Goal: Task Accomplishment & Management: Manage account settings

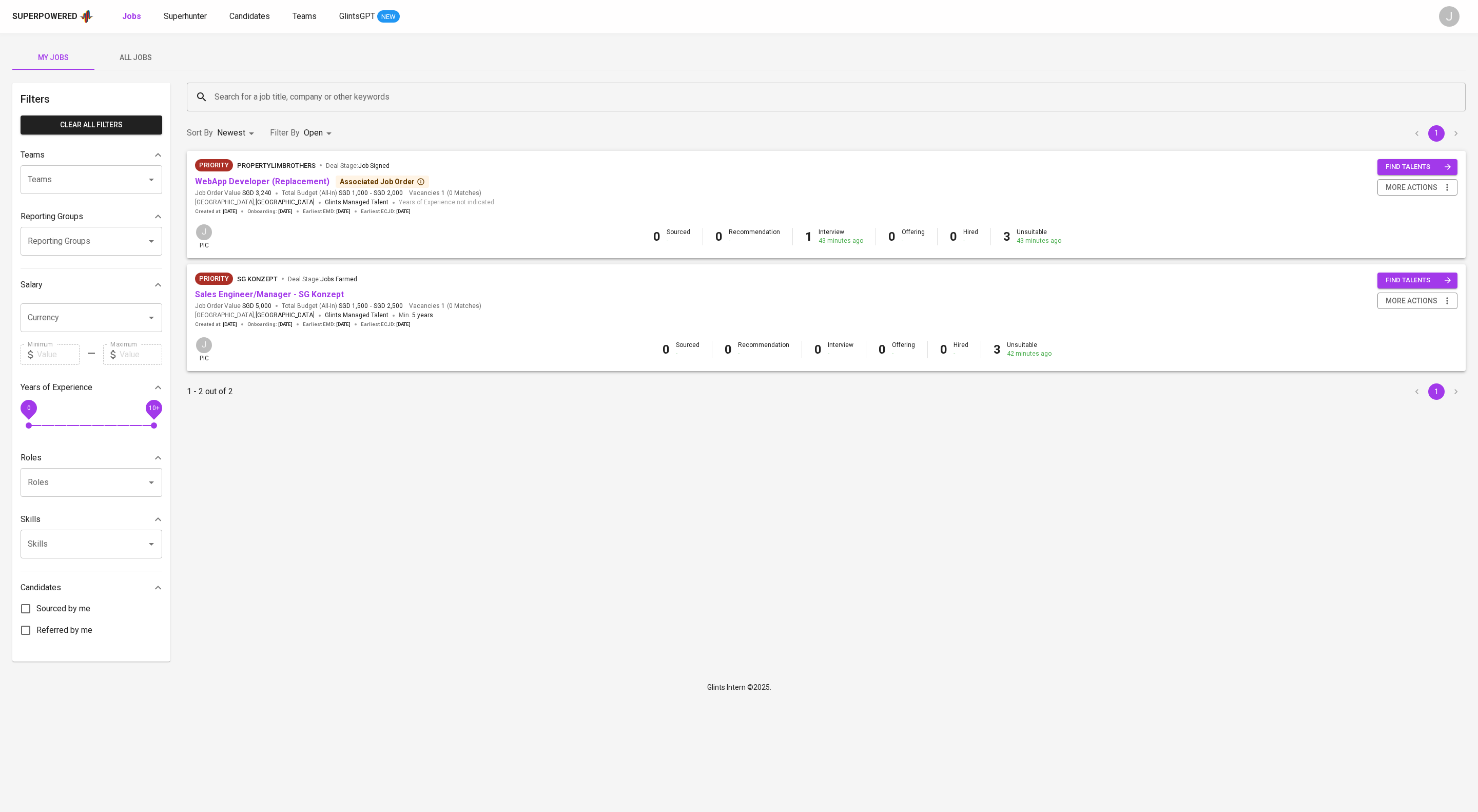
click at [64, 251] on input "Reporting Groups" at bounding box center [77, 241] width 104 height 20
click at [38, 297] on li "[TEAM] BT Team Babeh - Bandi" at bounding box center [91, 289] width 142 height 19
type input "bandi"
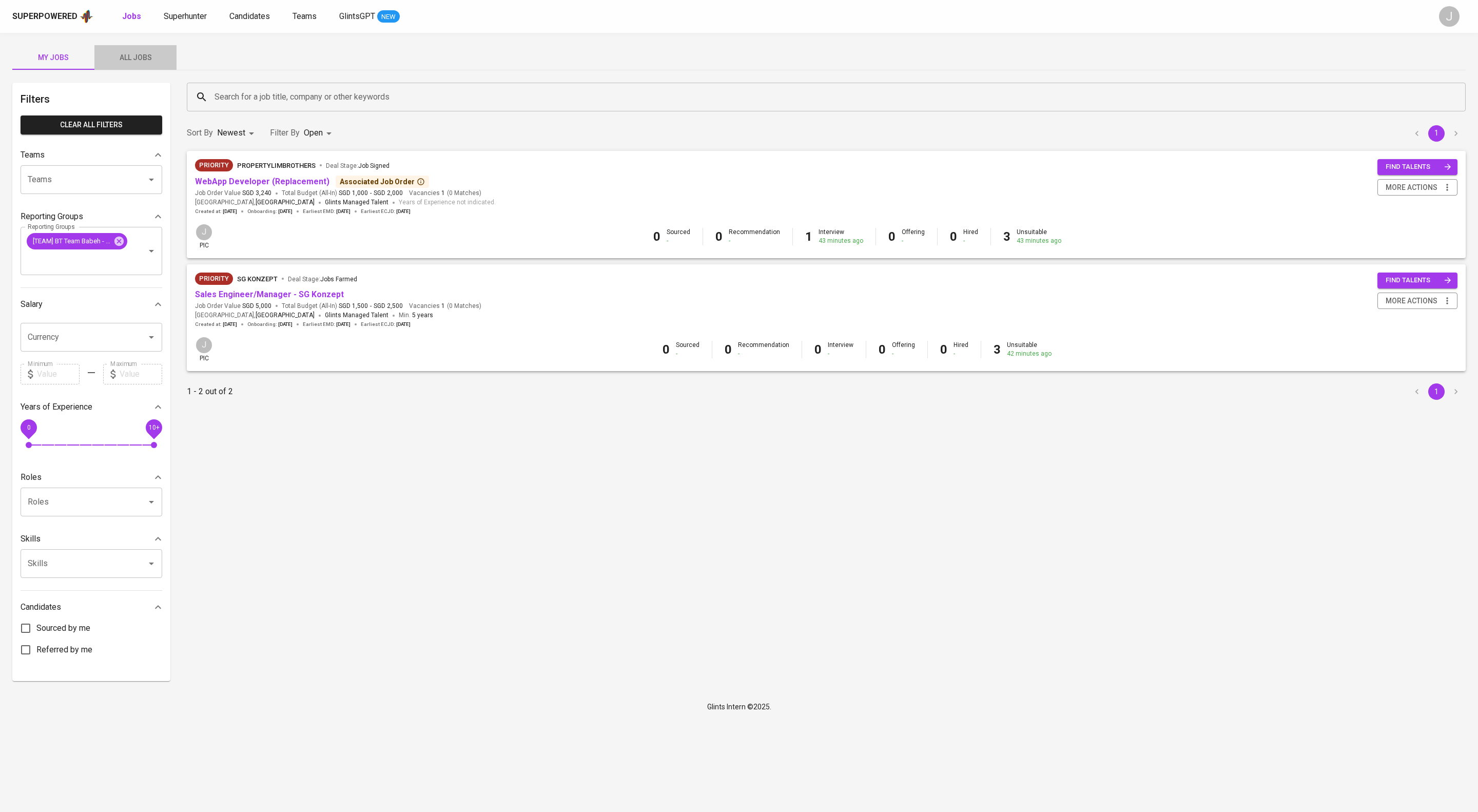
click at [150, 53] on span "All Jobs" at bounding box center [135, 58] width 70 height 13
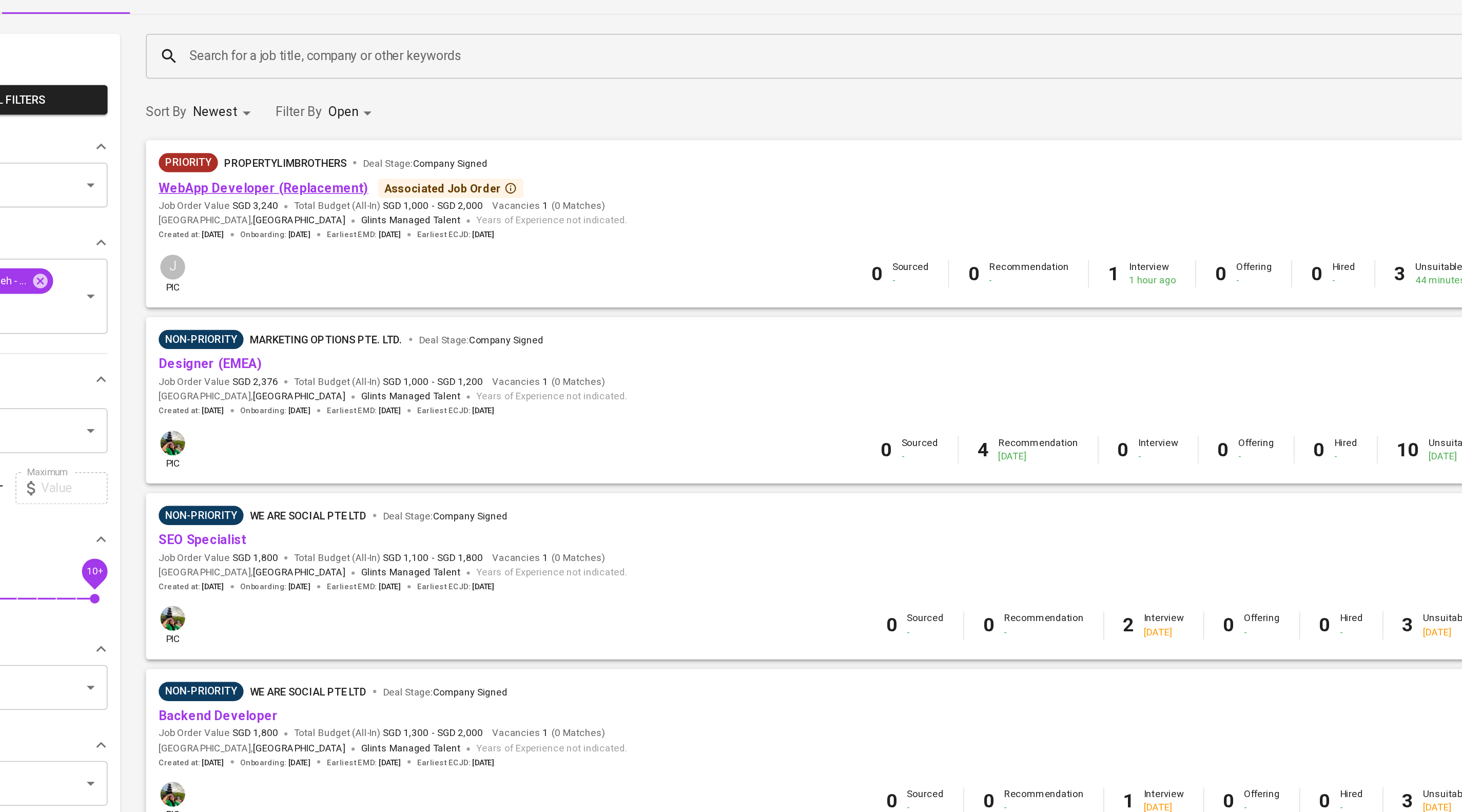
click at [327, 186] on link "WebApp Developer (Replacement)" at bounding box center [262, 182] width 134 height 10
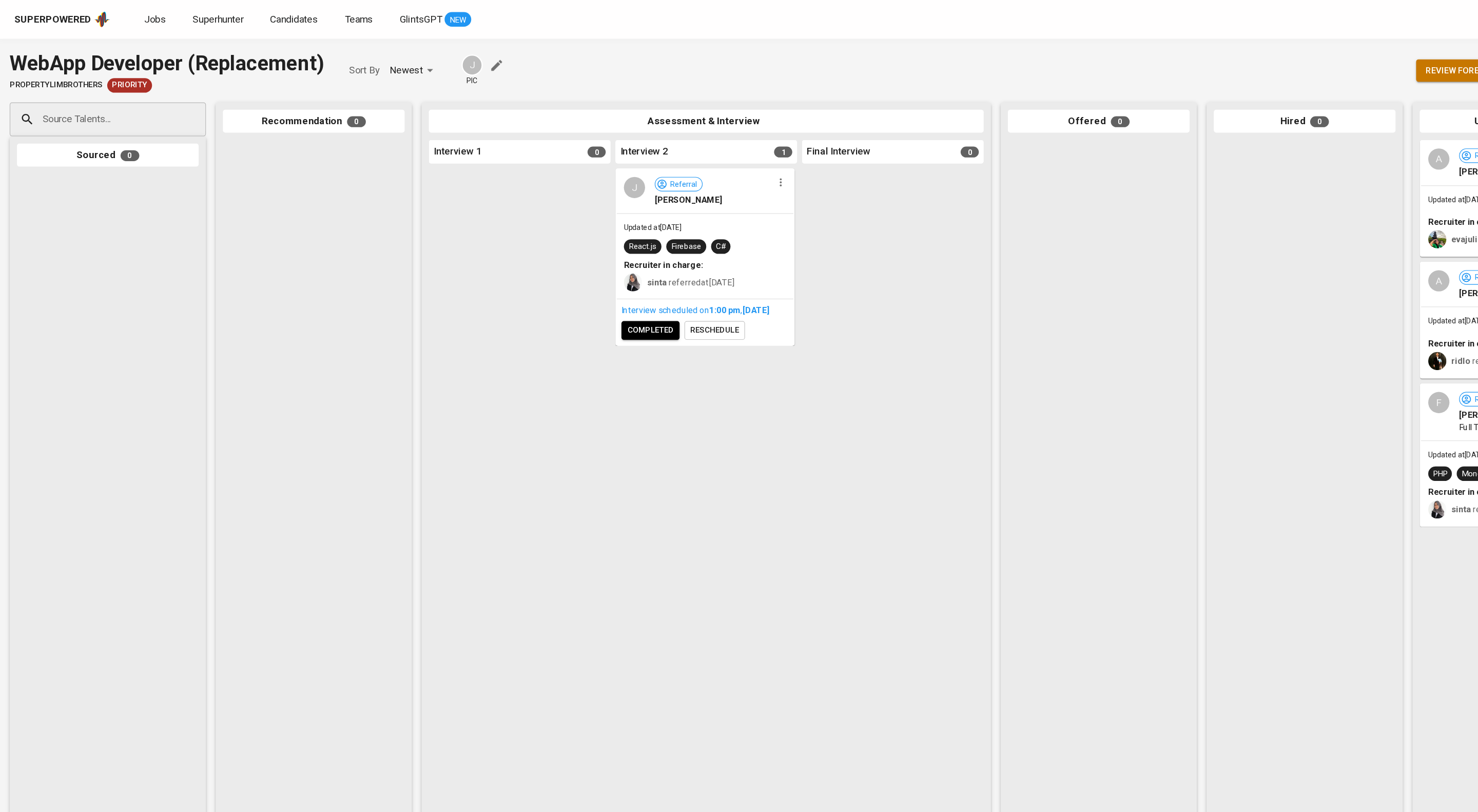
click at [114, 111] on input "Source Talents..." at bounding box center [88, 101] width 108 height 20
paste input "[EMAIL_ADDRESS][DOMAIN_NAME]"
type input "[EMAIL_ADDRESS][DOMAIN_NAME]"
click at [131, 141] on li "A Adji Hendrawan software engineer ddhewitte@gmail.com" at bounding box center [91, 150] width 166 height 37
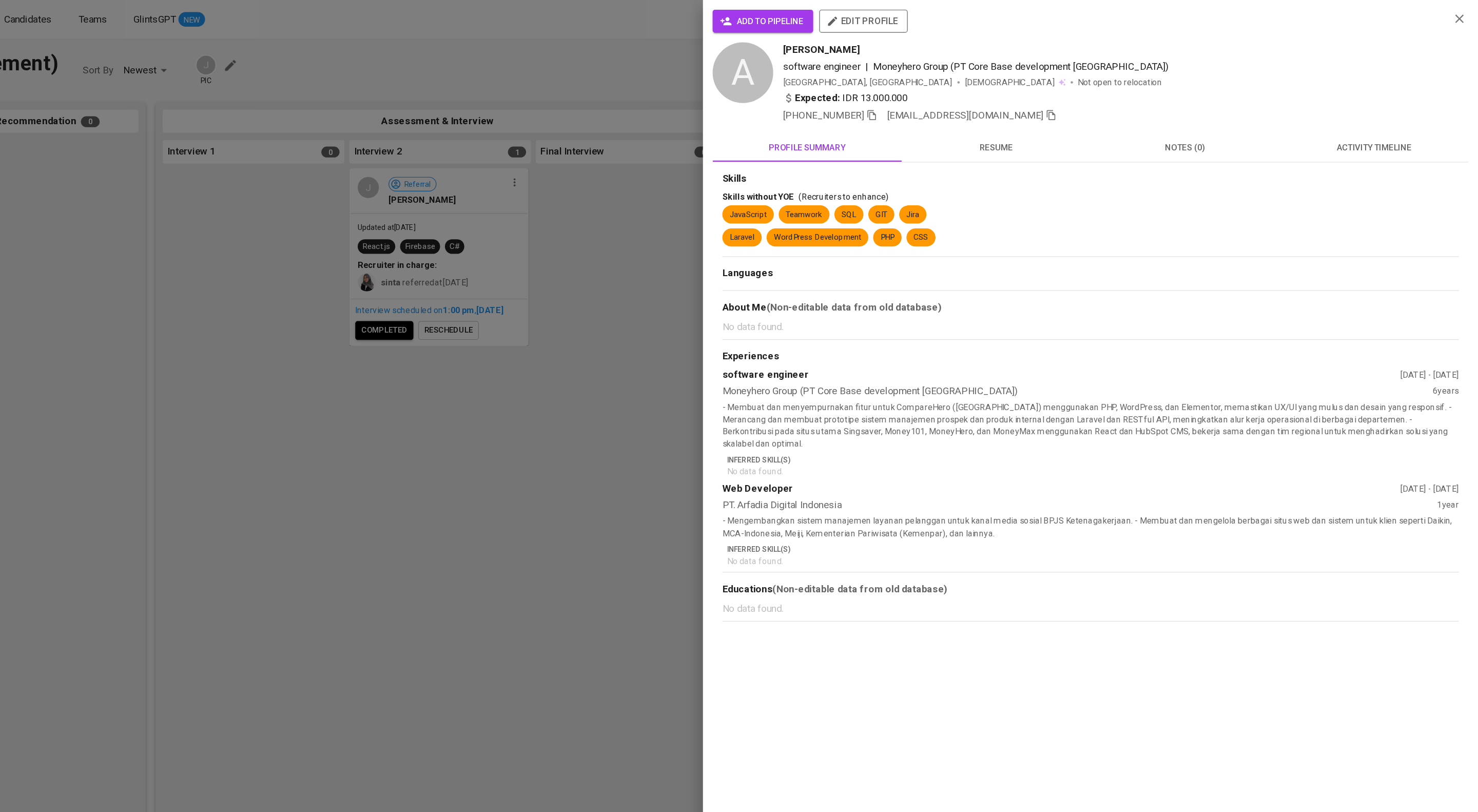
scroll to position [0, 0]
click at [1395, 132] on span "activity timeline" at bounding box center [1390, 125] width 148 height 13
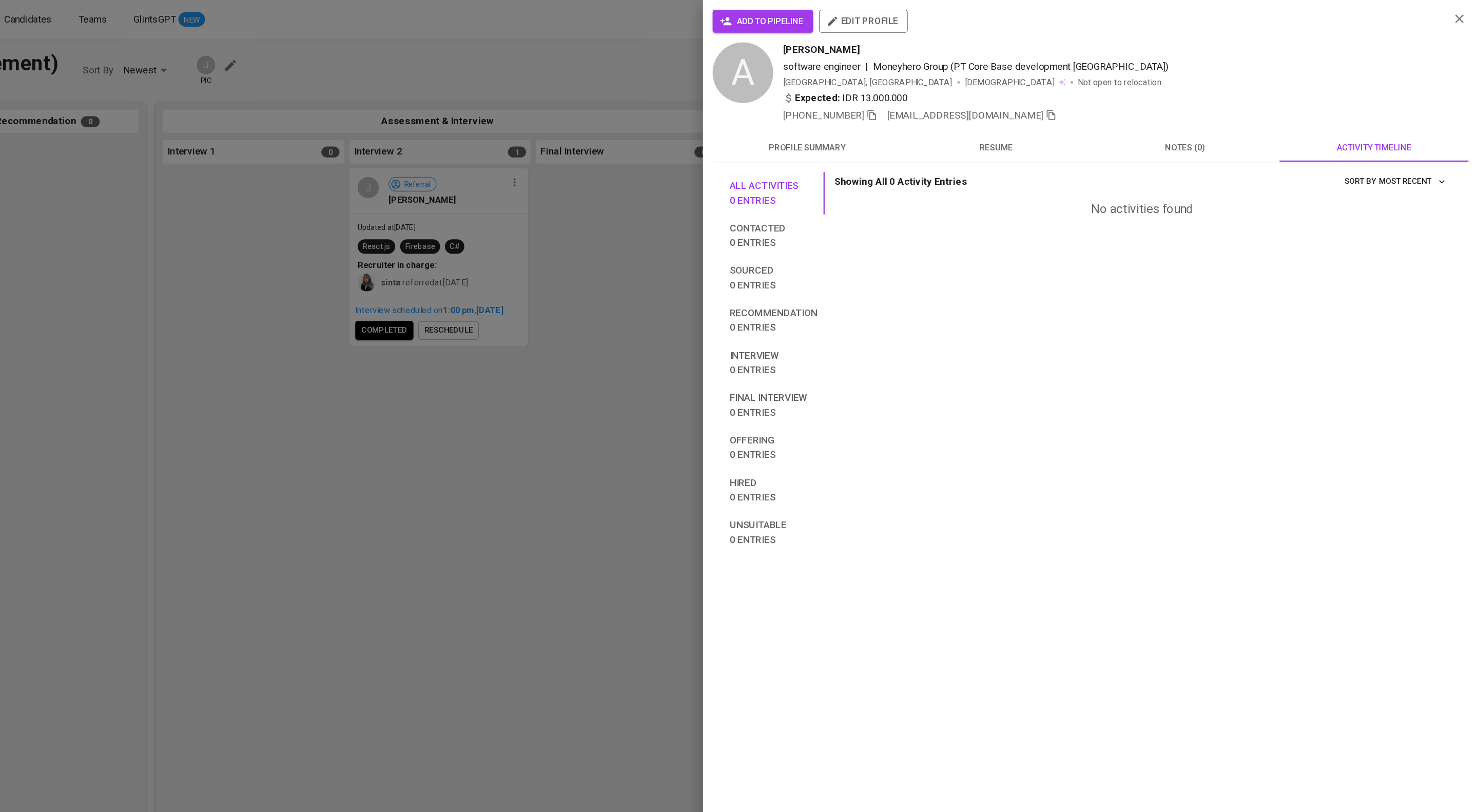
click at [478, 27] on div at bounding box center [739, 406] width 1478 height 812
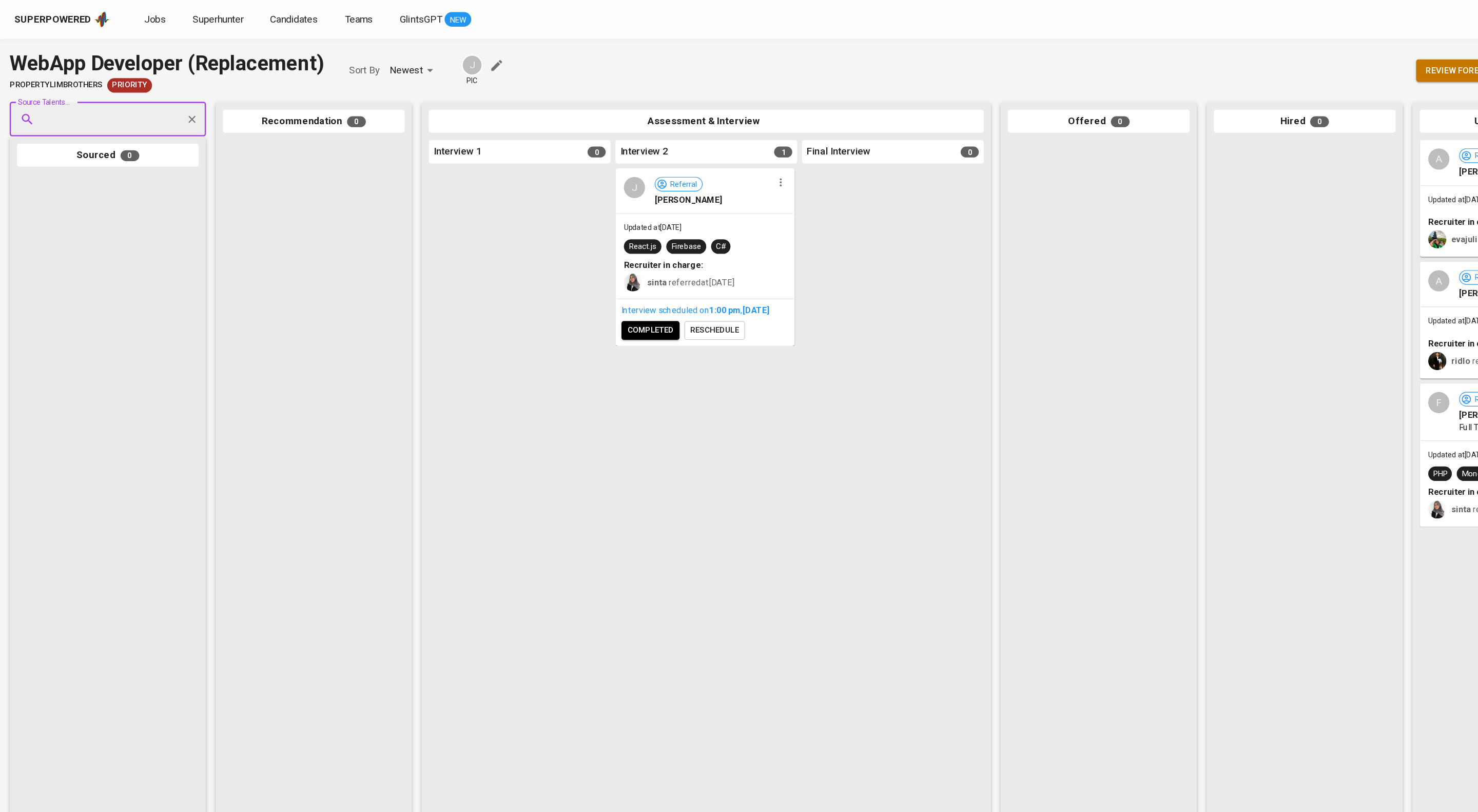
click at [68, 108] on input "Source Talents..." at bounding box center [88, 101] width 108 height 20
paste input "ddhewitte@gmail.com"
type input "ddhewitte@gmail.com"
click at [114, 145] on div "Adji Hendrawan" at bounding box center [91, 141] width 97 height 11
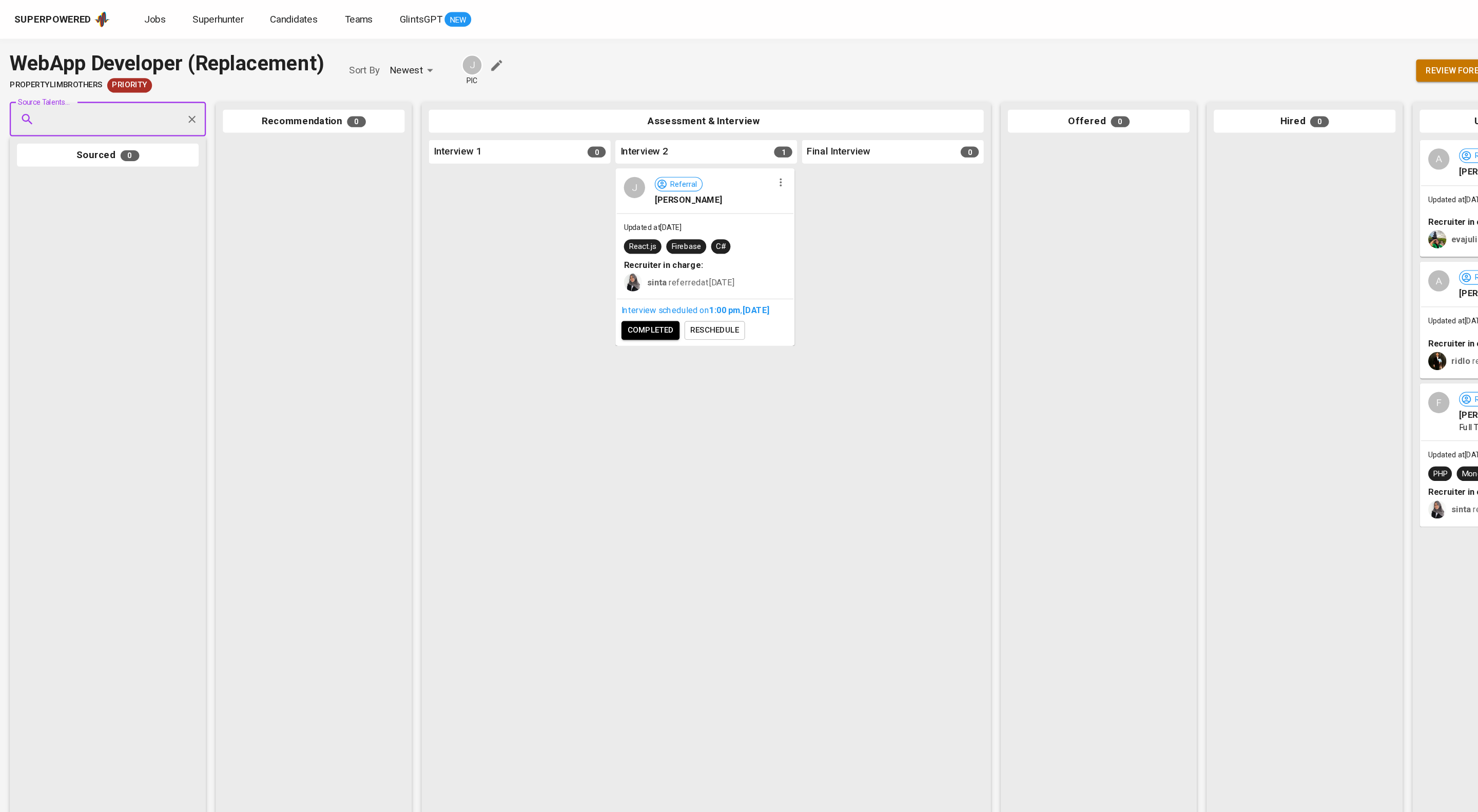
scroll to position [0, 0]
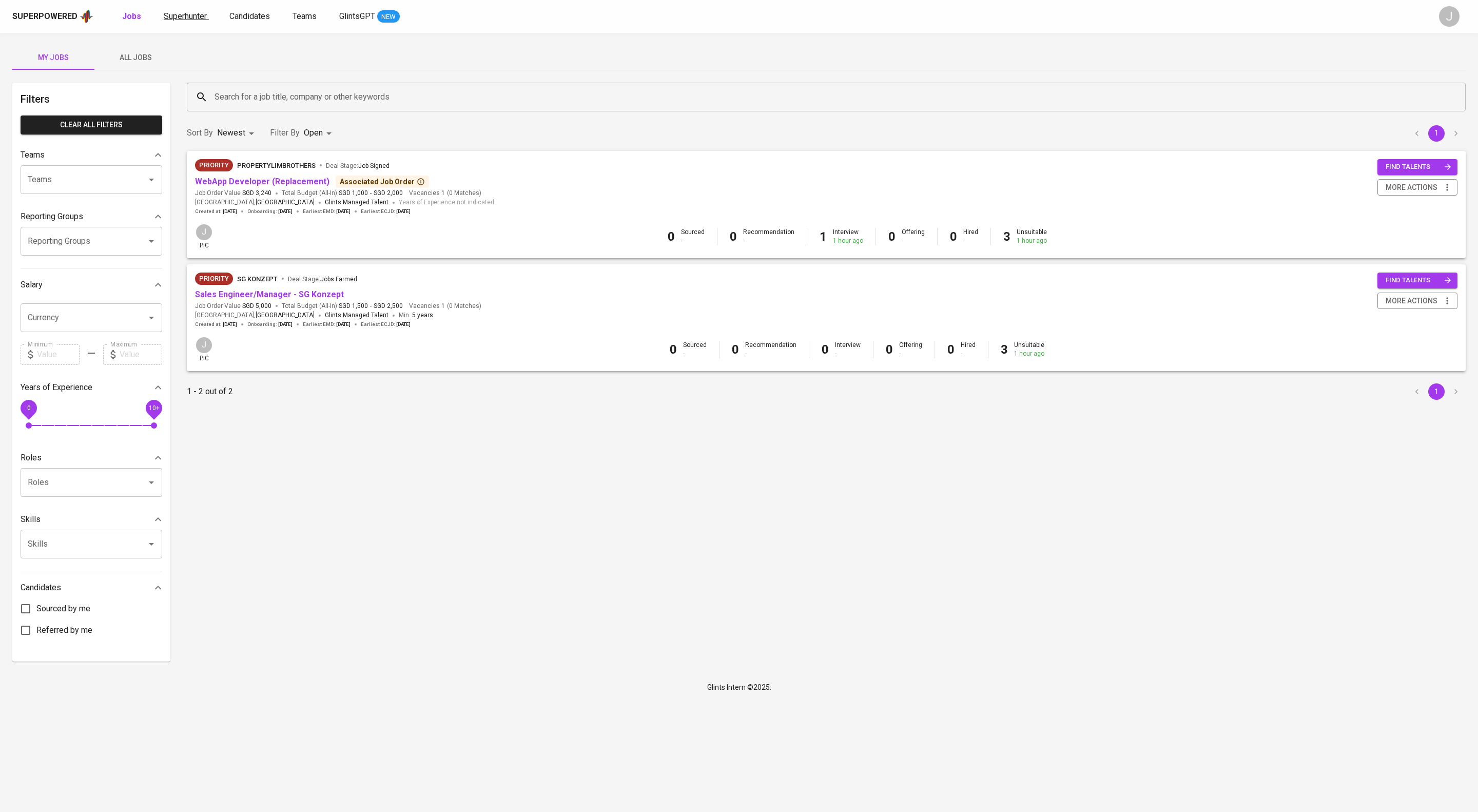
click at [207, 11] on span "Superhunter" at bounding box center [185, 16] width 43 height 10
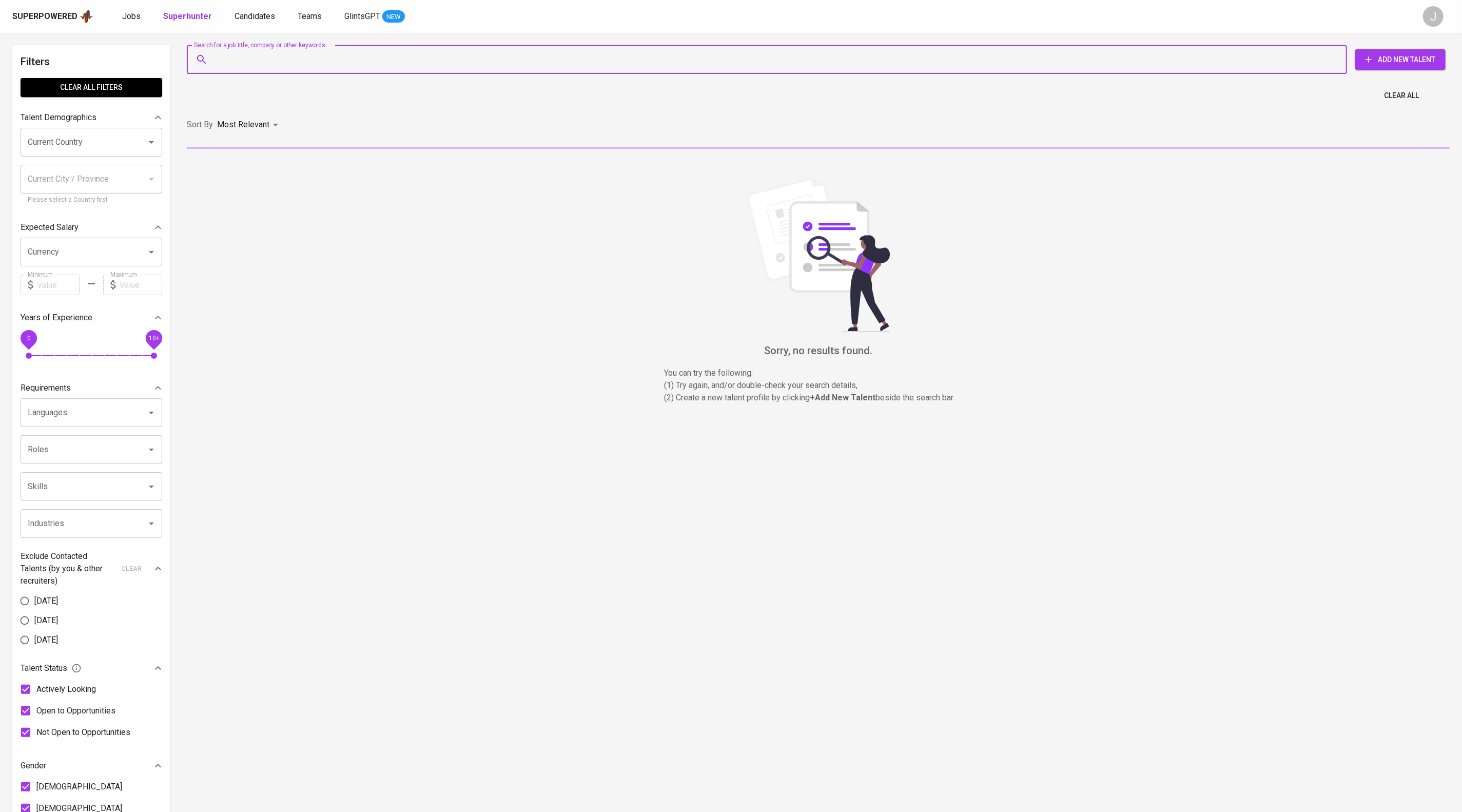
click at [290, 63] on input "Search for a job title, company or other keywords" at bounding box center [769, 60] width 1115 height 20
paste input "[EMAIL_ADDRESS][DOMAIN_NAME]"
type input "[EMAIL_ADDRESS][DOMAIN_NAME]"
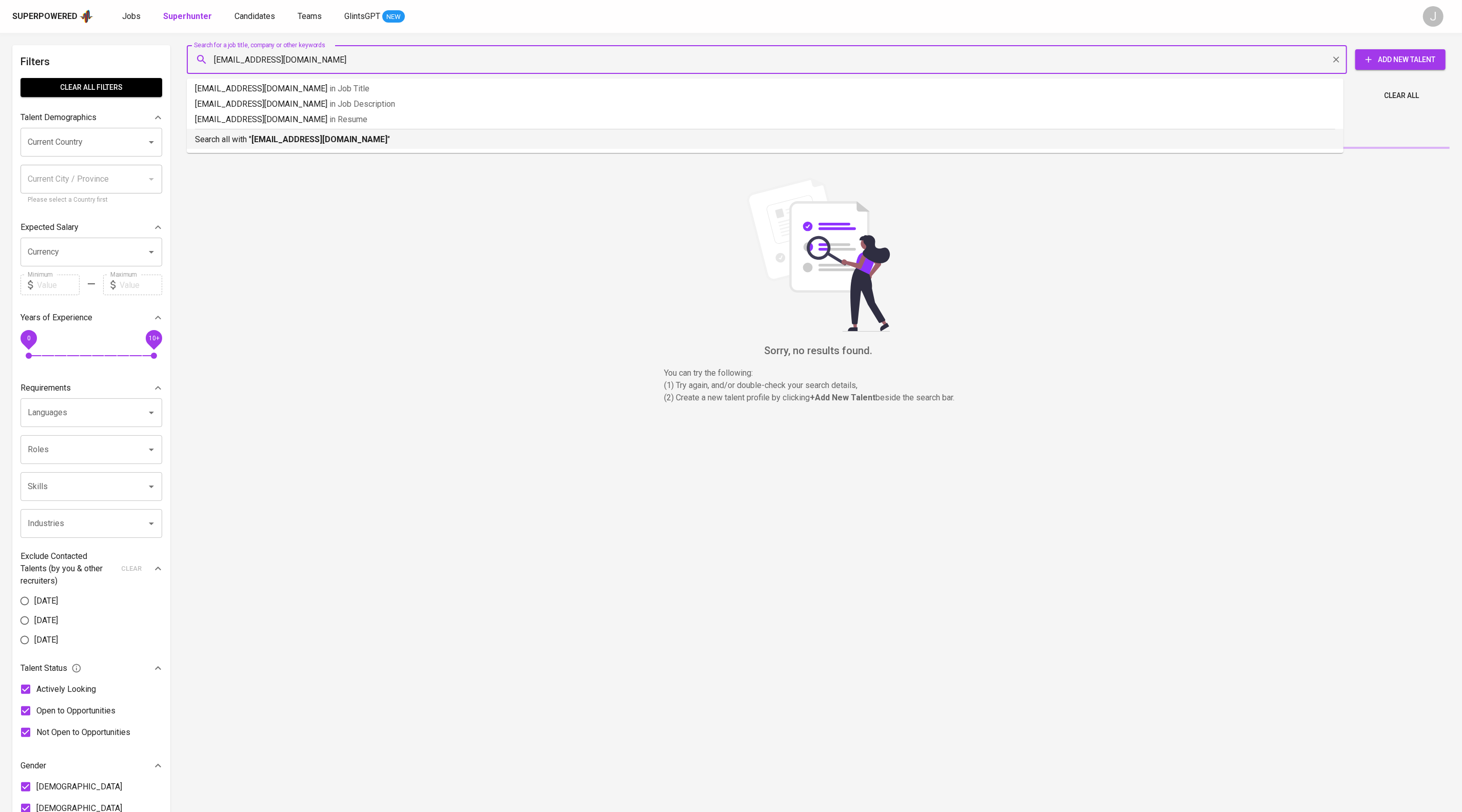
click at [417, 146] on p "Search all with " ddhewitte@gmail.com "" at bounding box center [765, 139] width 1140 height 12
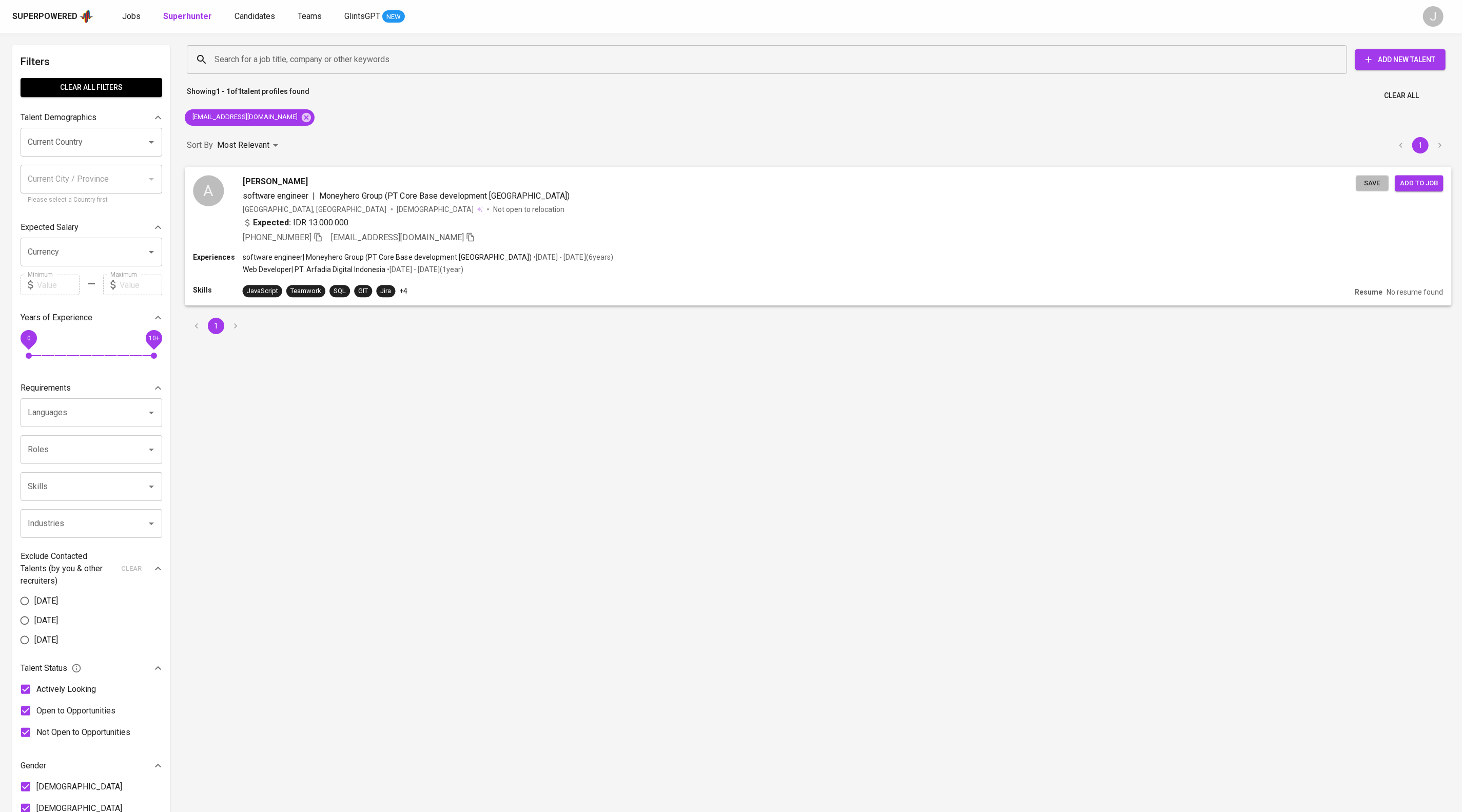
click at [1374, 189] on span "Save" at bounding box center [1372, 182] width 23 height 11
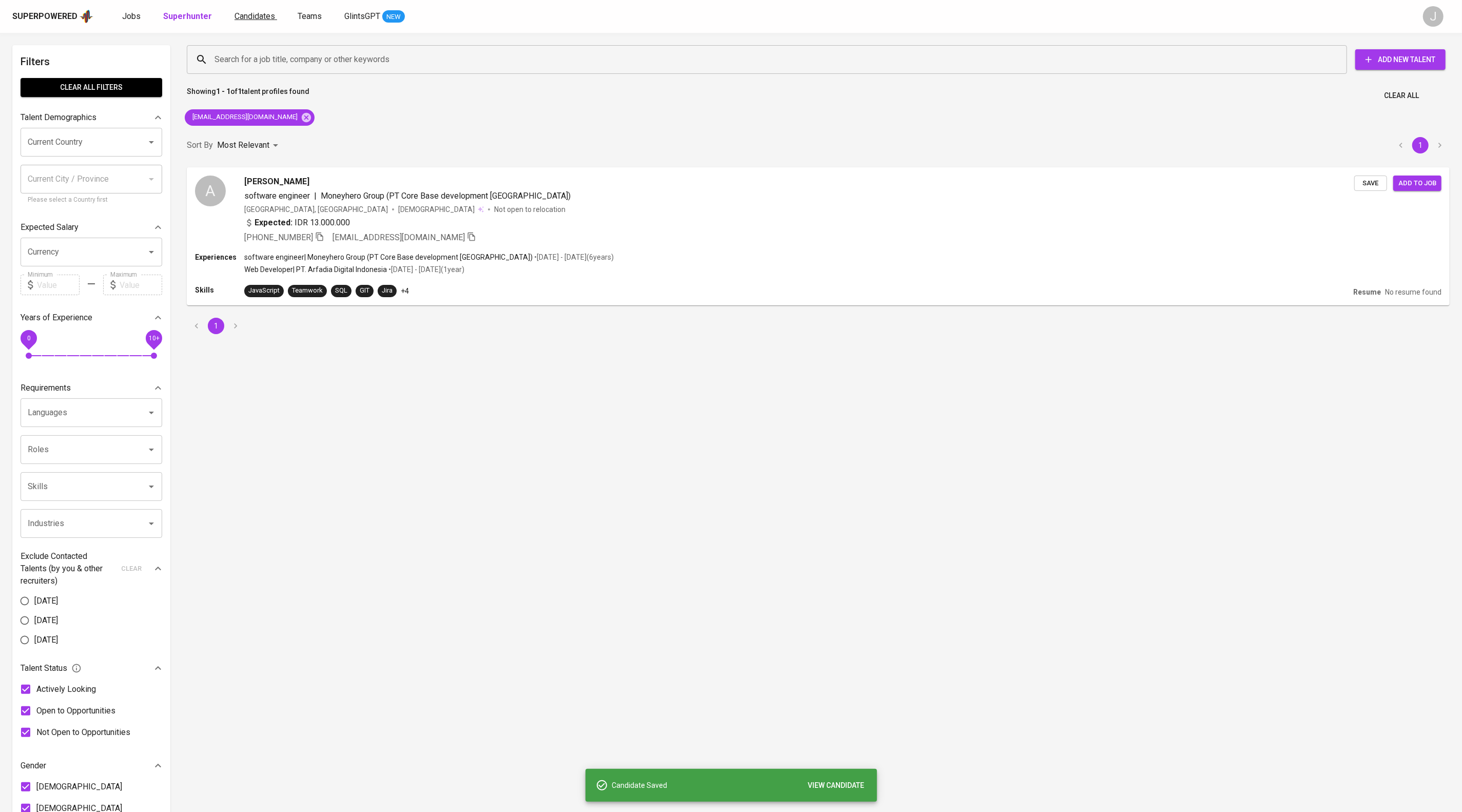
click at [275, 13] on span "Candidates" at bounding box center [255, 16] width 41 height 10
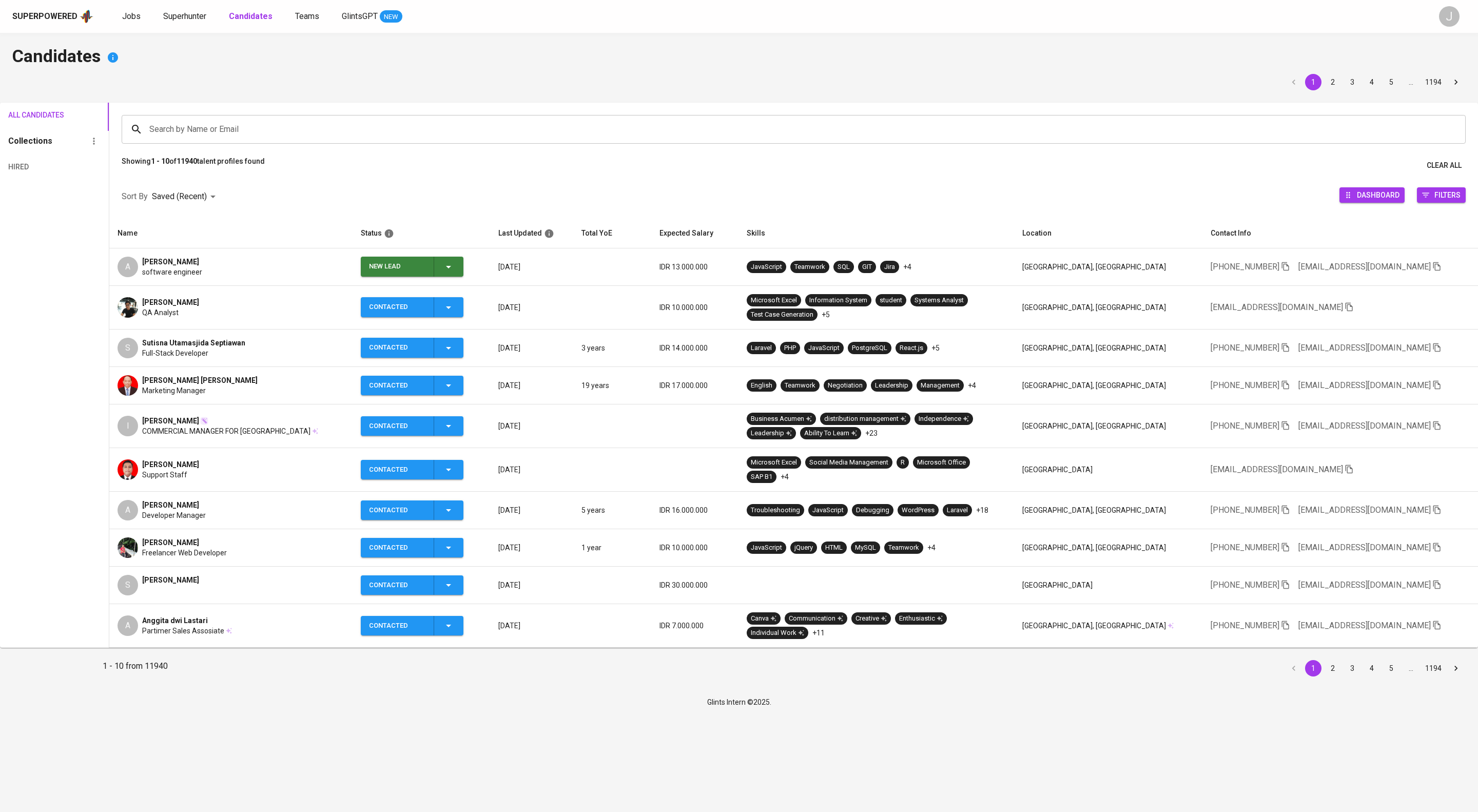
click at [455, 276] on div "New Lead" at bounding box center [411, 267] width 86 height 20
click at [448, 338] on li "Contacted" at bounding box center [433, 328] width 103 height 19
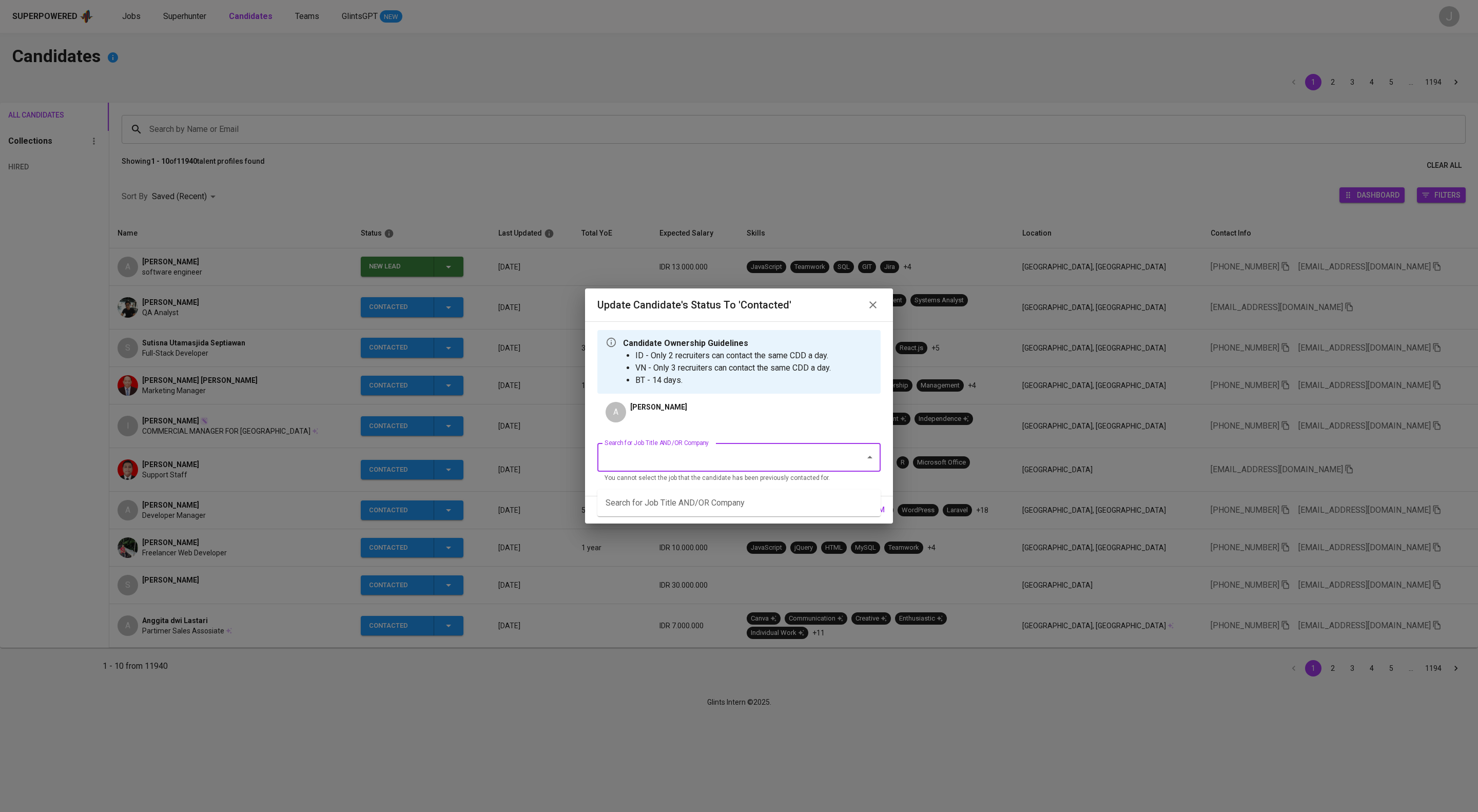
click at [654, 467] on input "Search for Job Title AND/OR Company" at bounding box center [725, 457] width 245 height 20
drag, startPoint x: 680, startPoint y: 462, endPoint x: 528, endPoint y: 475, distance: 152.6
click at [528, 475] on div "Update Candidate's Status to 'Contacted' Candidate Ownership Guidelines ID - On…" at bounding box center [739, 406] width 1478 height 812
type input "p"
click at [697, 465] on input "Search for Job Title AND/OR Company" at bounding box center [725, 457] width 245 height 20
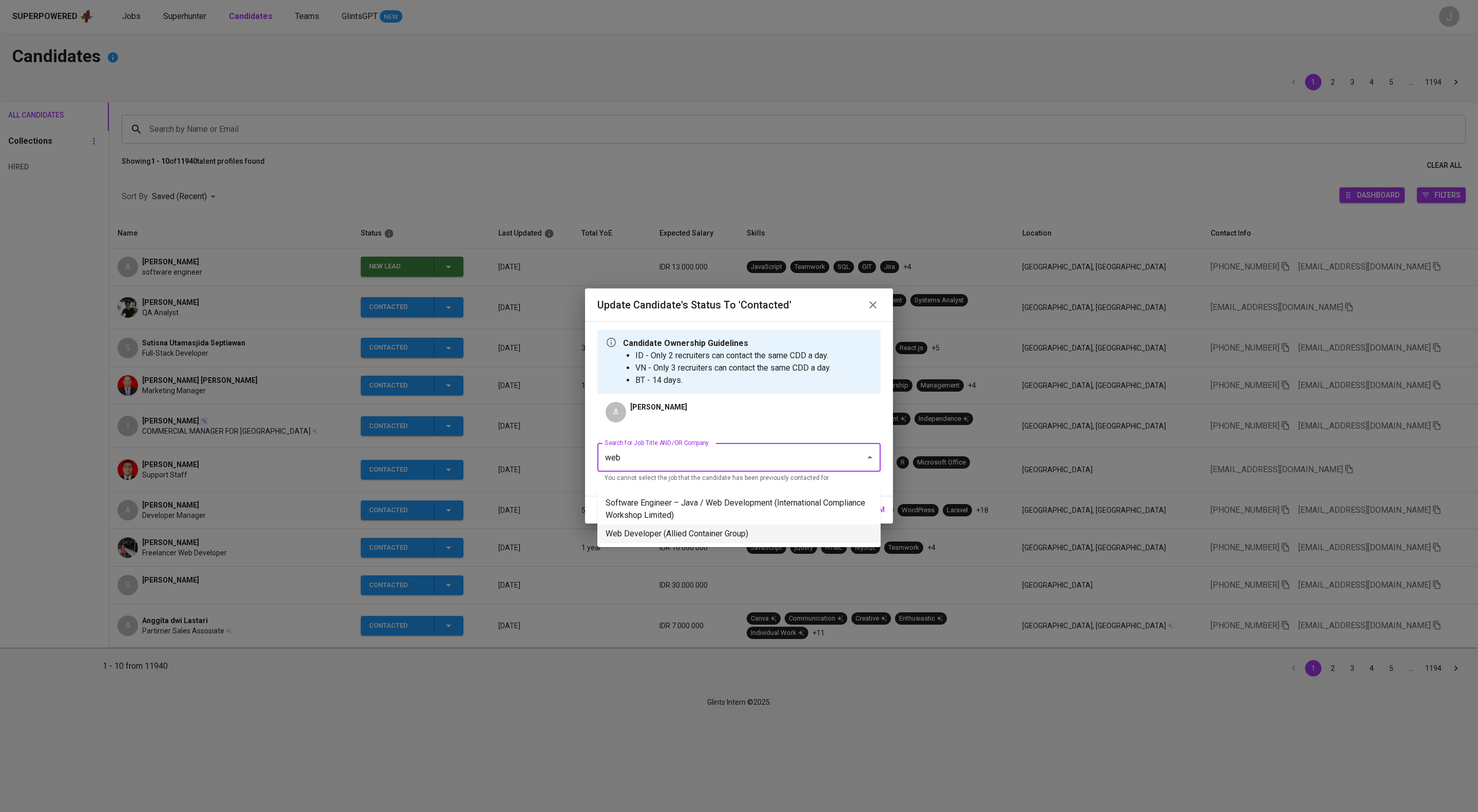
click at [712, 540] on li "Web Developer (Allied Container Group)" at bounding box center [739, 533] width 283 height 19
type input "web"
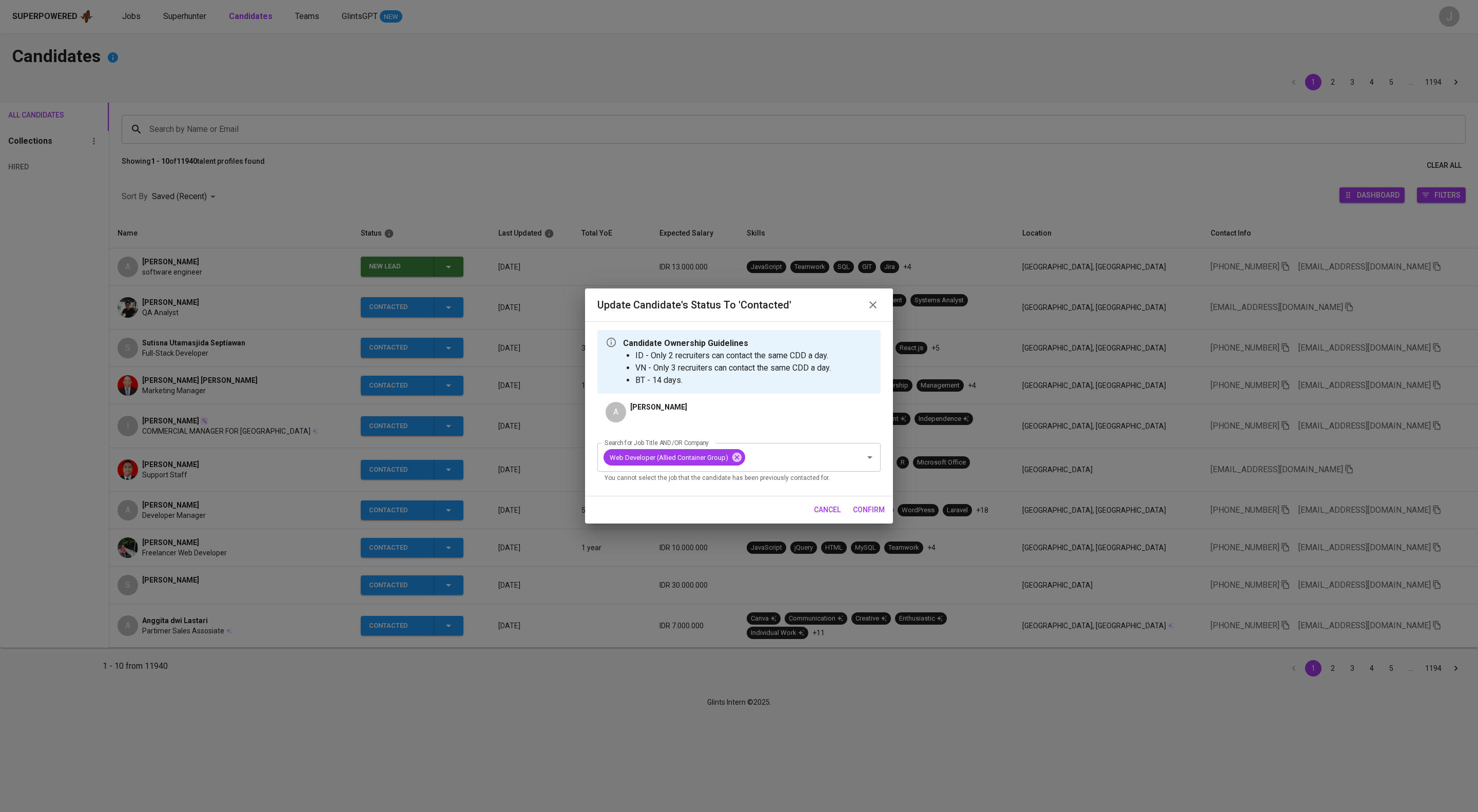
click at [876, 516] on span "confirm" at bounding box center [869, 510] width 32 height 13
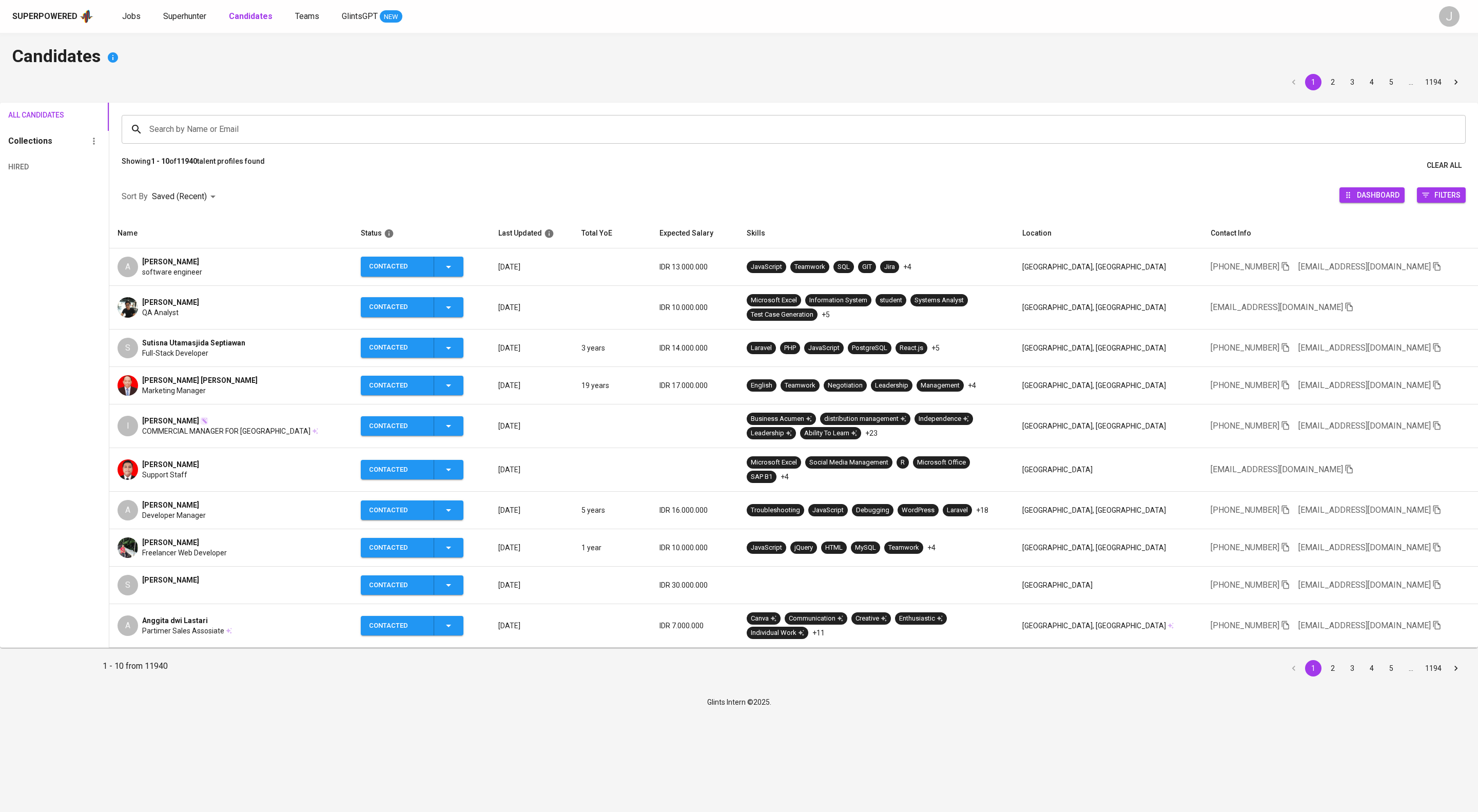
click at [206, 26] on div "Superpowered Jobs Superhunter Candidates Teams GlintsGPT NEW J" at bounding box center [739, 16] width 1478 height 33
click at [202, 16] on span "Superhunter" at bounding box center [185, 16] width 43 height 10
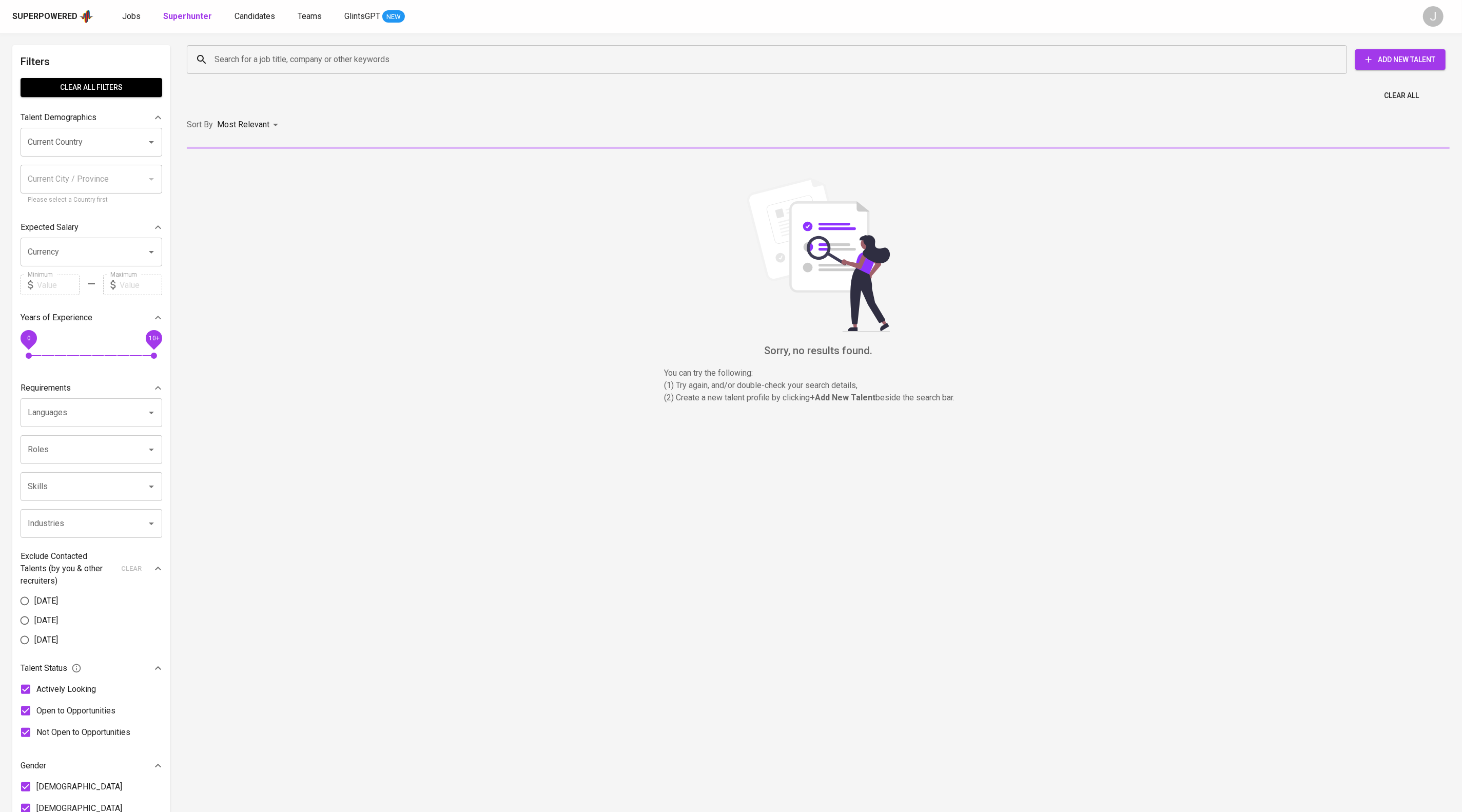
click at [262, 70] on input "Search for a job title, company or other keywords" at bounding box center [769, 60] width 1115 height 20
paste input "account@gading.dev"
type input "account@gading.dev"
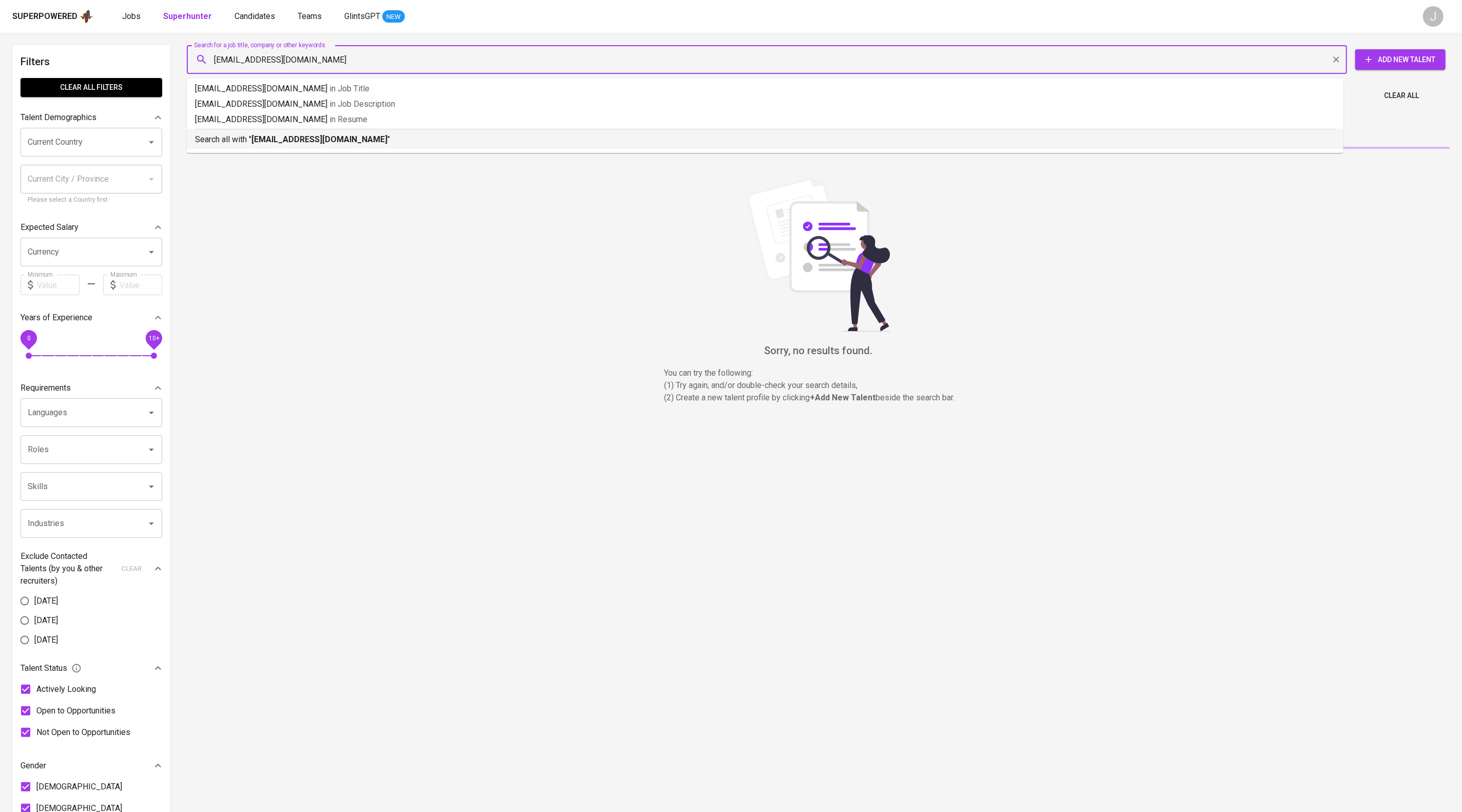
click at [351, 153] on ul "account@gading.dev in Job Title account@gading.dev in Job Description account@g…" at bounding box center [765, 115] width 1156 height 74
click at [353, 144] on b "account@gading.dev" at bounding box center [319, 139] width 136 height 10
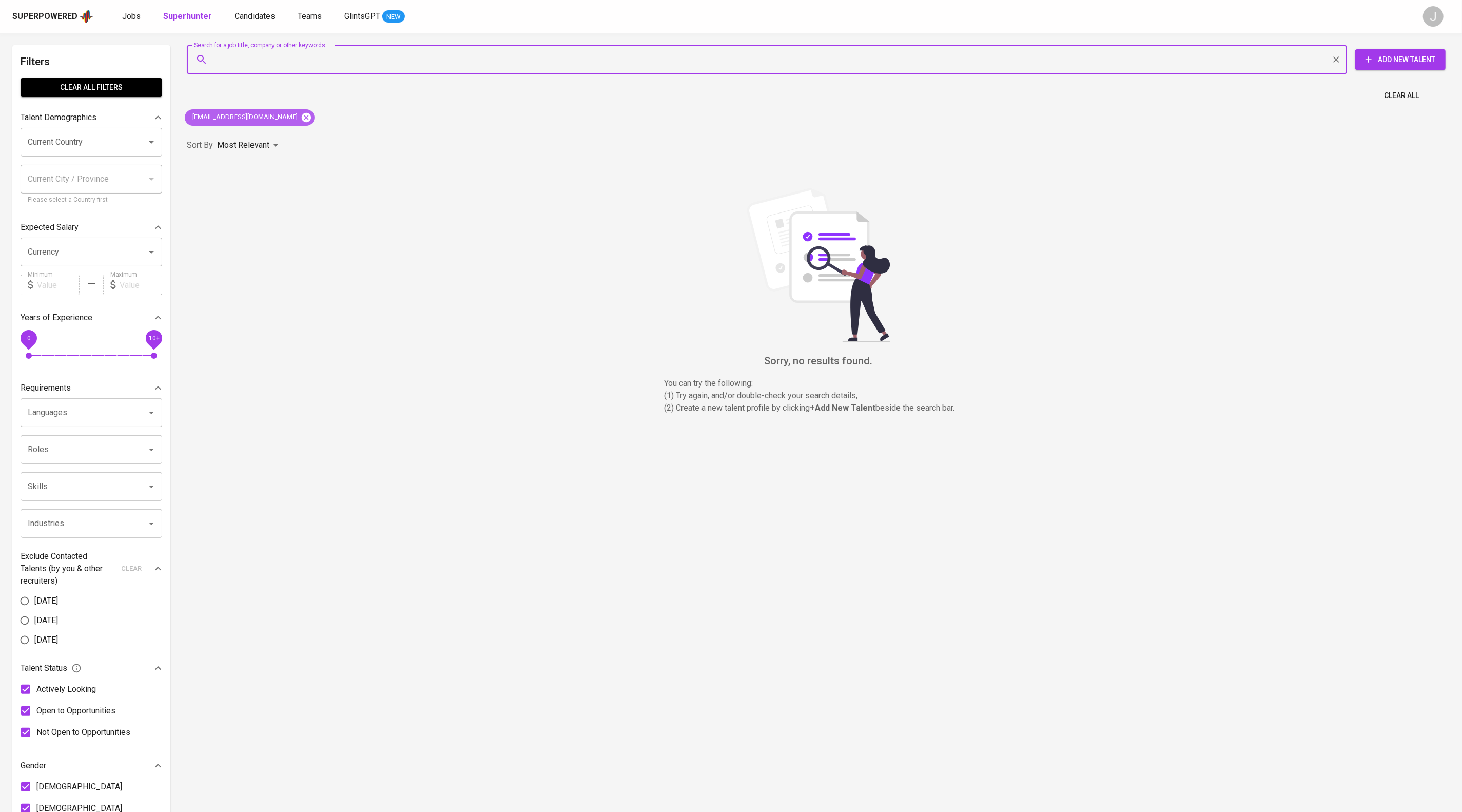
click at [302, 122] on icon at bounding box center [306, 116] width 9 height 9
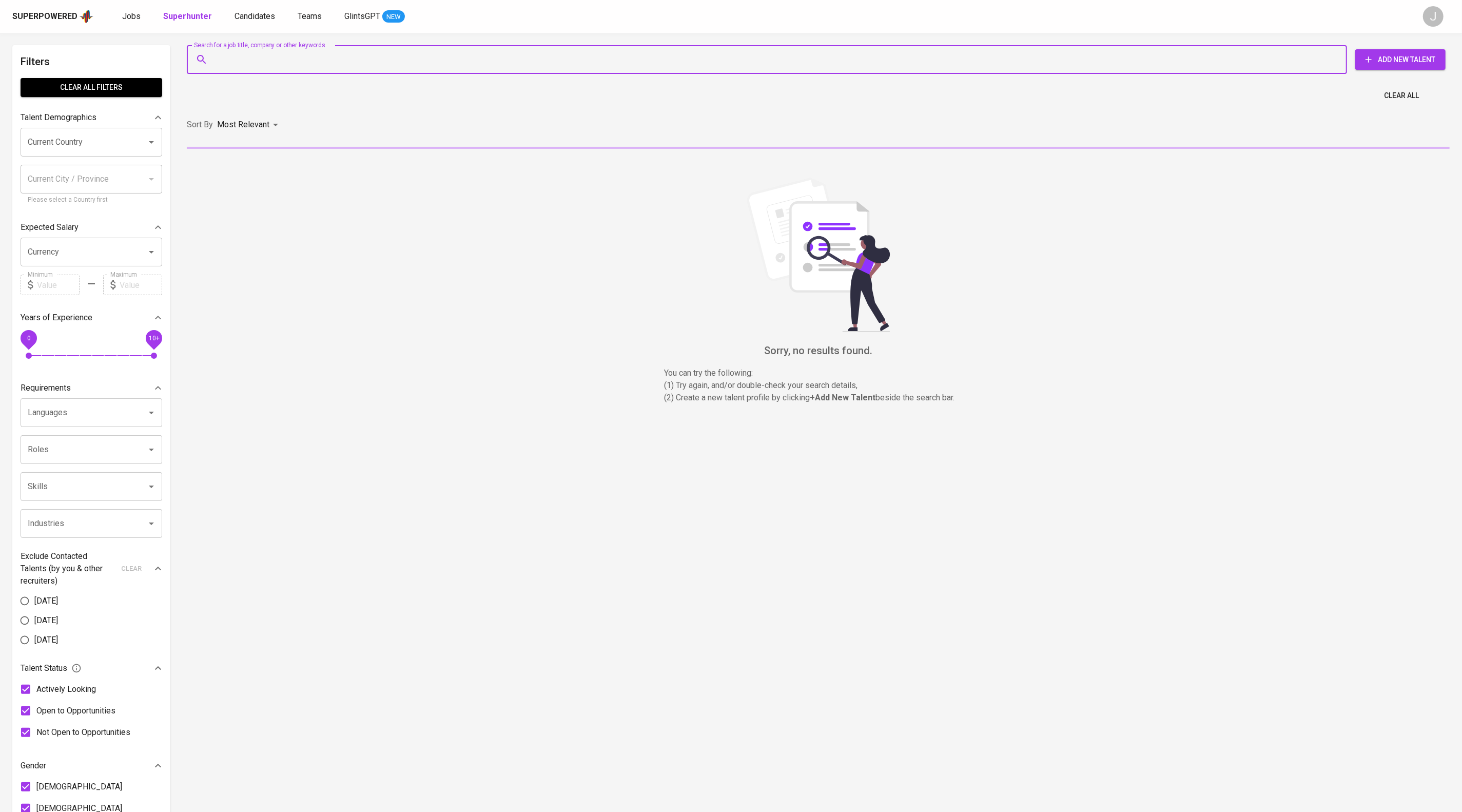
click at [302, 59] on input "Search for a job title, company or other keywords" at bounding box center [769, 60] width 1115 height 20
paste input "sutisnautamasjida@gmail.com"
type input "sutisnautamasjida@gmail.com"
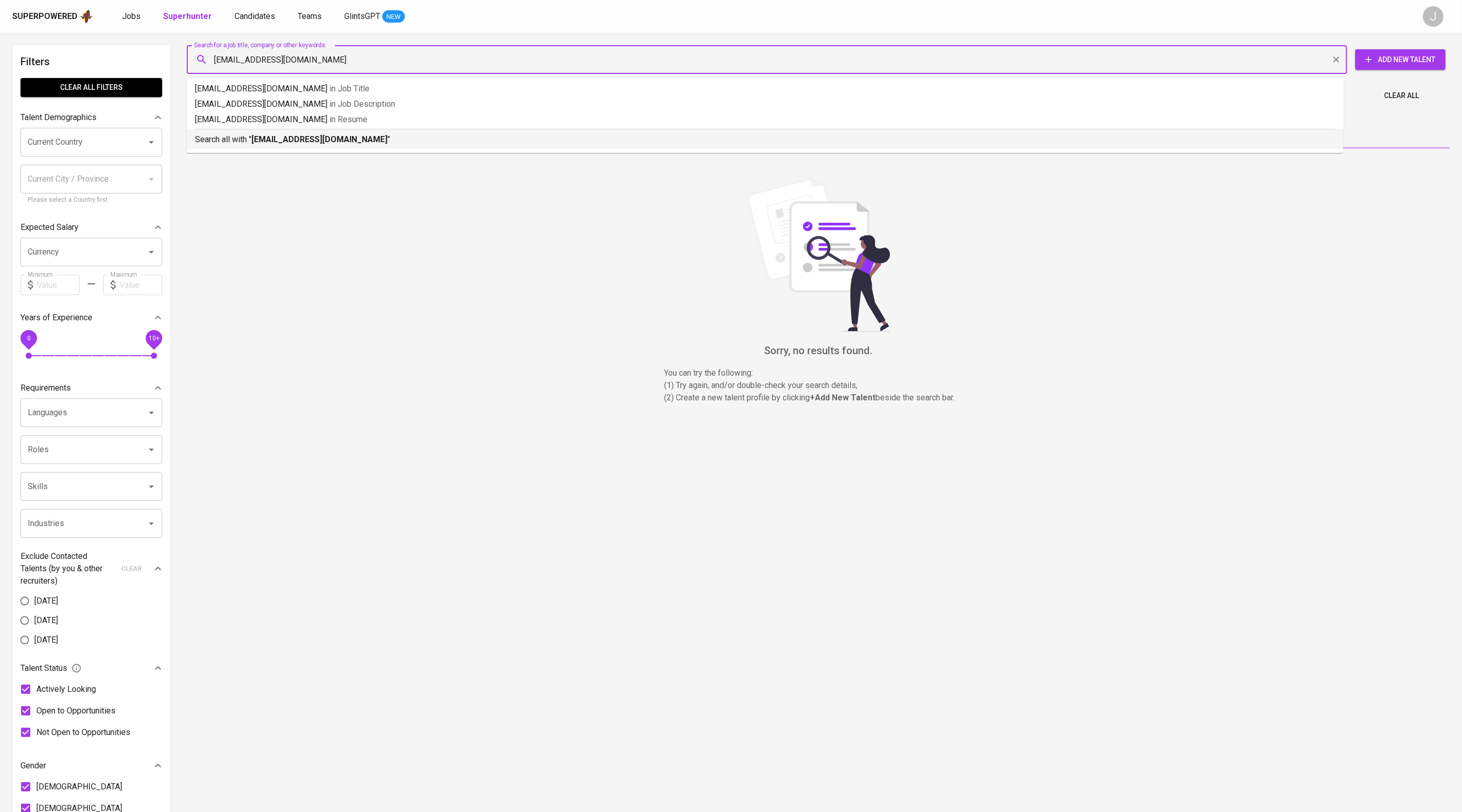
click at [381, 144] on b "sutisnautamasjida@gmail.com" at bounding box center [319, 139] width 136 height 10
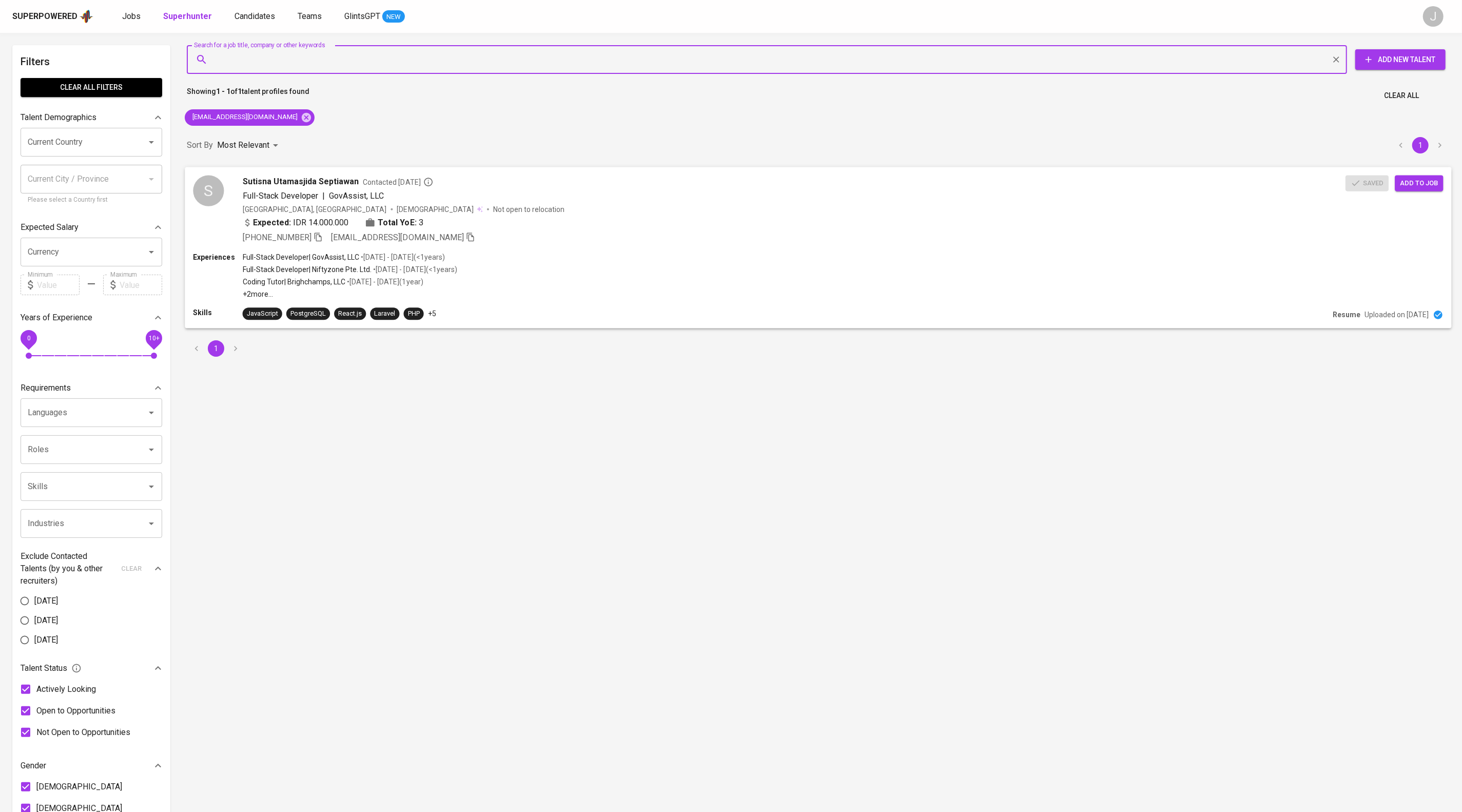
click at [594, 243] on div "+62 812-4359-0903 sutisnautamasjida@gmail.com" at bounding box center [794, 236] width 1103 height 12
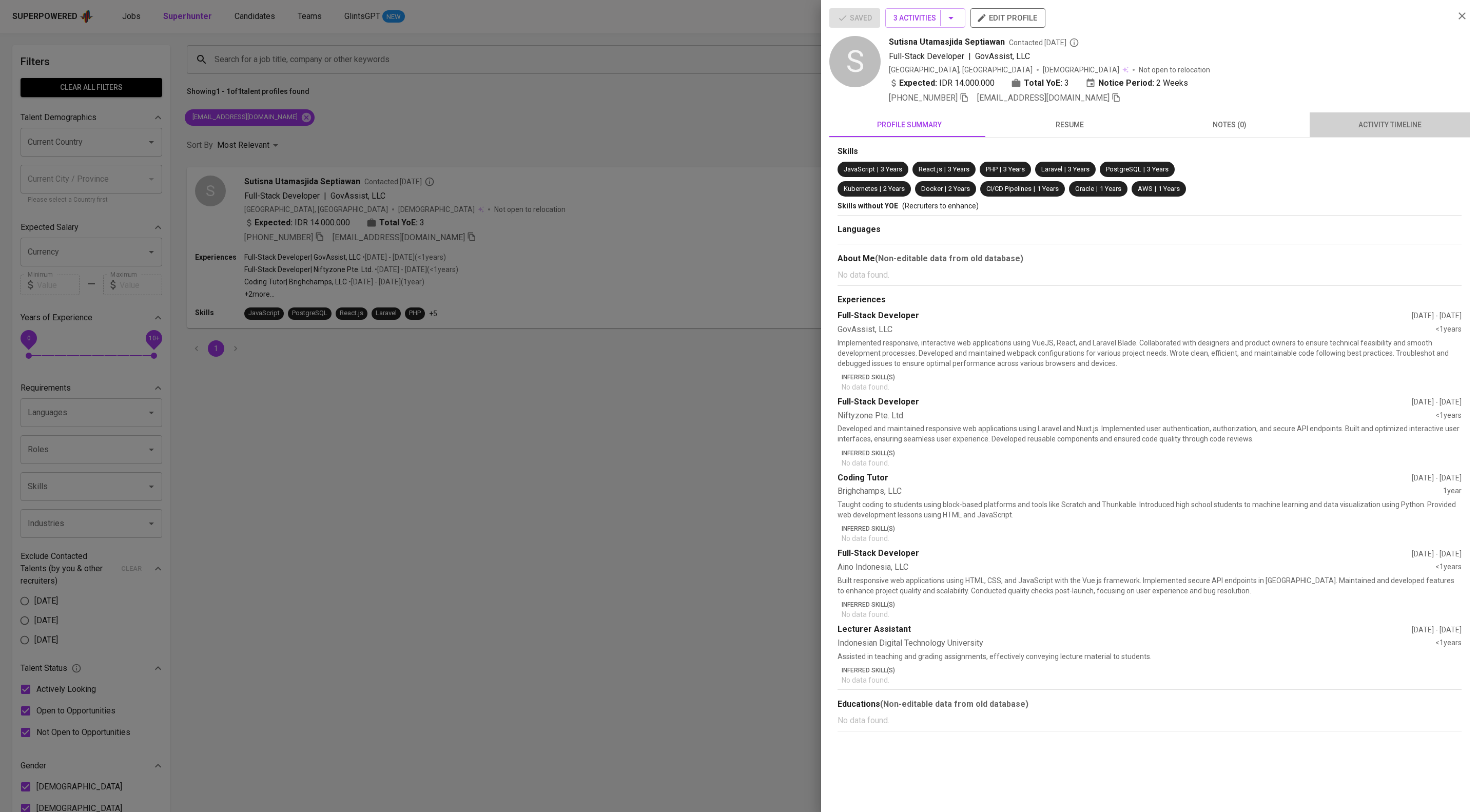
click at [1386, 132] on span "activity timeline" at bounding box center [1390, 125] width 148 height 13
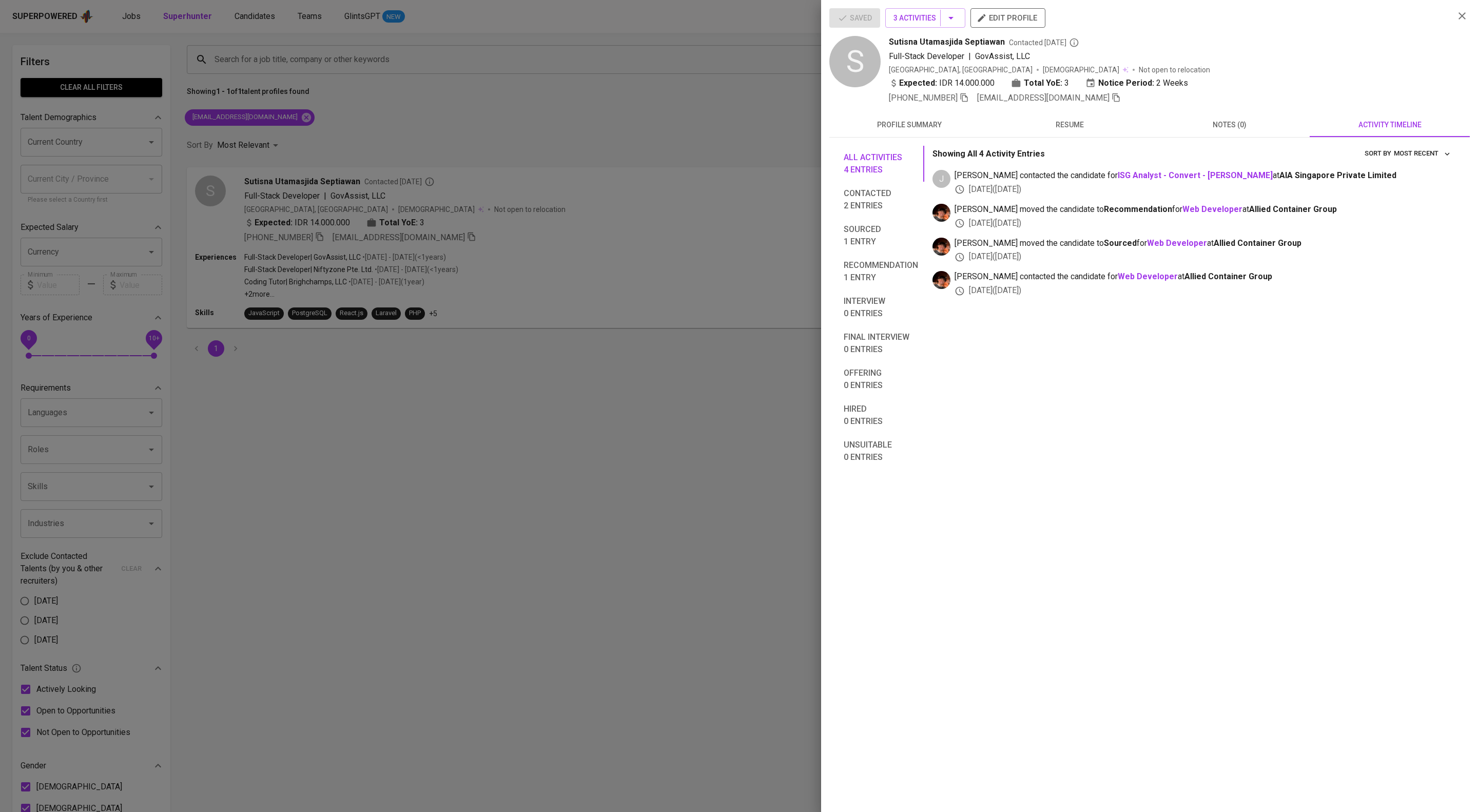
click at [327, 197] on div at bounding box center [739, 406] width 1478 height 812
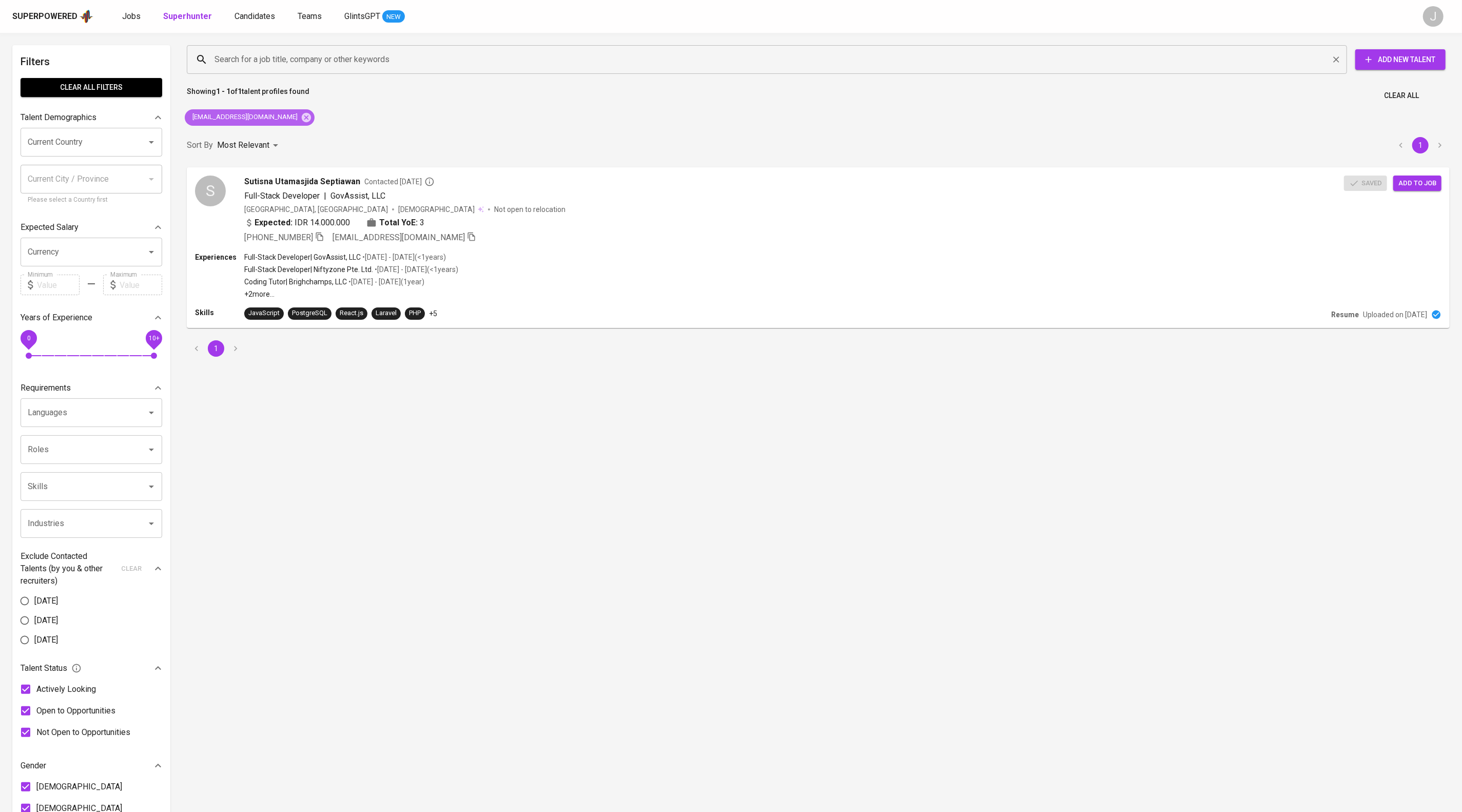
click at [311, 119] on icon at bounding box center [306, 116] width 9 height 9
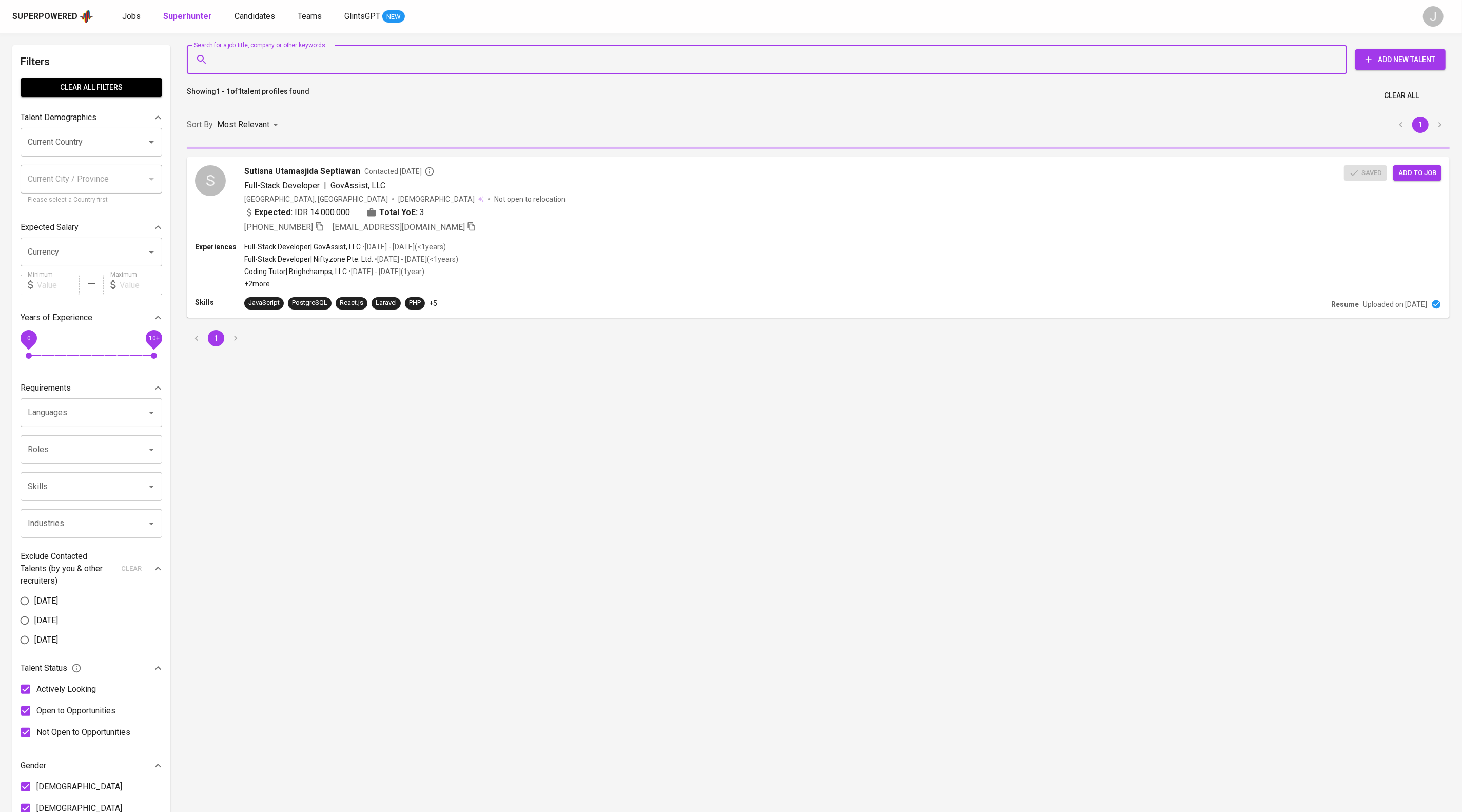
click at [289, 57] on input "Search for a job title, company or other keywords" at bounding box center [769, 60] width 1115 height 20
paste input "calvincapnary@gmail.com"
type input "calvincapnary@gmail.com"
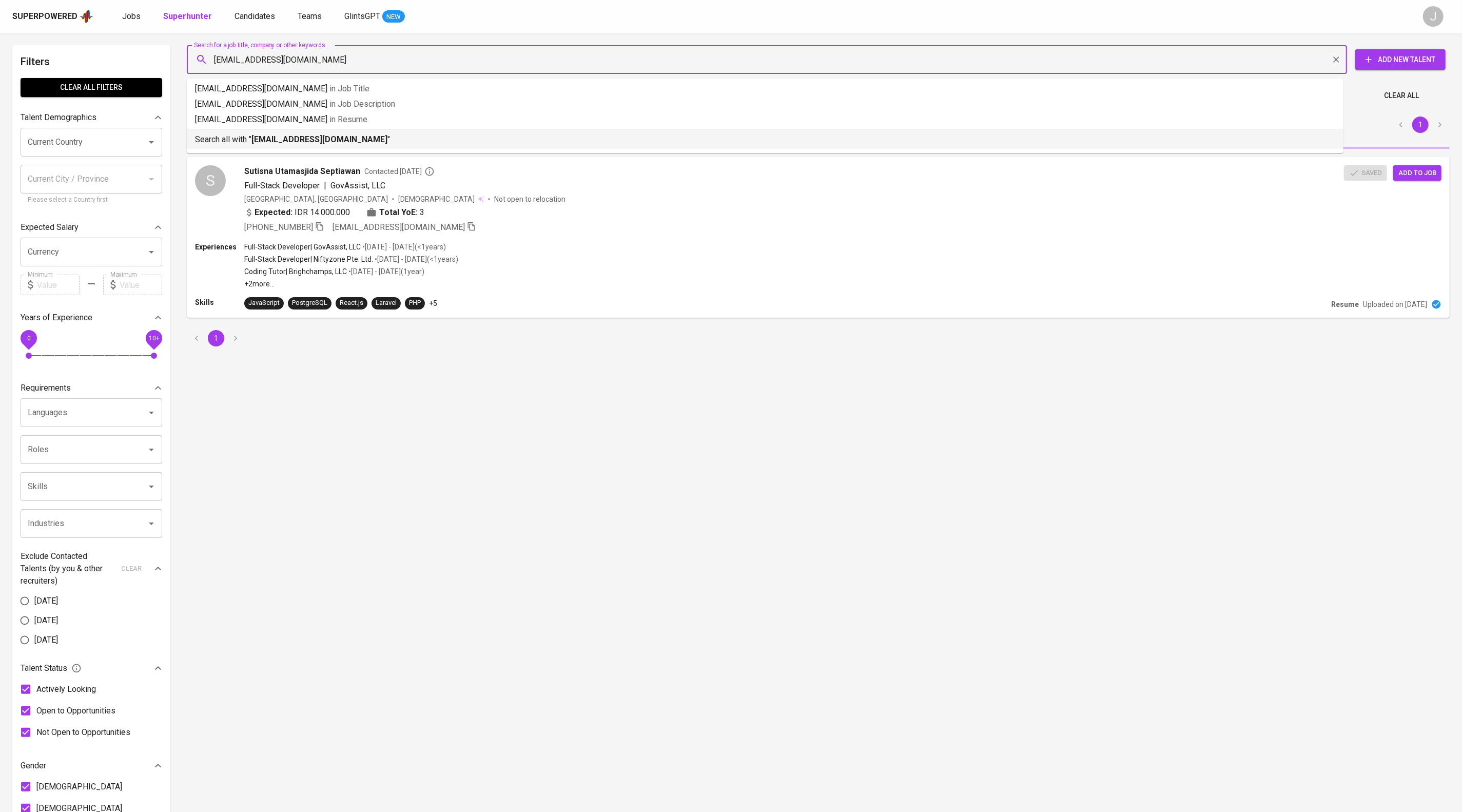
click at [343, 141] on div "Search all with " calvincapnary@gmail.com "" at bounding box center [765, 137] width 1140 height 17
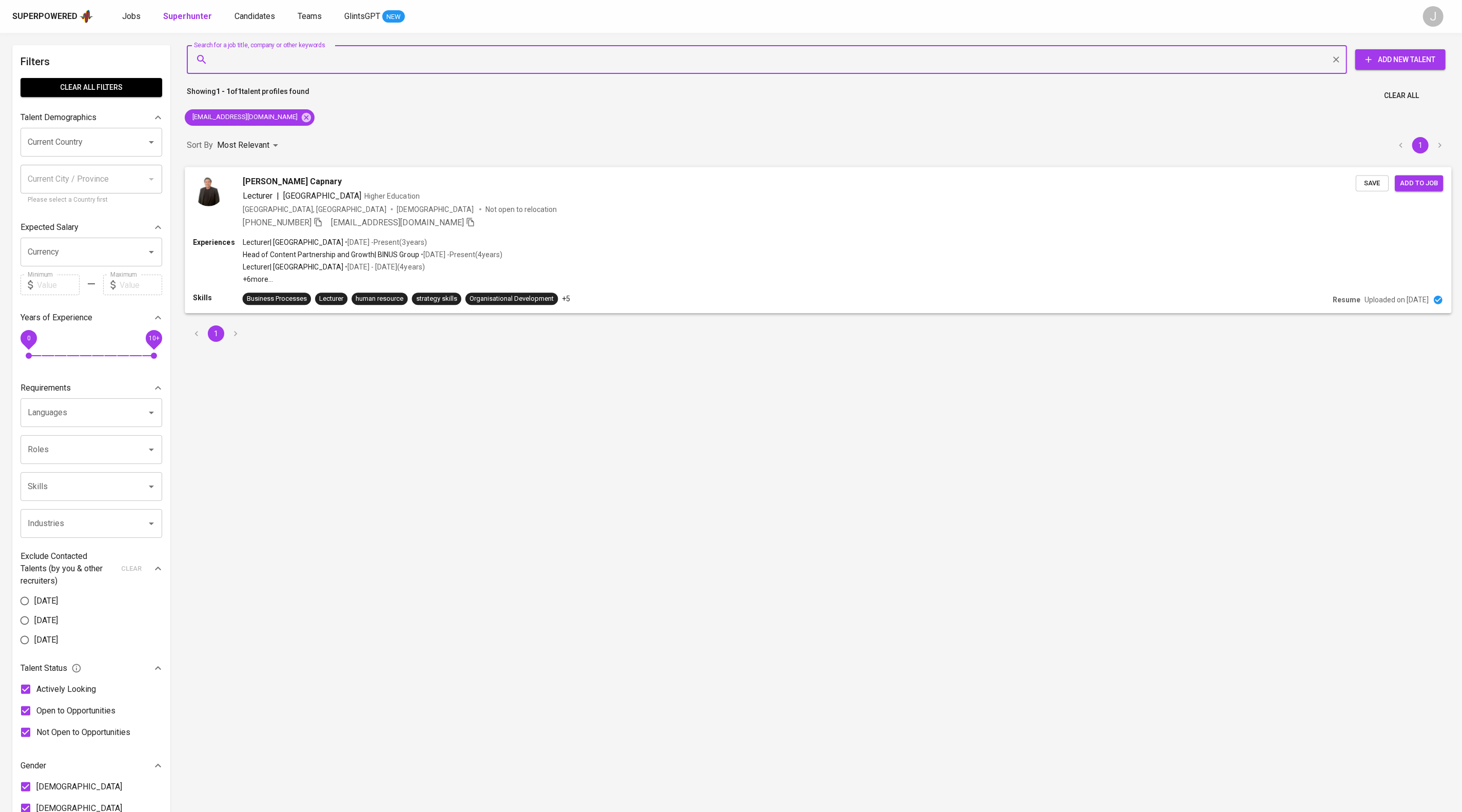
click at [1361, 188] on span "Save" at bounding box center [1372, 182] width 23 height 11
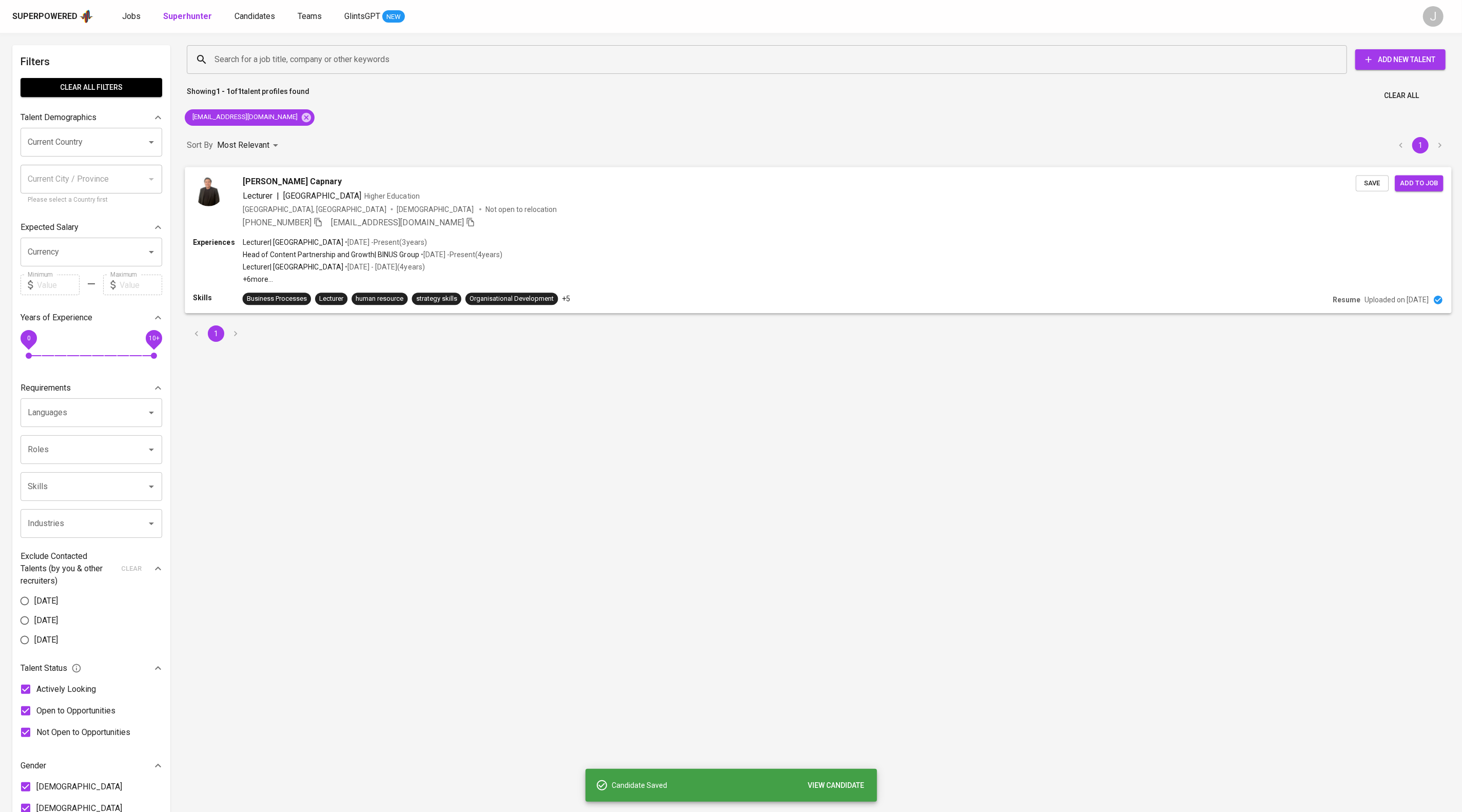
click at [1434, 189] on span "Add to job" at bounding box center [1419, 182] width 38 height 11
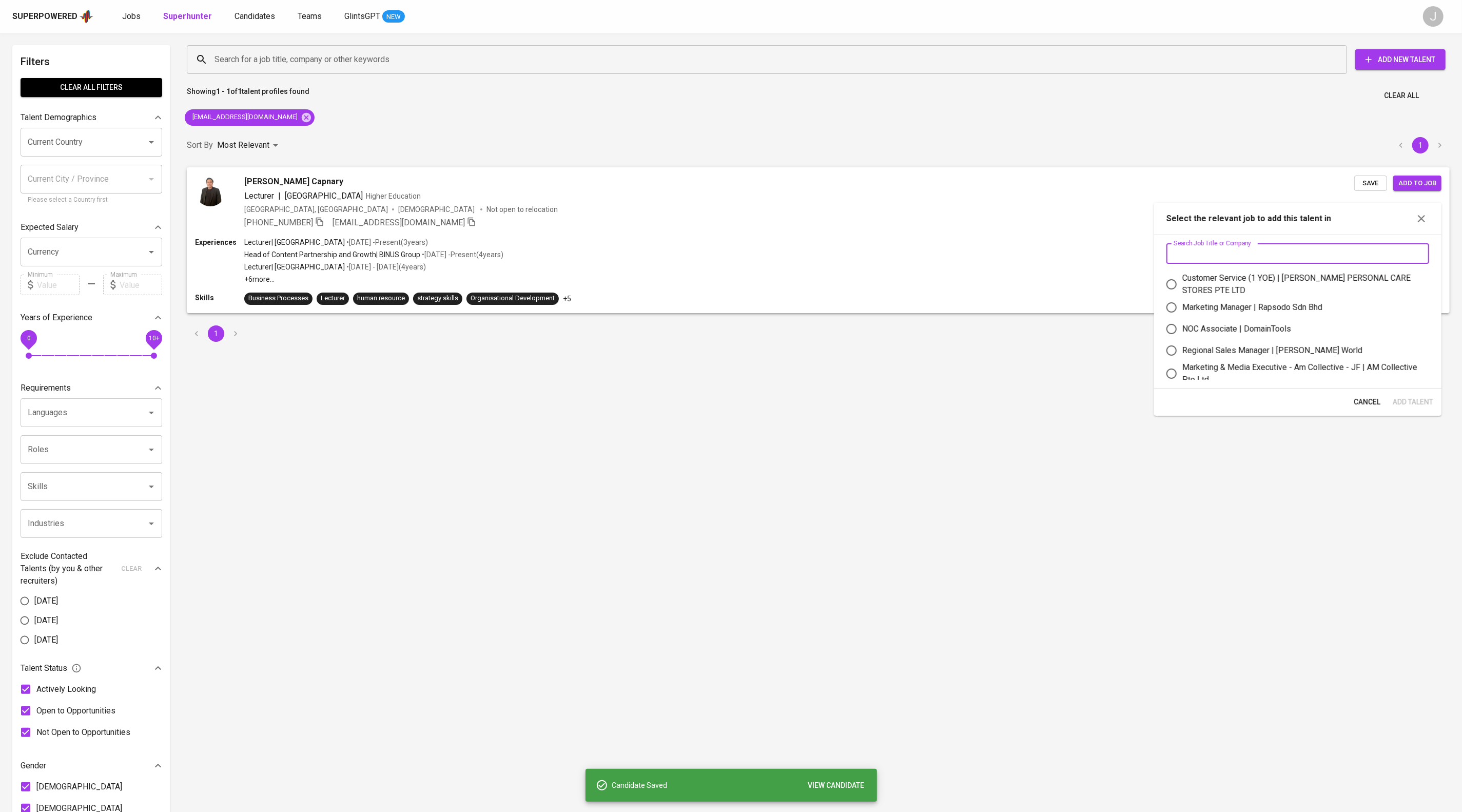
click at [1263, 254] on input "text" at bounding box center [1297, 253] width 262 height 20
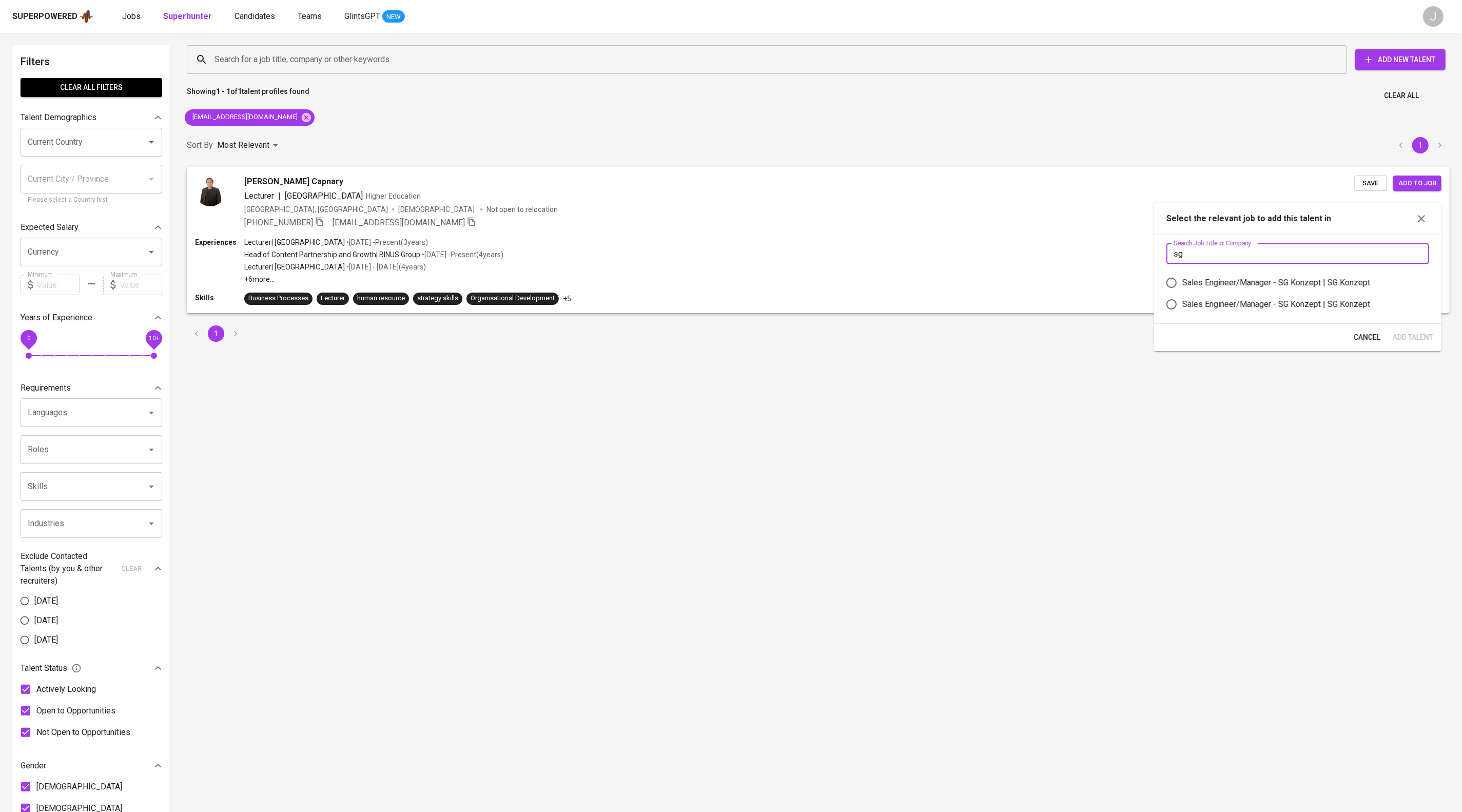
type input "sg"
click at [1253, 311] on div "Sales Engineer/Manager - SG Konzept | SG Konzept" at bounding box center [1276, 304] width 188 height 12
click at [1182, 315] on input "Sales Engineer/Manager - SG Konzept | SG Konzept" at bounding box center [1171, 304] width 21 height 21
radio input "true"
click at [1400, 343] on span "Add Talent" at bounding box center [1413, 338] width 41 height 13
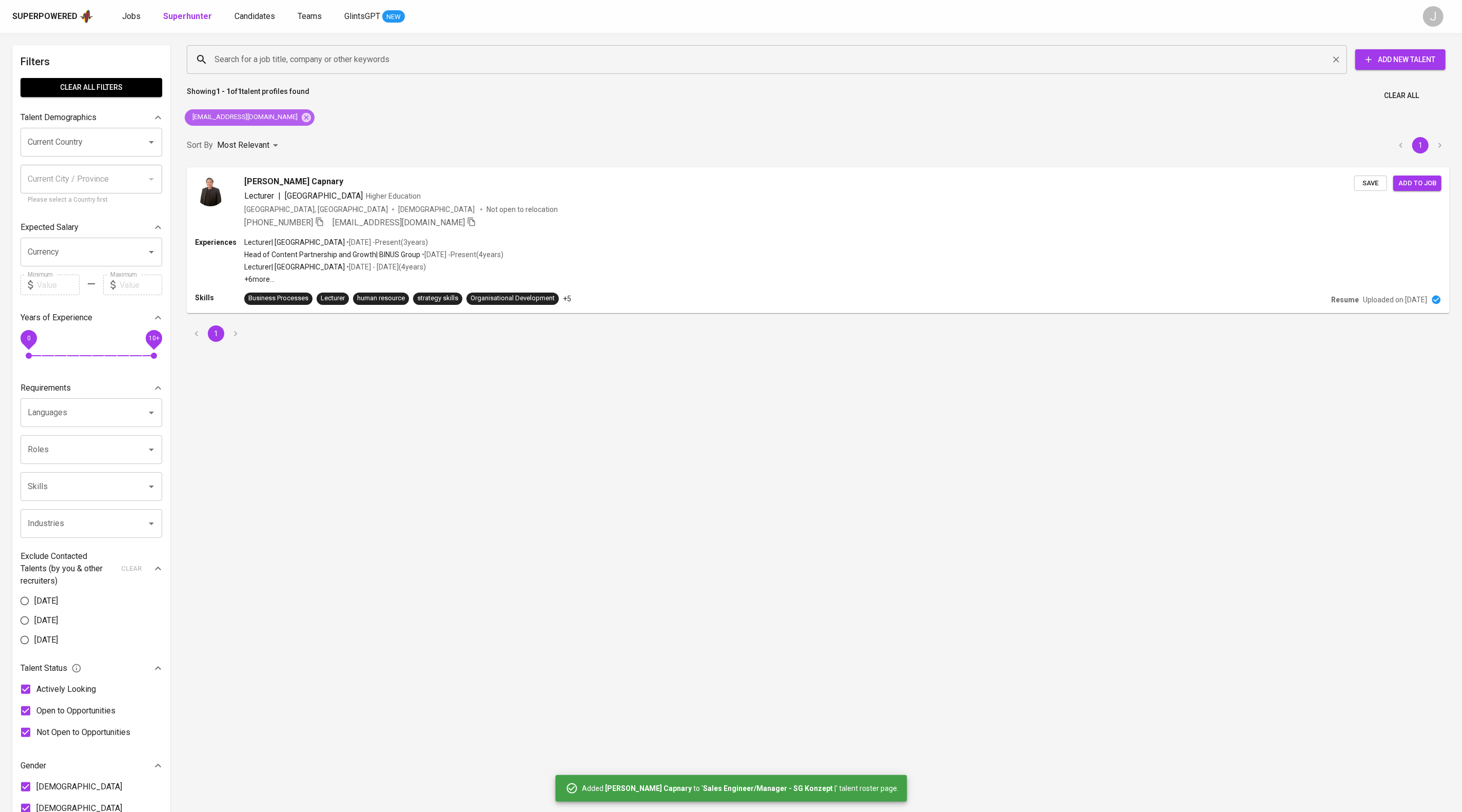
drag, startPoint x: 303, startPoint y: 122, endPoint x: 307, endPoint y: 67, distance: 55.1
click at [303, 122] on icon at bounding box center [306, 116] width 9 height 9
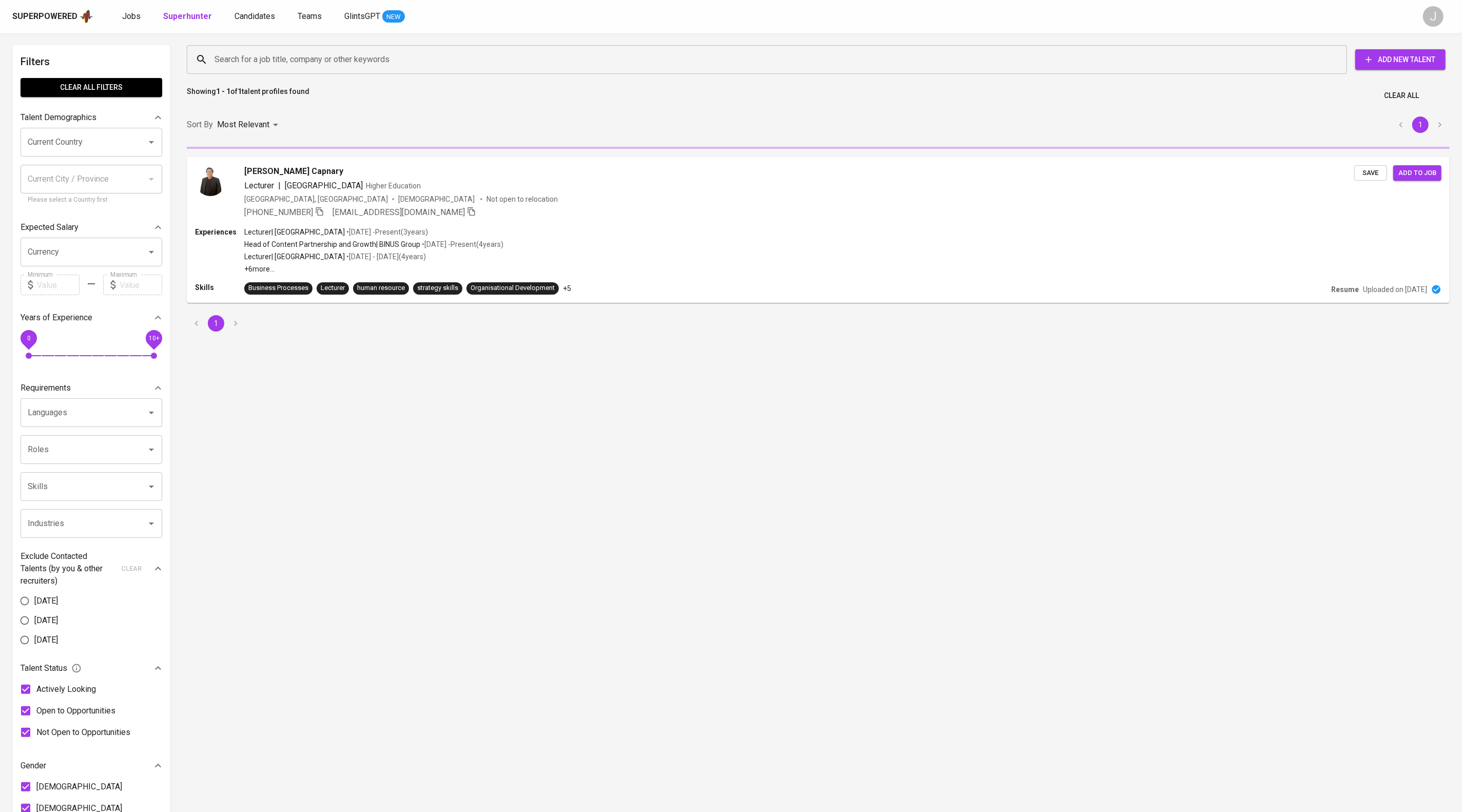
click at [306, 67] on input "Search for a job title, company or other keywords" at bounding box center [769, 60] width 1115 height 20
paste input "[EMAIL_ADDRESS][DOMAIN_NAME]"
type input "[EMAIL_ADDRESS][DOMAIN_NAME]"
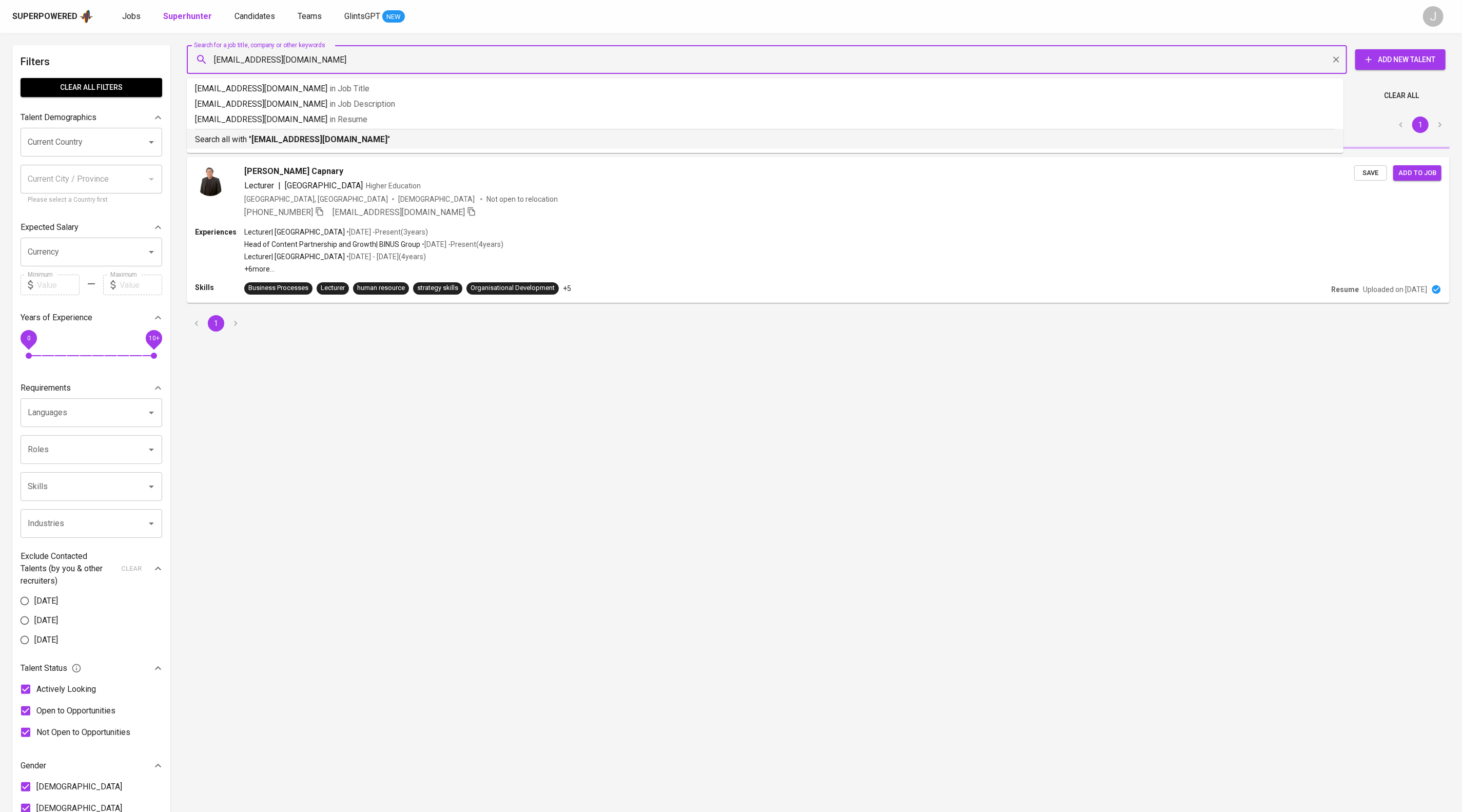
click at [360, 144] on b "[EMAIL_ADDRESS][DOMAIN_NAME]" at bounding box center [319, 139] width 136 height 10
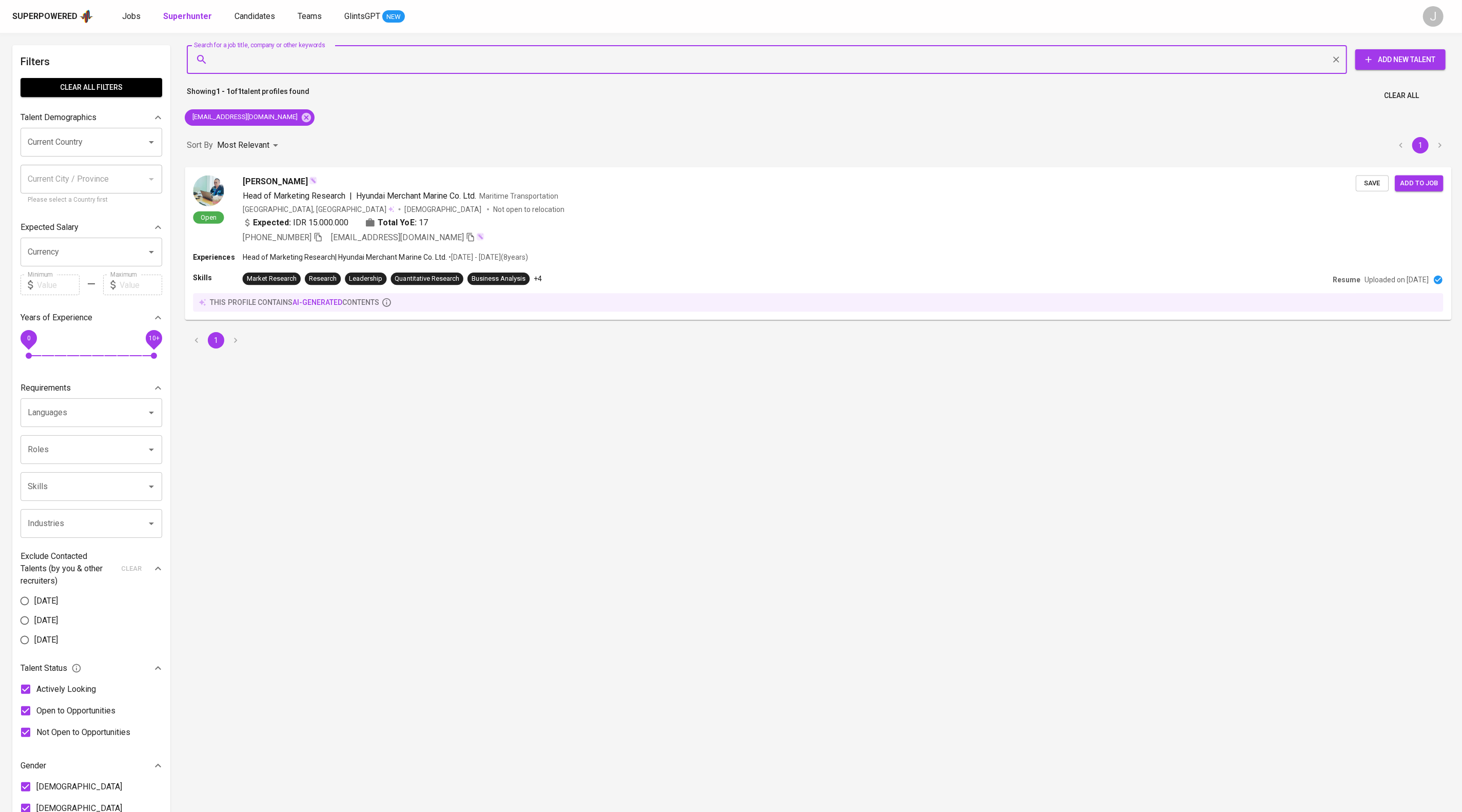
click at [1367, 189] on span "Save" at bounding box center [1372, 182] width 23 height 11
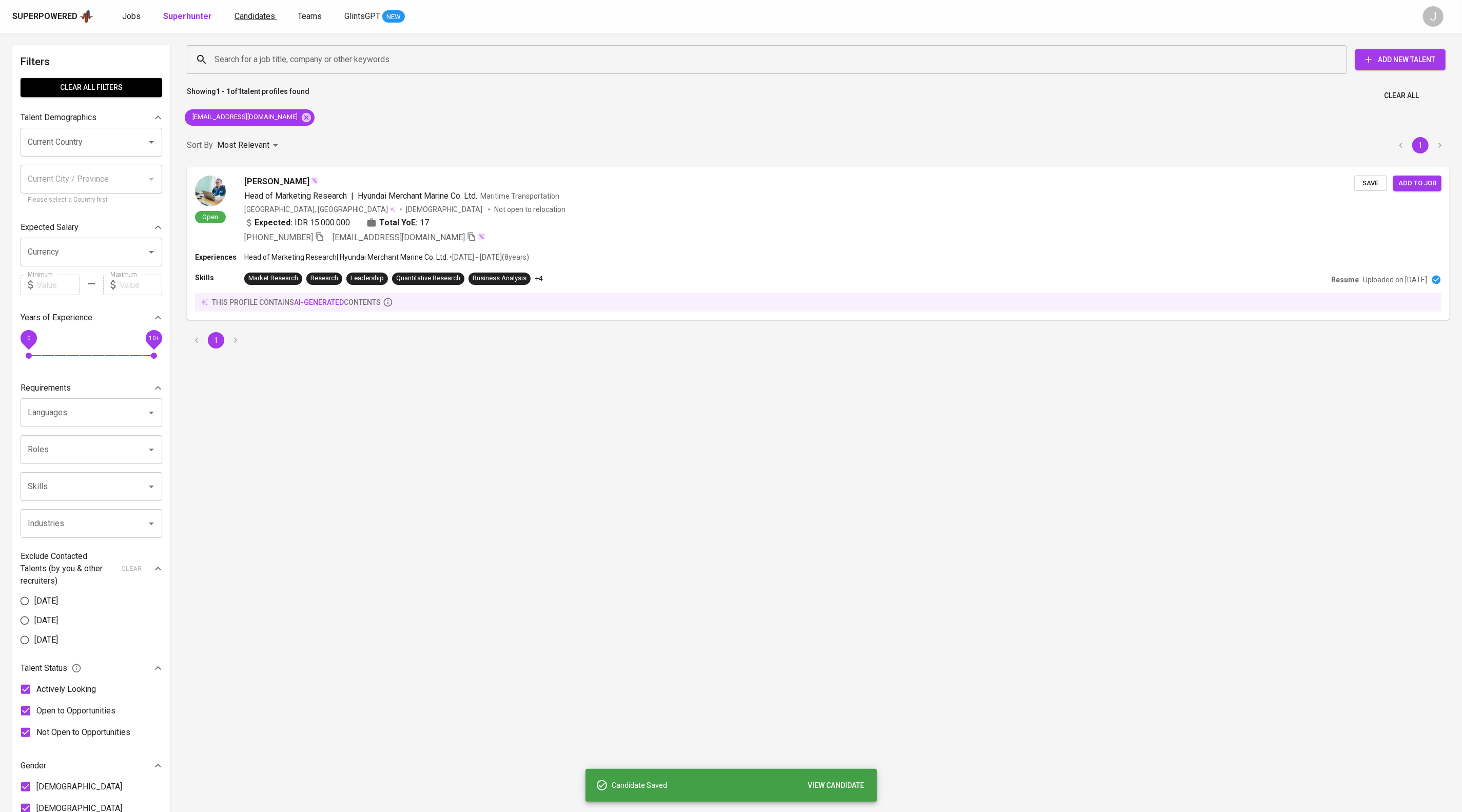
click at [275, 21] on span "Candidates" at bounding box center [255, 16] width 41 height 10
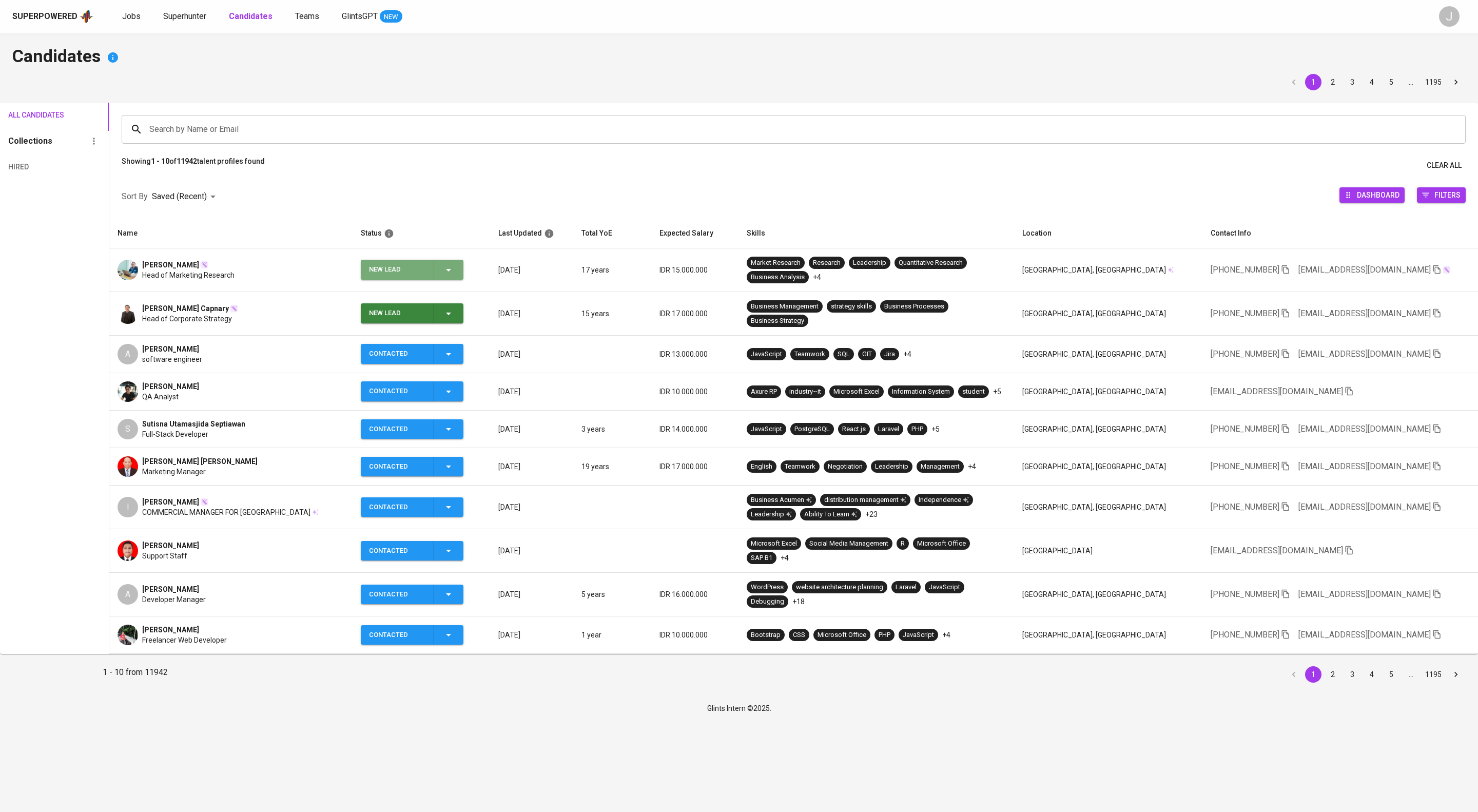
click at [451, 271] on icon "button" at bounding box center [448, 270] width 5 height 2
click at [442, 335] on li "Contacted" at bounding box center [433, 330] width 103 height 19
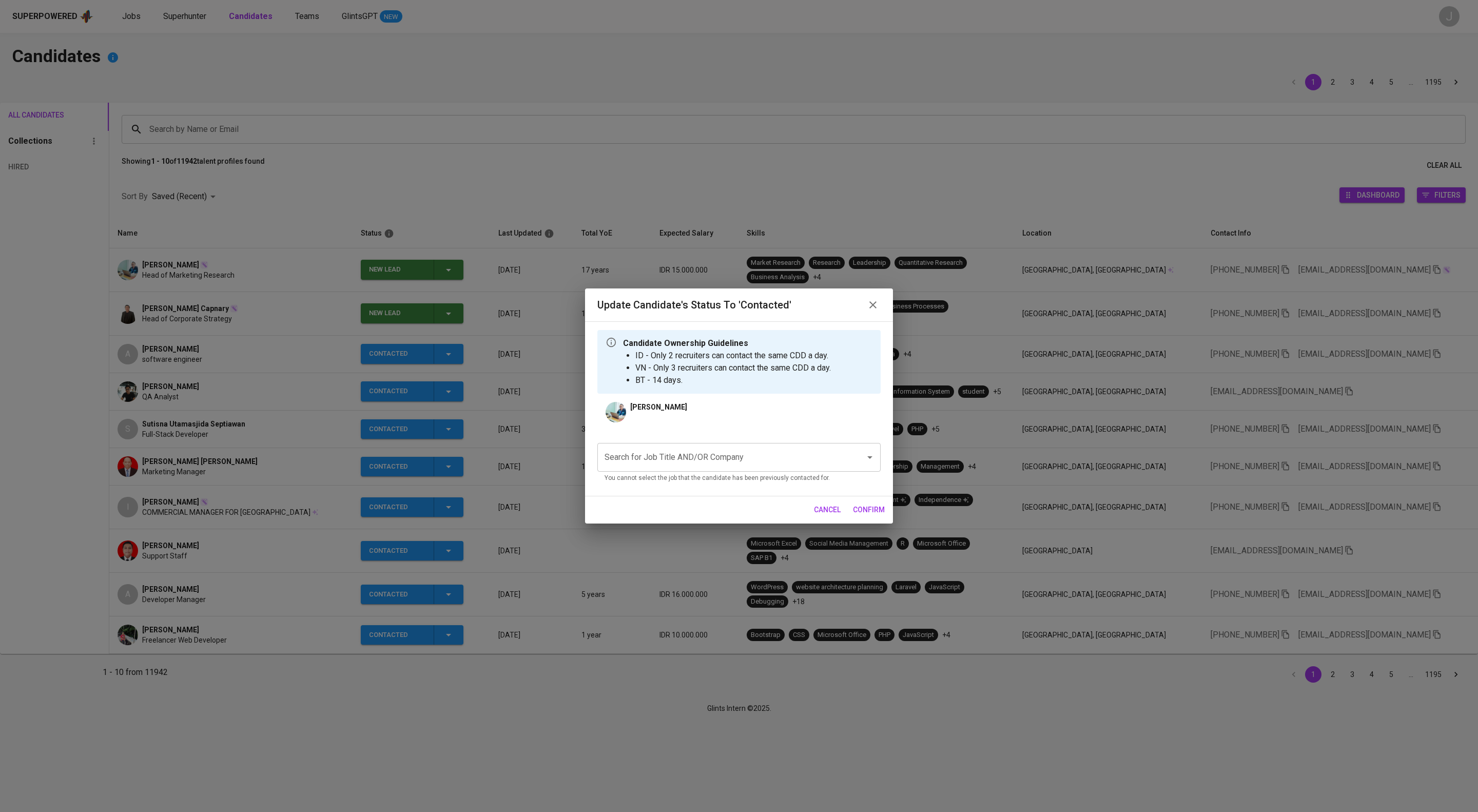
click at [694, 467] on input "Search for Job Title AND/OR Company" at bounding box center [725, 457] width 245 height 20
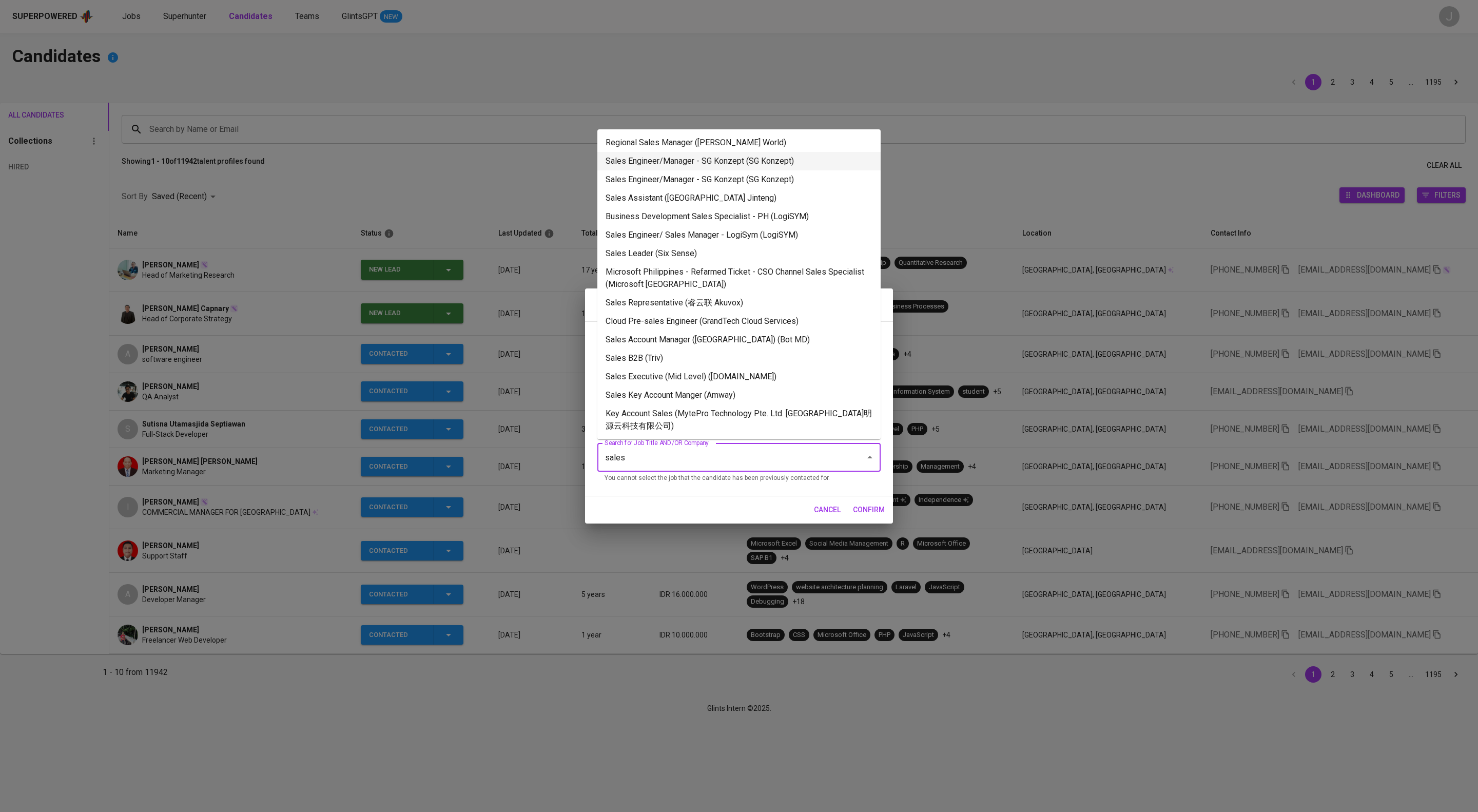
click at [756, 168] on li "Sales Engineer/Manager - SG Konzept (SG Konzept)" at bounding box center [739, 161] width 283 height 19
type input "sales"
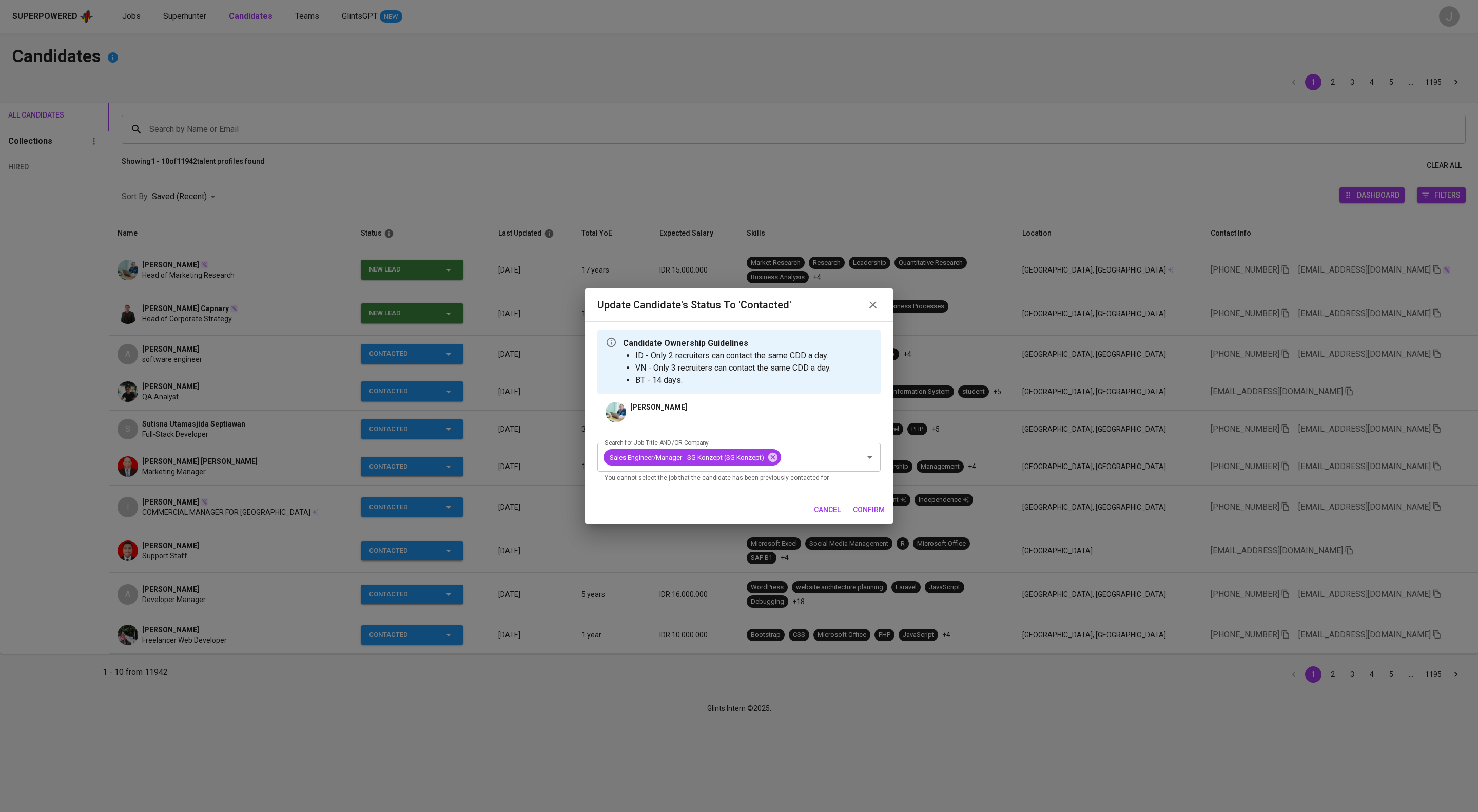
click at [878, 523] on div "cancel confirm" at bounding box center [739, 509] width 308 height 27
click at [874, 516] on span "confirm" at bounding box center [869, 510] width 32 height 13
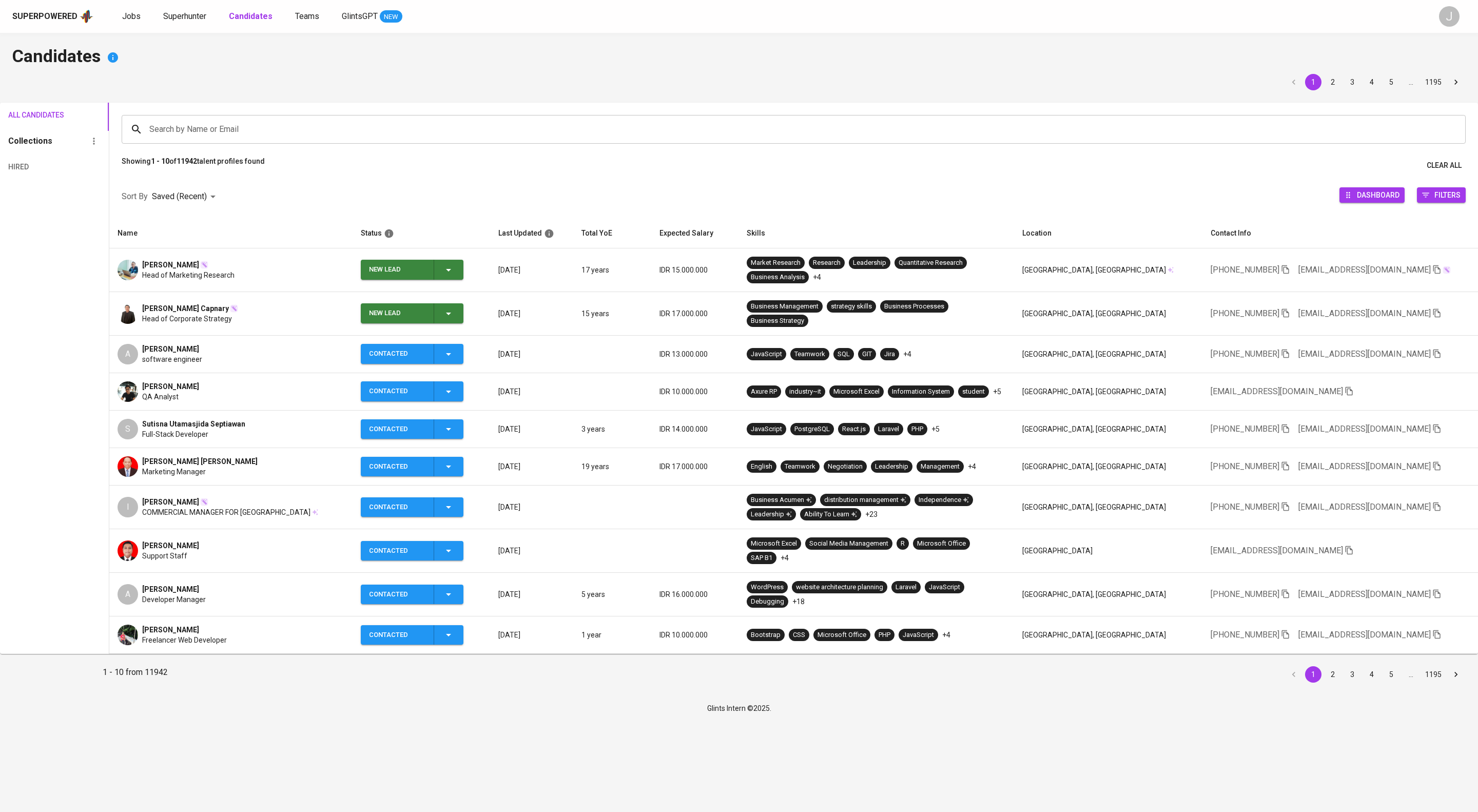
click at [460, 323] on span "New Lead" at bounding box center [411, 313] width 94 height 20
click at [455, 320] on icon "button" at bounding box center [448, 313] width 12 height 12
click at [463, 382] on li "Contacted" at bounding box center [433, 374] width 103 height 19
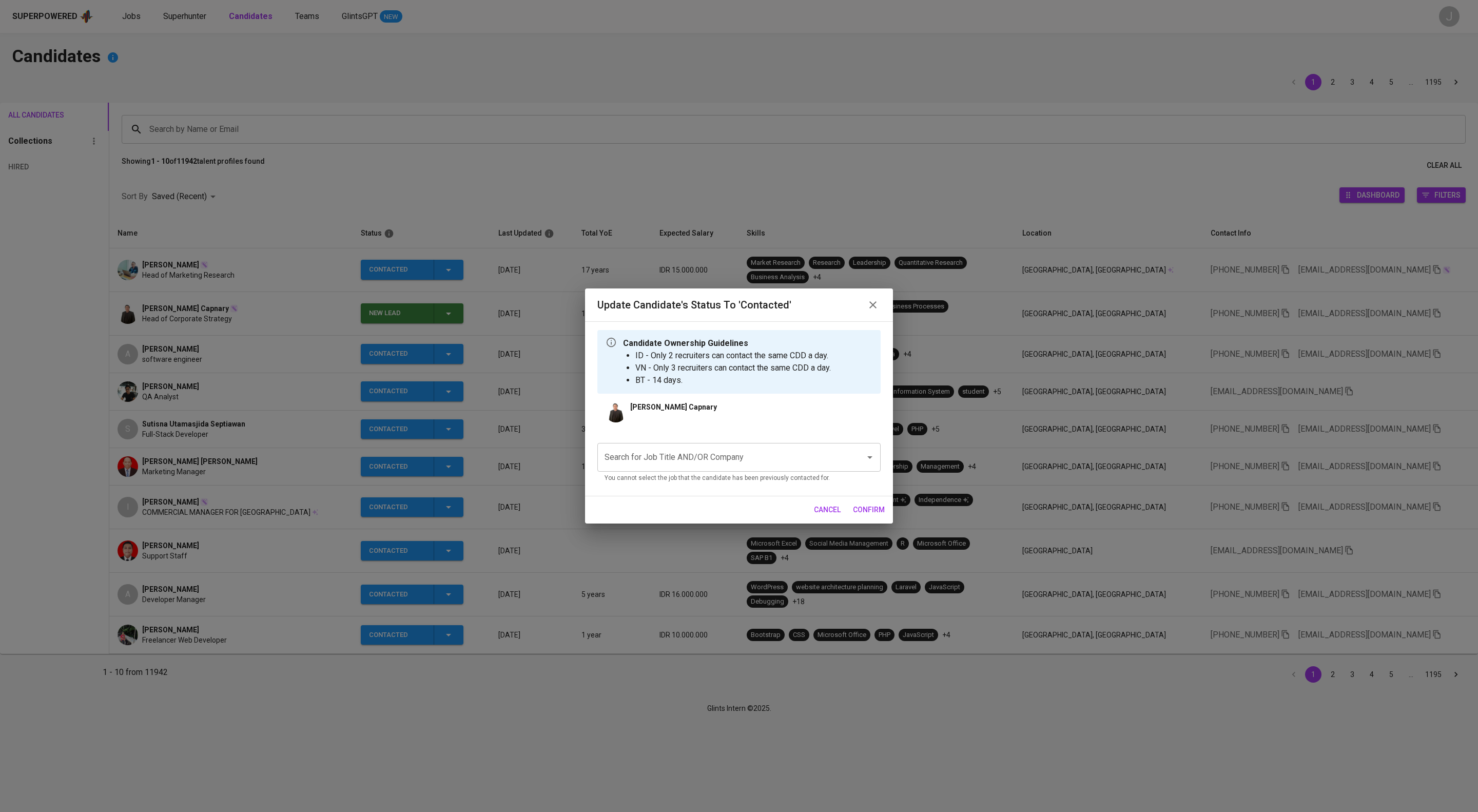
click at [719, 472] on div "Search for Job Title AND/OR Company" at bounding box center [739, 457] width 283 height 29
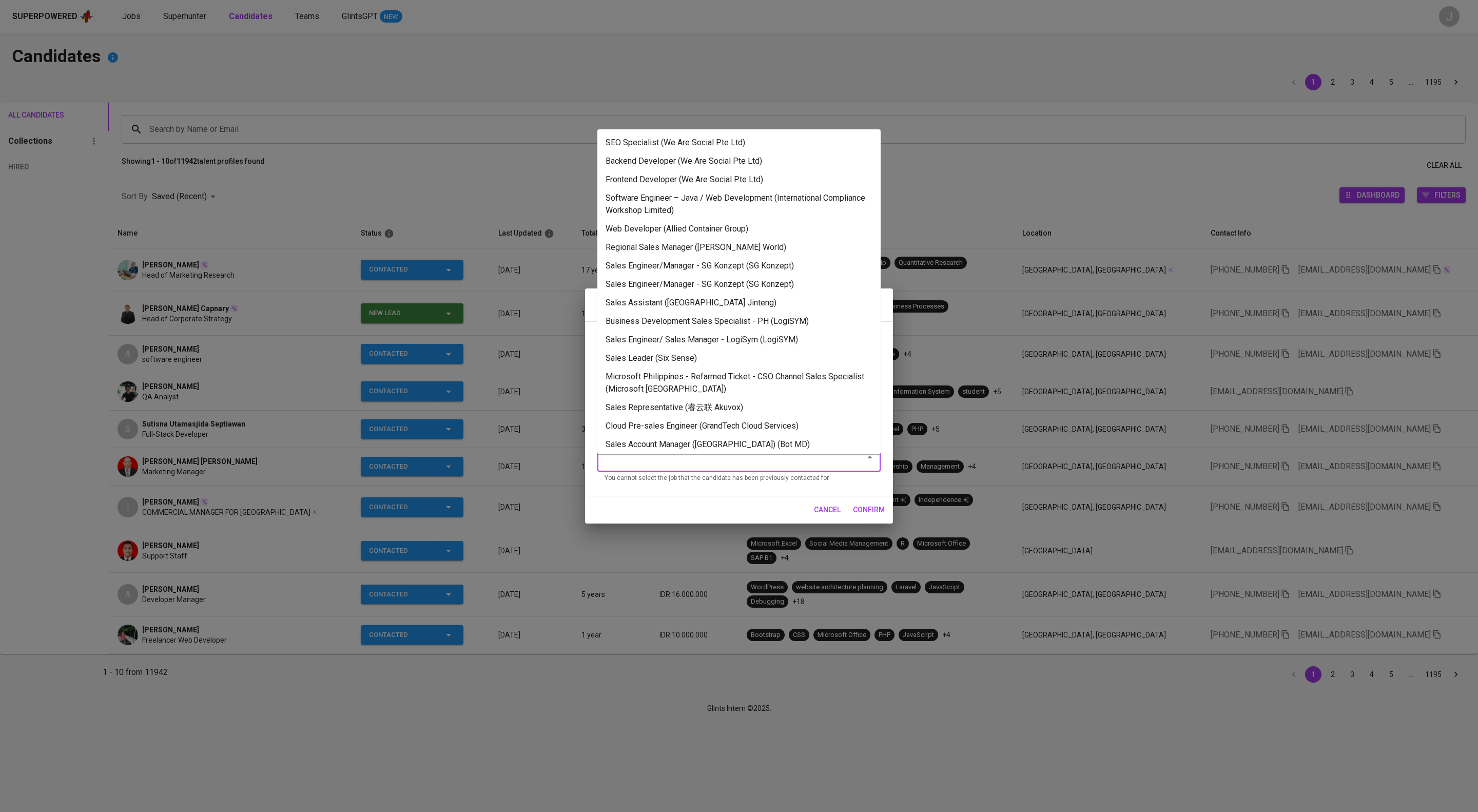
click at [719, 467] on input "Search for Job Title AND/OR Company" at bounding box center [725, 457] width 245 height 20
click at [705, 275] on li "Sales Engineer/Manager - SG Konzept (SG Konzept)" at bounding box center [739, 266] width 283 height 19
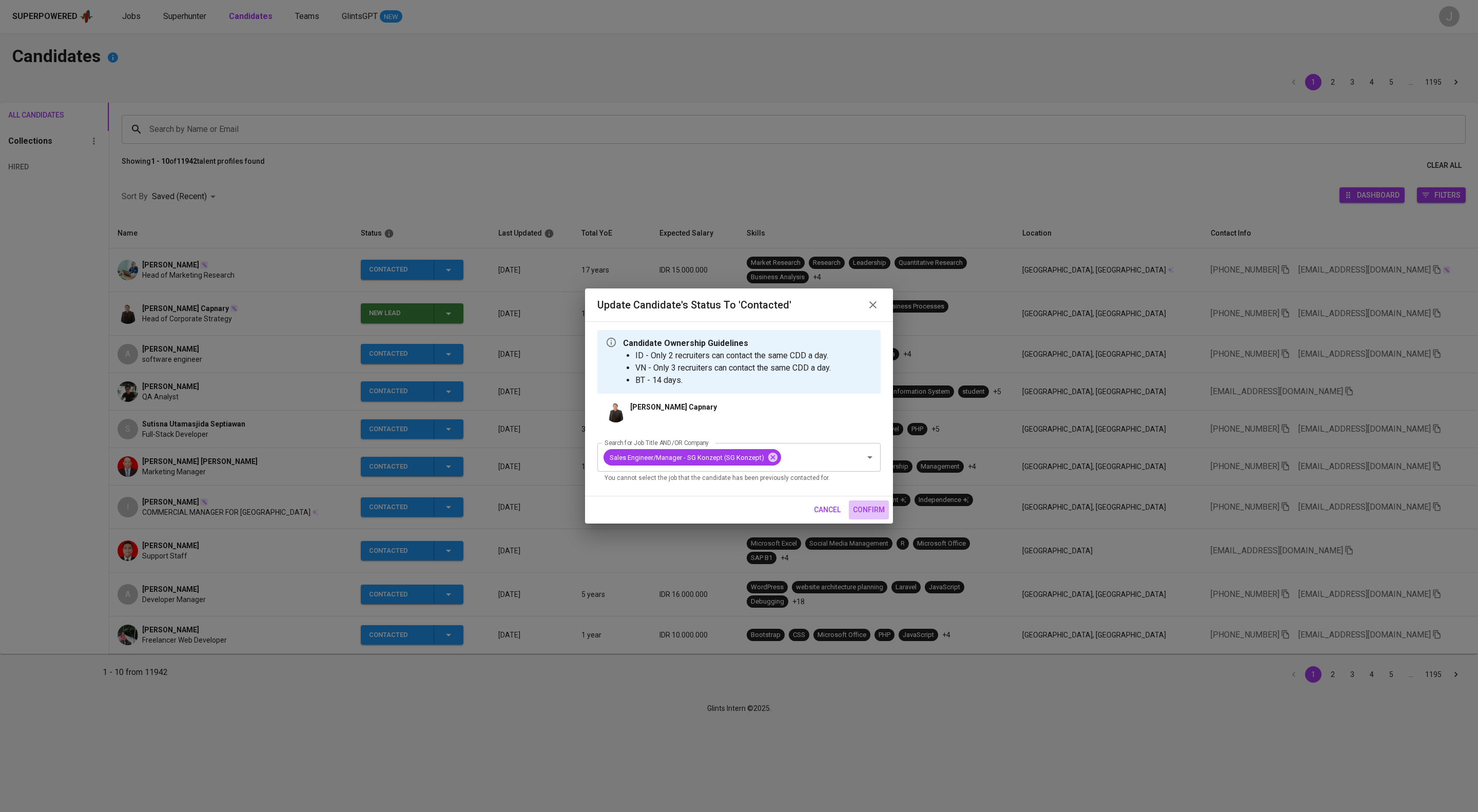
click at [862, 516] on span "confirm" at bounding box center [869, 510] width 32 height 13
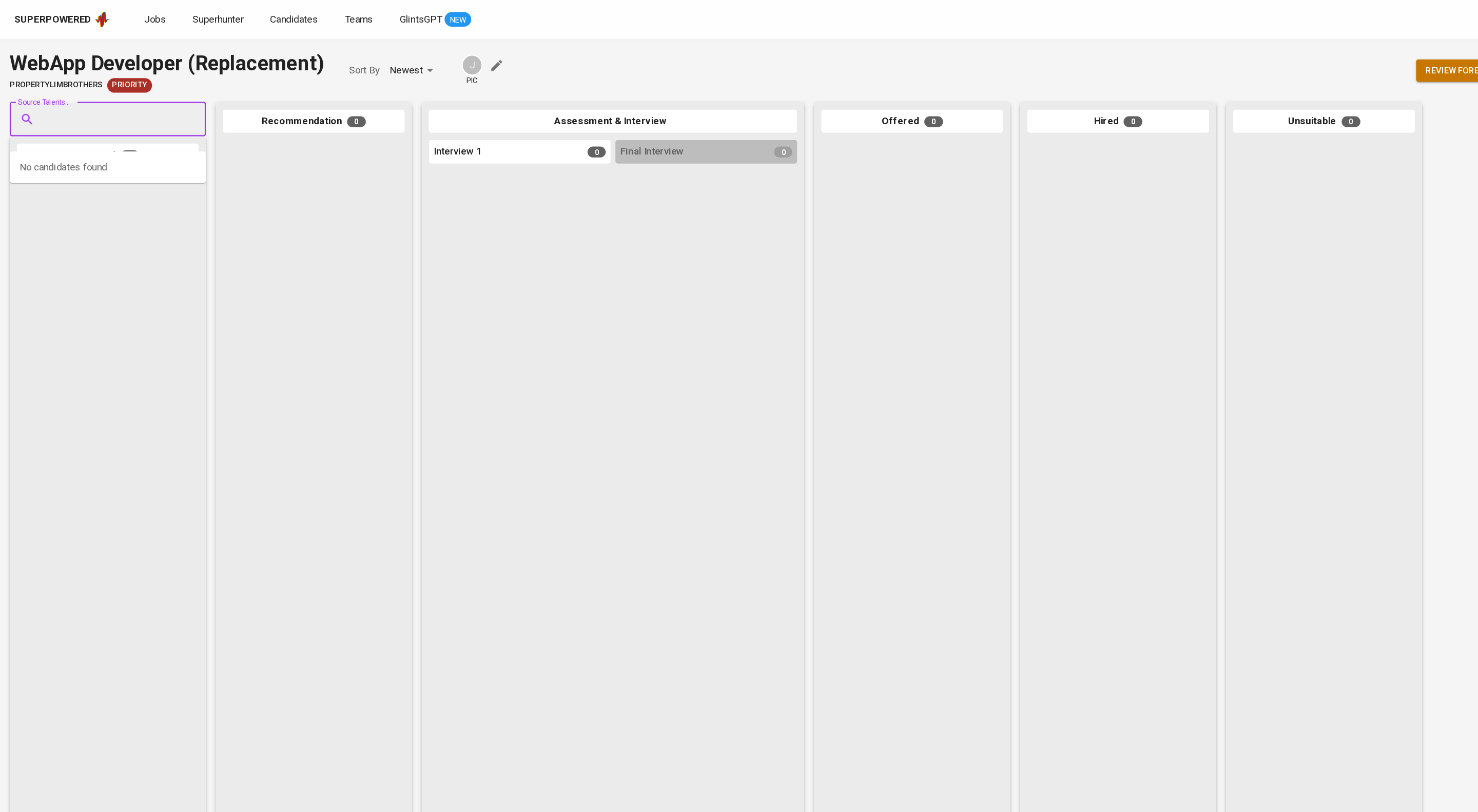
click at [88, 105] on input "Source Talents..." at bounding box center [88, 101] width 108 height 20
paste input "[EMAIL_ADDRESS][DOMAIN_NAME]"
type input "[EMAIL_ADDRESS][DOMAIN_NAME]"
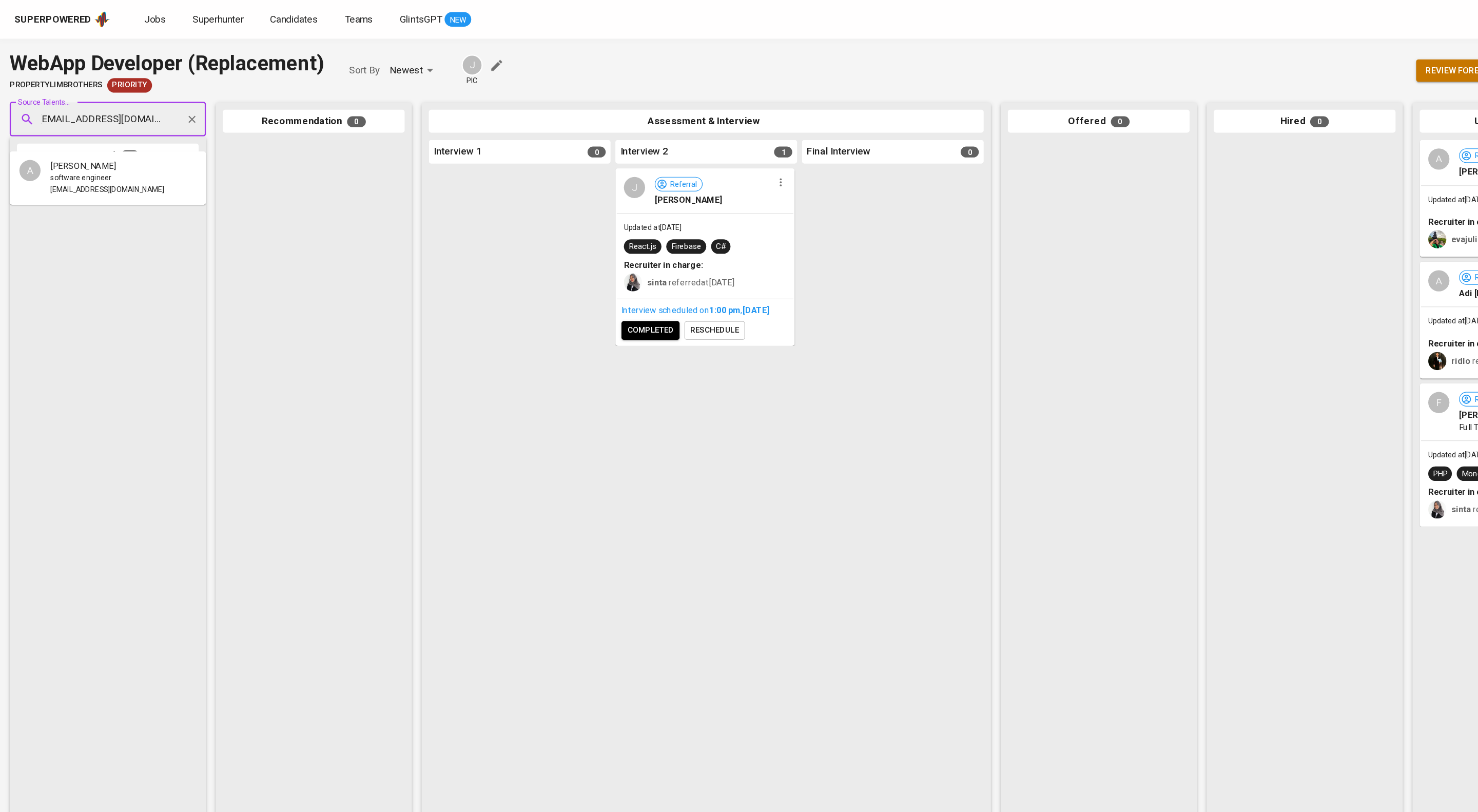
click at [132, 156] on li "A [PERSON_NAME] software engineer [EMAIL_ADDRESS][DOMAIN_NAME]" at bounding box center [91, 150] width 166 height 37
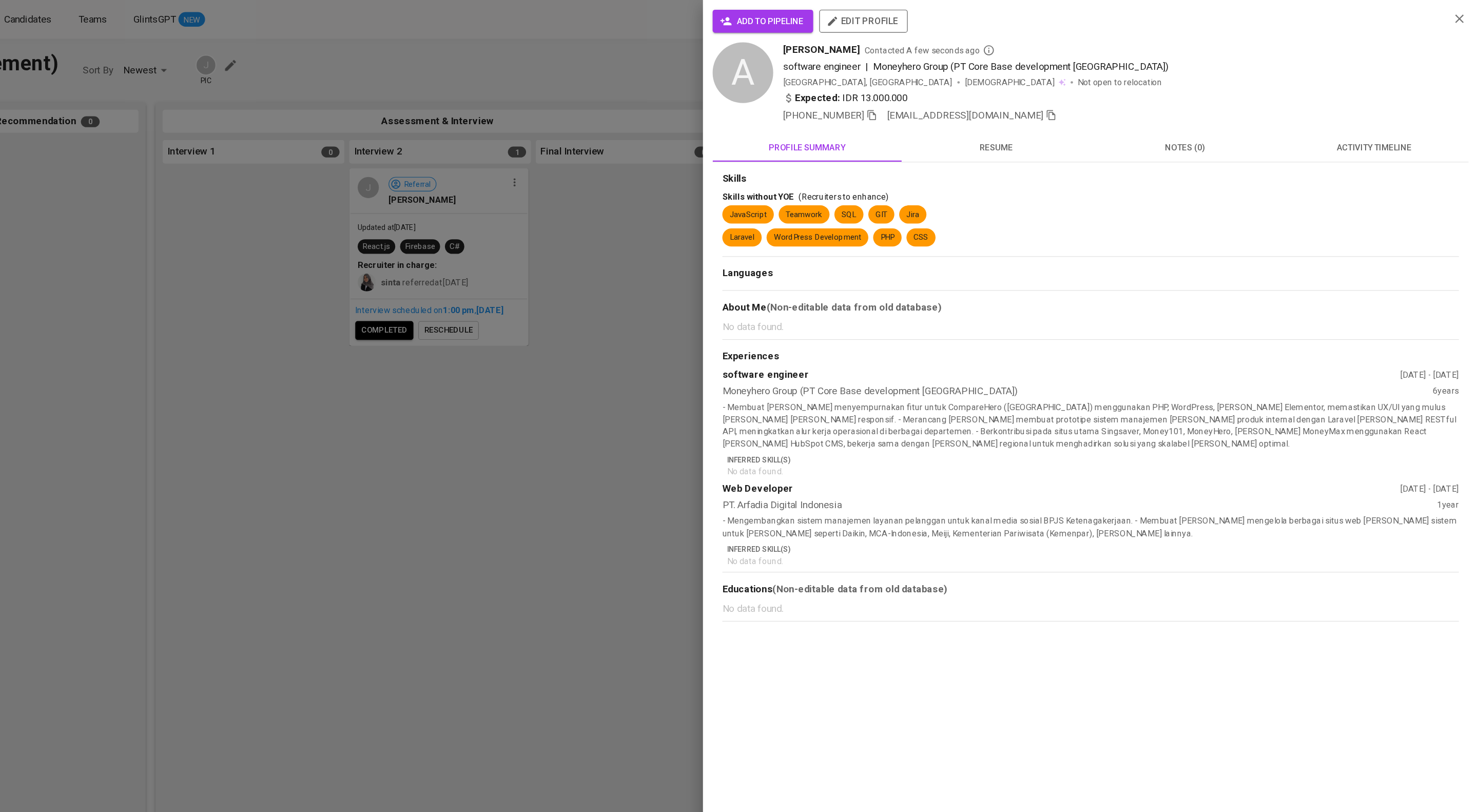
scroll to position [0, 0]
click at [876, 28] on button "add to pipeline" at bounding box center [872, 18] width 85 height 20
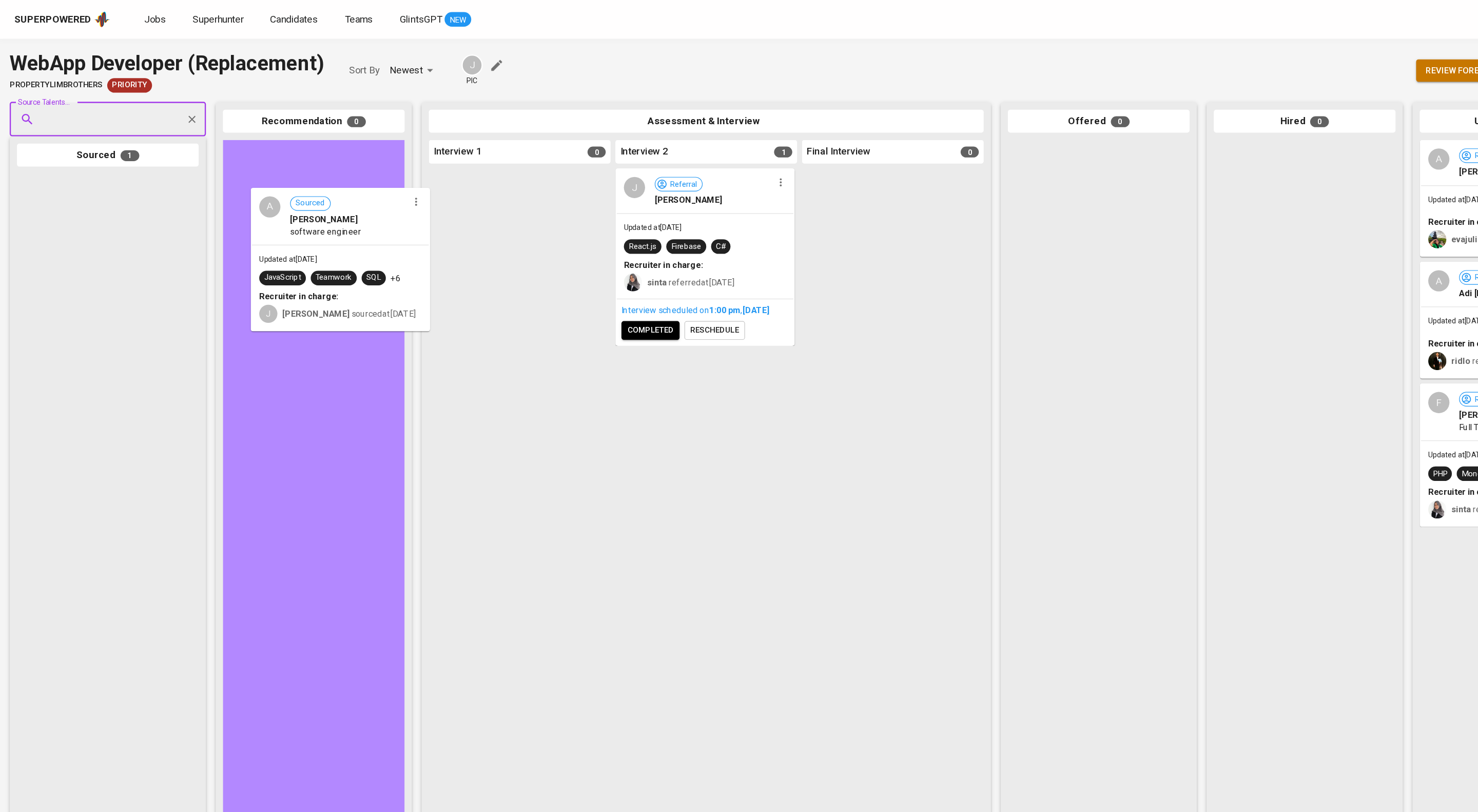
drag, startPoint x: 95, startPoint y: 179, endPoint x: 298, endPoint y: 177, distance: 203.0
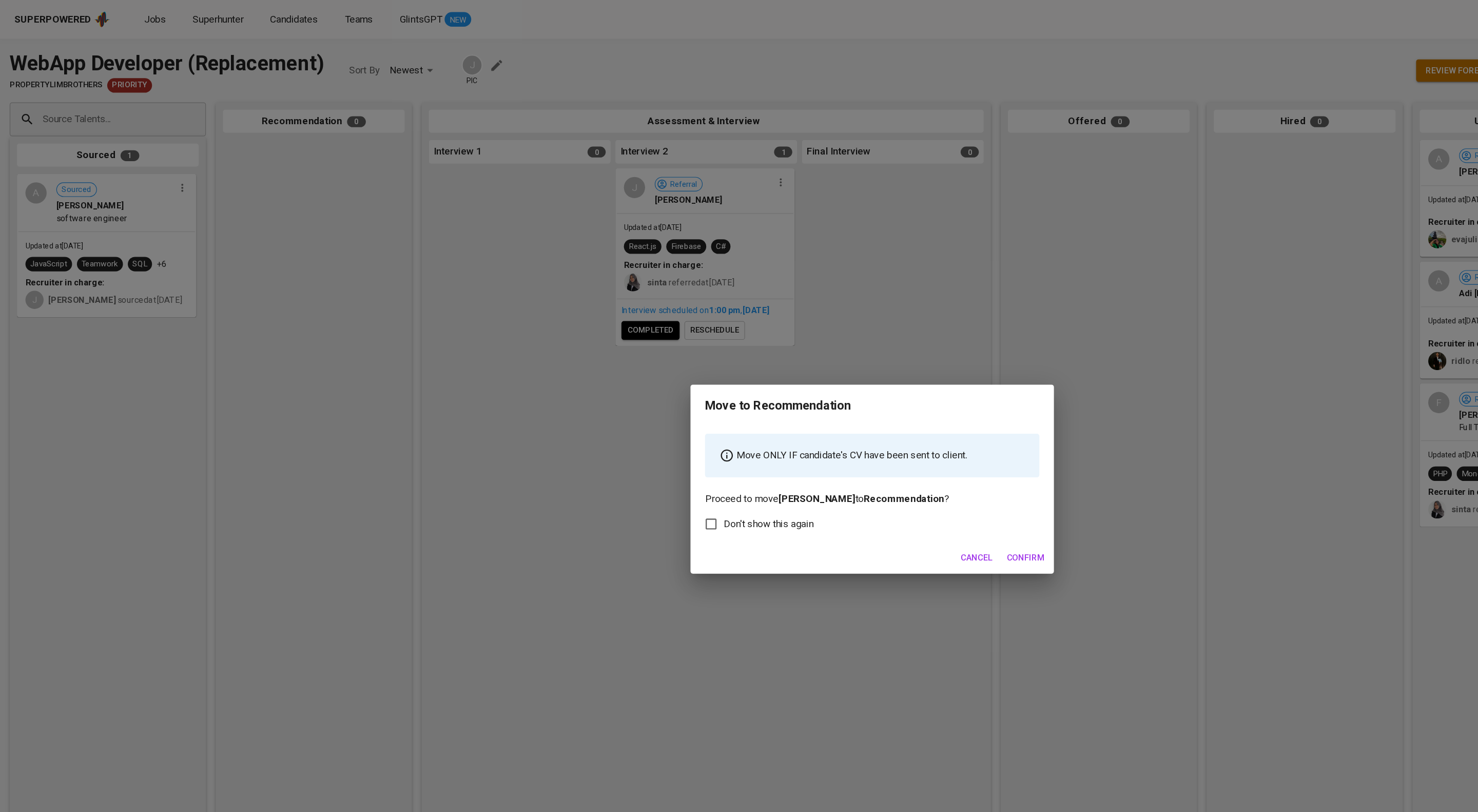
click at [862, 478] on span "Confirm" at bounding box center [869, 473] width 32 height 13
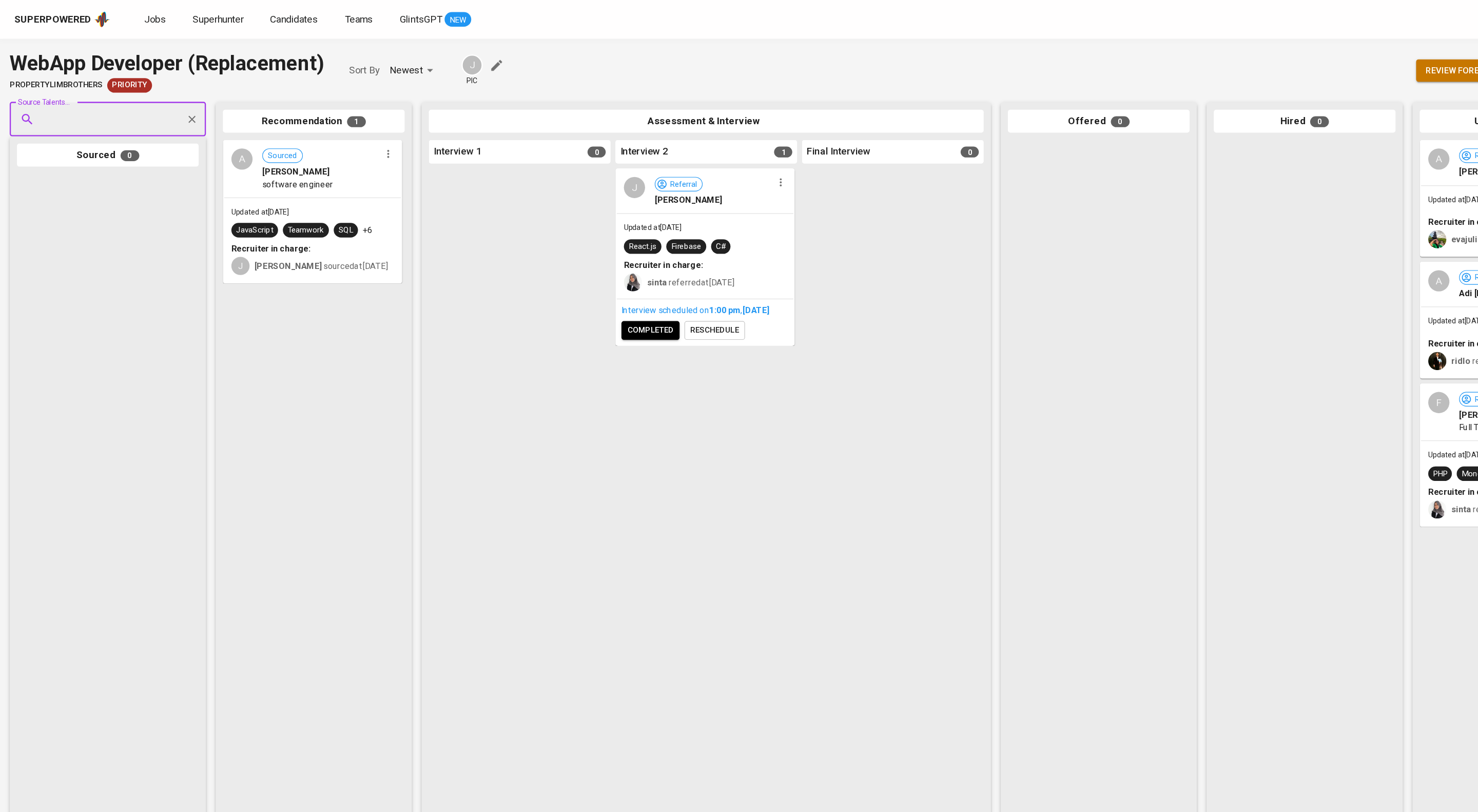
click at [333, 136] on icon "button" at bounding box center [329, 130] width 11 height 11
click at [403, 212] on li "Move to unsuitable" at bounding box center [370, 209] width 99 height 16
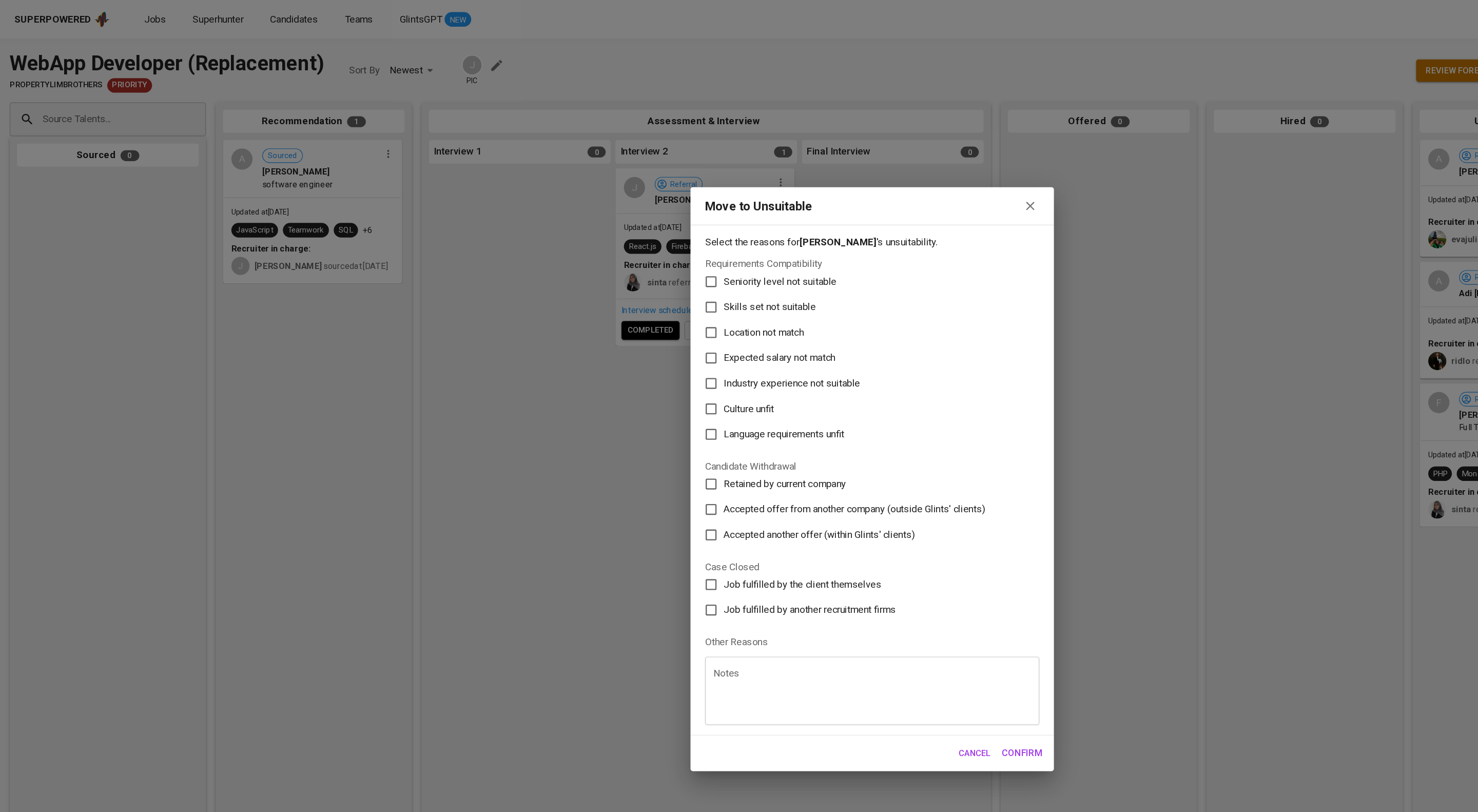
click at [636, 254] on span "Skills set not suitable" at bounding box center [652, 260] width 78 height 12
click at [613, 249] on input "Skills set not suitable" at bounding box center [603, 260] width 21 height 21
checkbox input "true"
click at [869, 653] on div "Cancel Confirm" at bounding box center [739, 638] width 308 height 29
click at [866, 644] on span "Confirm" at bounding box center [866, 638] width 34 height 13
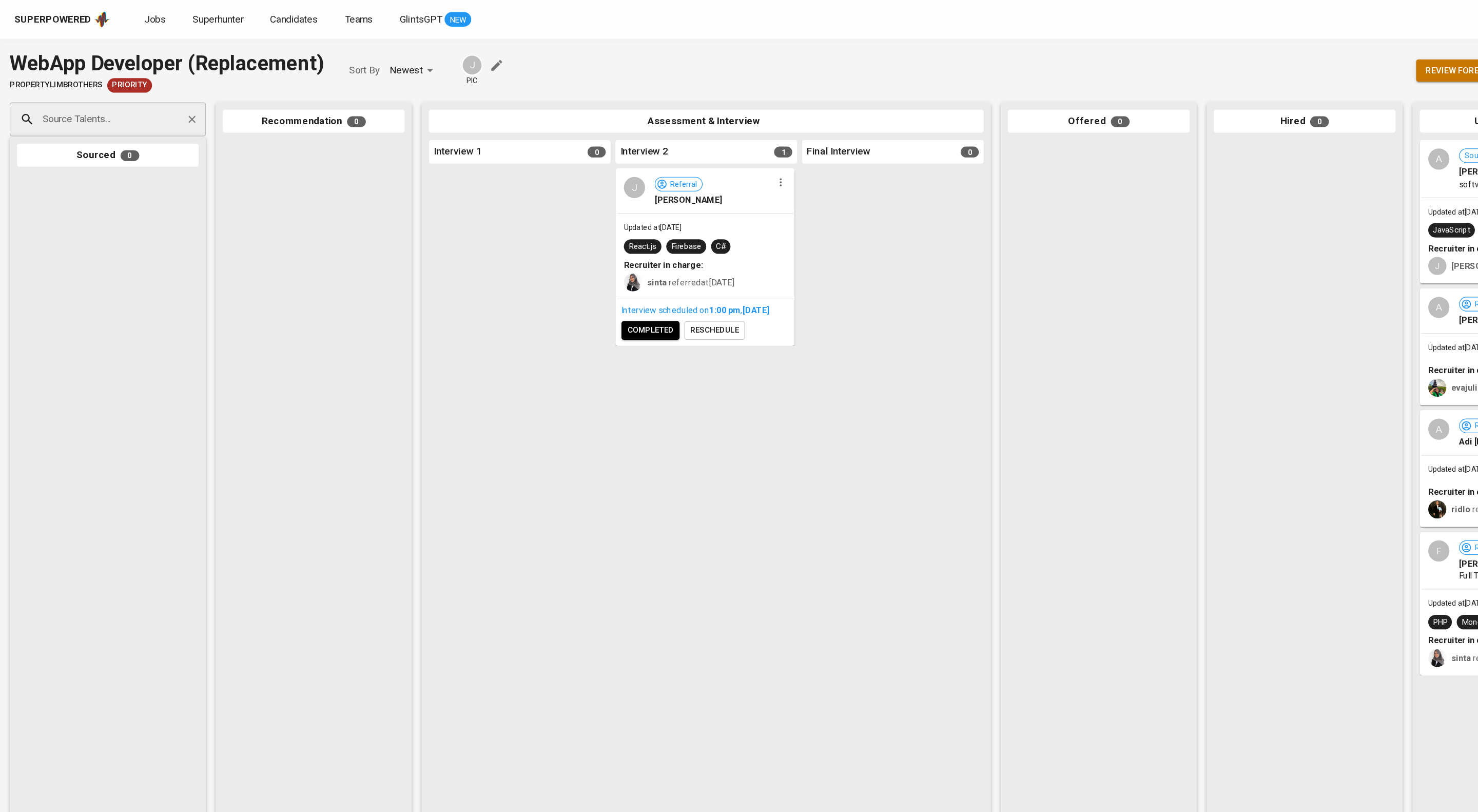
click at [112, 111] on input "Source Talents..." at bounding box center [88, 101] width 108 height 20
paste input "sutisnautamasjida@gmail.com"
type input "sutisnautamasjida@gmail.com"
click at [129, 148] on div "Full-Stack Developer" at bounding box center [92, 150] width 100 height 11
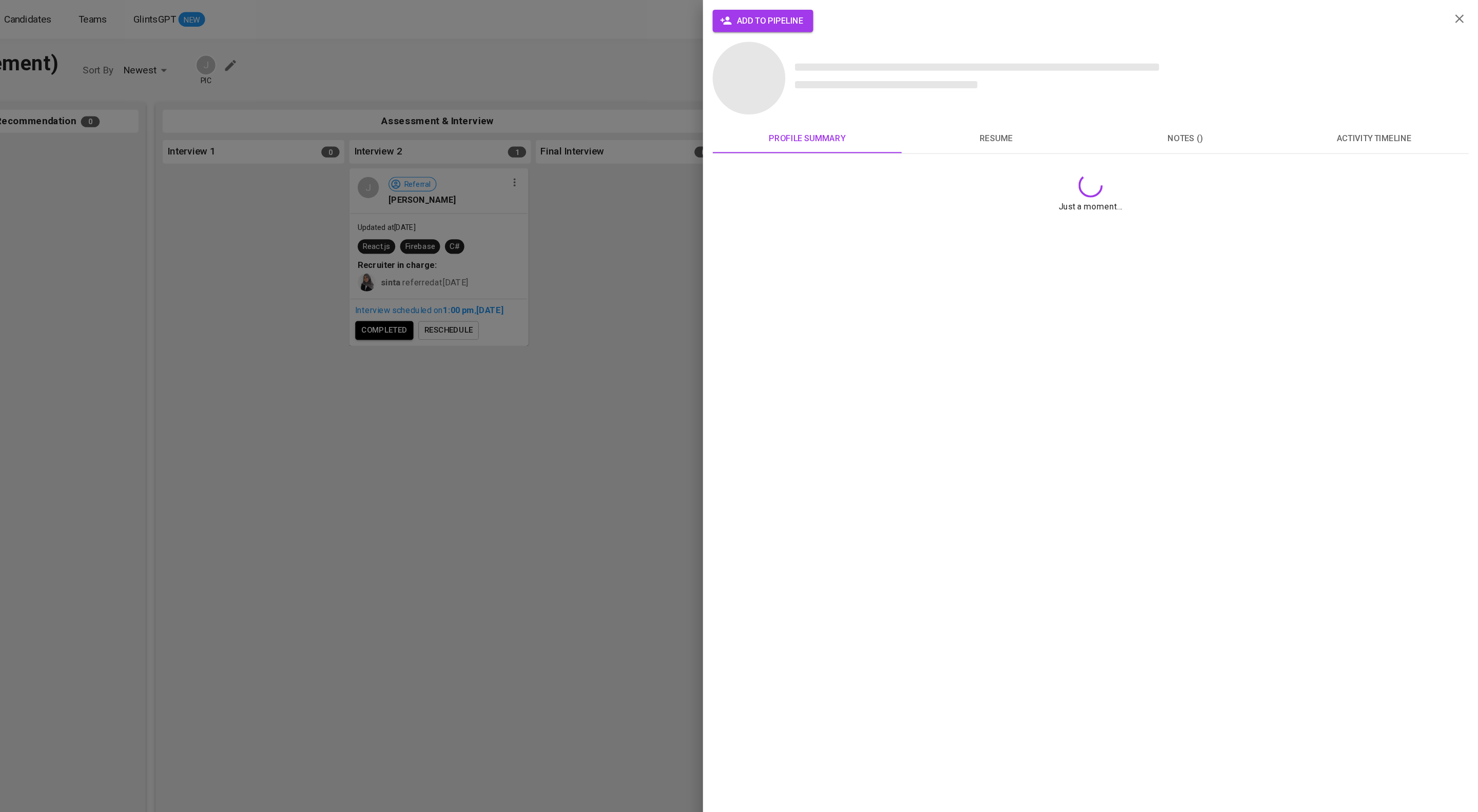
scroll to position [0, 0]
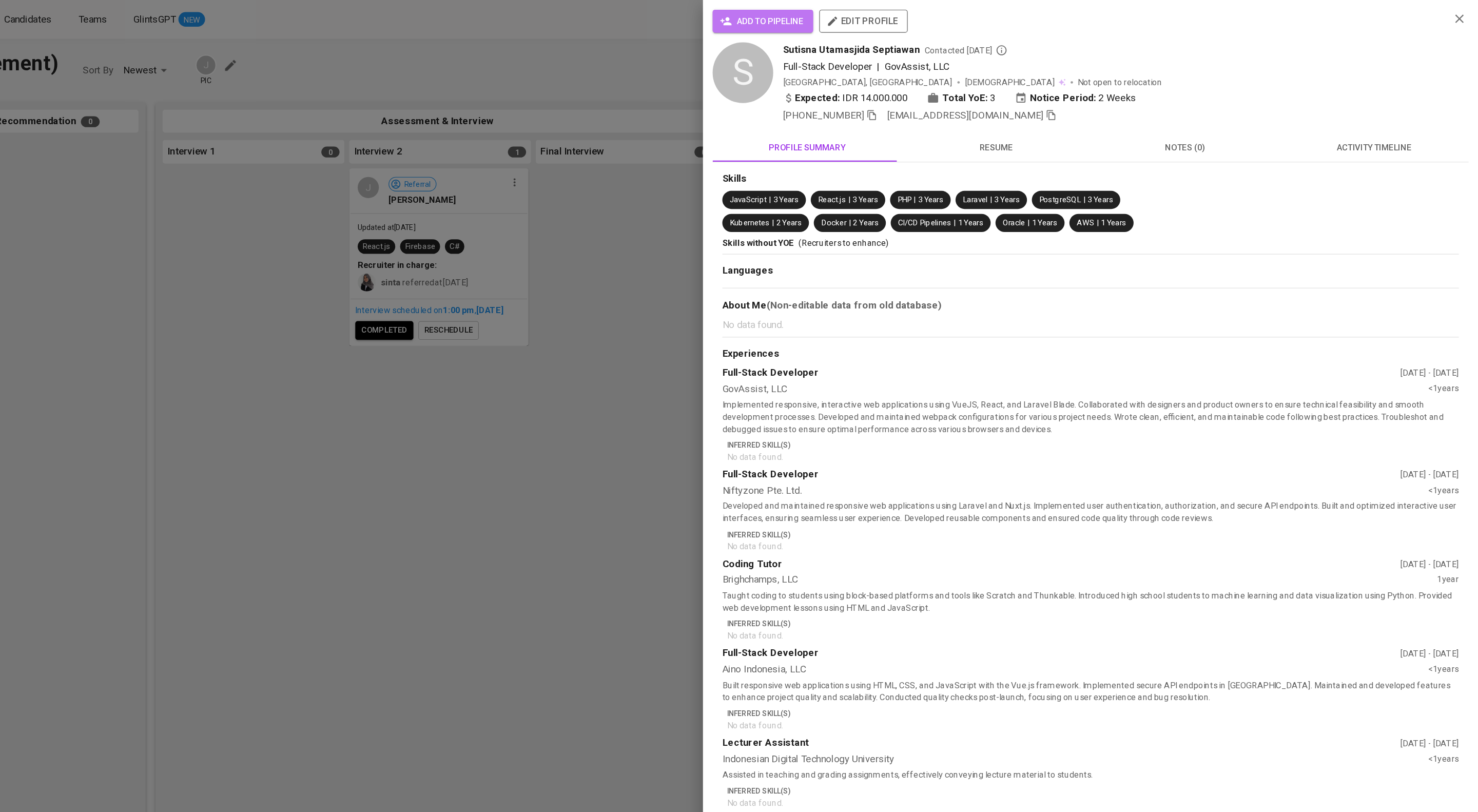
click at [881, 18] on span "add to pipeline" at bounding box center [872, 18] width 69 height 13
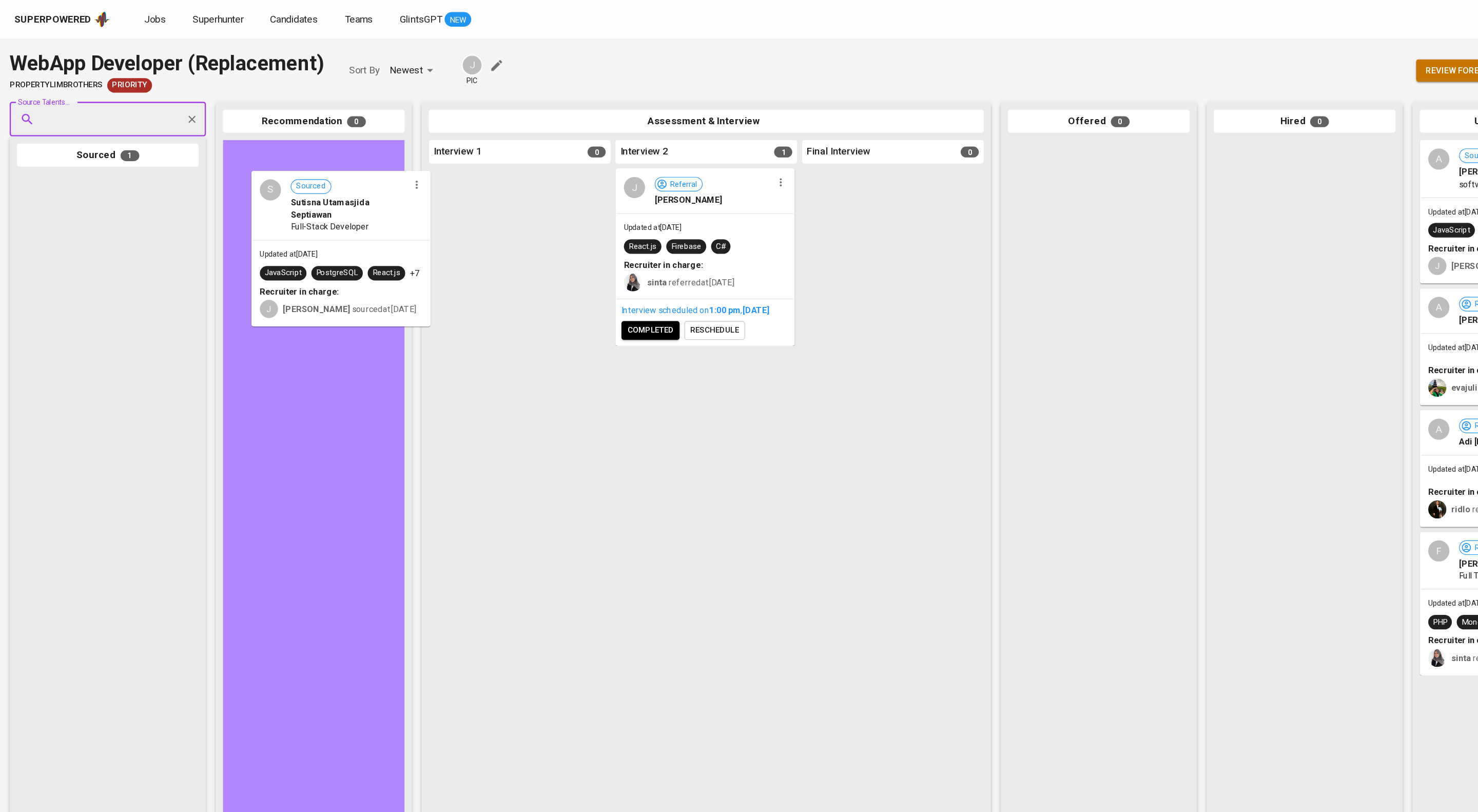
drag, startPoint x: 92, startPoint y: 195, endPoint x: 294, endPoint y: 178, distance: 202.7
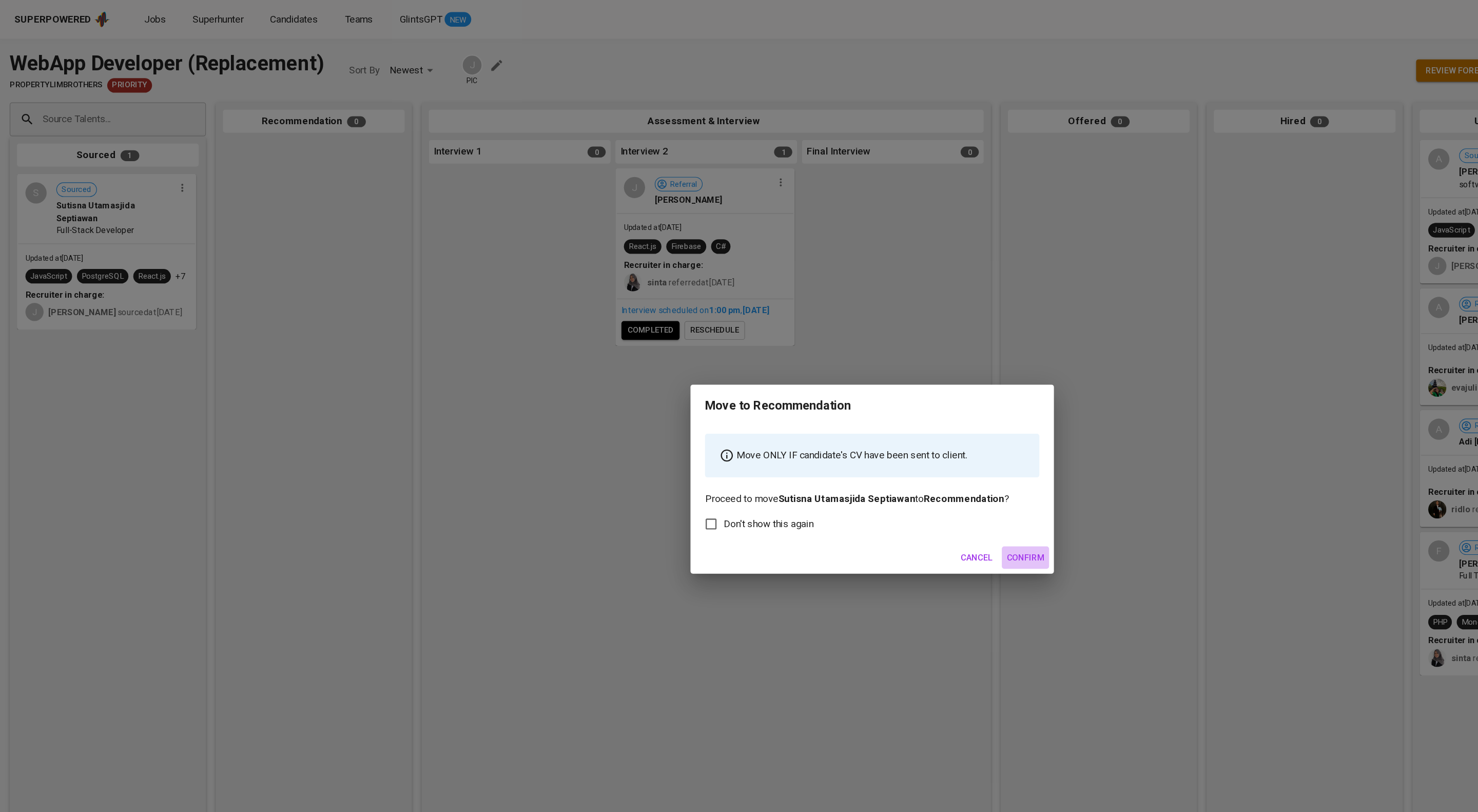
click at [859, 478] on span "Confirm" at bounding box center [869, 473] width 32 height 13
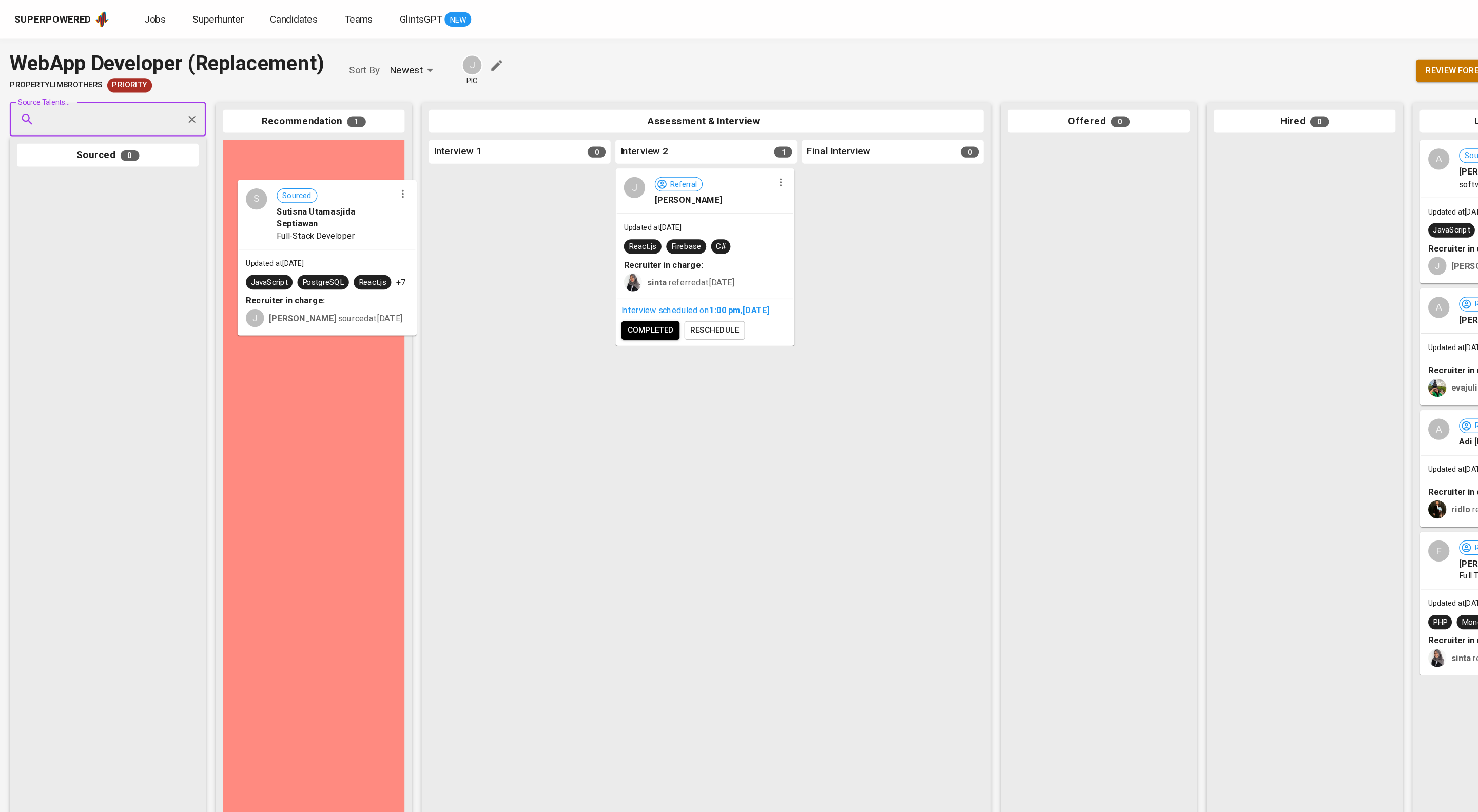
drag, startPoint x: 292, startPoint y: 161, endPoint x: 312, endPoint y: 187, distance: 32.8
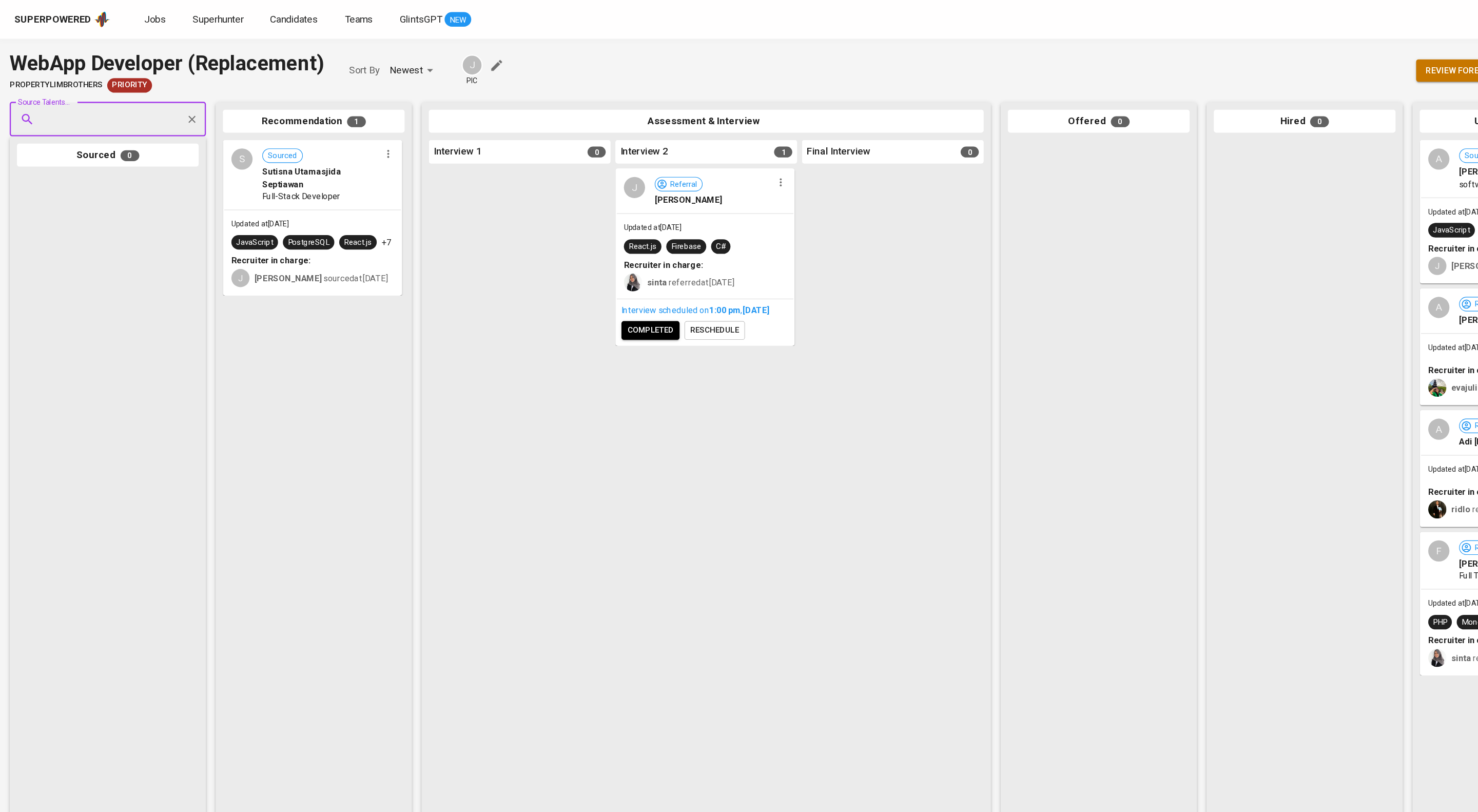
click at [330, 136] on icon "button" at bounding box center [329, 130] width 11 height 11
click at [399, 217] on li "Move to unsuitable" at bounding box center [370, 209] width 99 height 16
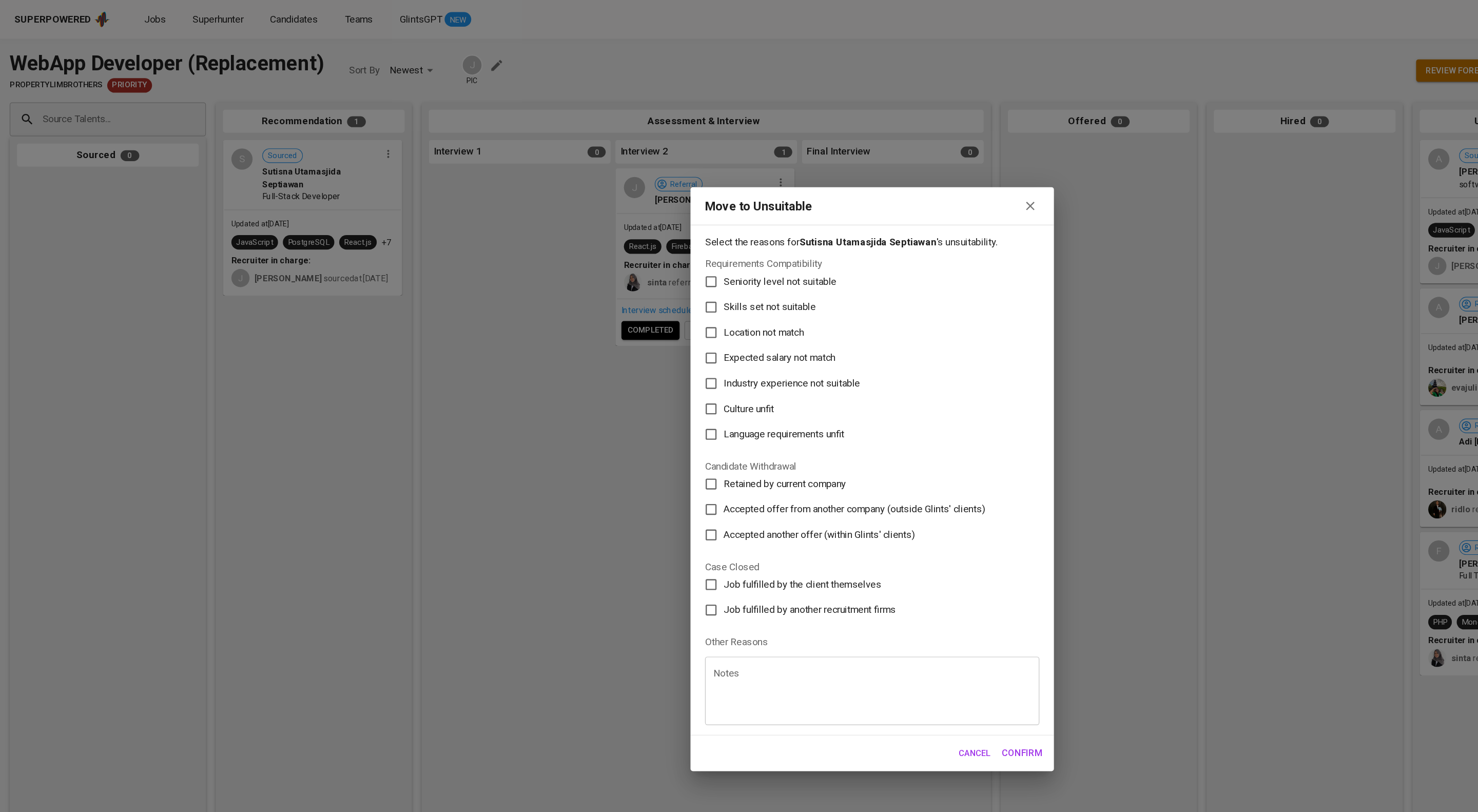
click at [659, 254] on span "Skills set not suitable" at bounding box center [652, 260] width 78 height 12
click at [613, 249] on input "Skills set not suitable" at bounding box center [603, 260] width 21 height 21
checkbox input "true"
click at [857, 644] on span "Confirm" at bounding box center [866, 638] width 34 height 13
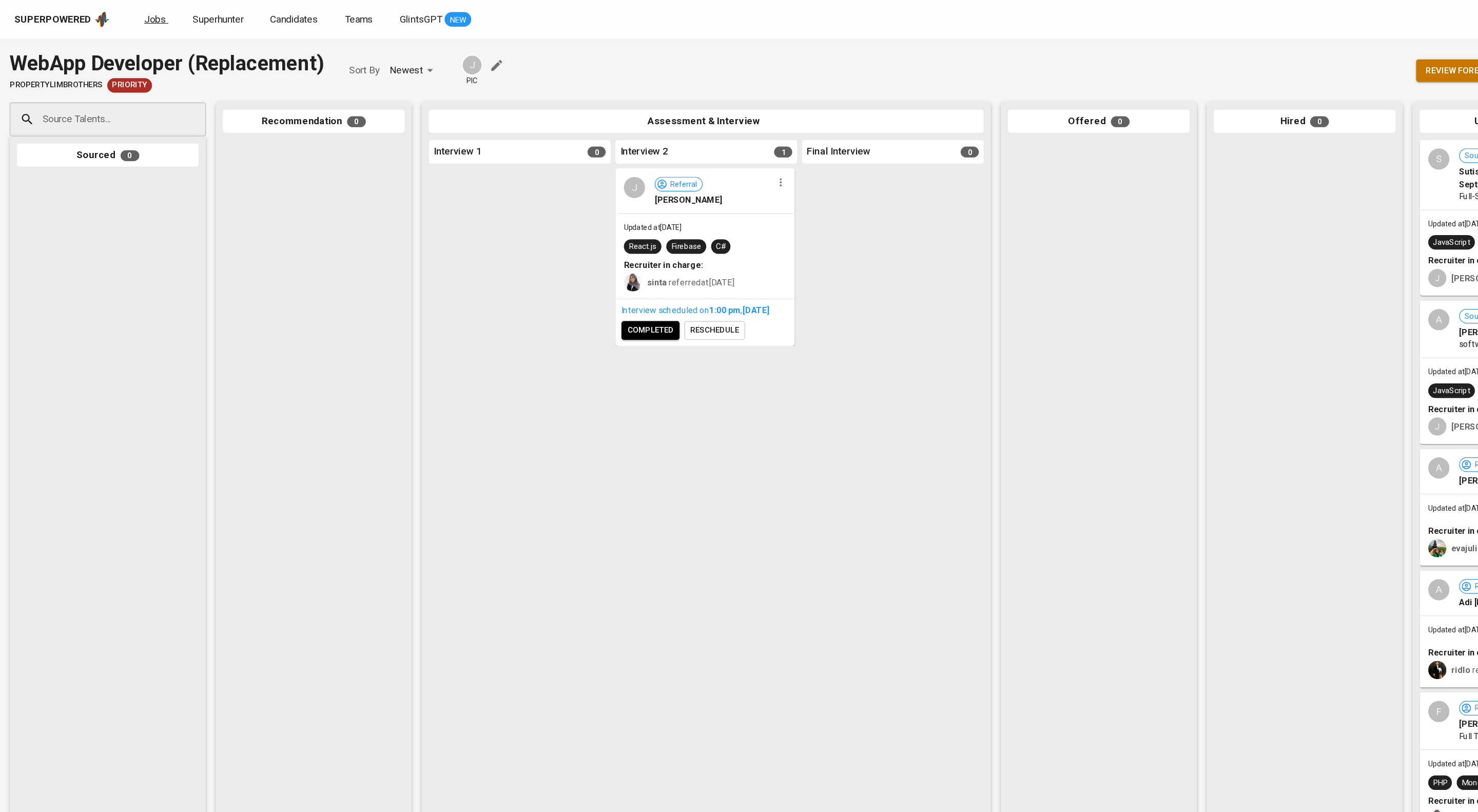
click at [141, 15] on span "Jobs" at bounding box center [131, 16] width 19 height 10
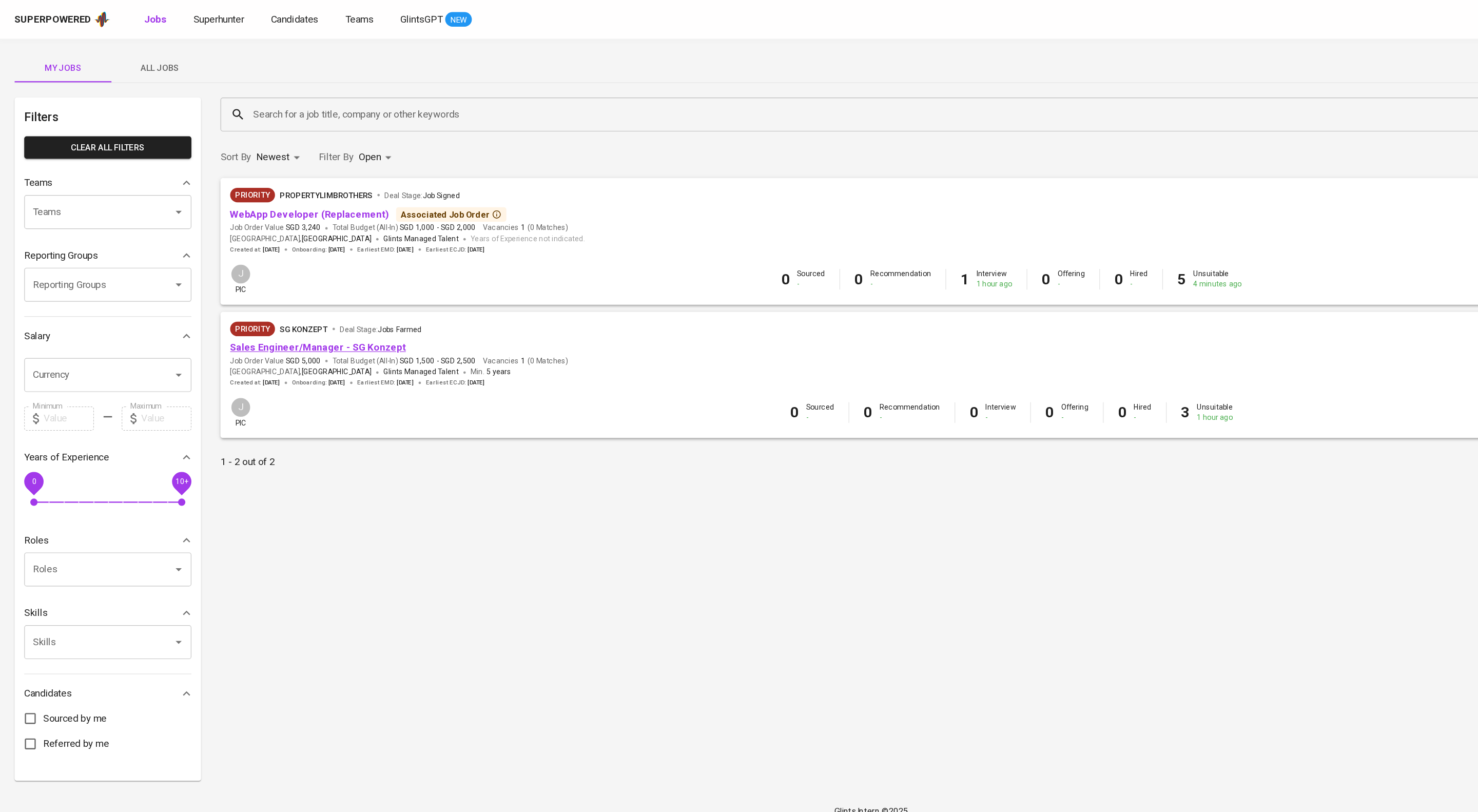
click at [264, 299] on link "Sales Engineer/Manager - SG Konzept" at bounding box center [269, 294] width 149 height 10
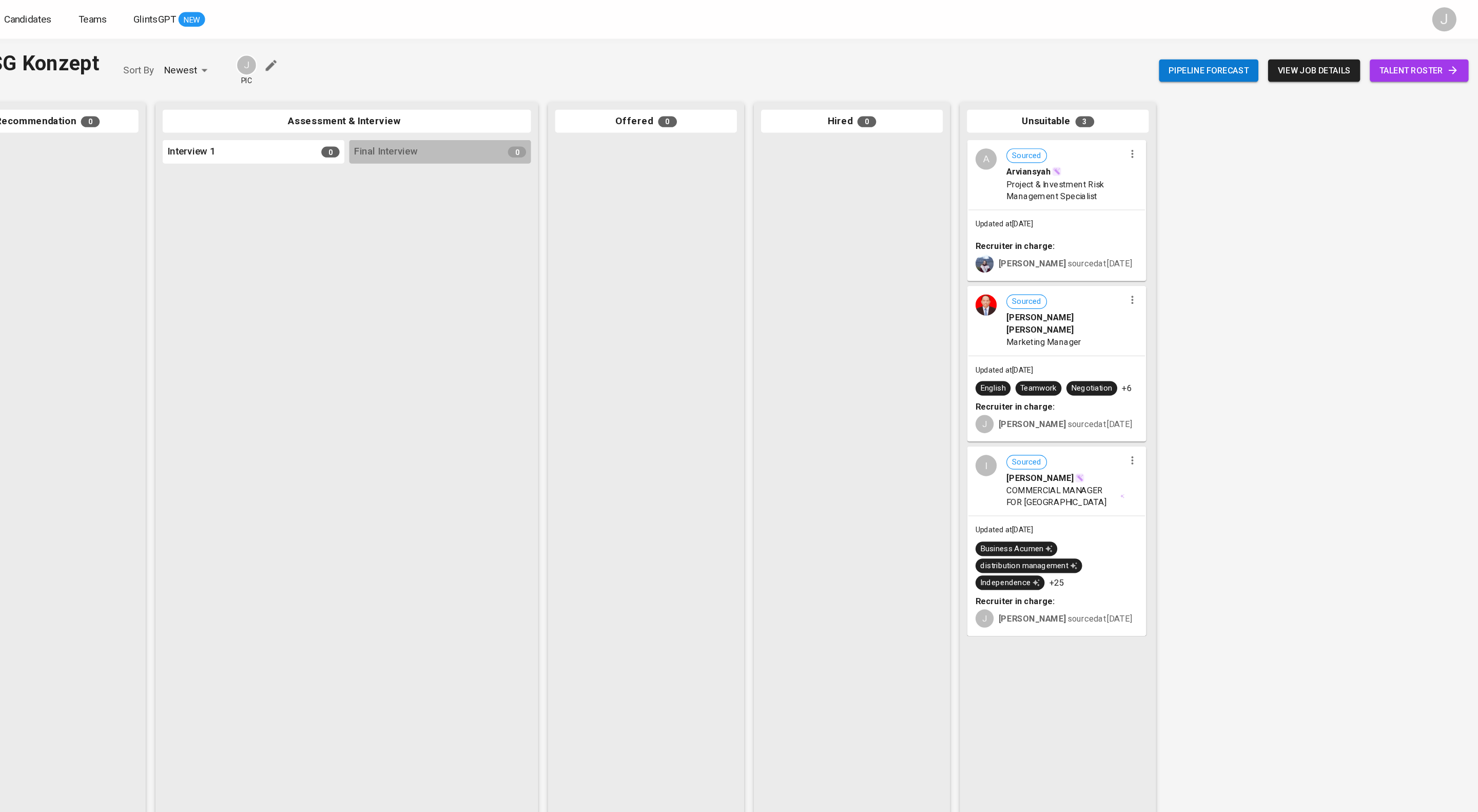
click at [1395, 59] on span "talent roster" at bounding box center [1428, 60] width 67 height 13
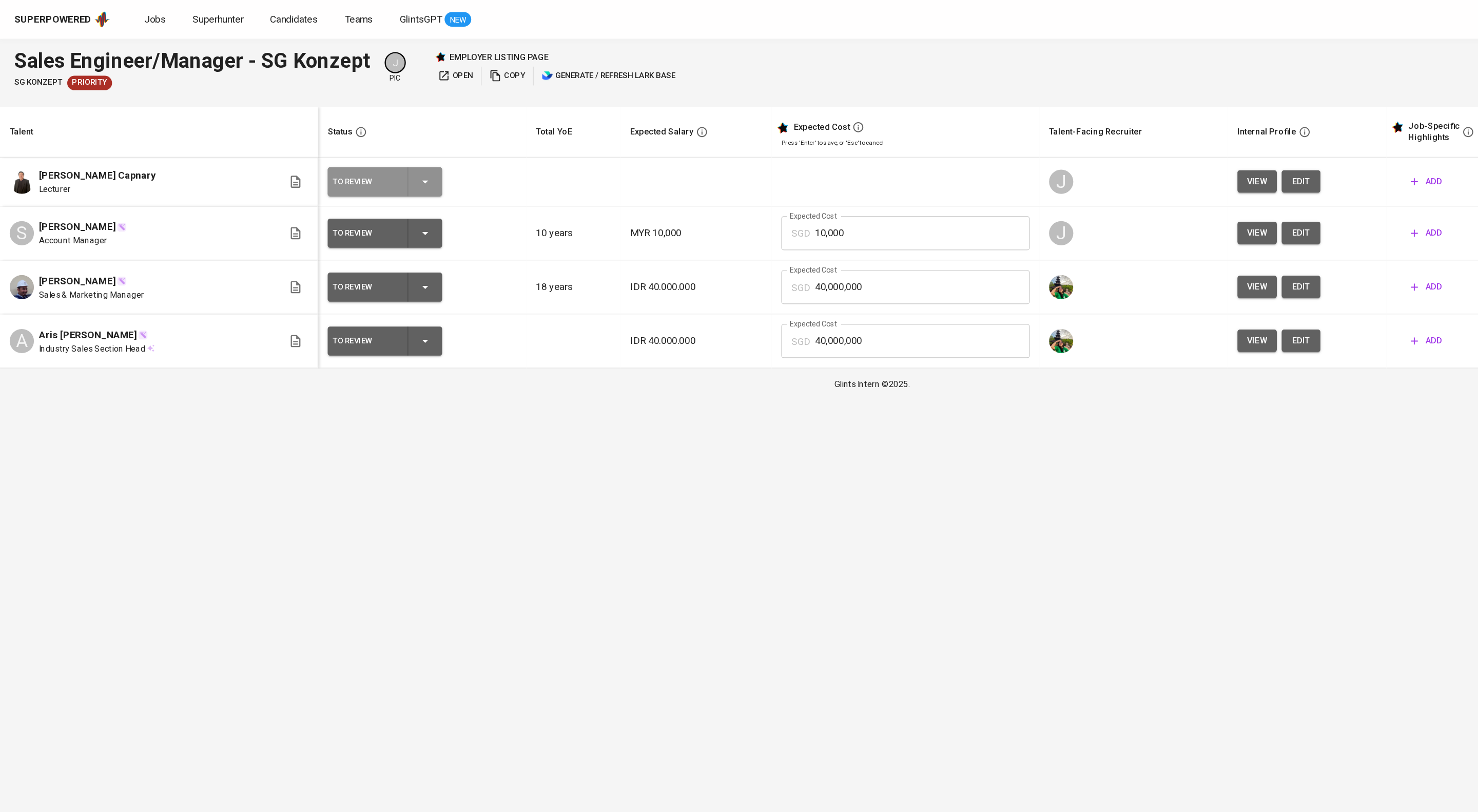
click at [366, 160] on icon "button" at bounding box center [360, 154] width 12 height 12
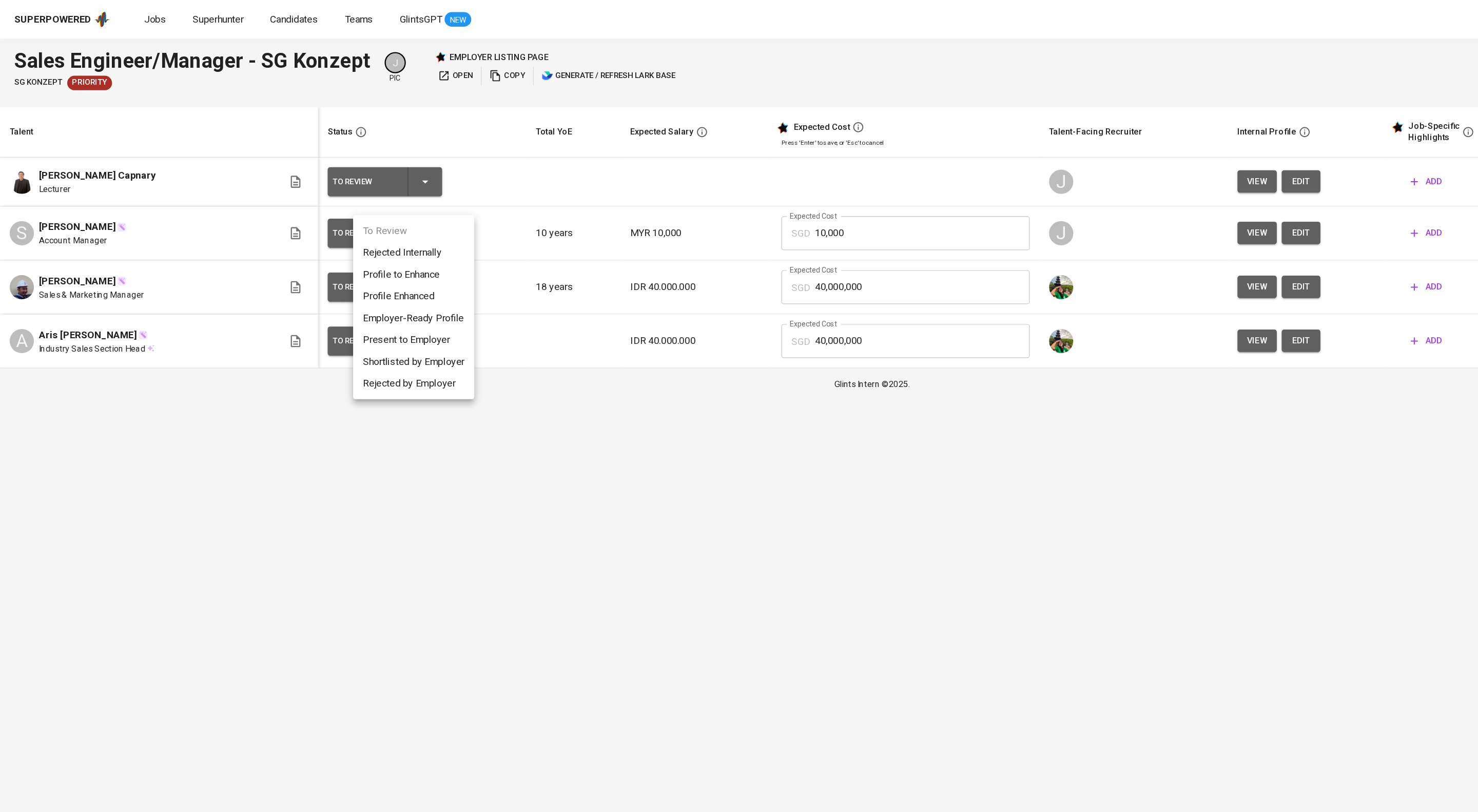
click at [392, 279] on li "Employer-Ready Profile" at bounding box center [351, 269] width 103 height 19
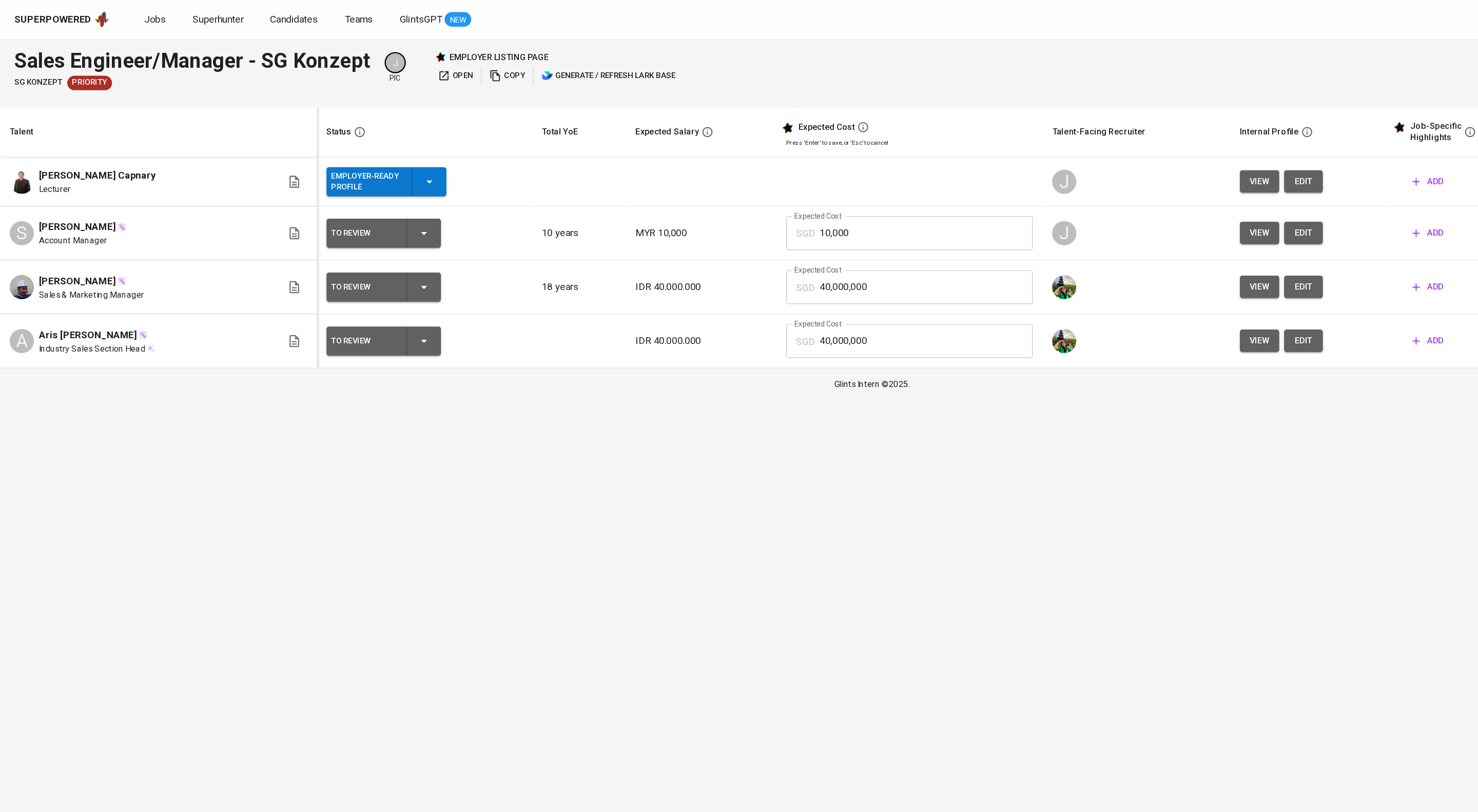
click at [681, 339] on html "Superpowered Jobs Superhunter Candidates Teams GlintsGPT NEW J Sales Engineer/M…" at bounding box center [739, 169] width 1478 height 339
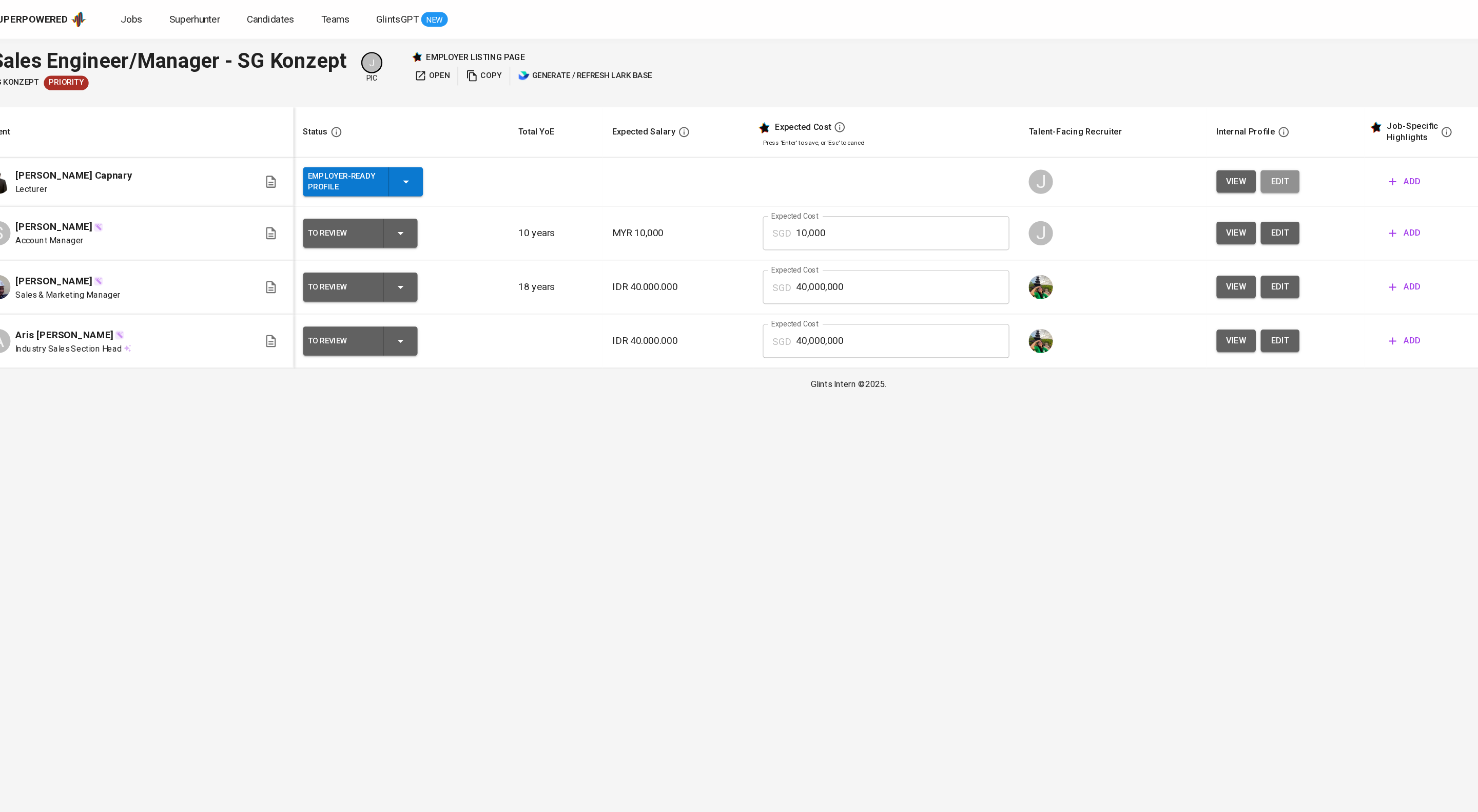
click at [1112, 160] on span "edit" at bounding box center [1104, 154] width 16 height 13
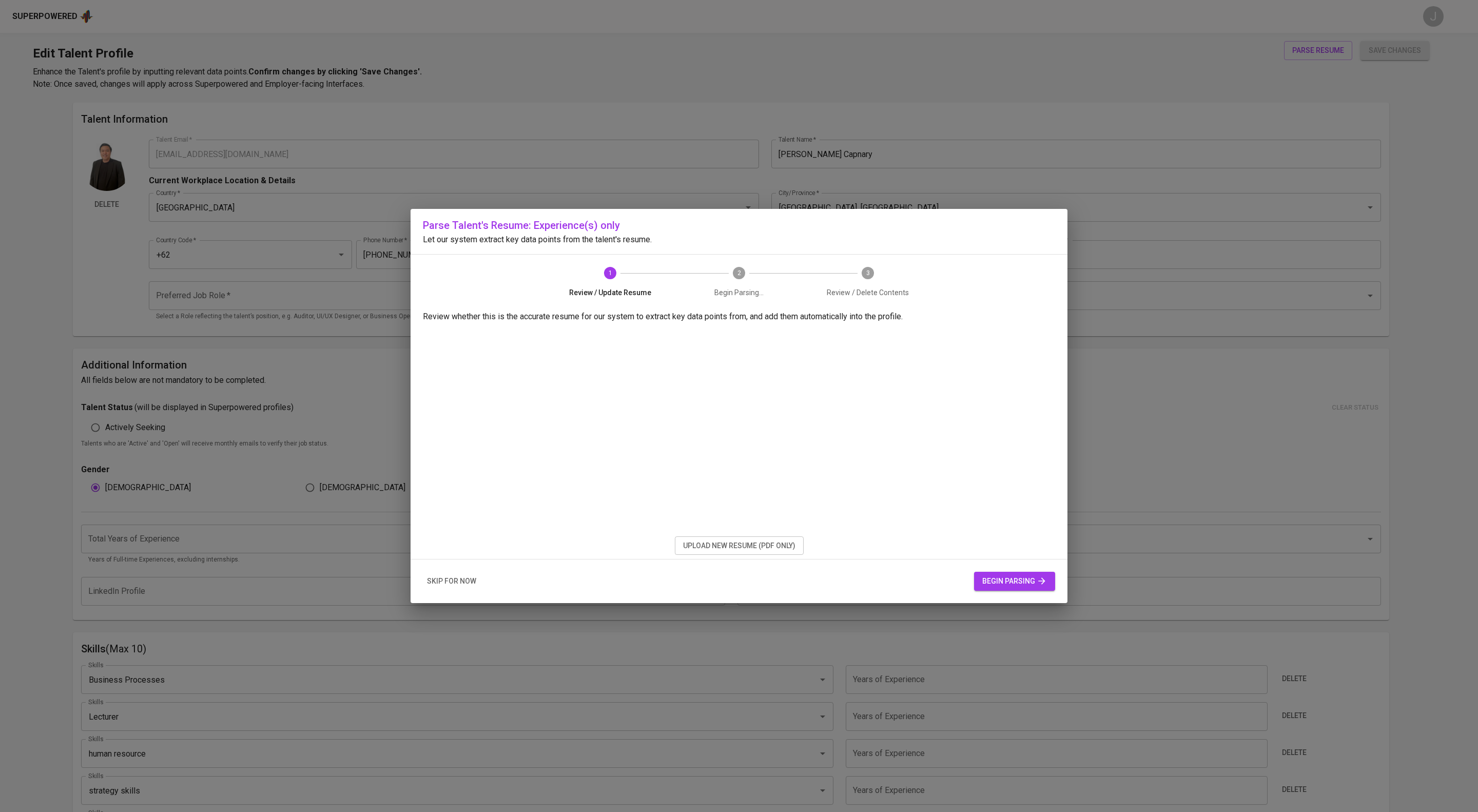
click at [474, 587] on span "skip for now" at bounding box center [451, 581] width 49 height 13
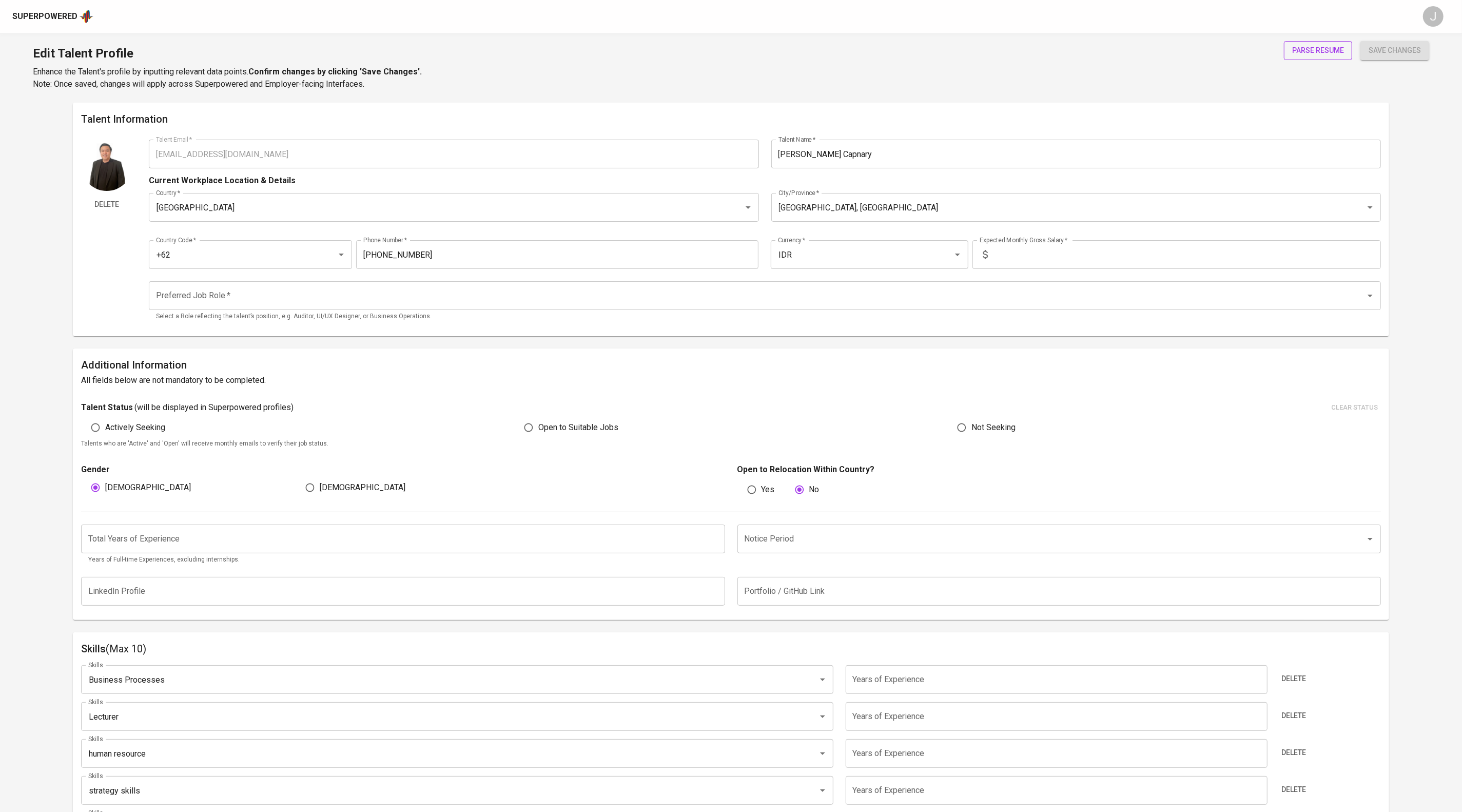
click at [1292, 53] on span "parse resume" at bounding box center [1317, 51] width 52 height 13
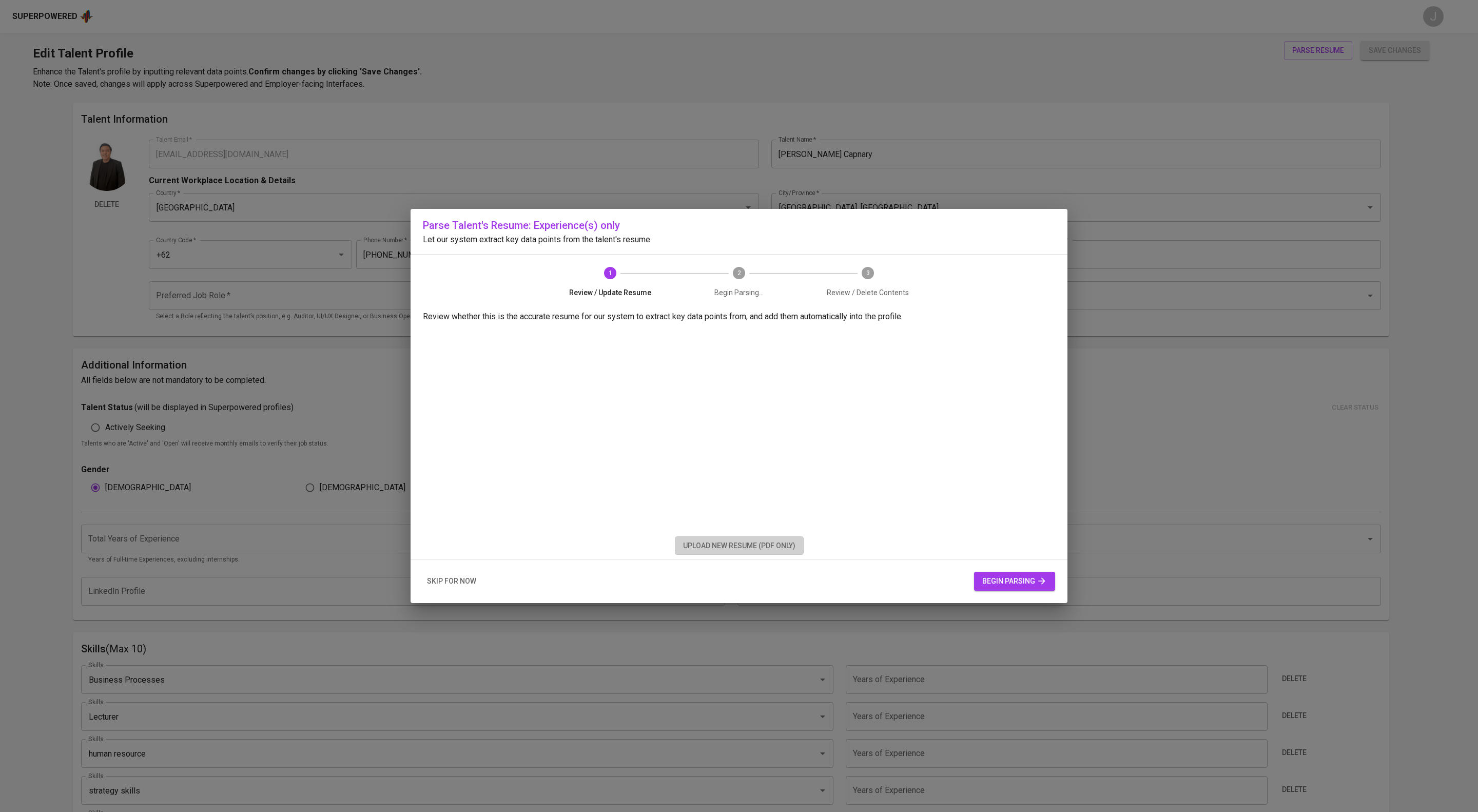
click at [735, 552] on span "upload new resume (pdf only)" at bounding box center [739, 546] width 112 height 13
click at [1000, 587] on span "begin parsing" at bounding box center [1014, 581] width 65 height 13
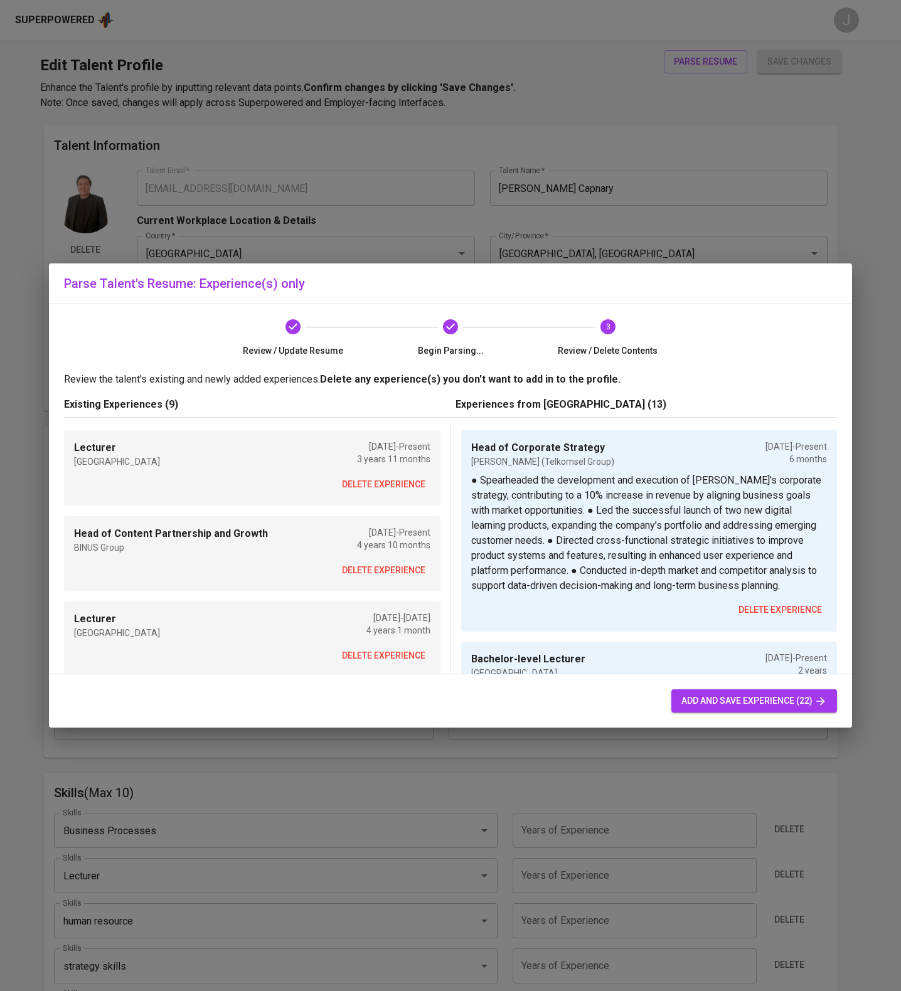
click at [732, 709] on span "add and save experience (22)" at bounding box center [754, 701] width 146 height 16
click at [739, 705] on span "add and save experience (22)" at bounding box center [754, 701] width 146 height 16
click at [716, 705] on span "add and save experience (22)" at bounding box center [754, 701] width 146 height 16
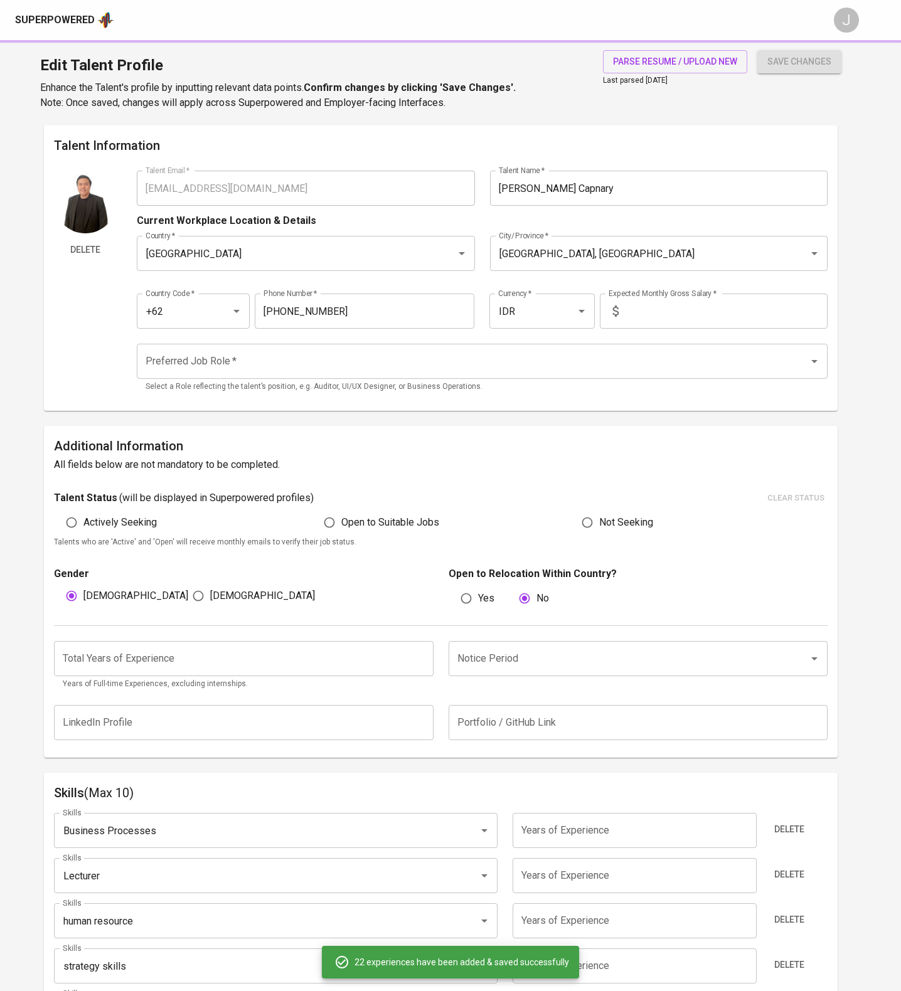
click at [799, 110] on div "save changes" at bounding box center [799, 80] width 84 height 60
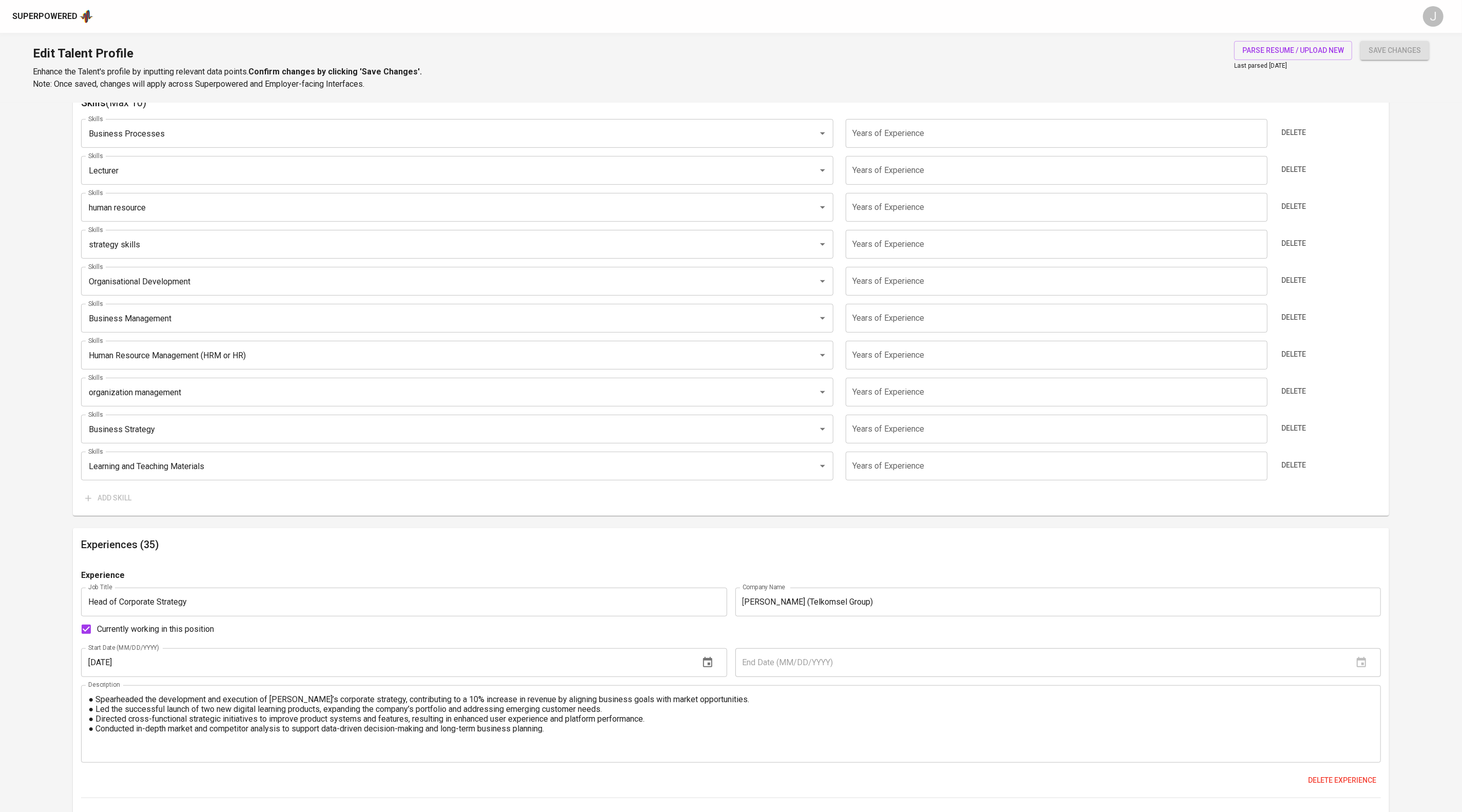
scroll to position [510, 0]
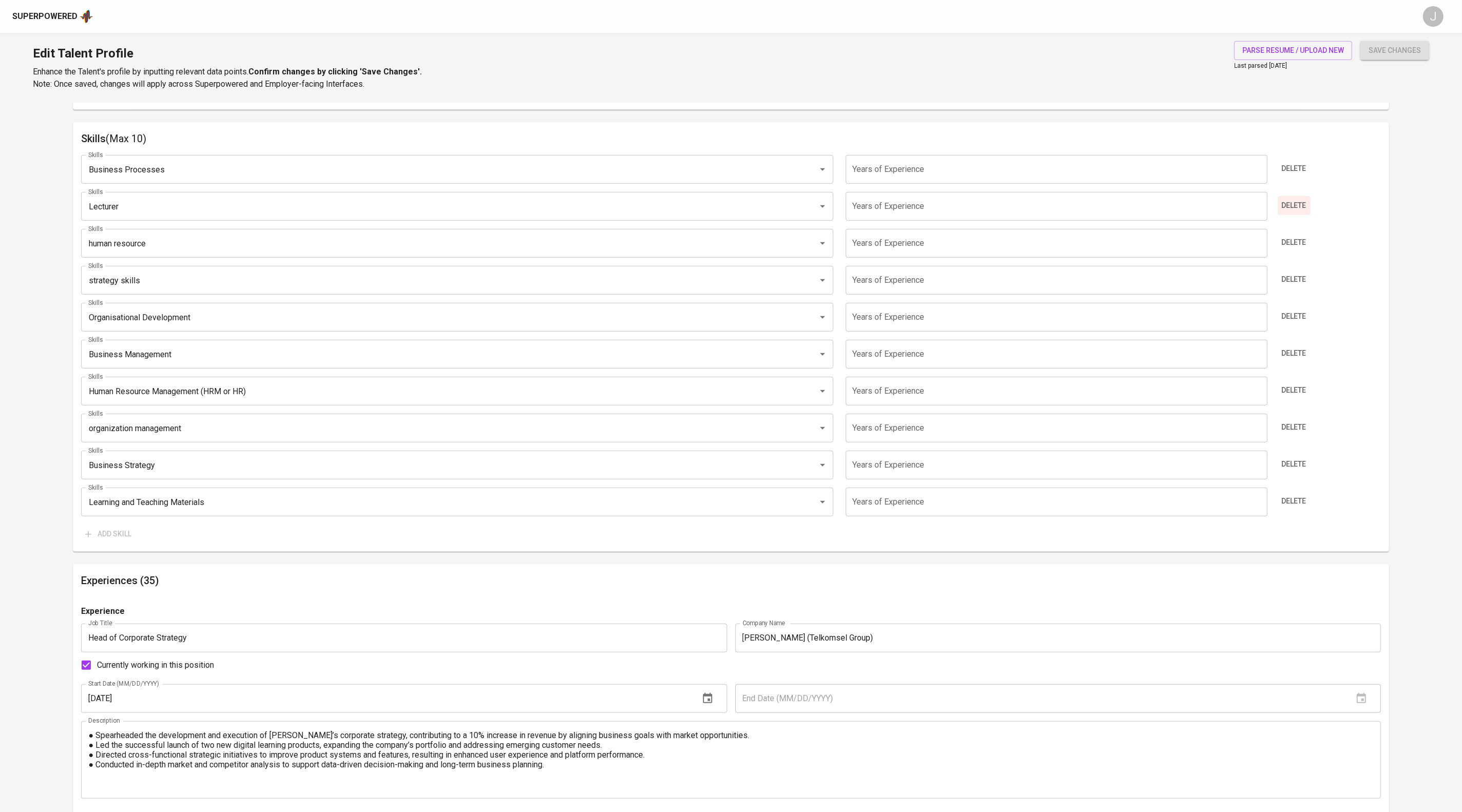
click at [1311, 215] on button "Delete" at bounding box center [1294, 205] width 33 height 19
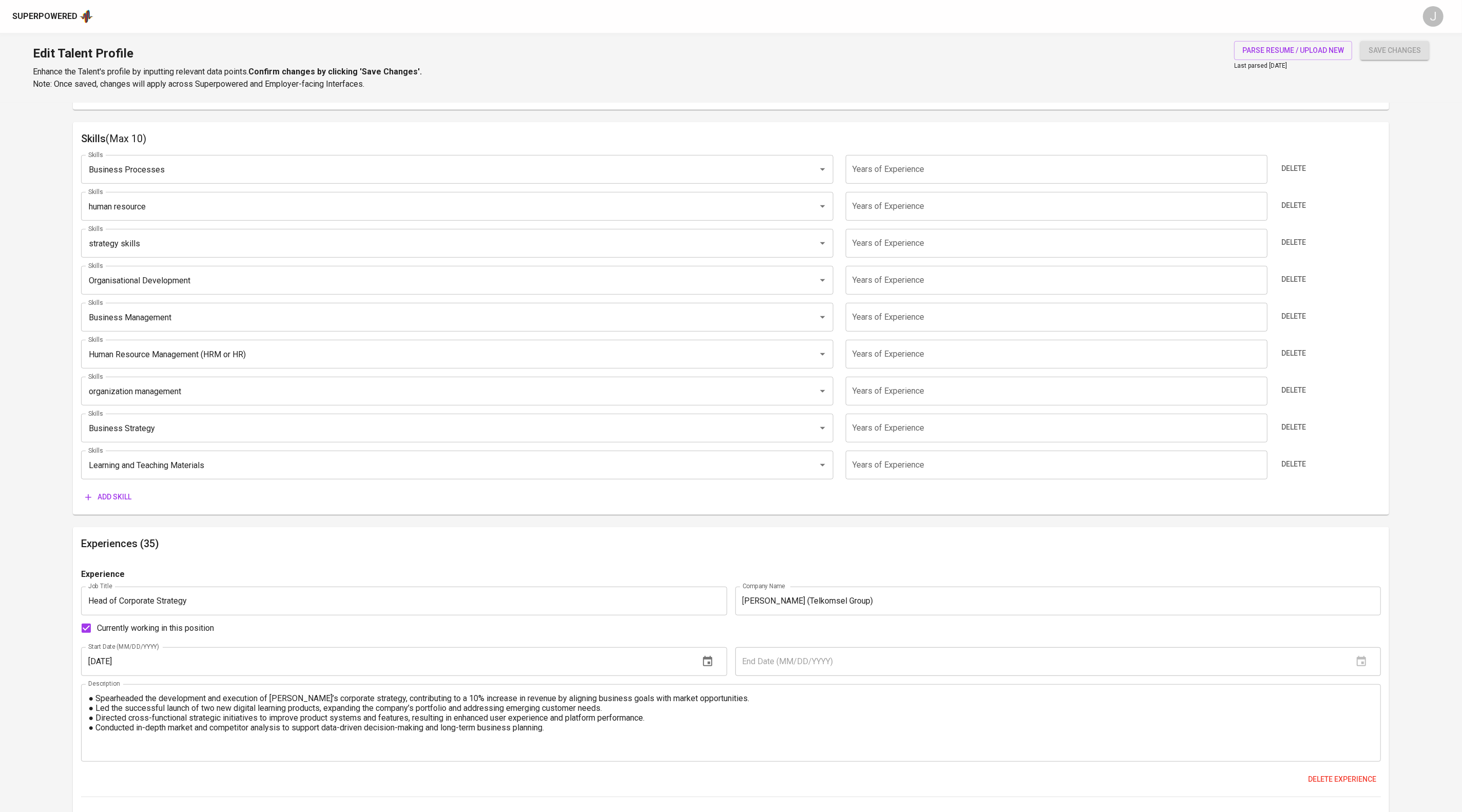
click at [1009, 283] on div "Skills Business Processes Skills Years of Experience Years of Experience Delete…" at bounding box center [730, 326] width 1299 height 360
click at [1009, 184] on input "number" at bounding box center [1056, 169] width 422 height 29
type input "10"
click at [1299, 212] on span "Delete" at bounding box center [1294, 205] width 25 height 13
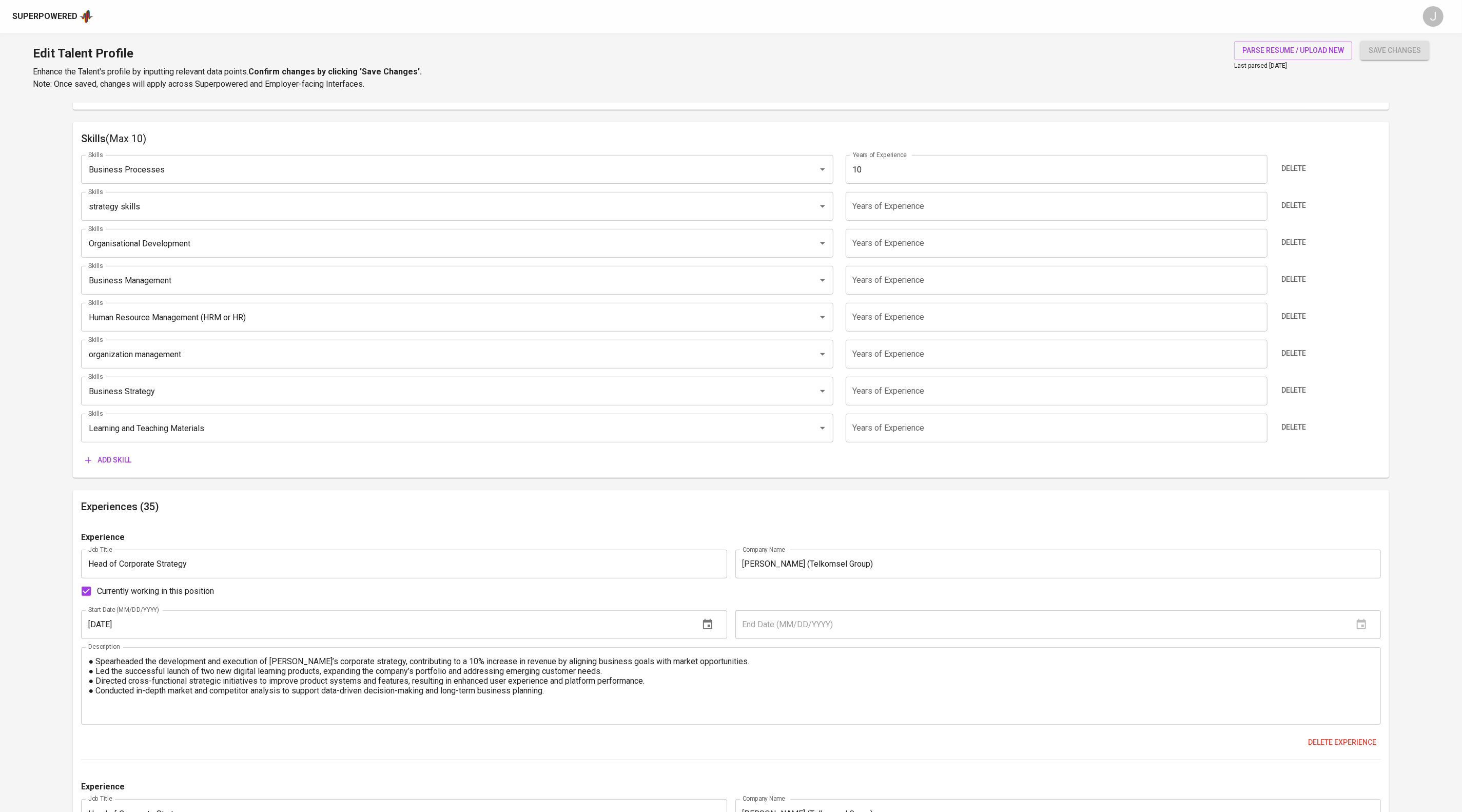
click at [921, 221] on input "number" at bounding box center [1056, 206] width 422 height 29
type input "10"
click at [916, 258] on input "number" at bounding box center [1056, 243] width 422 height 29
type input "1"
click at [1295, 252] on button "Delete" at bounding box center [1294, 242] width 33 height 19
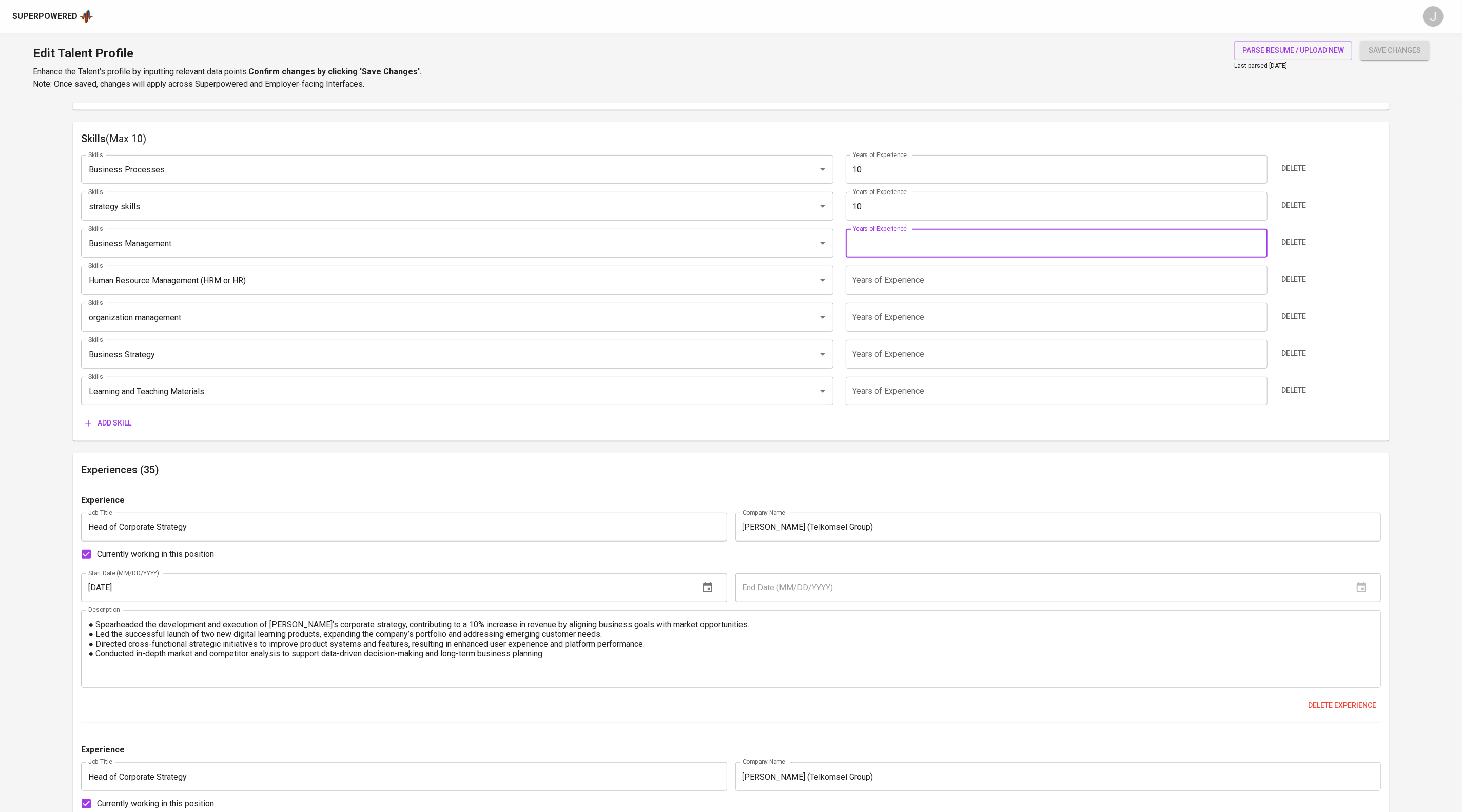
click at [971, 258] on input "number" at bounding box center [1056, 243] width 422 height 29
type input "10"
click at [957, 294] on input "number" at bounding box center [1056, 280] width 422 height 29
click at [1285, 286] on span "Delete" at bounding box center [1294, 280] width 25 height 13
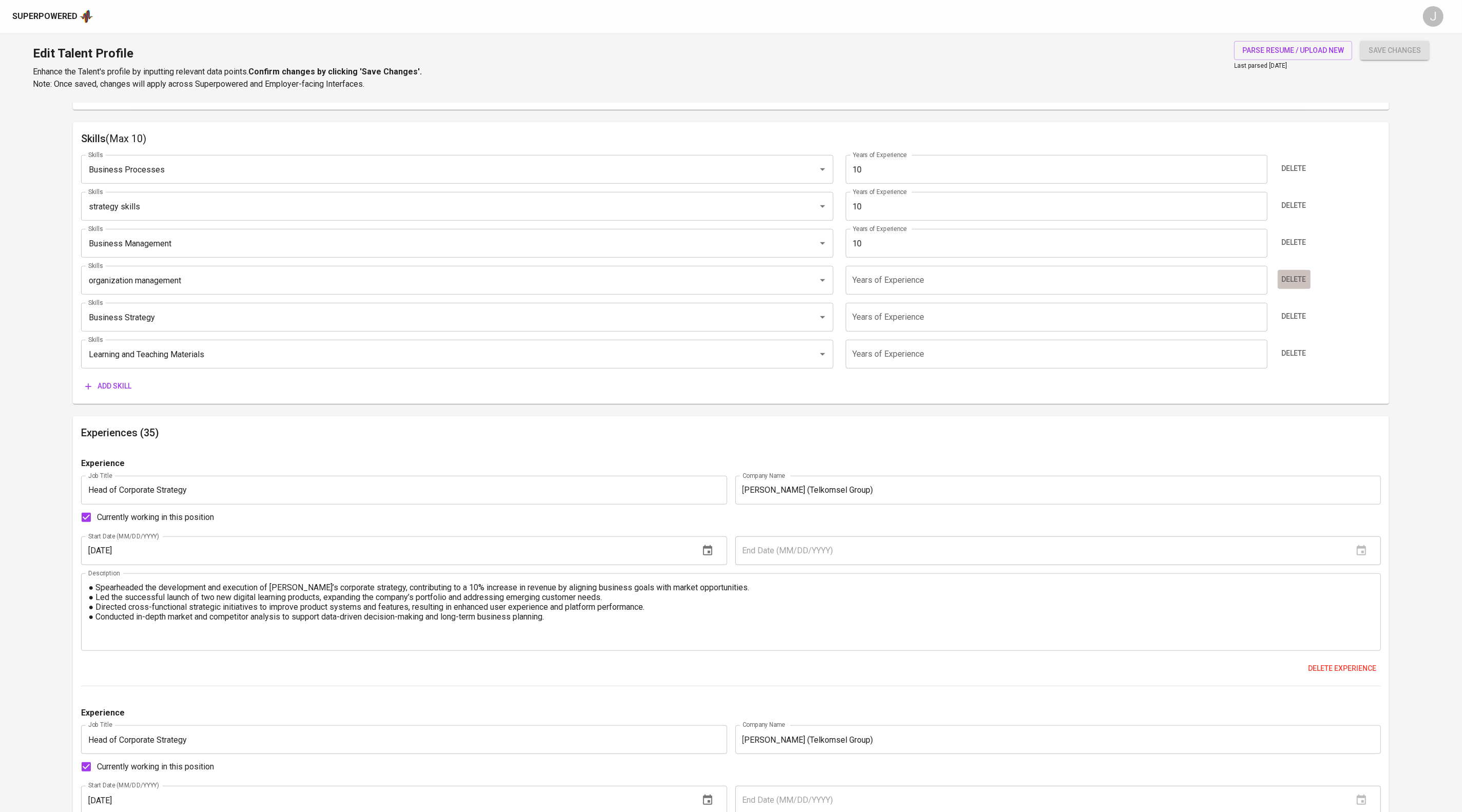
click at [1303, 286] on span "Delete" at bounding box center [1294, 280] width 25 height 13
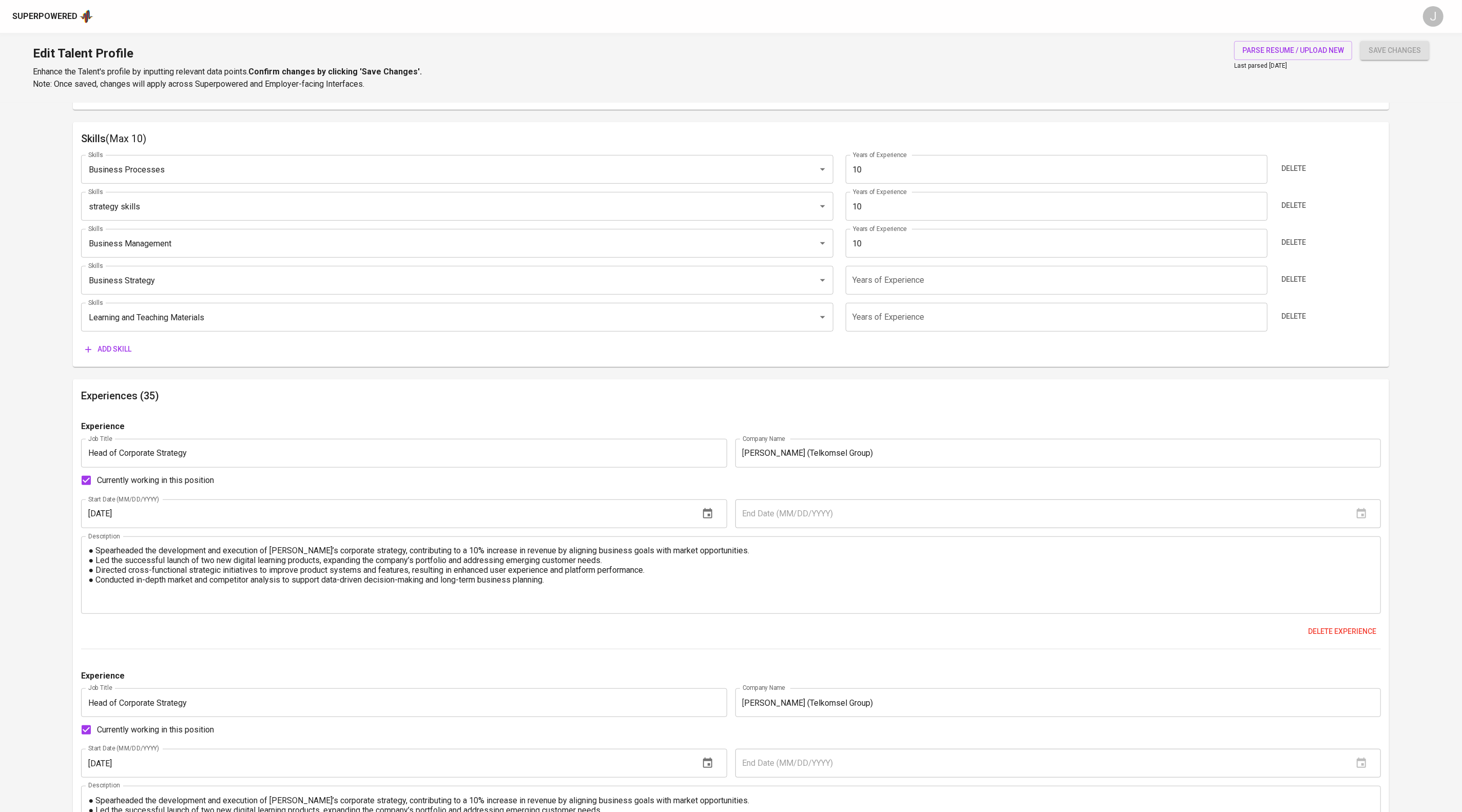
click at [985, 294] on input "number" at bounding box center [1056, 280] width 422 height 29
type input "10"
click at [937, 331] on input "number" at bounding box center [1056, 316] width 422 height 29
click at [1295, 323] on span "Delete" at bounding box center [1294, 316] width 25 height 13
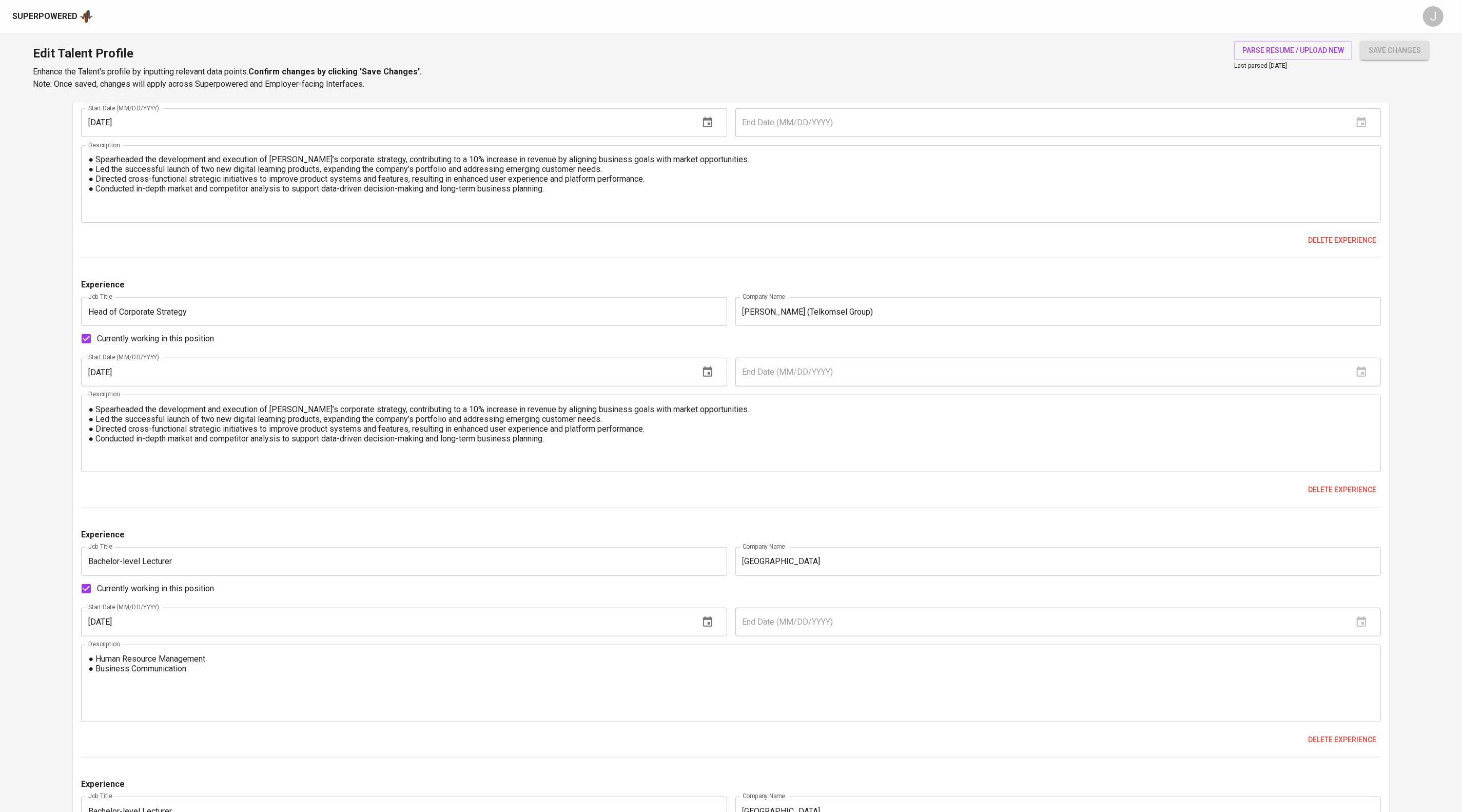
scroll to position [863, 0]
click at [1356, 248] on span "Delete experience" at bounding box center [1342, 241] width 68 height 13
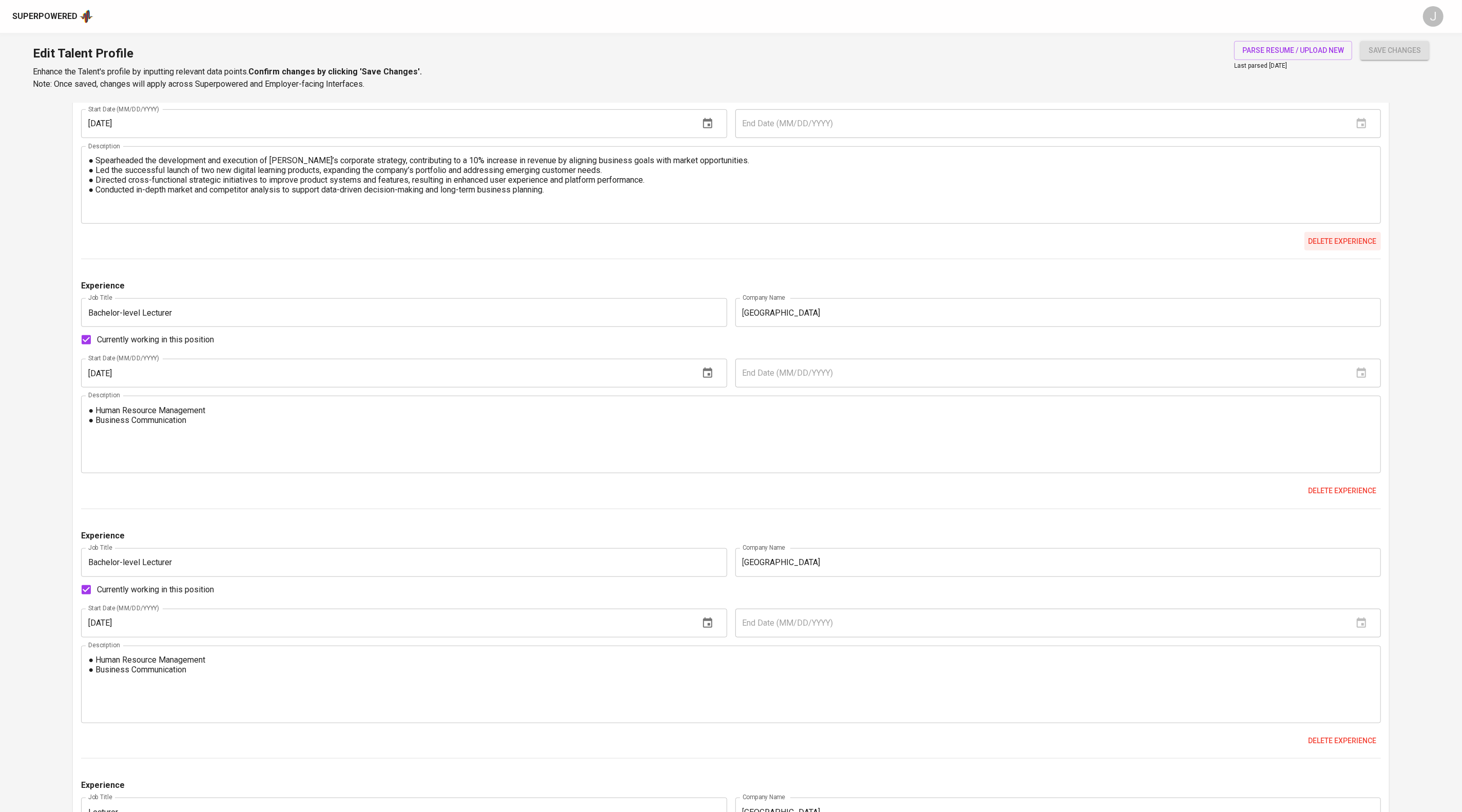
scroll to position [760, 0]
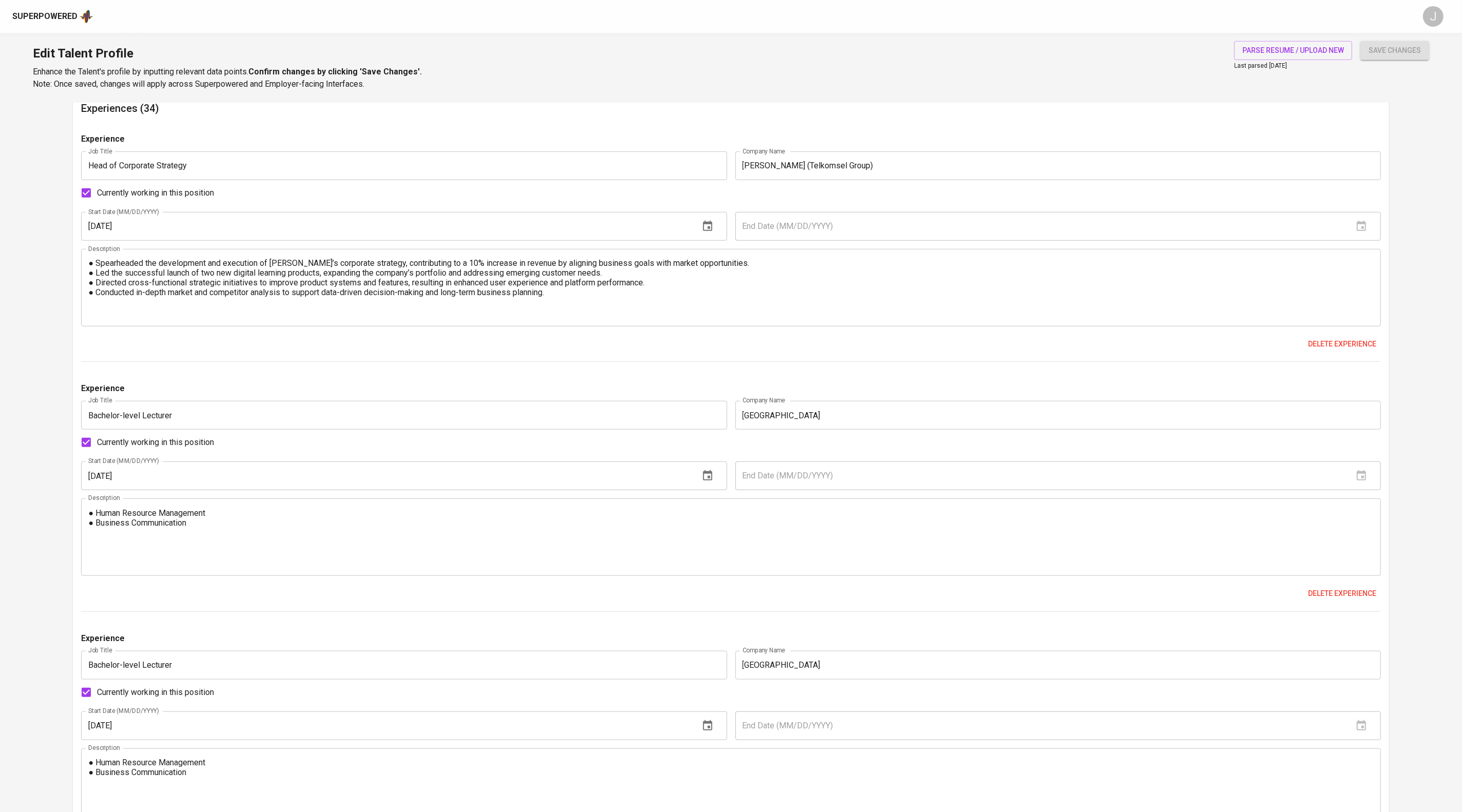
drag, startPoint x: 1353, startPoint y: 473, endPoint x: 1428, endPoint y: 437, distance: 83.2
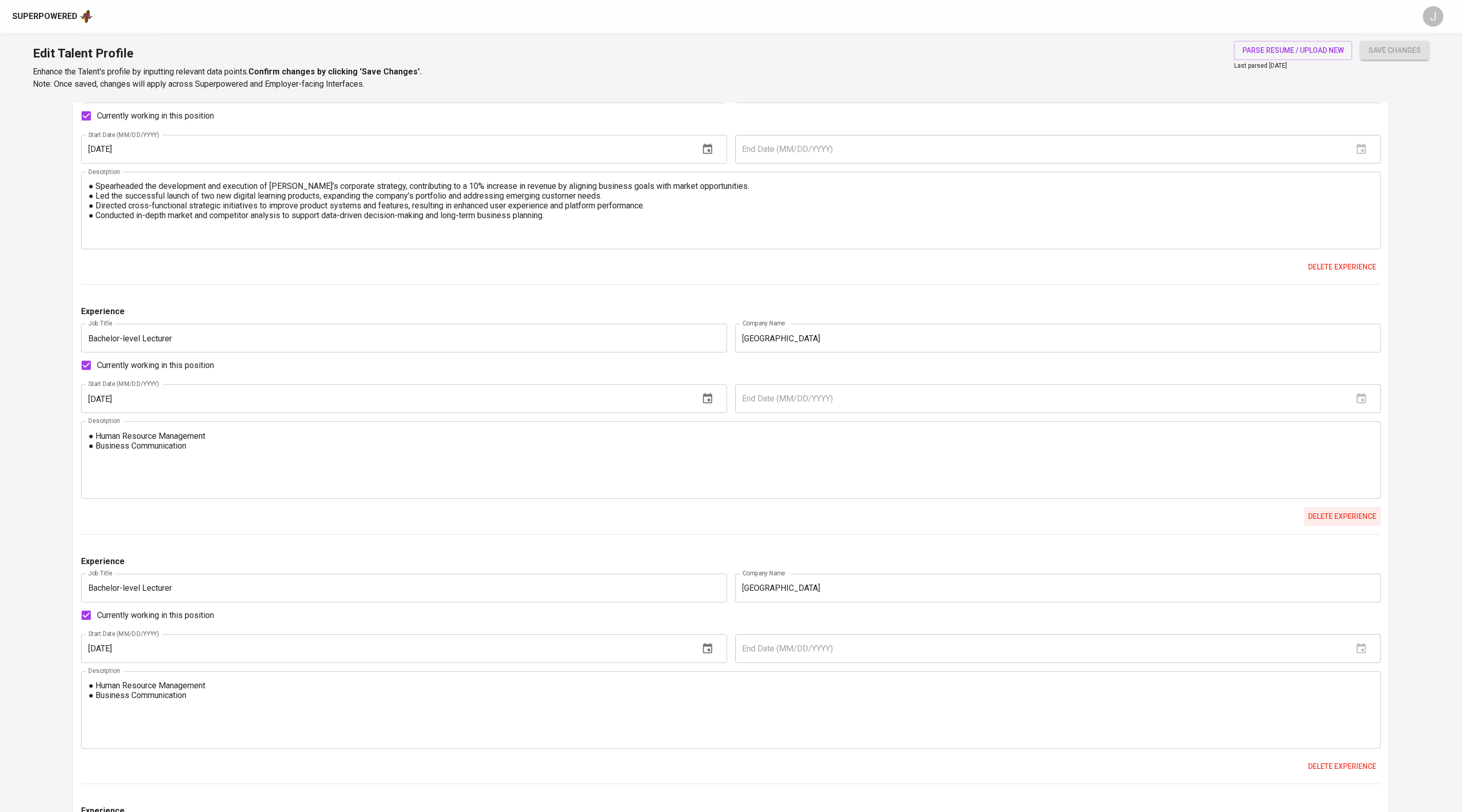
scroll to position [897, 0]
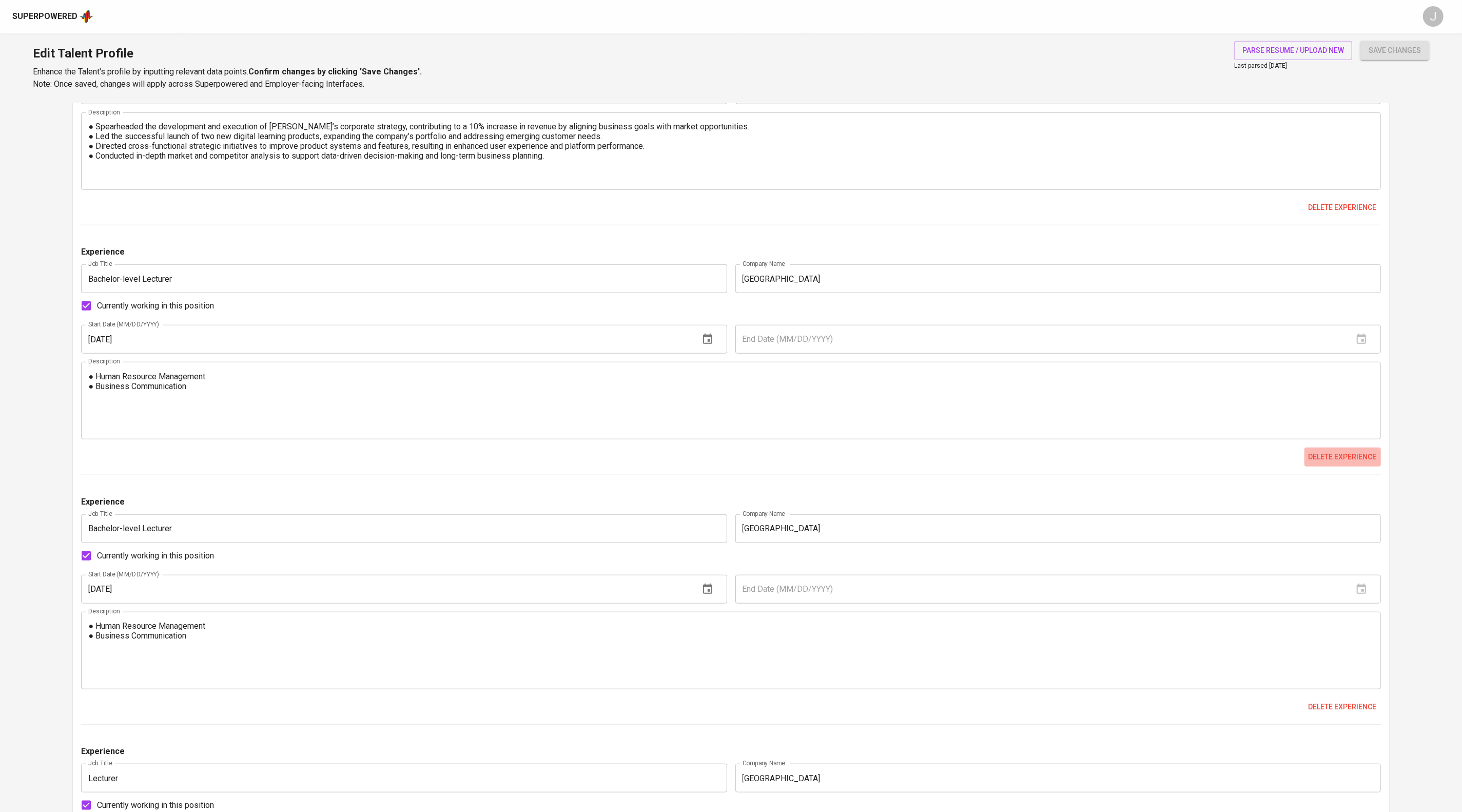
click at [1324, 464] on span "Delete experience" at bounding box center [1342, 457] width 68 height 13
click at [1355, 464] on span "Delete experience" at bounding box center [1342, 457] width 68 height 13
click at [1324, 464] on span "Delete experience" at bounding box center [1342, 457] width 68 height 13
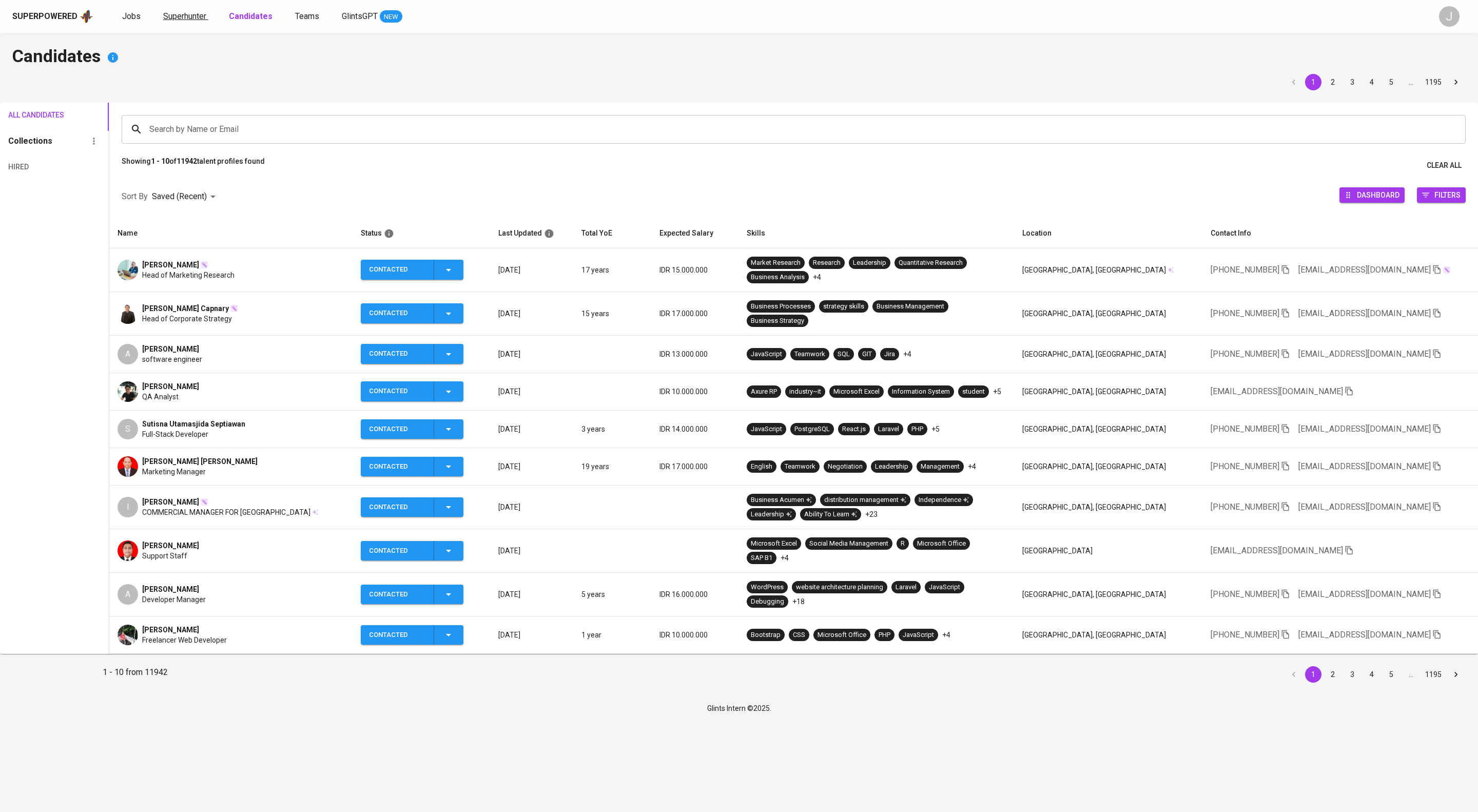
click at [206, 16] on span "Superhunter" at bounding box center [185, 16] width 43 height 10
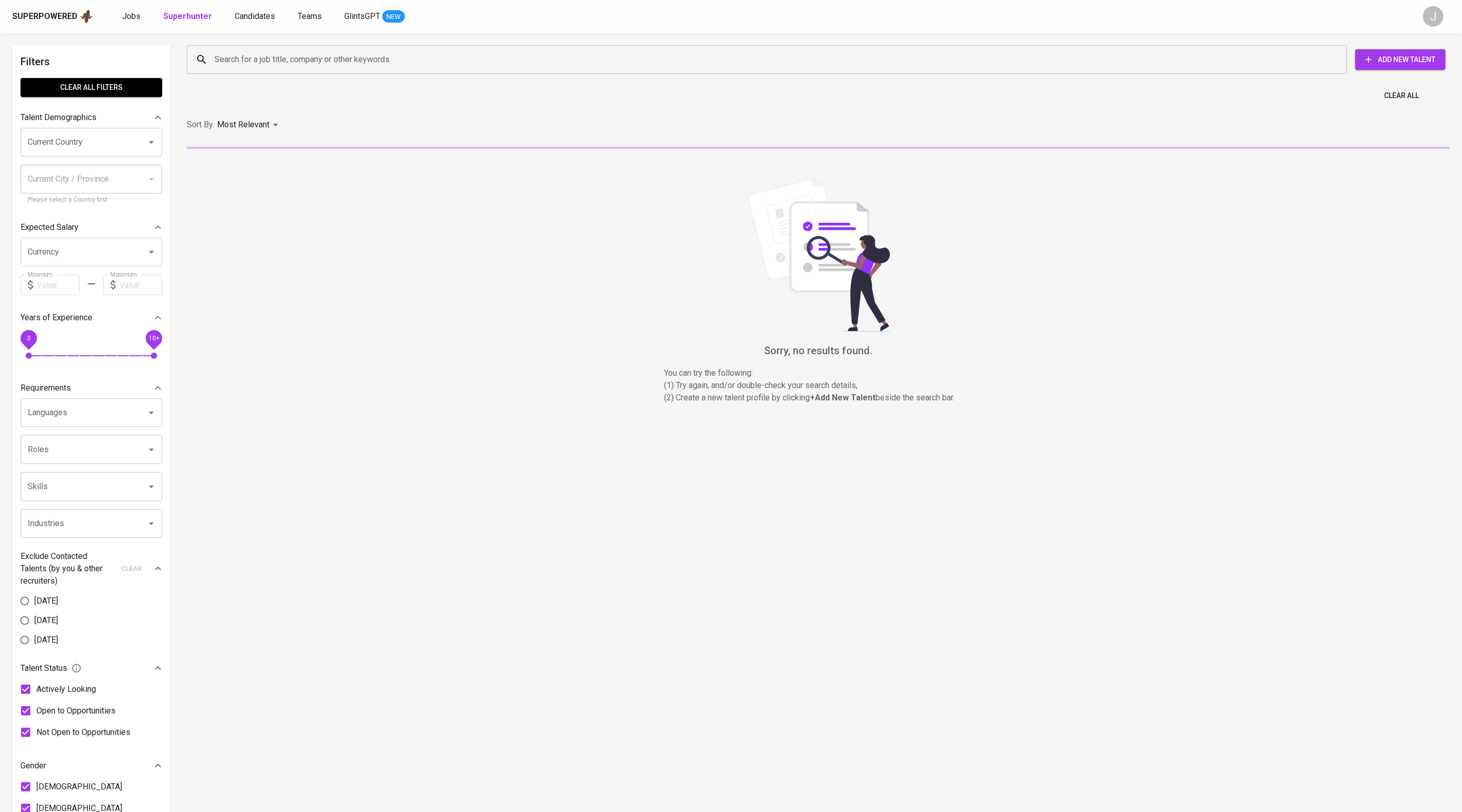
click at [292, 45] on div "Search for a job title, company or other keywords" at bounding box center [766, 59] width 1160 height 29
paste input "[EMAIL_ADDRESS][DOMAIN_NAME]"
type input "[EMAIL_ADDRESS][DOMAIN_NAME]"
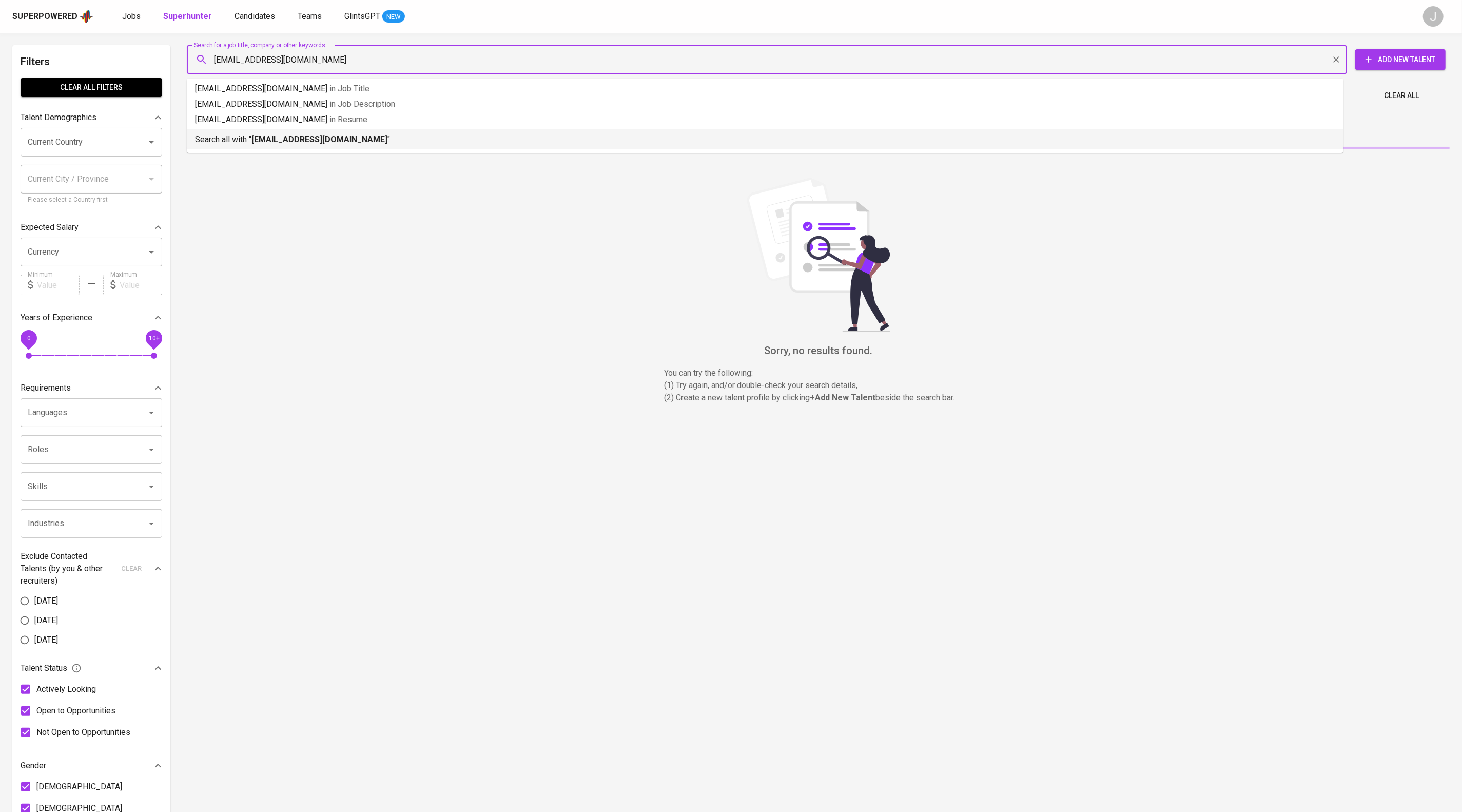
click at [383, 146] on p "Search all with " [EMAIL_ADDRESS][DOMAIN_NAME] "" at bounding box center [765, 139] width 1140 height 12
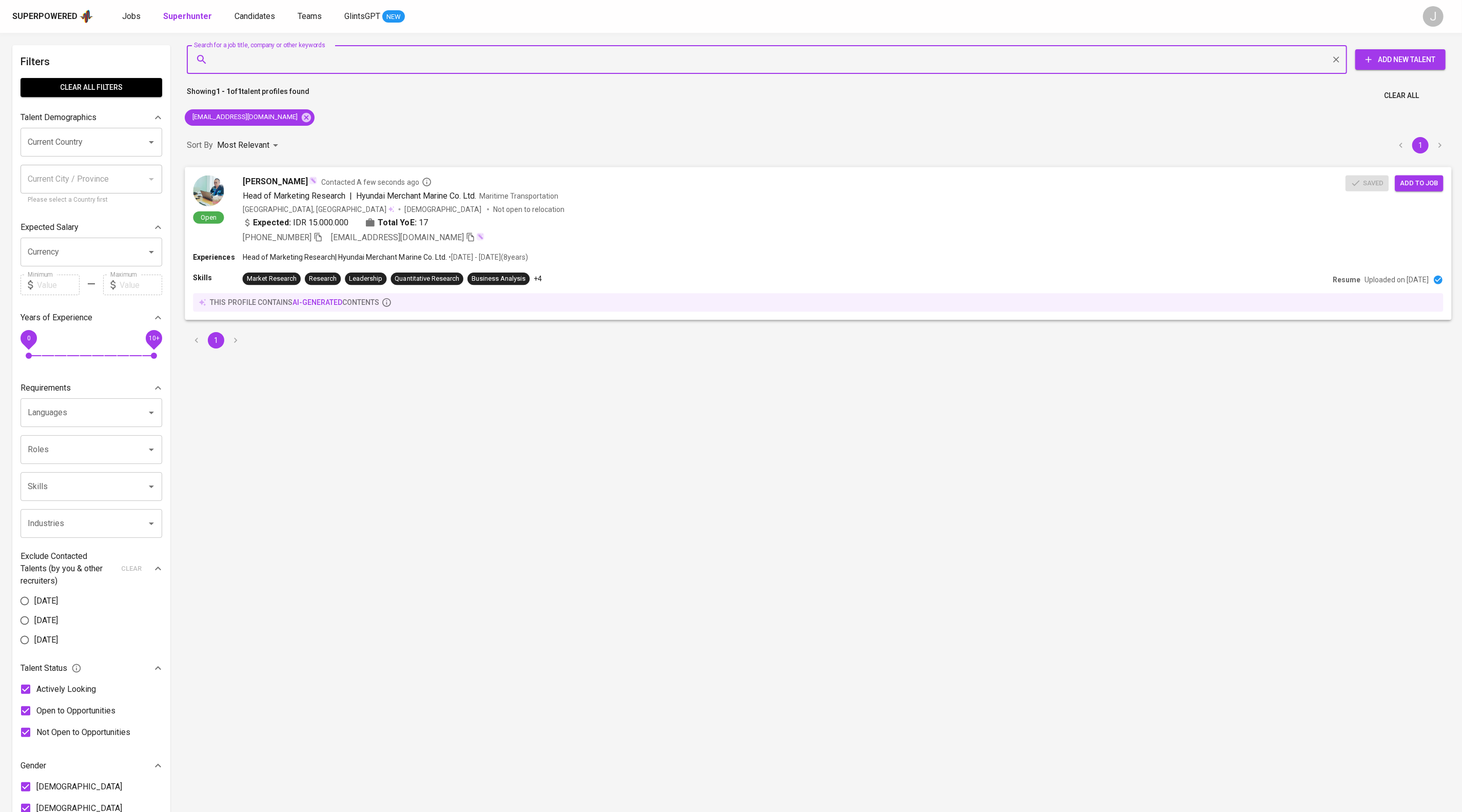
click at [1396, 182] on div "Saved Add to job" at bounding box center [1396, 181] width 102 height 20
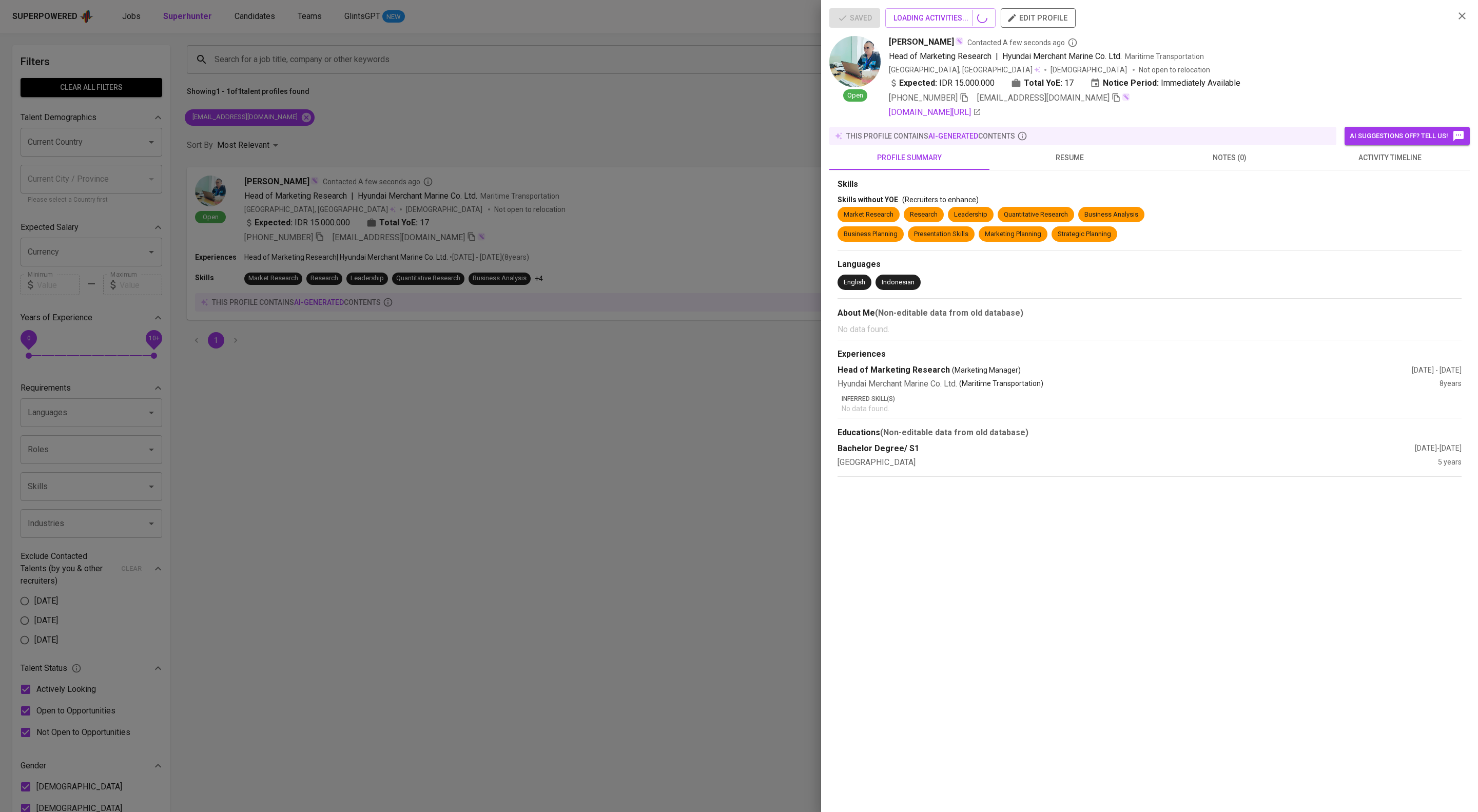
click at [1396, 170] on button "activity timeline" at bounding box center [1390, 158] width 160 height 25
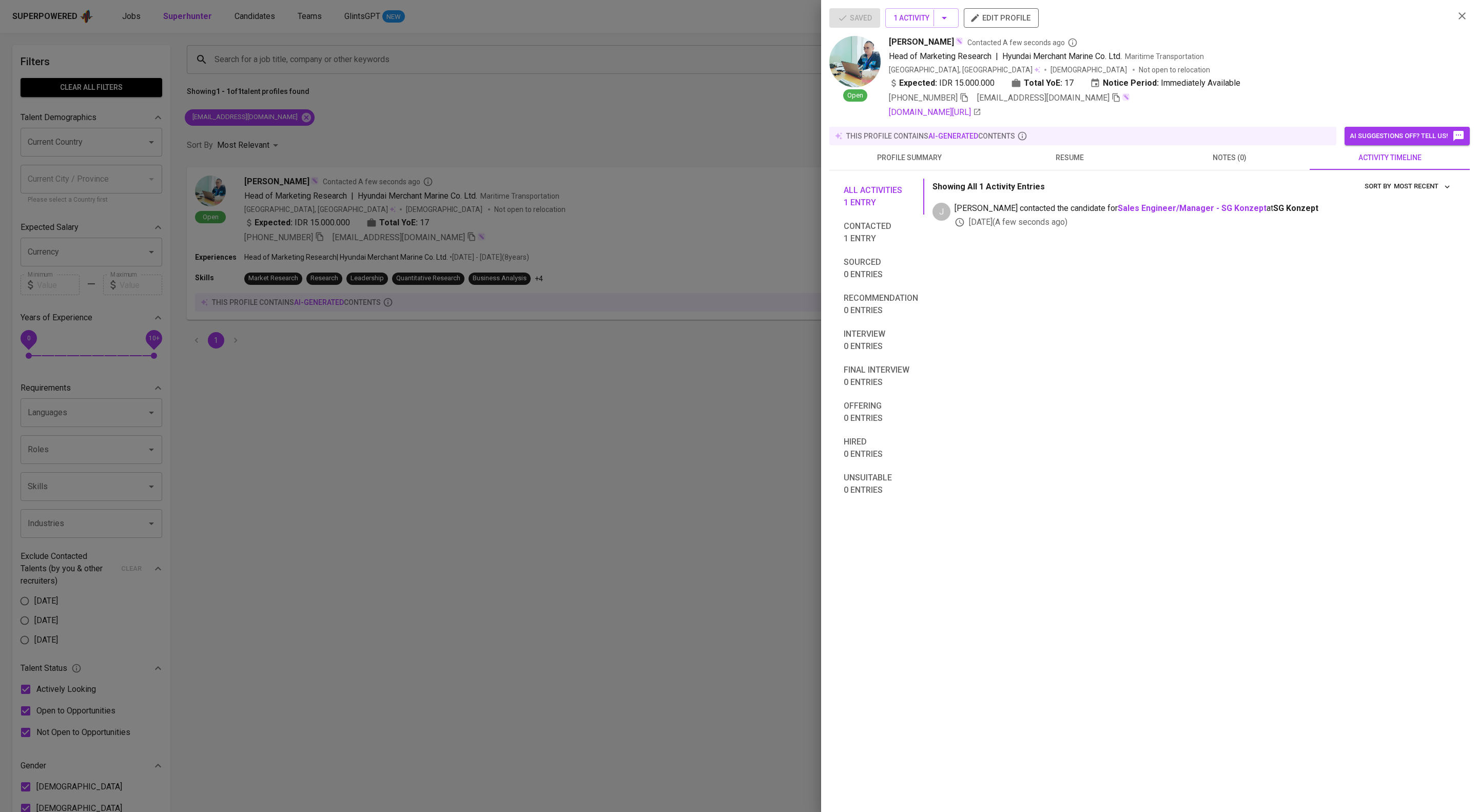
click at [717, 257] on div at bounding box center [739, 406] width 1478 height 812
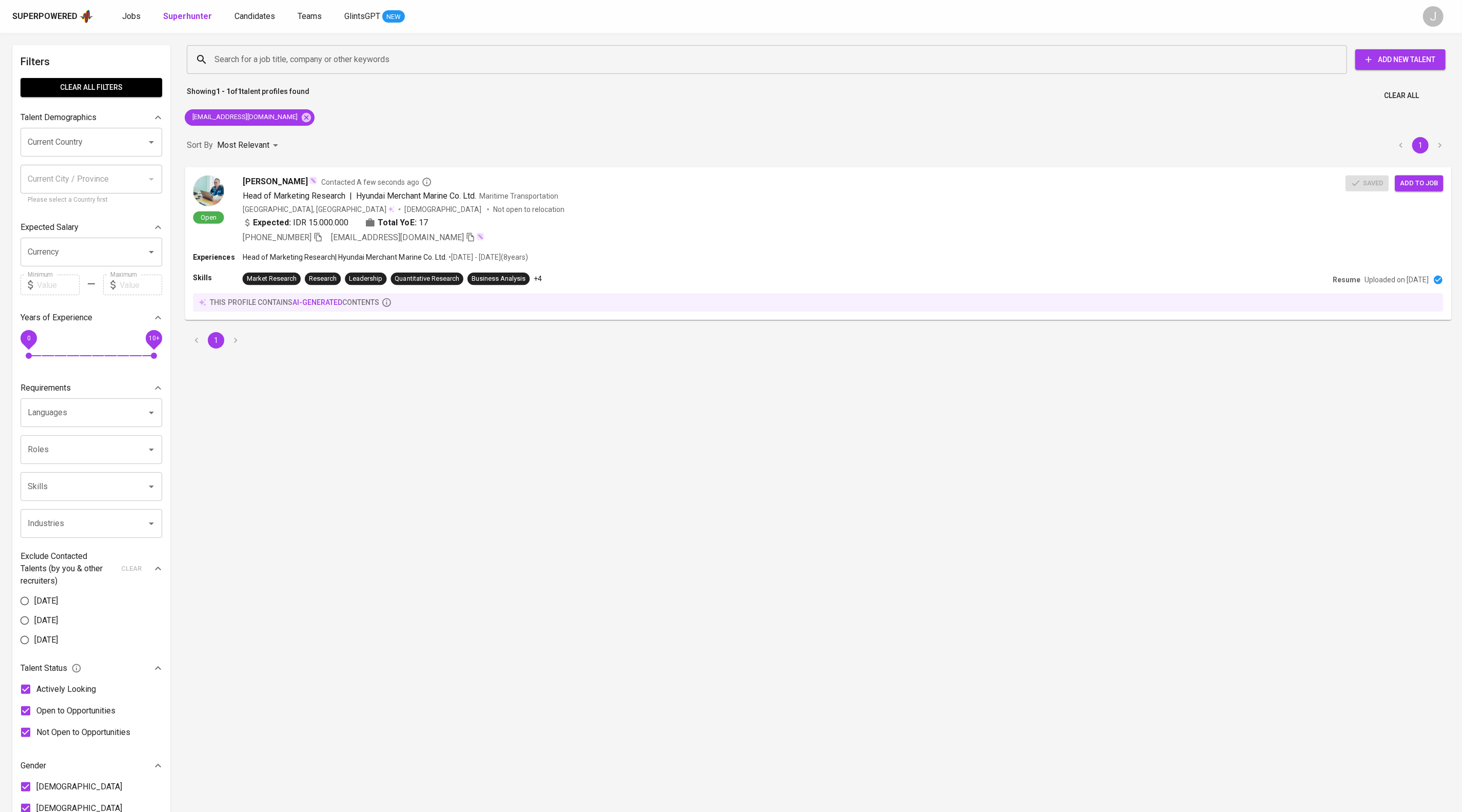
click at [1420, 189] on span "Add to job" at bounding box center [1419, 182] width 38 height 11
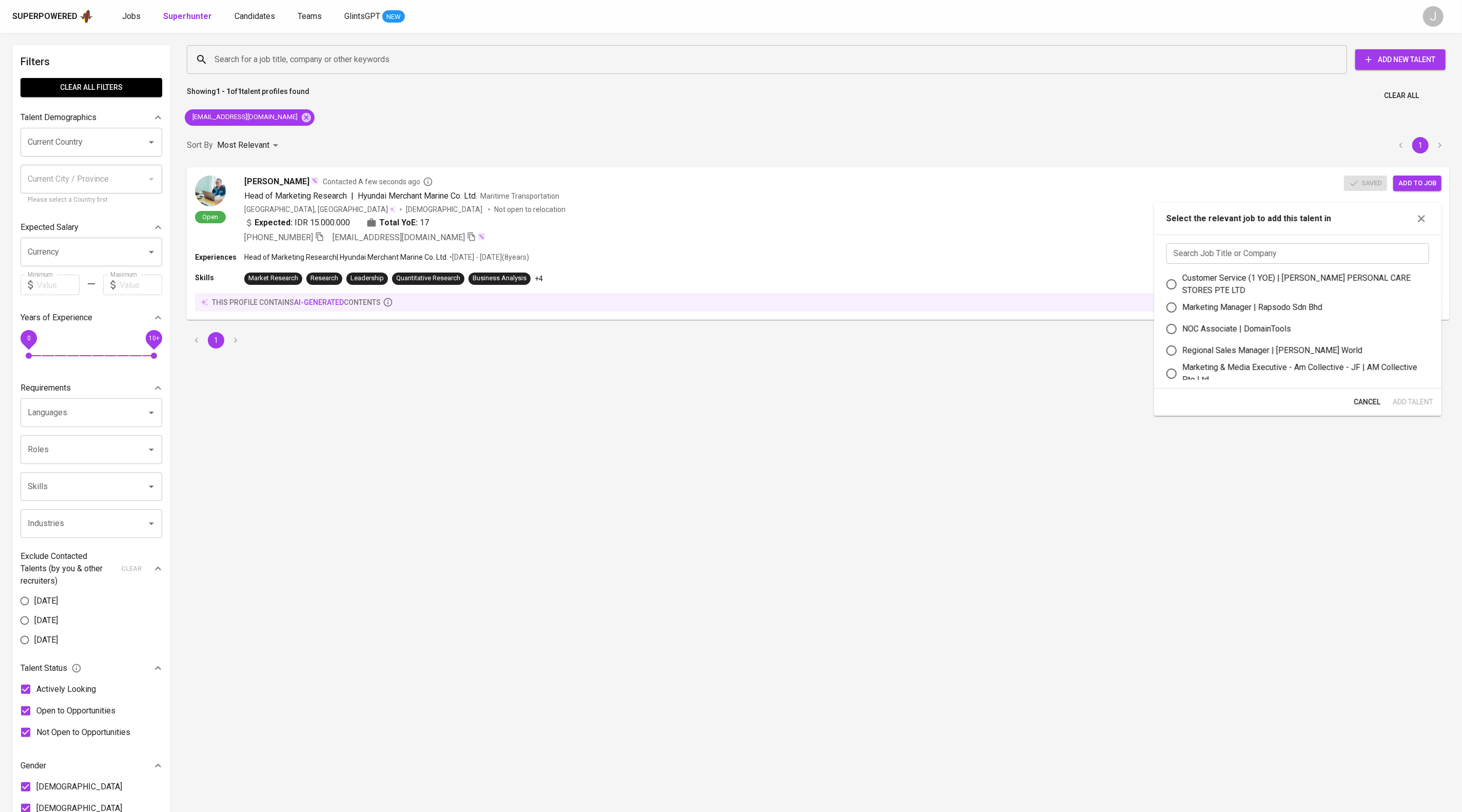
click at [1301, 252] on input "text" at bounding box center [1297, 253] width 262 height 20
type input "sales"
click at [1307, 332] on div "Sales Engineer/Manager - SG Konzept | SG Konzept" at bounding box center [1276, 325] width 188 height 12
click at [1182, 334] on input "Sales Engineer/Manager - SG Konzept | SG Konzept" at bounding box center [1171, 325] width 21 height 21
radio input "true"
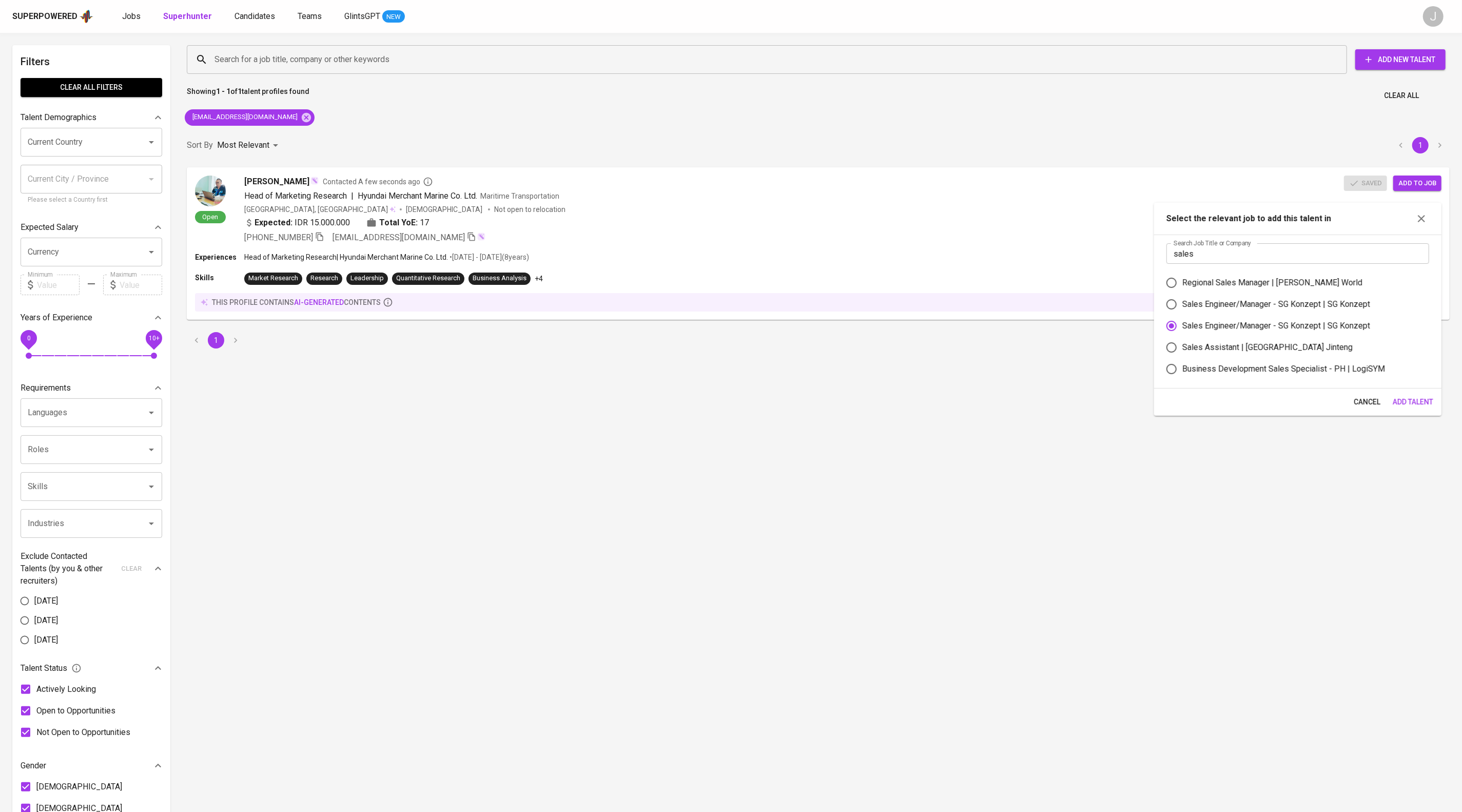
click at [1419, 403] on span "Add Talent" at bounding box center [1413, 402] width 41 height 13
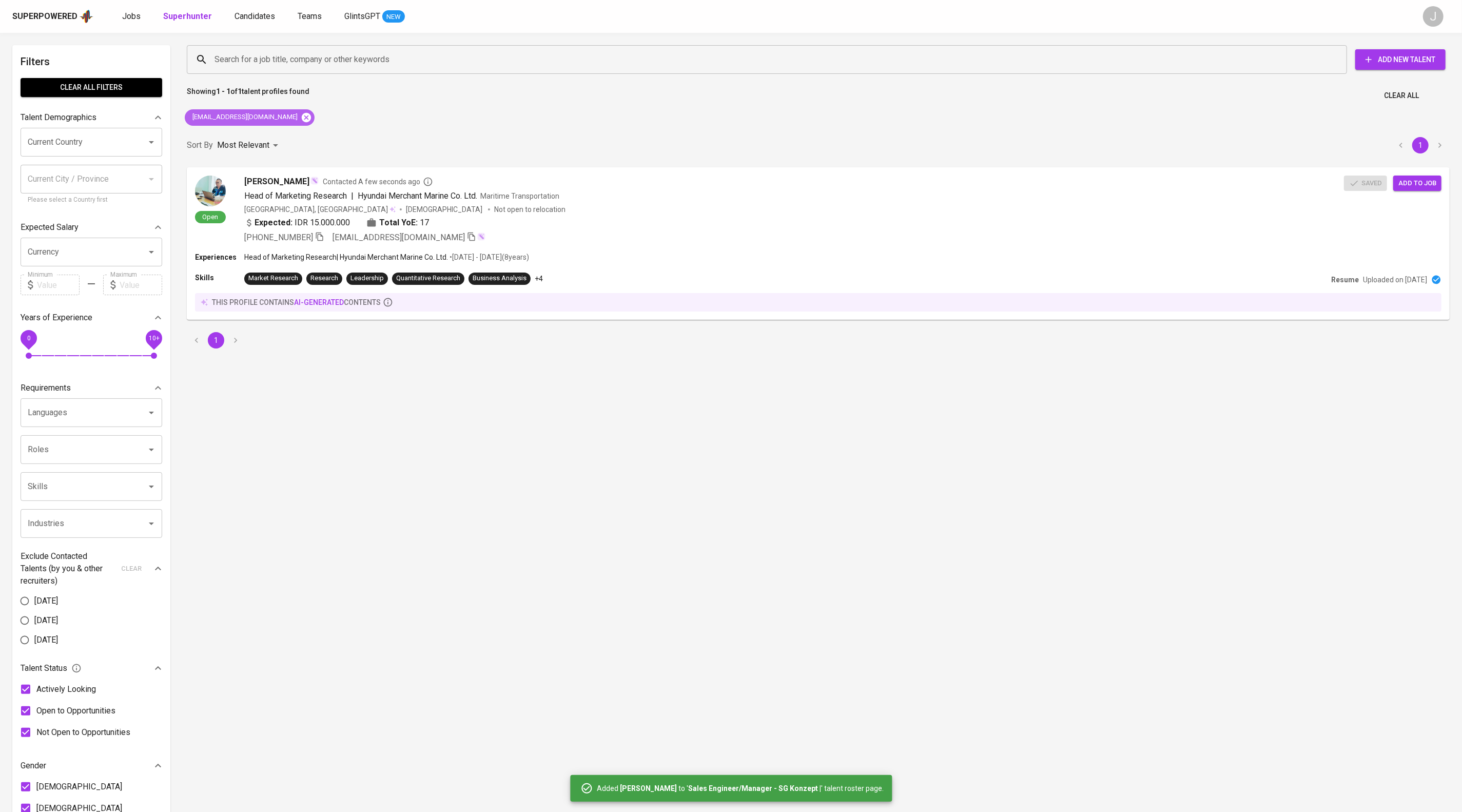
click at [301, 121] on icon at bounding box center [307, 118] width 11 height 11
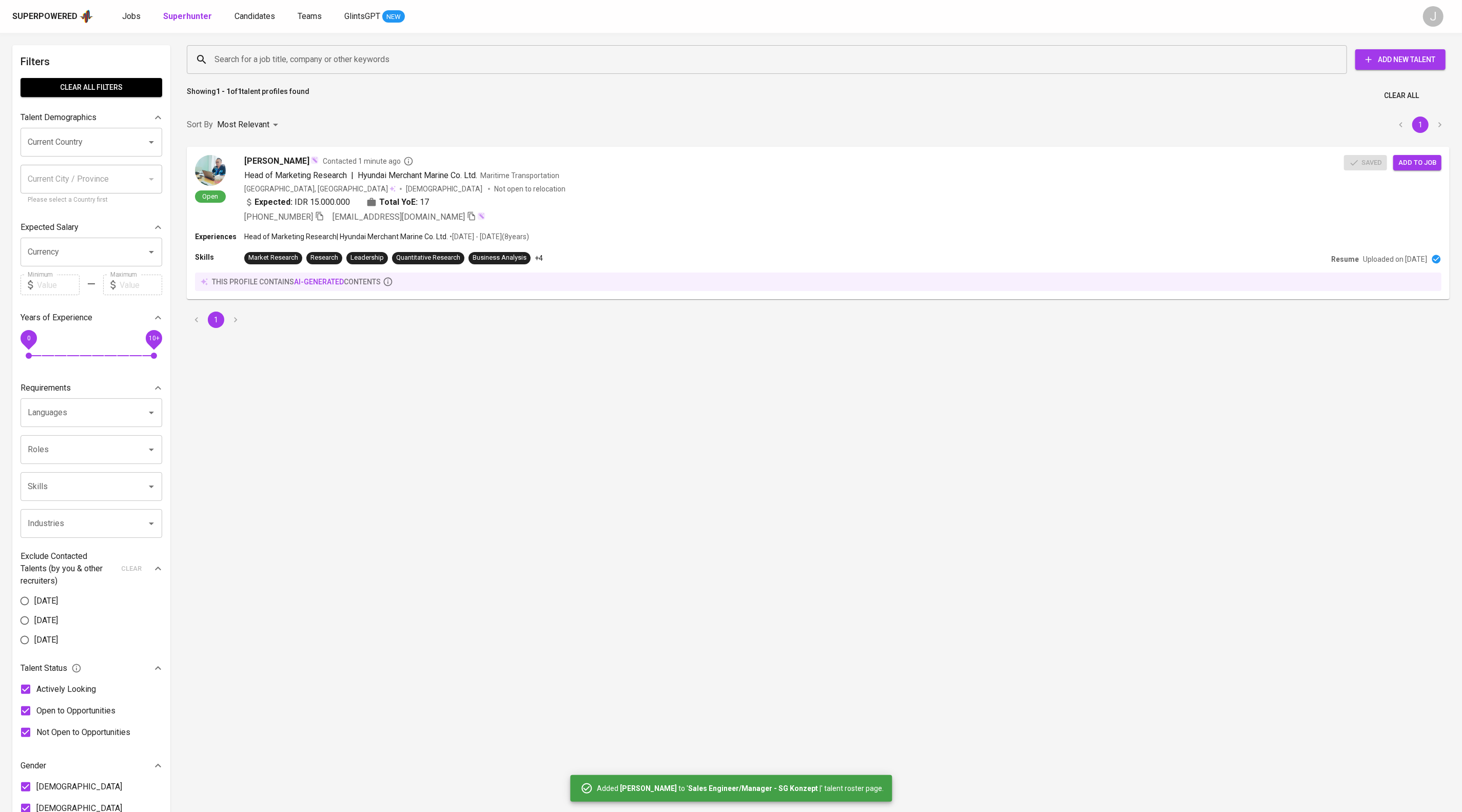
click at [348, 51] on input "Search for a job title, company or other keywords" at bounding box center [769, 60] width 1115 height 20
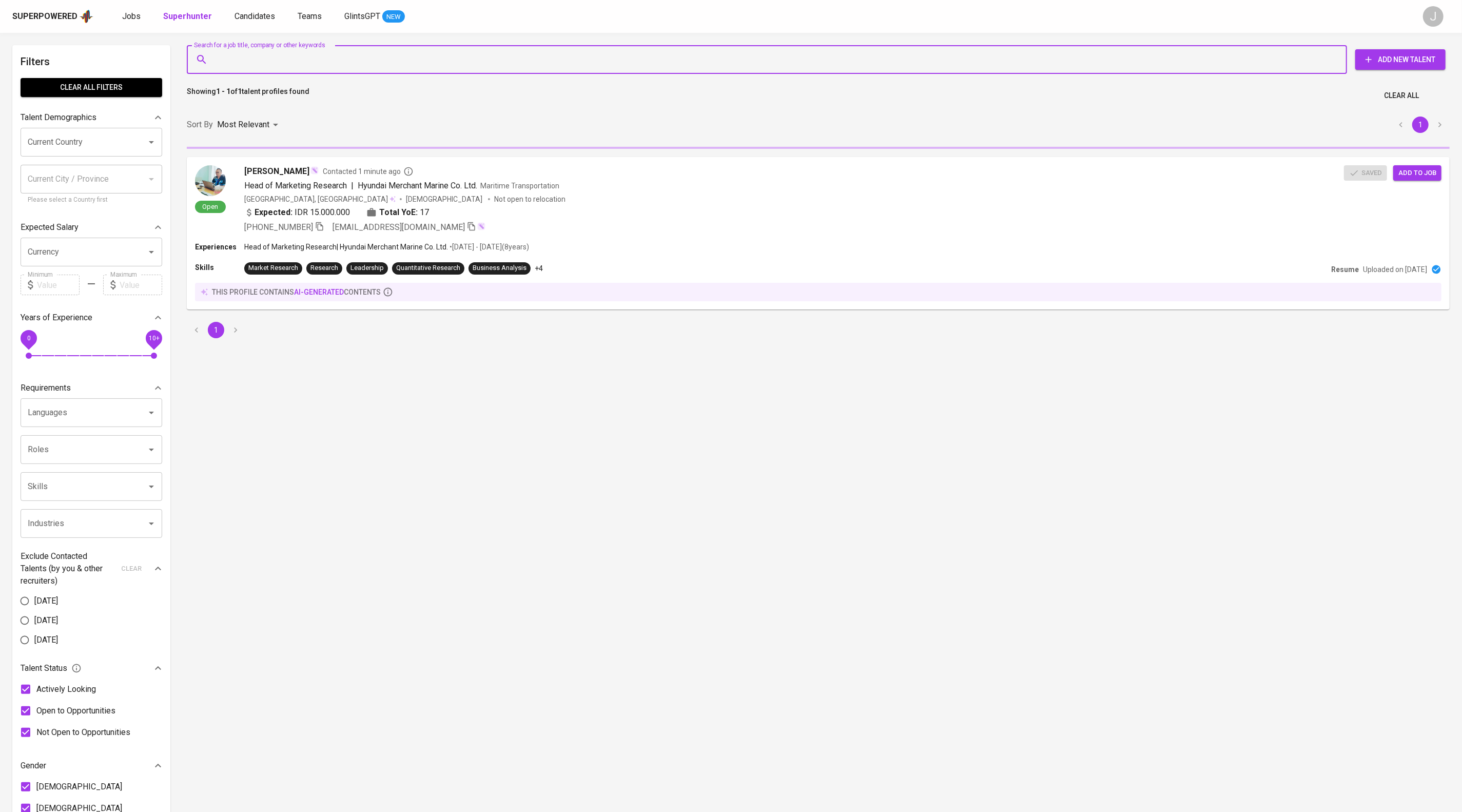
paste input "fanueladi.nugroho@gmail.com"
type input "fanueladi.nugroho@gmail.com"
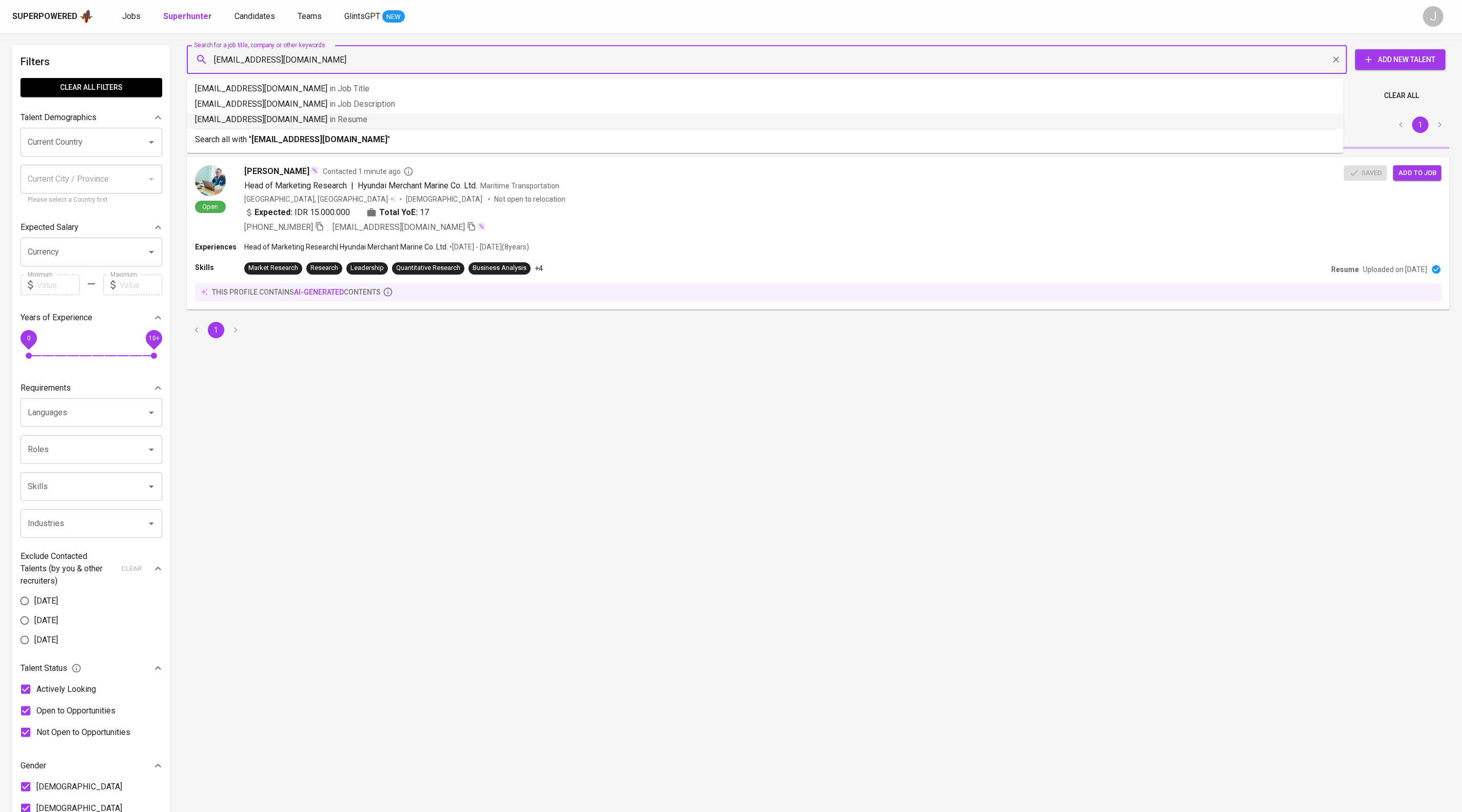
click at [400, 126] on p "fanueladi.nugroho@gmail.com in Resume" at bounding box center [765, 119] width 1140 height 12
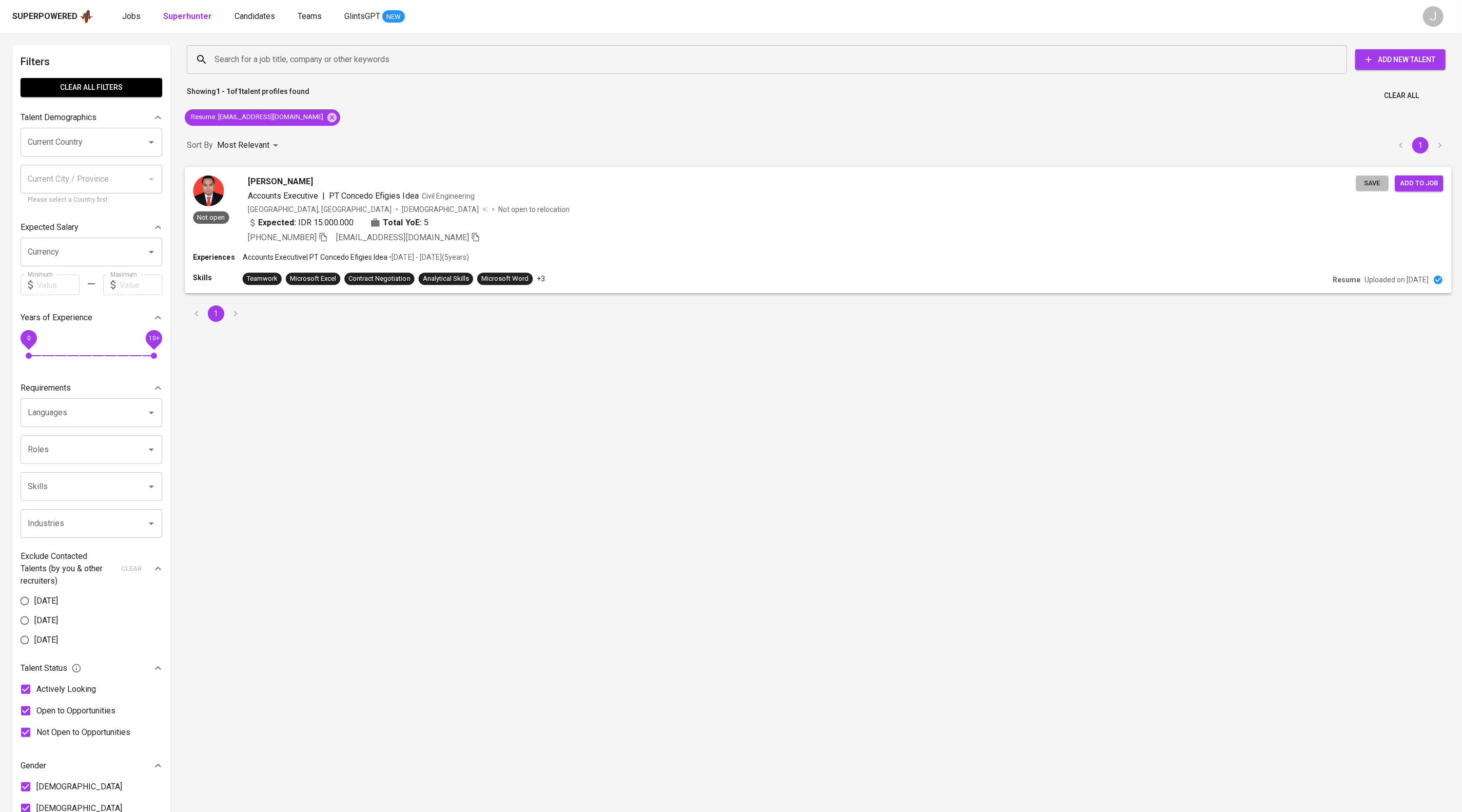
click at [1361, 189] on span "Save" at bounding box center [1372, 182] width 23 height 11
click at [275, 16] on span "Candidates" at bounding box center [255, 16] width 41 height 10
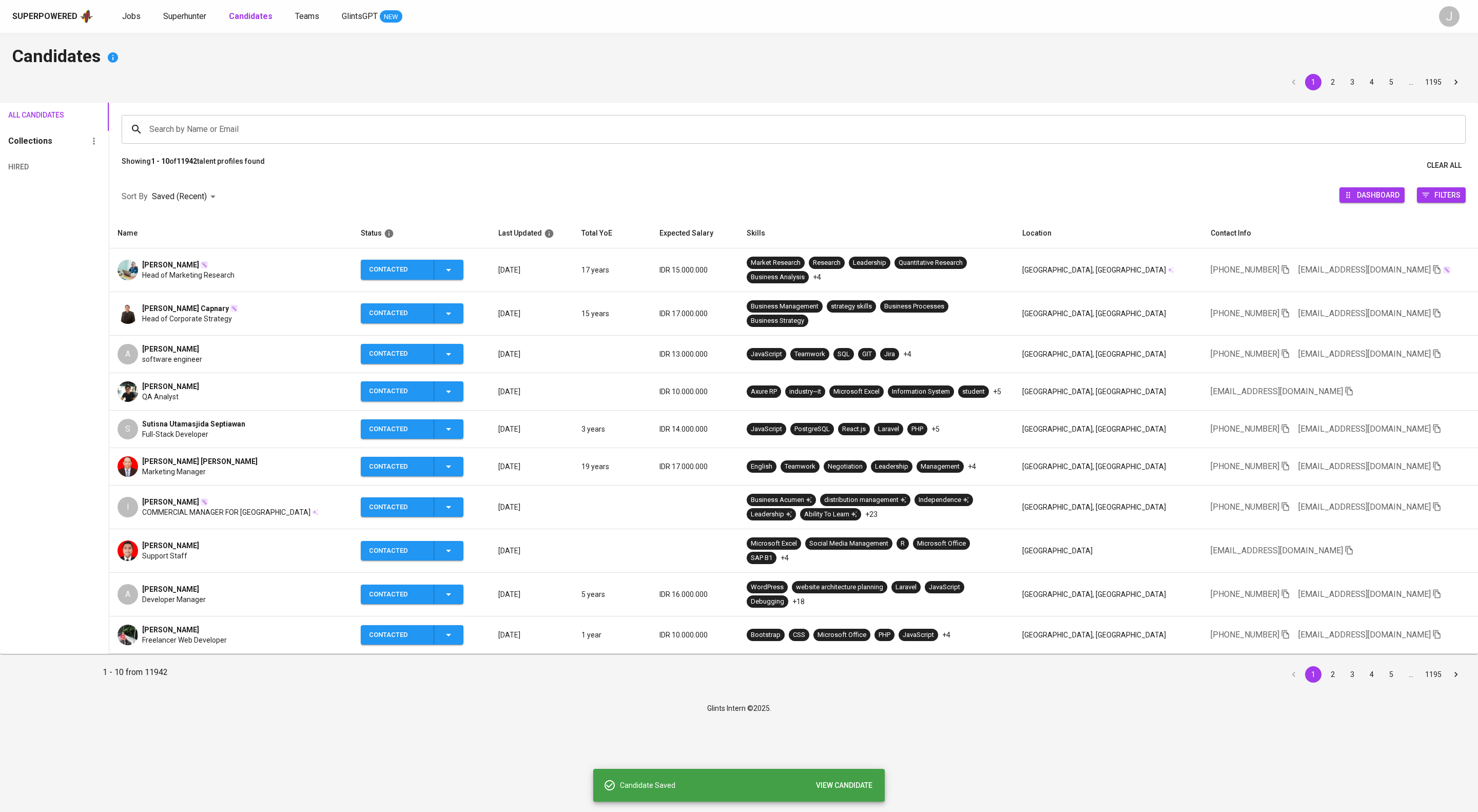
click at [363, 128] on input "Search by Name or Email" at bounding box center [796, 129] width 1299 height 20
paste input "fanueladi.nugroho@gmail.com"
type input "fanueladi.nugroho@gmail.com"
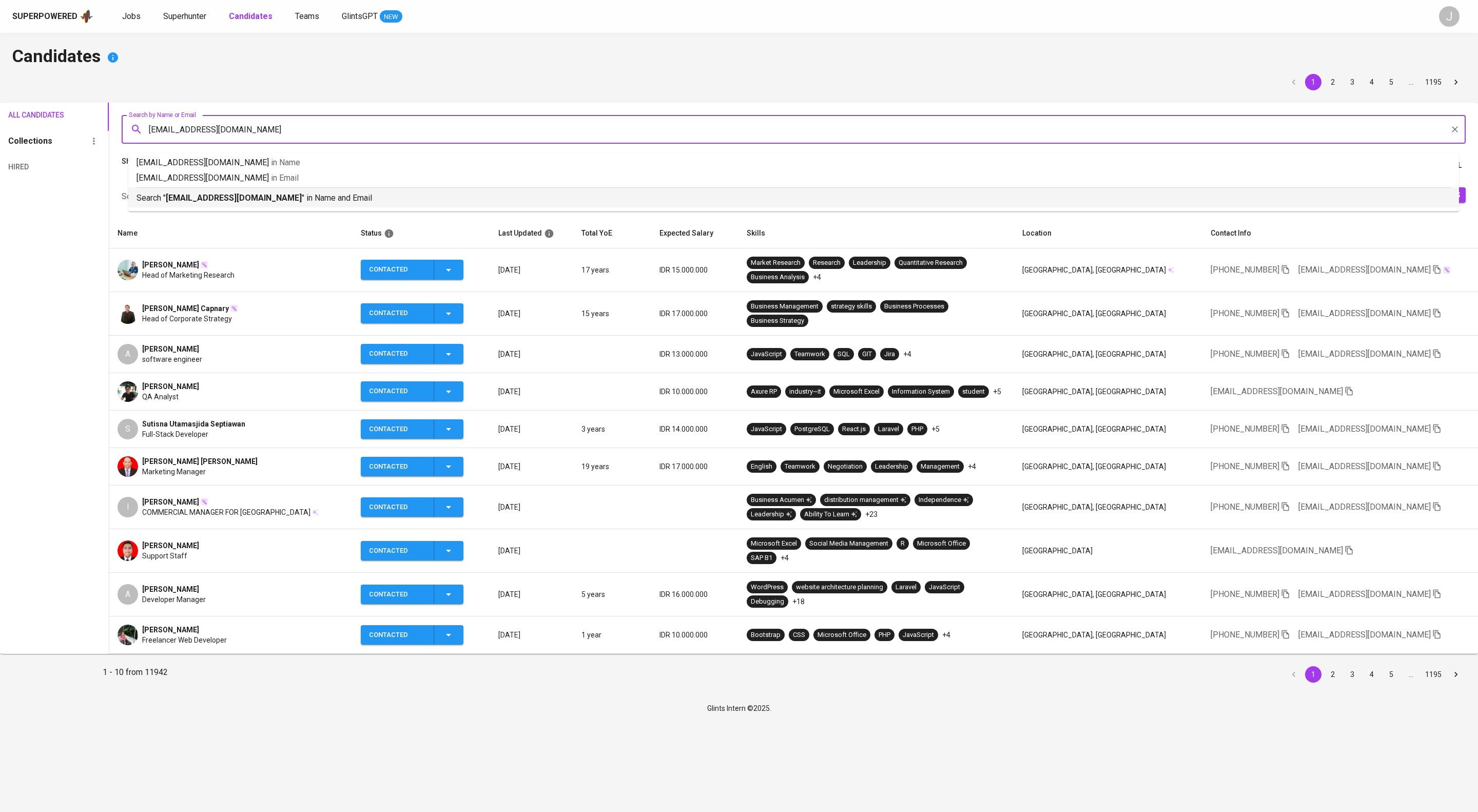
click at [396, 204] on p "Search " fanueladi.nugroho@gmail.com " in Name and Email" at bounding box center [793, 198] width 1314 height 12
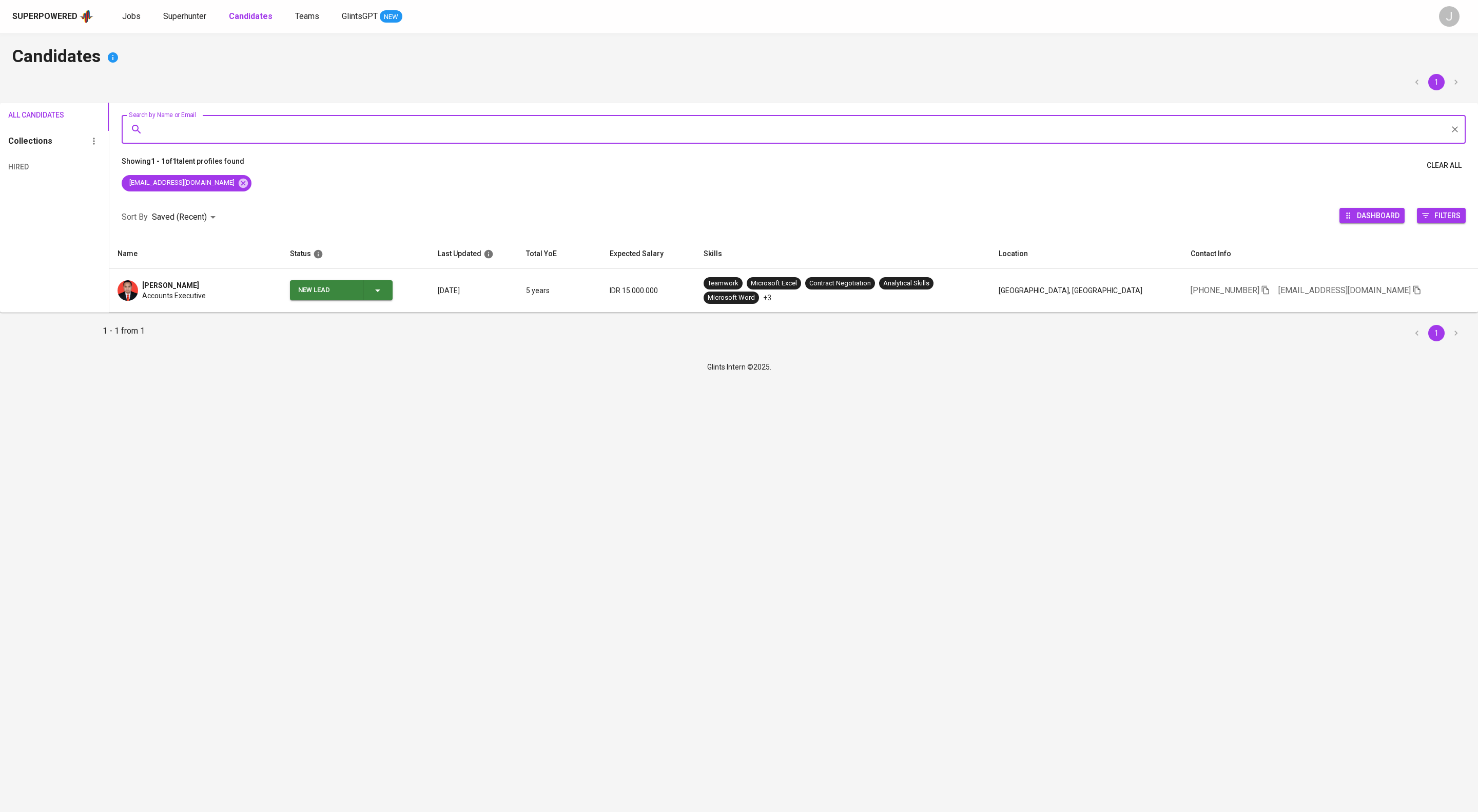
click at [384, 297] on icon "button" at bounding box center [377, 290] width 12 height 12
click at [398, 396] on li "To Pre-Screen" at bounding box center [361, 387] width 103 height 19
click at [398, 404] on div "New Lead Contacted No Response To Pre-Screen" at bounding box center [739, 406] width 1478 height 812
click at [384, 297] on icon "button" at bounding box center [377, 290] width 12 height 12
drag, startPoint x: 397, startPoint y: 352, endPoint x: 395, endPoint y: 359, distance: 7.3
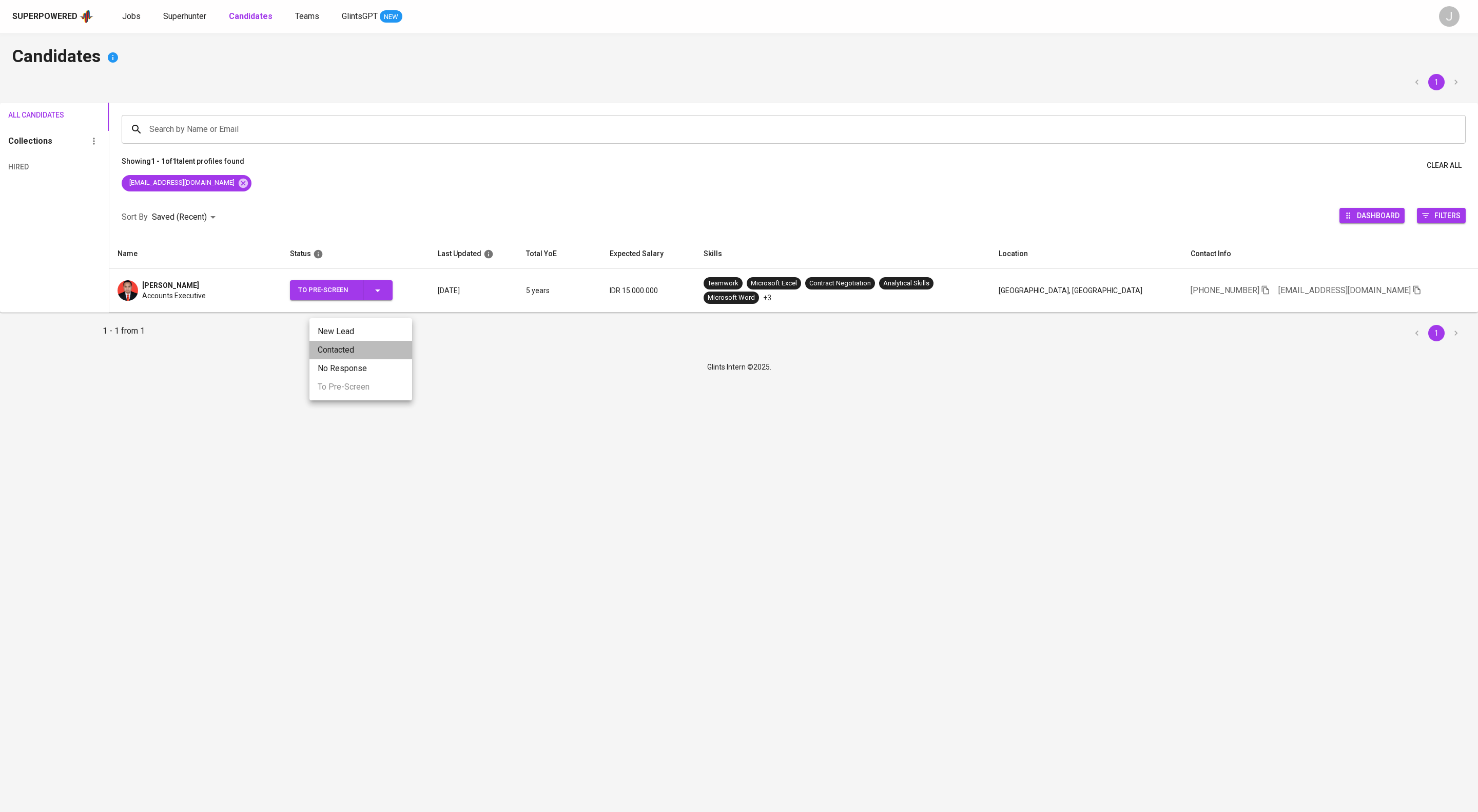
click at [395, 359] on li "Contacted" at bounding box center [361, 350] width 103 height 19
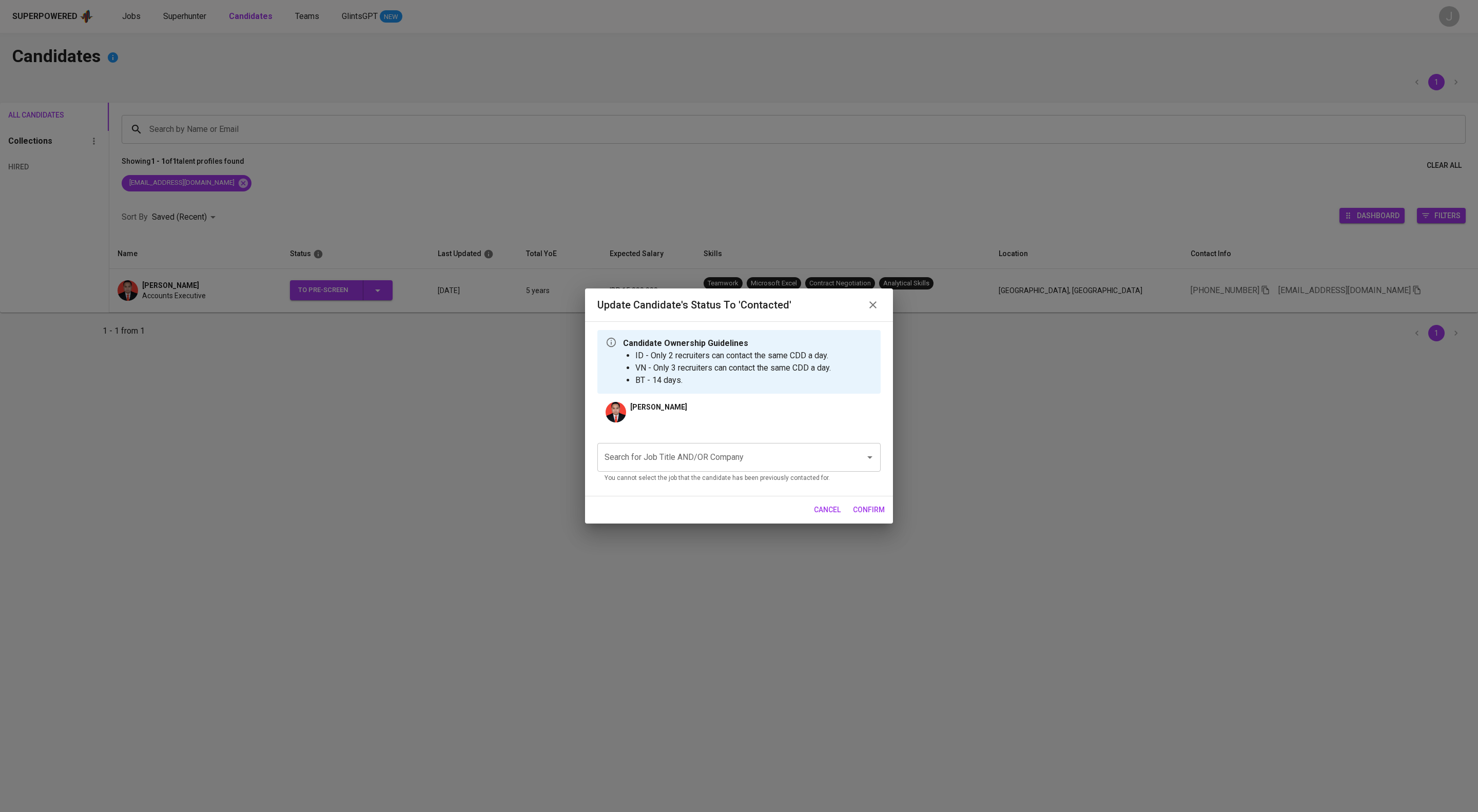
click at [705, 465] on input "Search for Job Title AND/OR Company" at bounding box center [725, 457] width 245 height 20
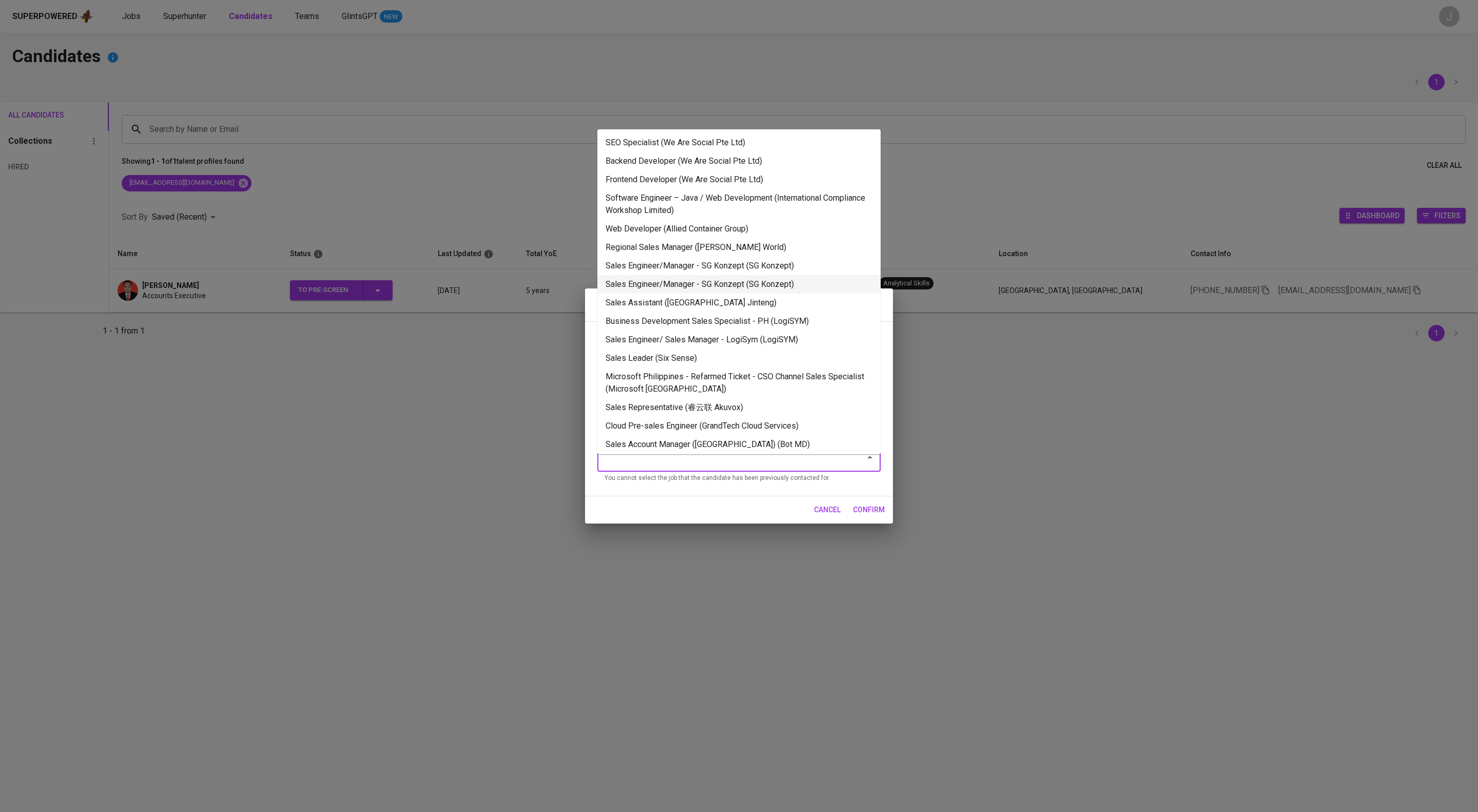
click at [756, 294] on li "Sales Engineer/Manager - SG Konzept (SG Konzept)" at bounding box center [739, 284] width 283 height 19
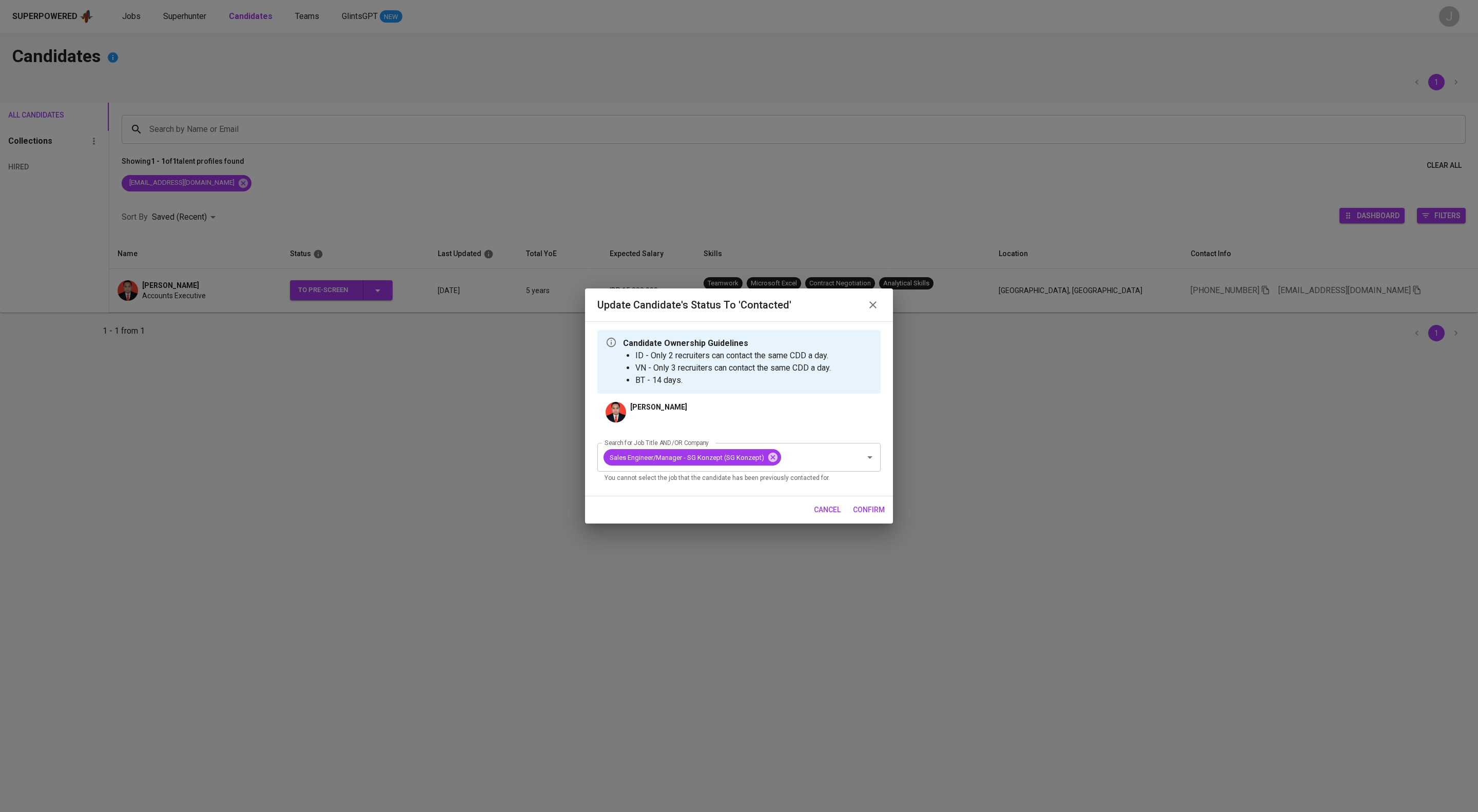
click at [867, 516] on span "confirm" at bounding box center [869, 510] width 32 height 13
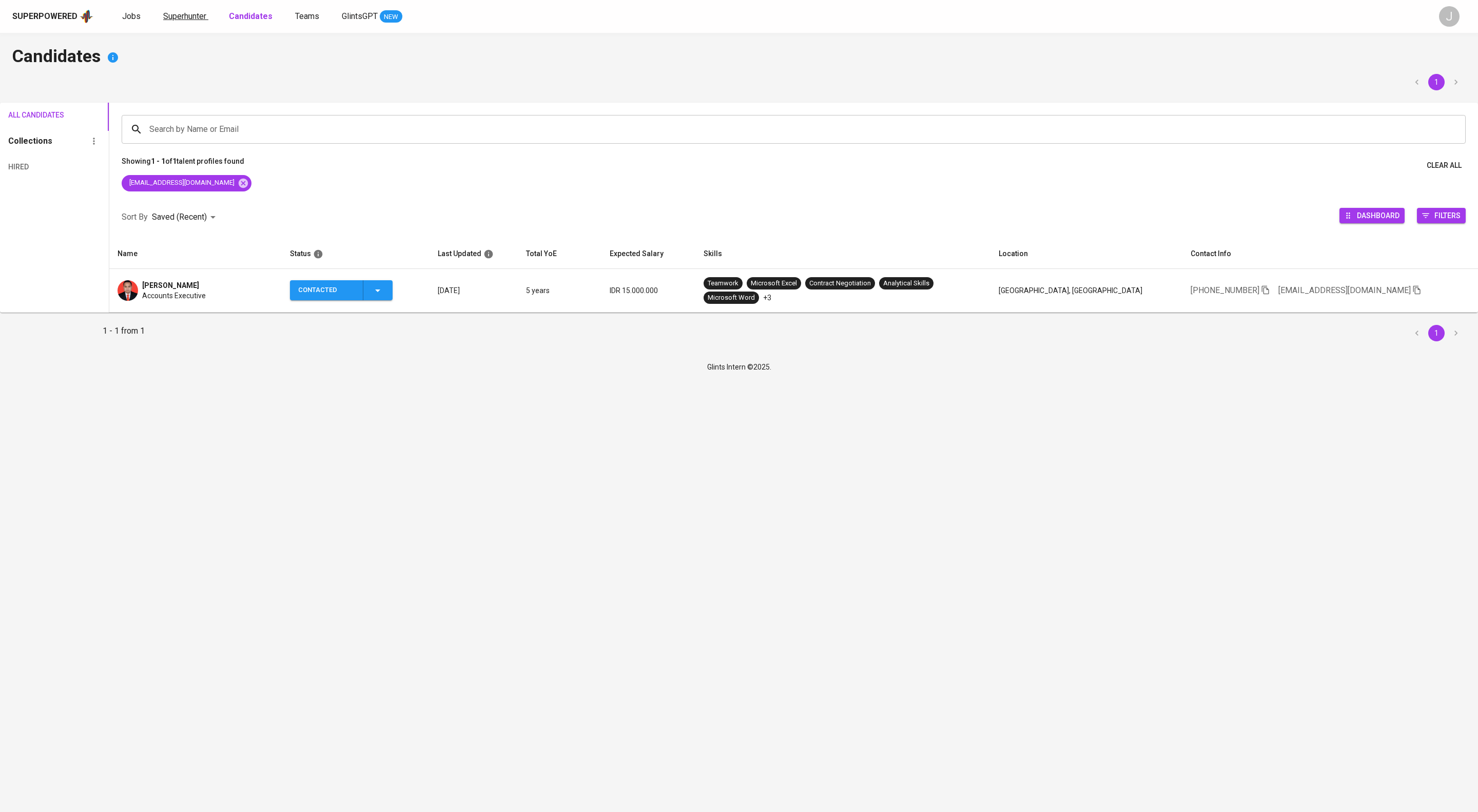
click at [206, 16] on span "Superhunter" at bounding box center [185, 16] width 43 height 10
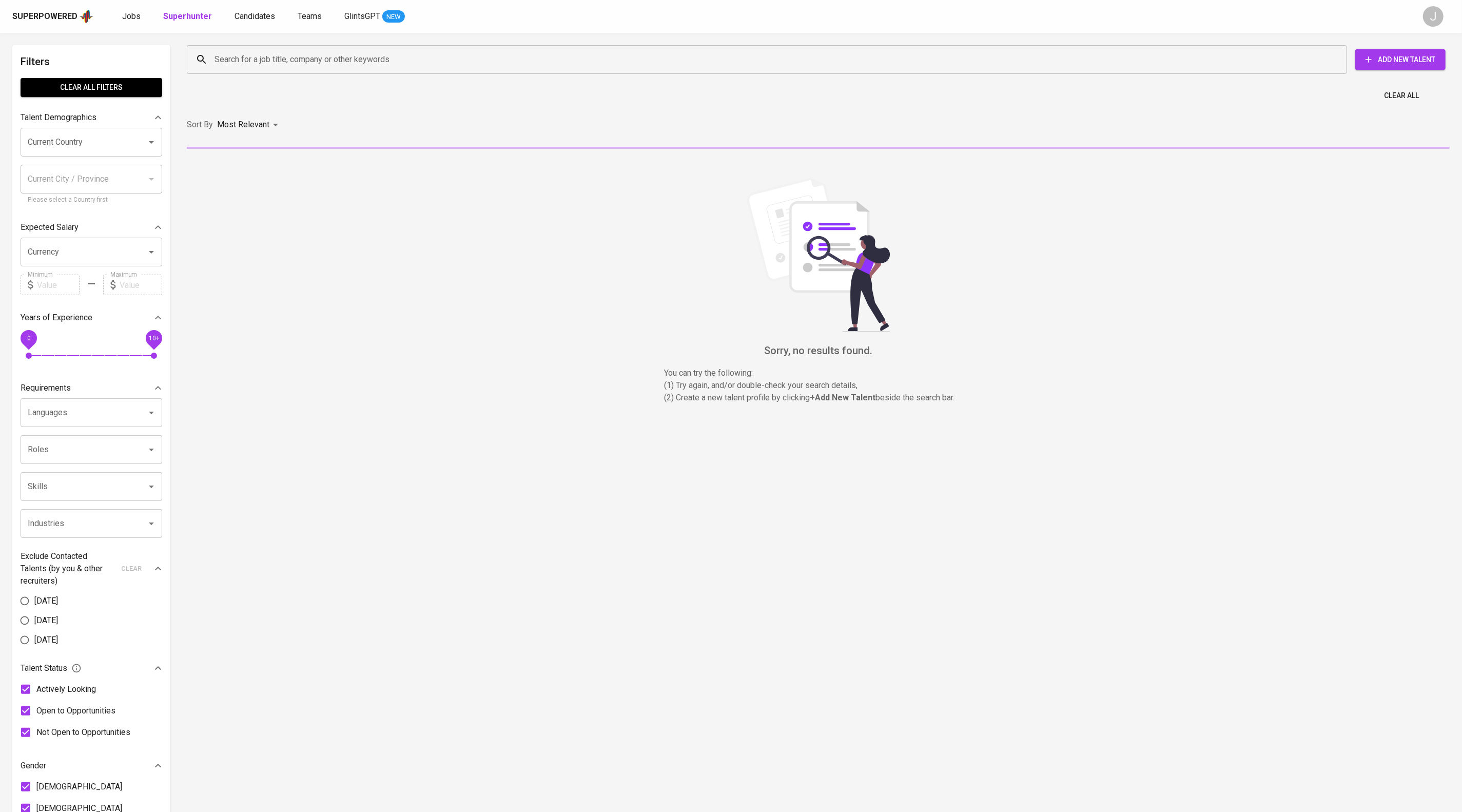
click at [343, 63] on input "Search for a job title, company or other keywords" at bounding box center [769, 60] width 1115 height 20
paste input "fanueladi.nugroho@gmail.com"
type input "fanueladi.nugroho@gmail.com"
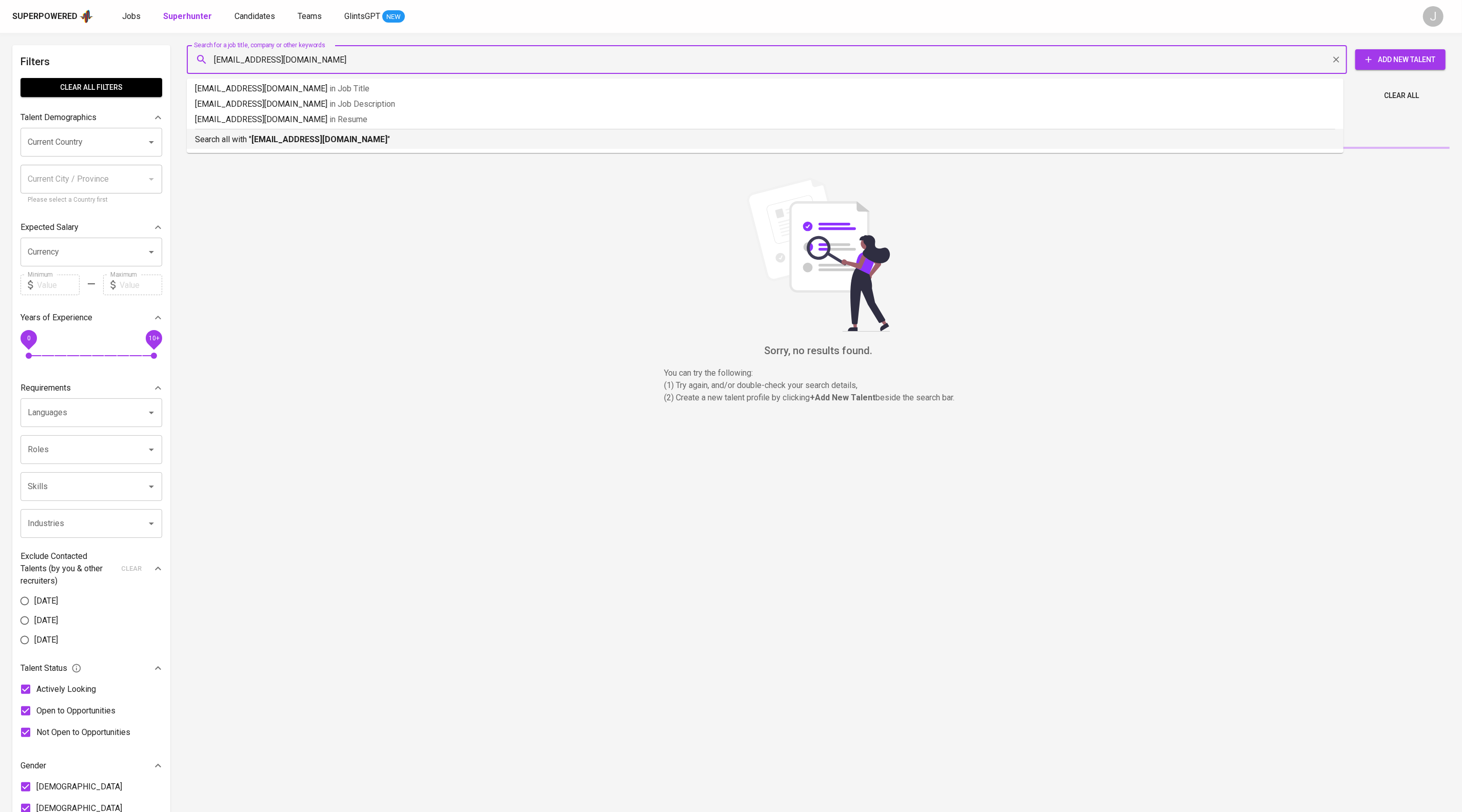
click at [446, 146] on p "Search all with " fanueladi.nugroho@gmail.com "" at bounding box center [765, 139] width 1140 height 12
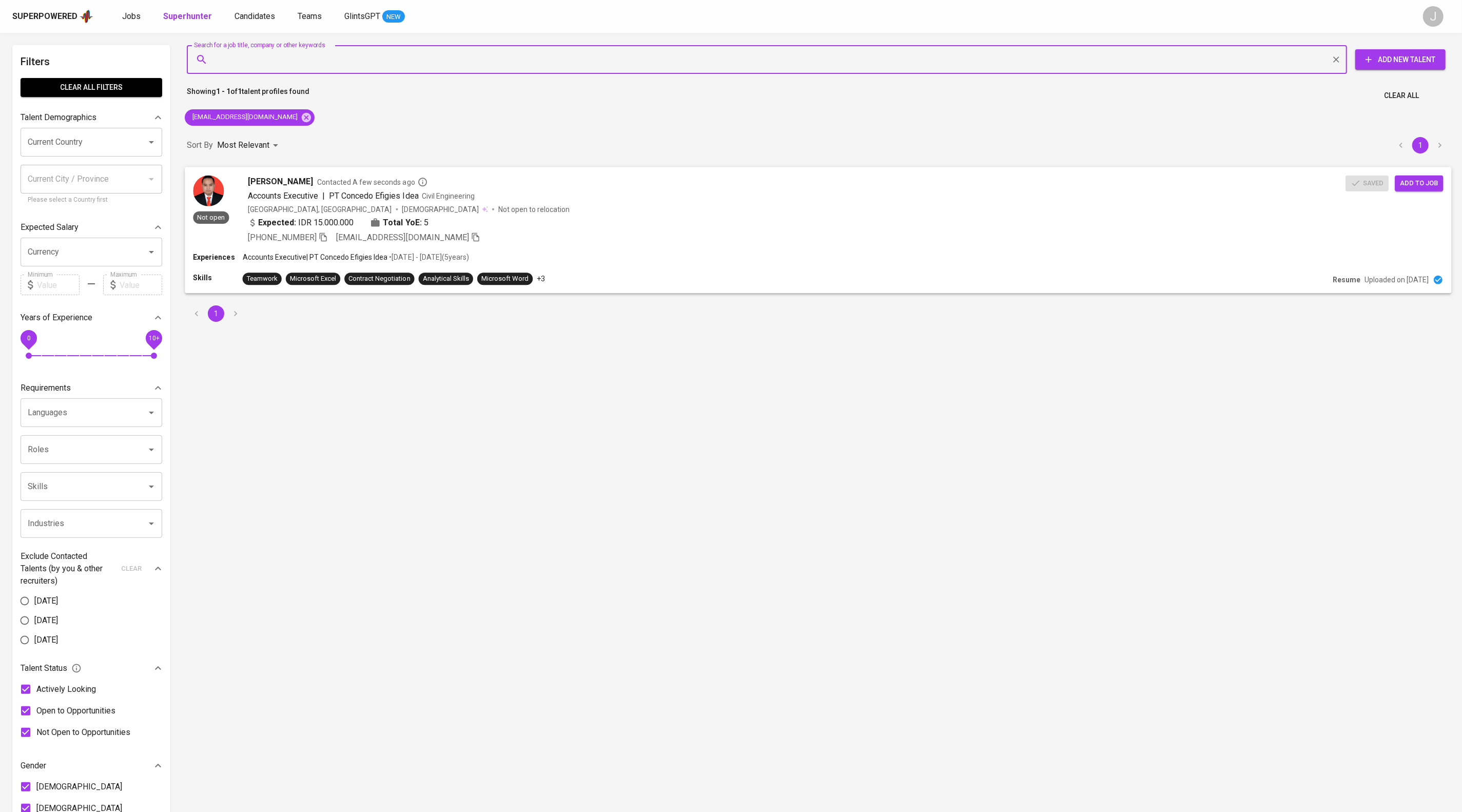
click at [1406, 189] on span "Add to job" at bounding box center [1419, 182] width 38 height 11
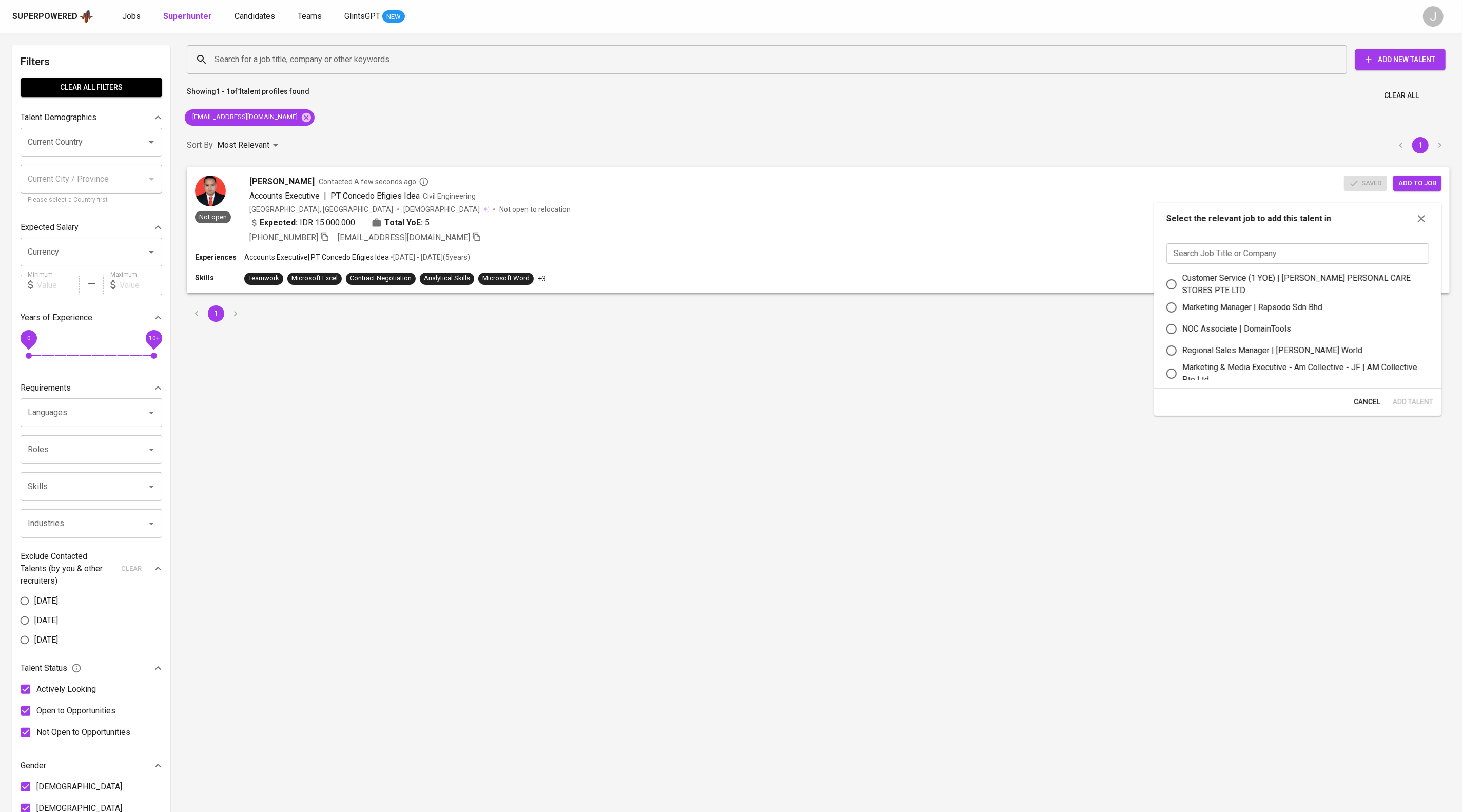
click at [1242, 253] on input "text" at bounding box center [1297, 253] width 262 height 20
type input "sales"
click at [1280, 332] on div "Sales Engineer/Manager - SG Konzept | SG Konzept" at bounding box center [1276, 325] width 188 height 12
click at [1182, 337] on input "Sales Engineer/Manager - SG Konzept | SG Konzept" at bounding box center [1171, 325] width 21 height 21
radio input "true"
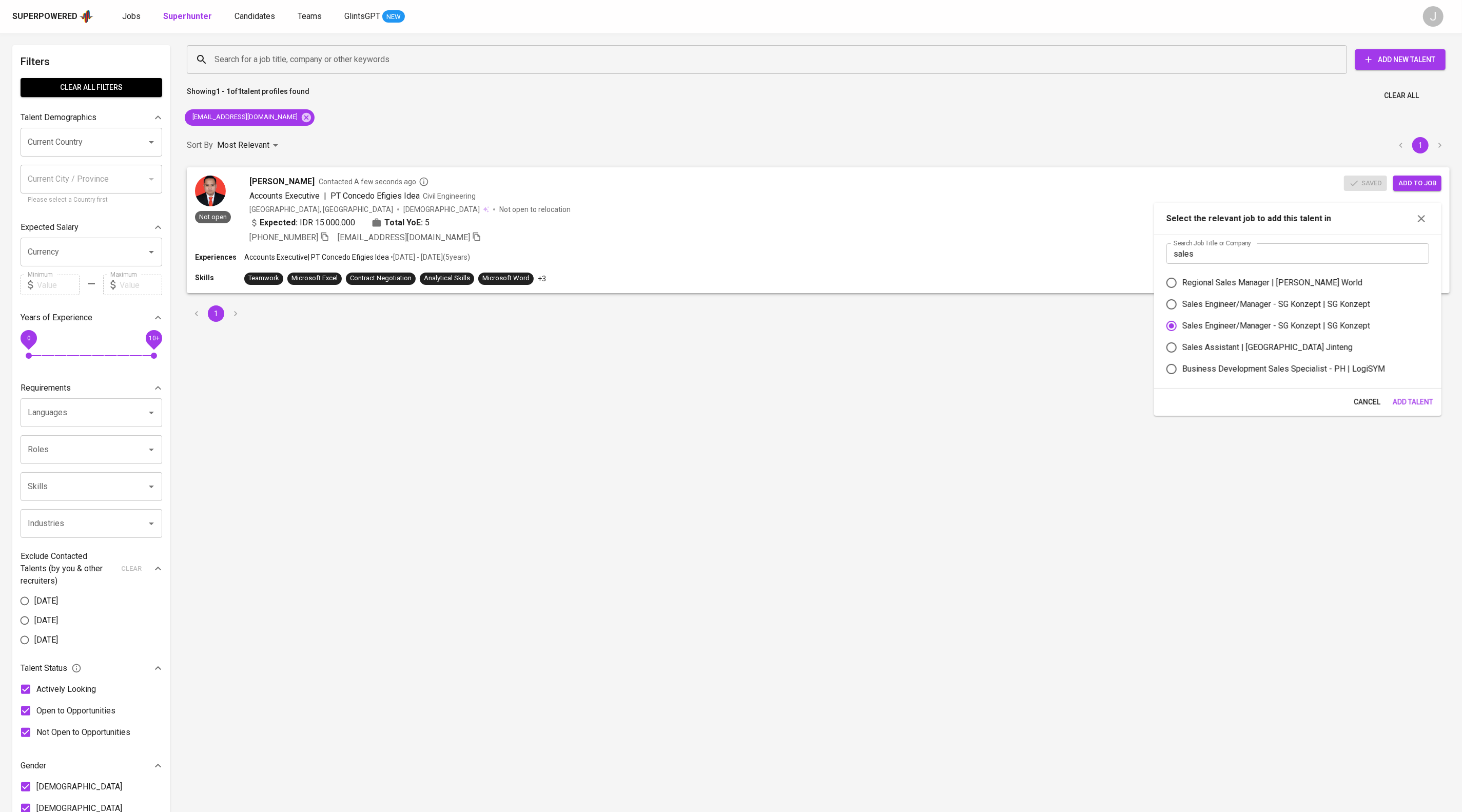
click at [1392, 406] on span "Add Talent" at bounding box center [1413, 402] width 41 height 13
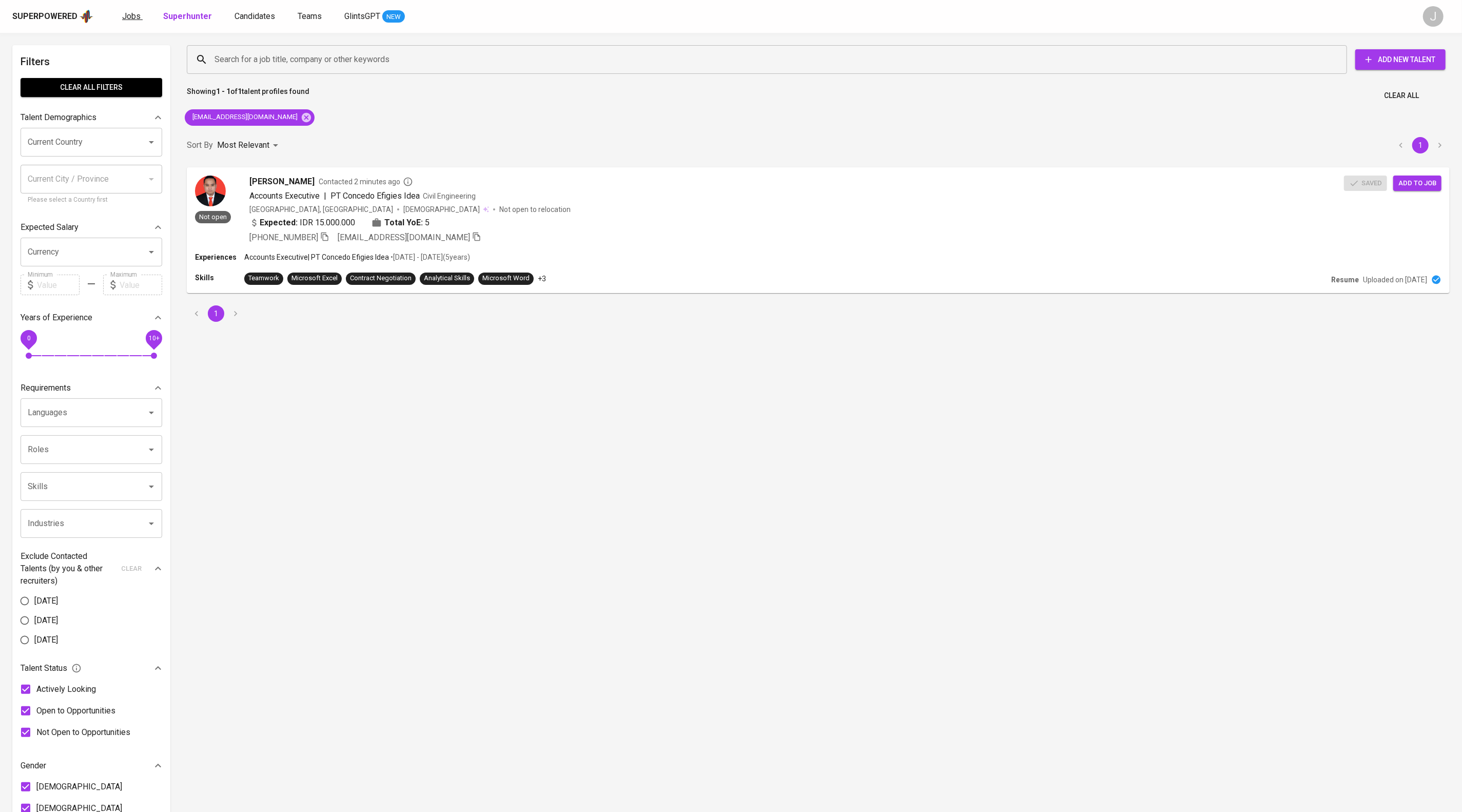
click at [136, 17] on span "Jobs" at bounding box center [131, 16] width 19 height 10
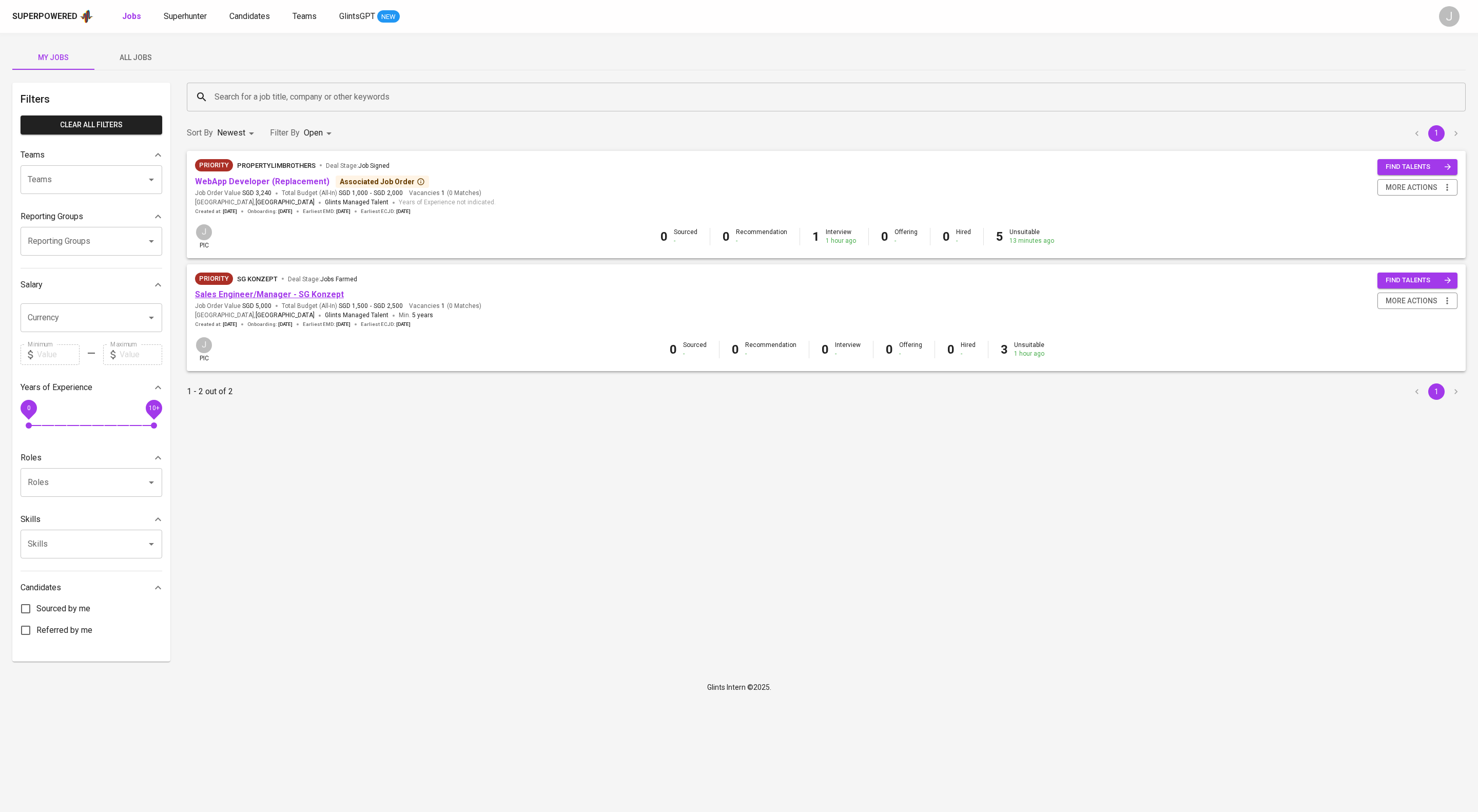
click at [335, 299] on link "Sales Engineer/Manager - SG Konzept" at bounding box center [269, 294] width 149 height 10
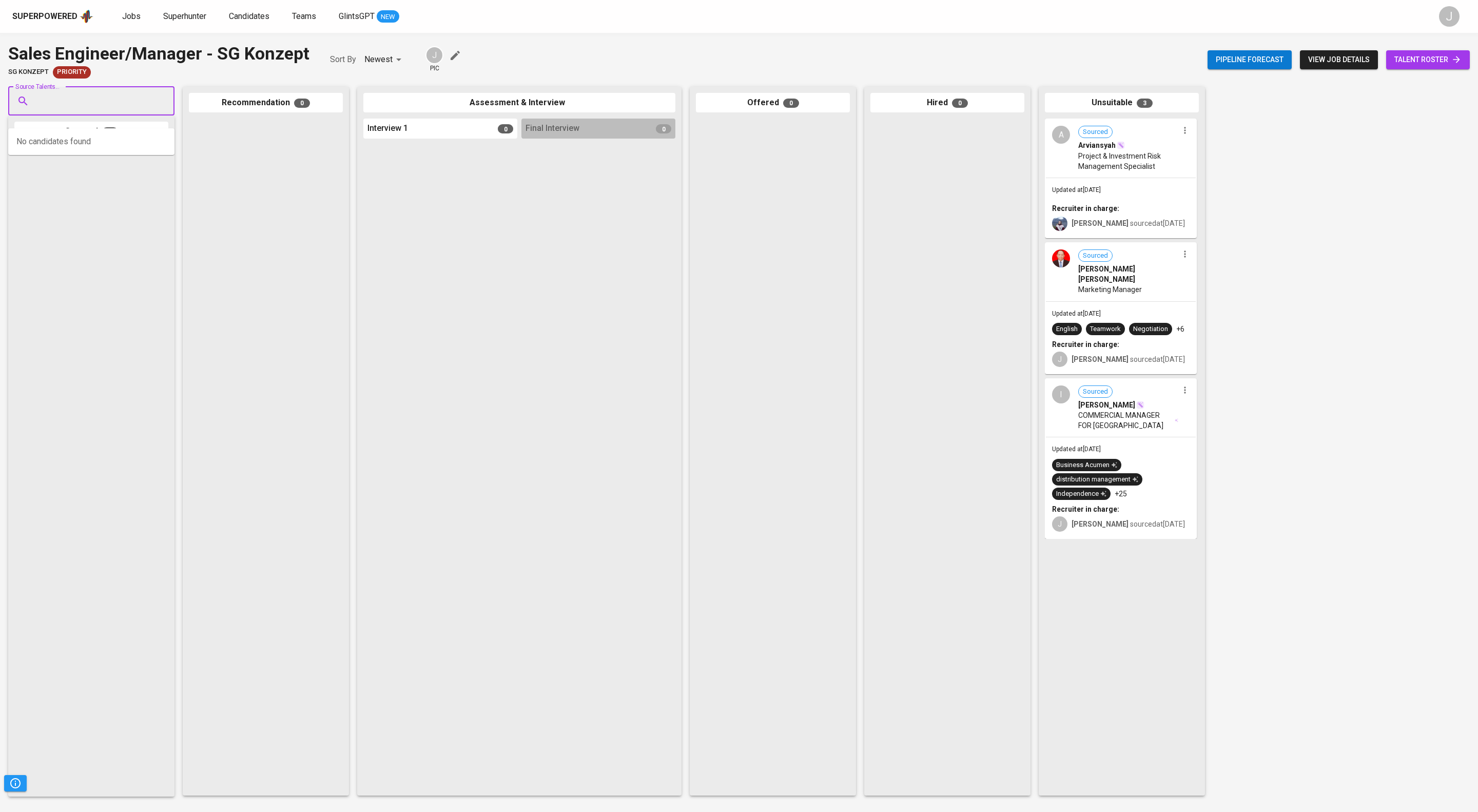
click at [126, 111] on input "Source Talents..." at bounding box center [88, 101] width 108 height 20
paste input "arifinfarhan13@gmail.com"
type input "arifinfarhan13@gmail.com"
click at [98, 143] on span "[PERSON_NAME]" at bounding box center [70, 141] width 56 height 11
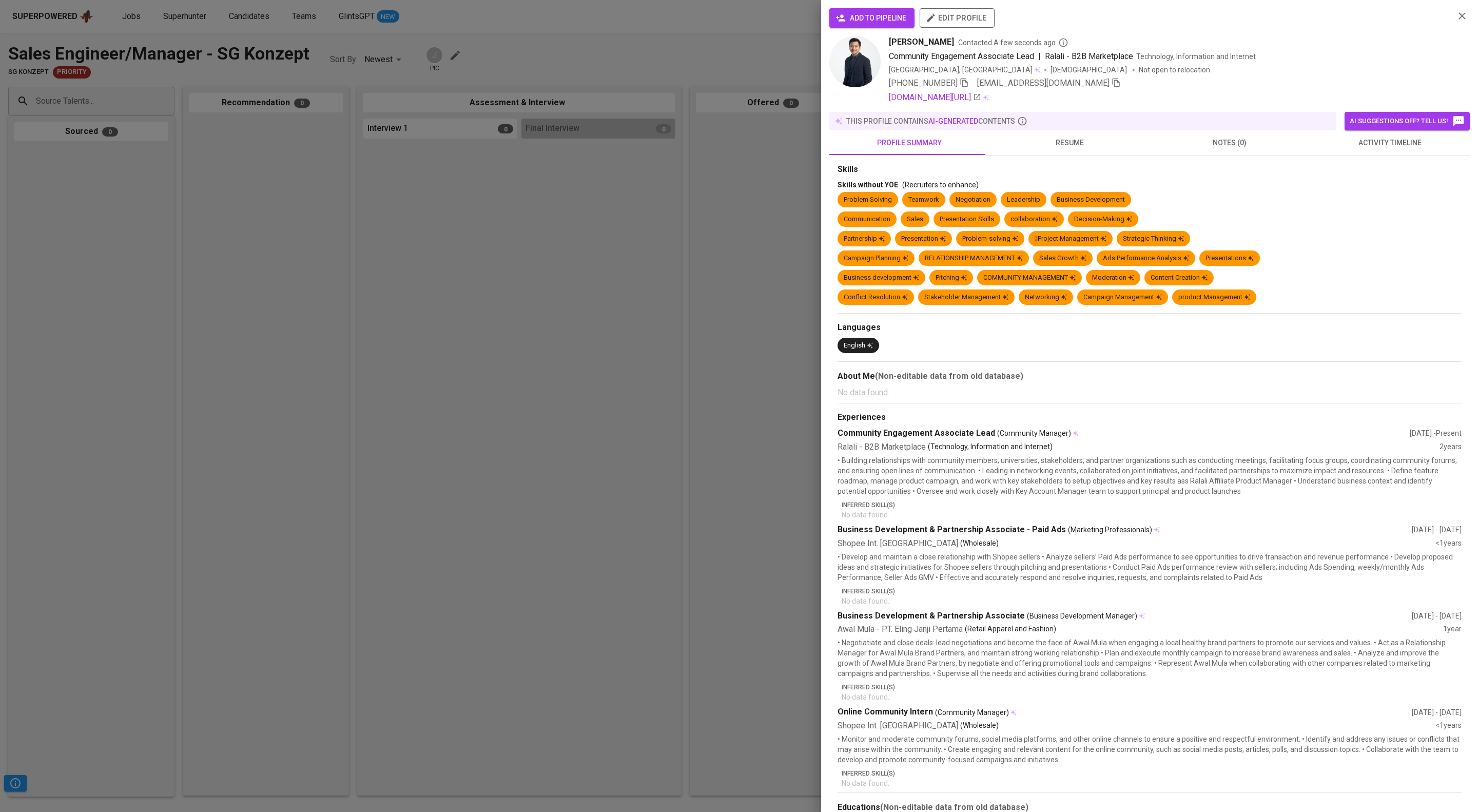
scroll to position [0, 0]
click at [1382, 150] on button "activity timeline" at bounding box center [1390, 142] width 160 height 25
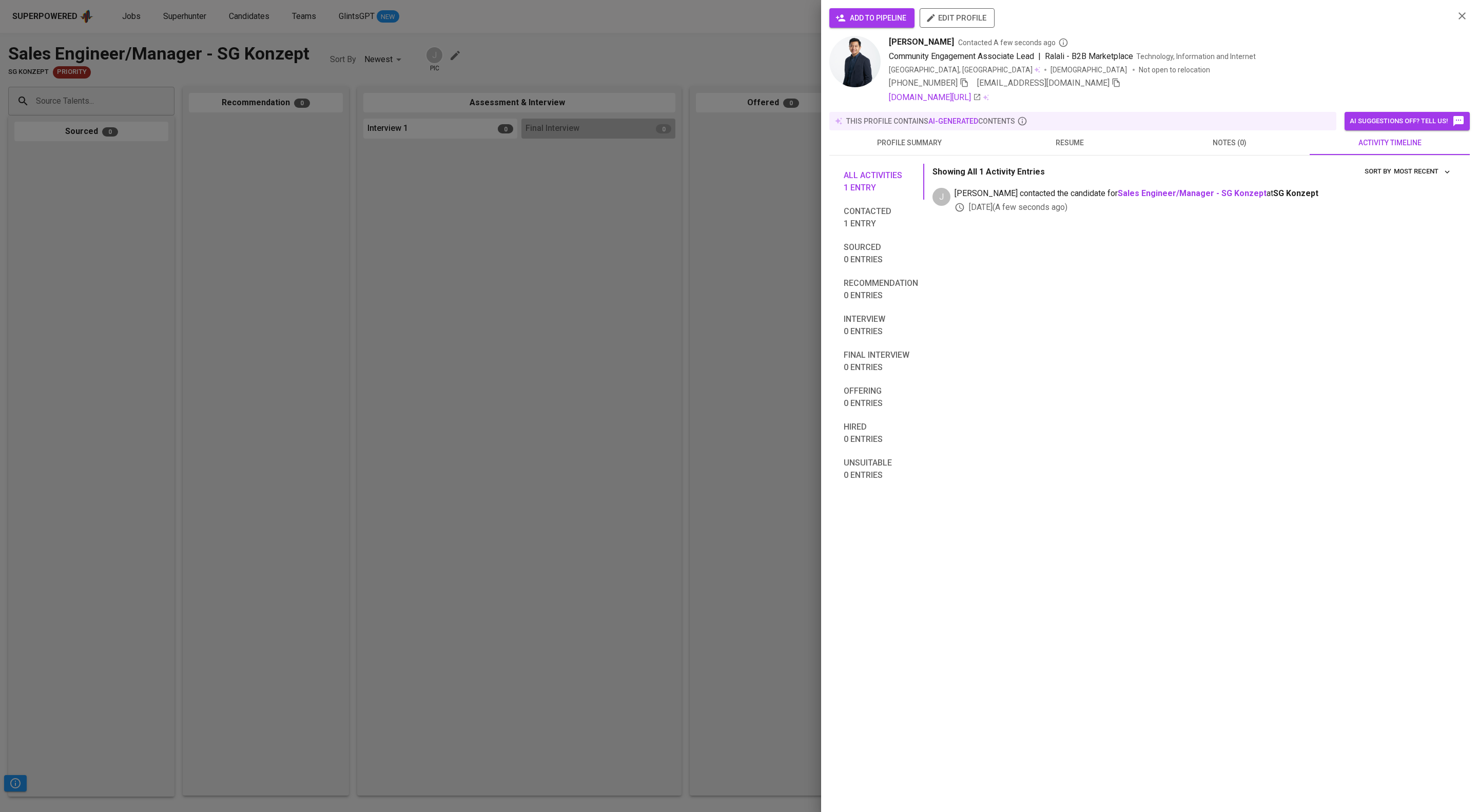
click at [890, 9] on button "add to pipeline" at bounding box center [872, 18] width 85 height 20
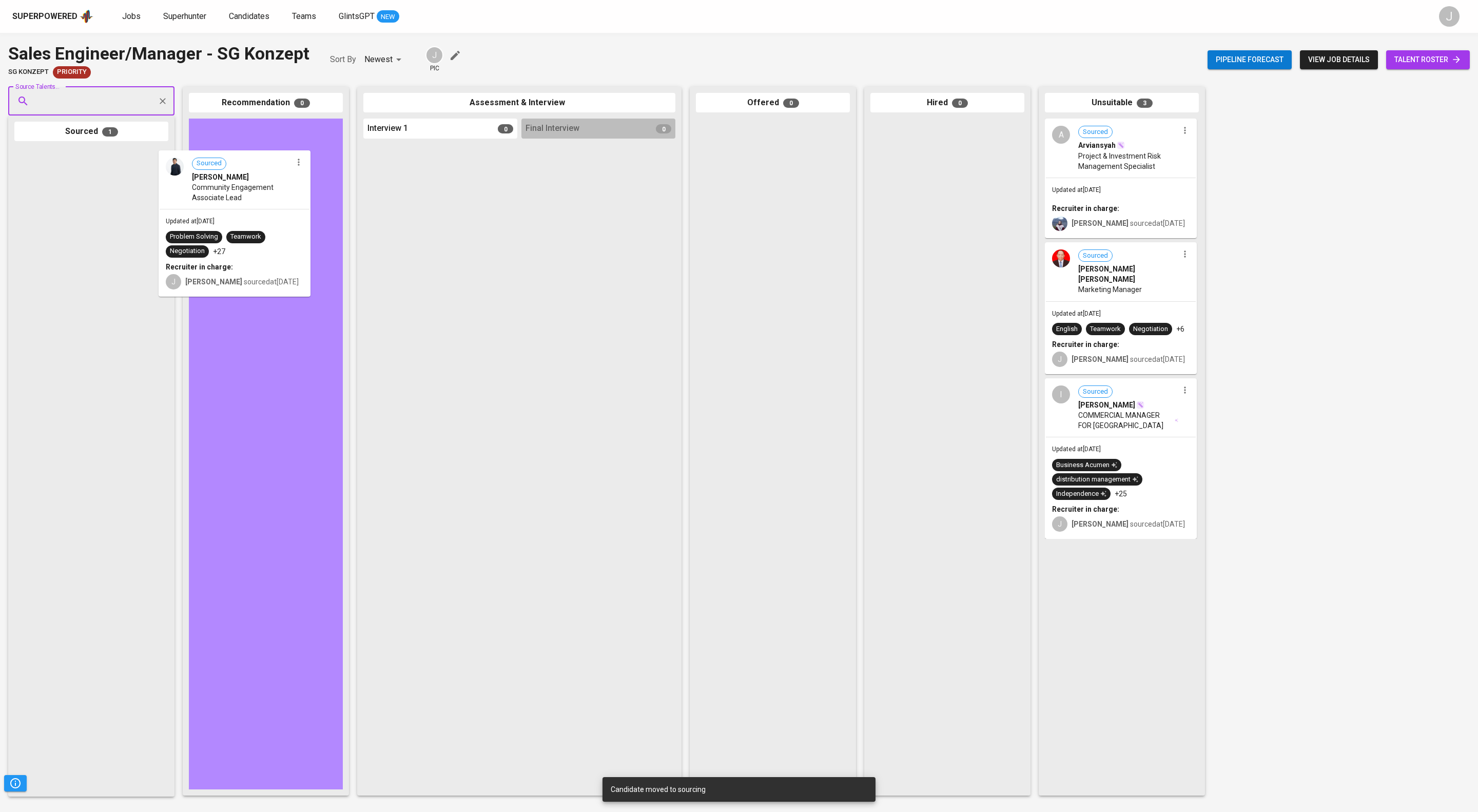
drag, startPoint x: 106, startPoint y: 207, endPoint x: 261, endPoint y: 192, distance: 155.7
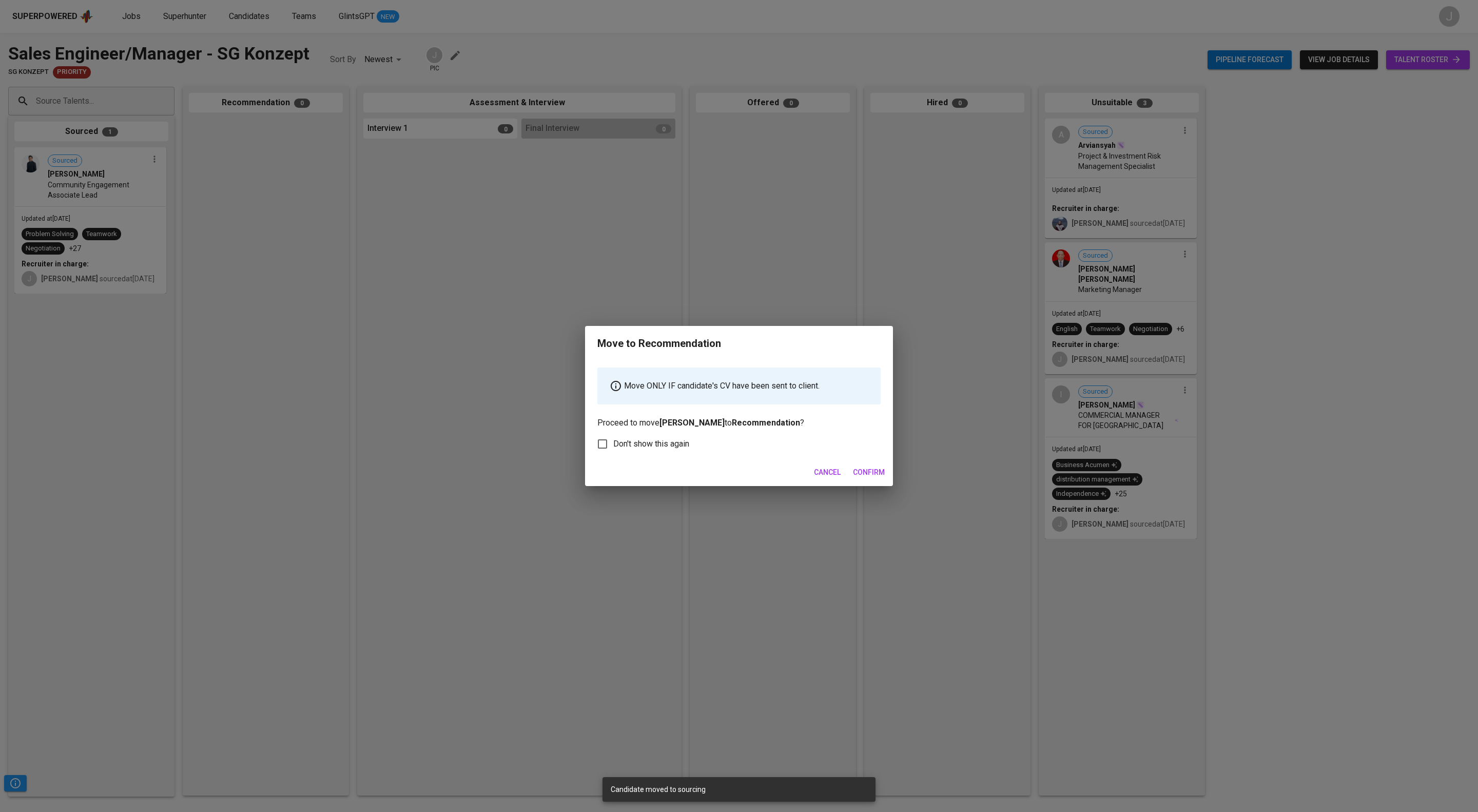
click at [865, 478] on span "Confirm" at bounding box center [869, 473] width 32 height 13
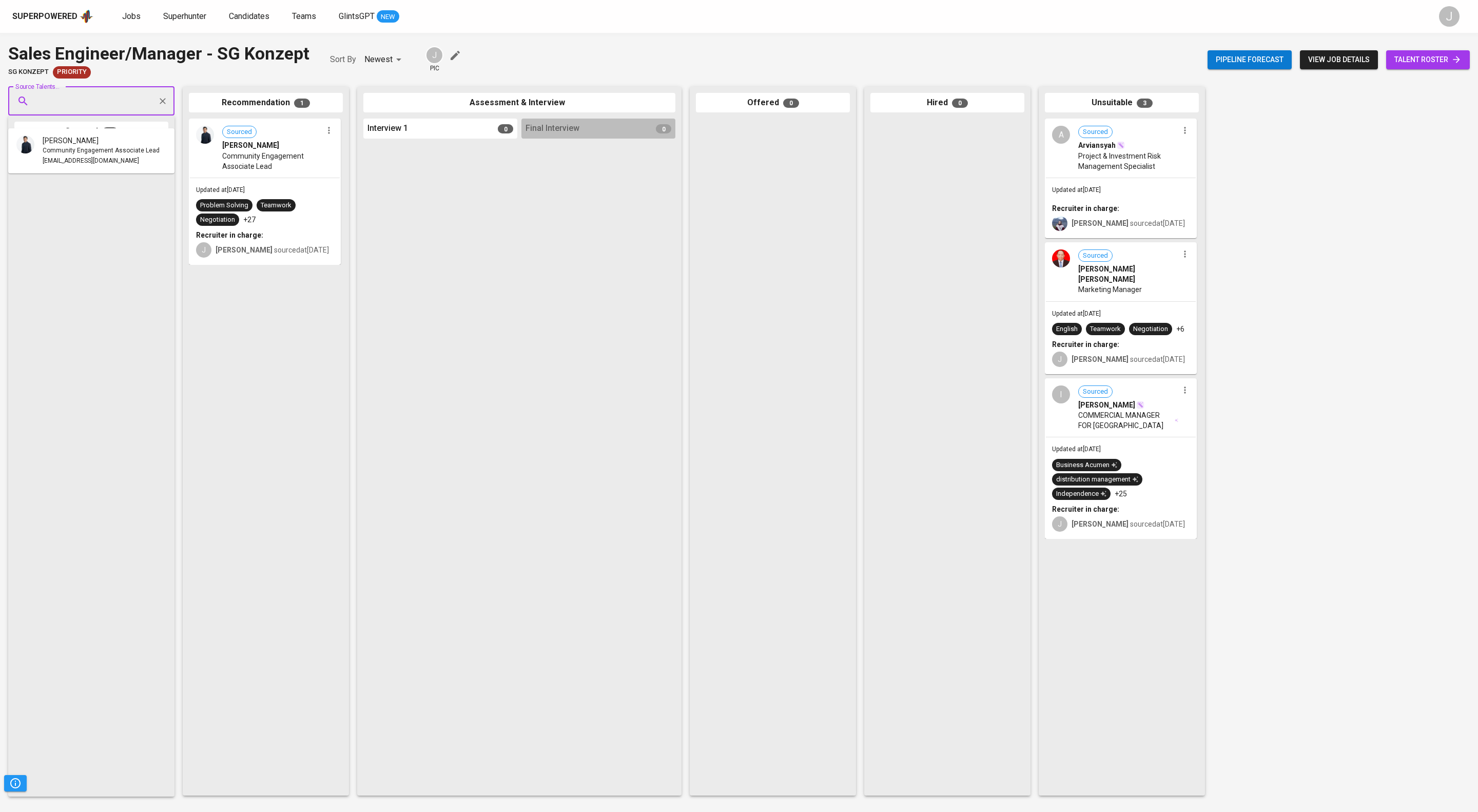
click at [79, 108] on input "Source Talents..." at bounding box center [88, 101] width 108 height 20
paste input "fanueladi.nugroho@gmail.com"
type input "fanueladi.nugroho@gmail.com"
click at [92, 141] on span "[PERSON_NAME]" at bounding box center [70, 141] width 56 height 11
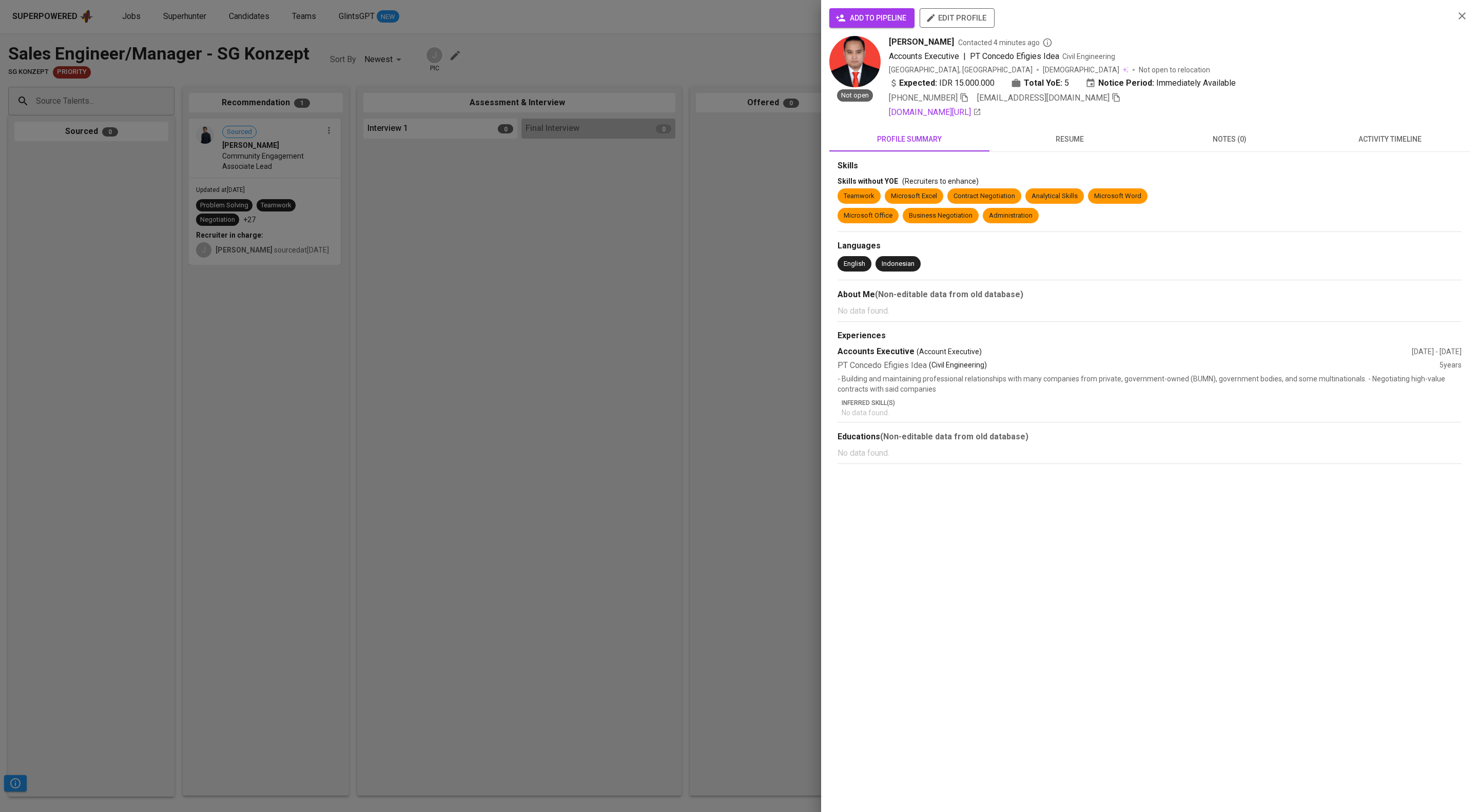
scroll to position [0, 0]
click at [903, 16] on span "add to pipeline" at bounding box center [872, 18] width 69 height 13
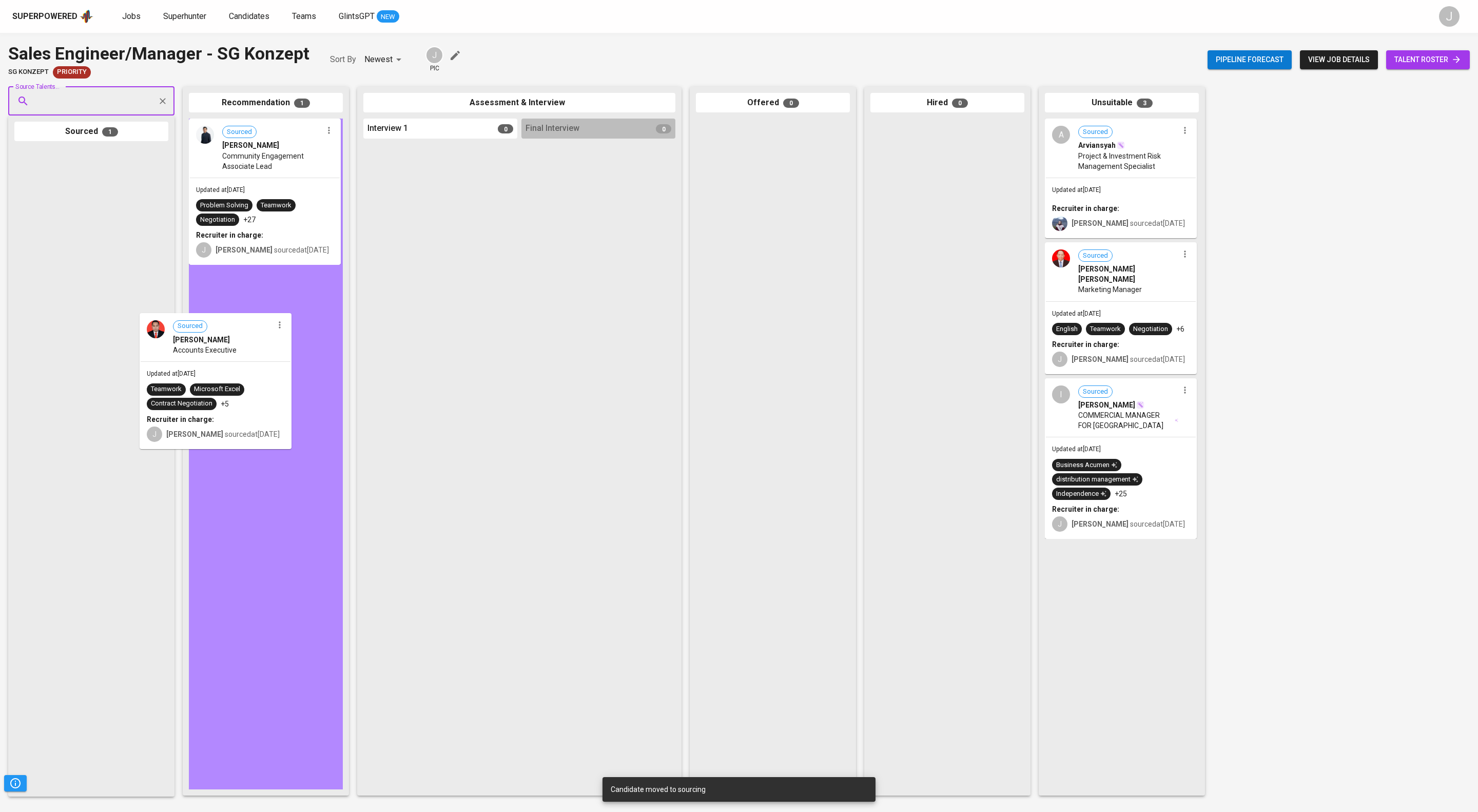
drag, startPoint x: 78, startPoint y: 184, endPoint x: 206, endPoint y: 336, distance: 198.7
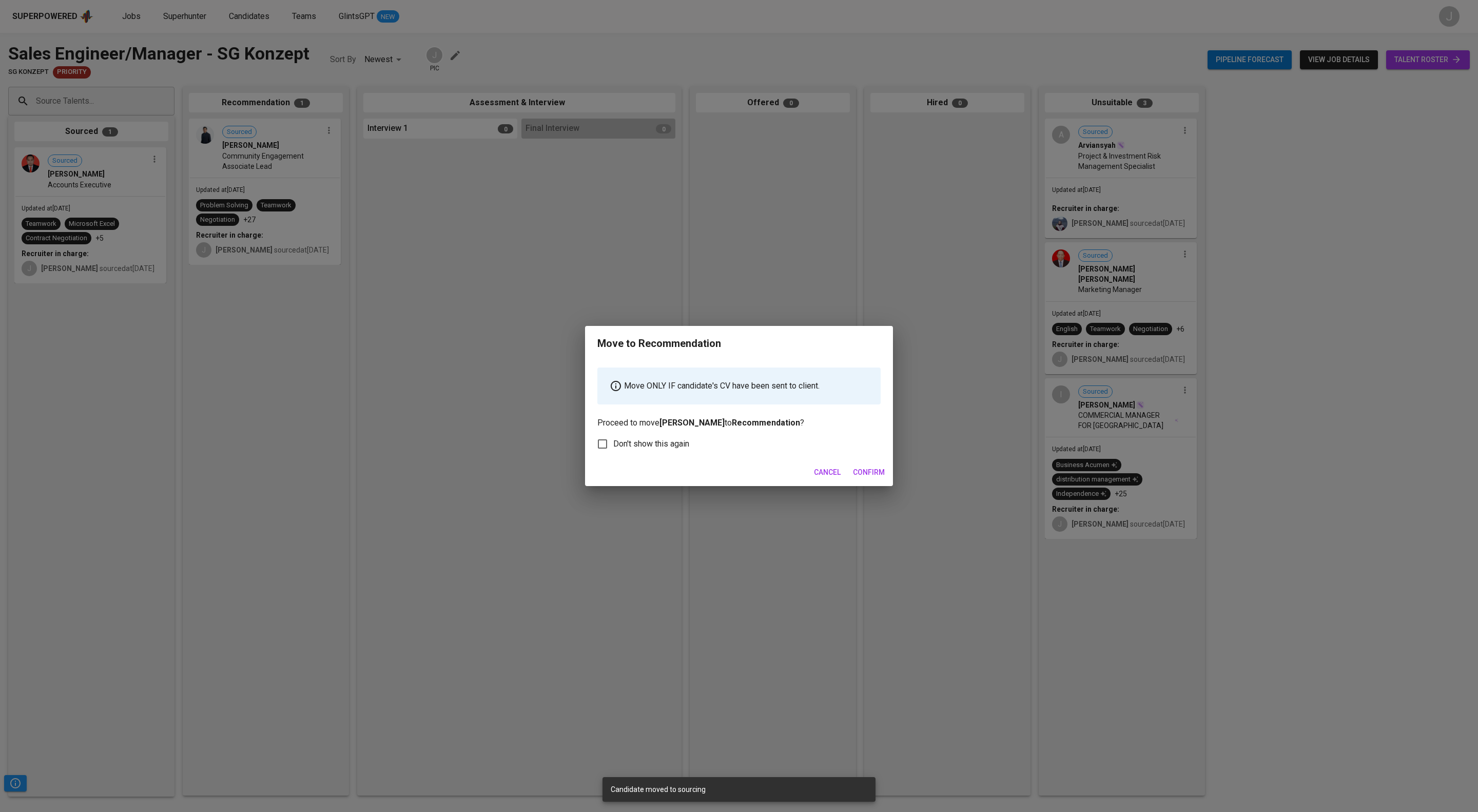
drag, startPoint x: 883, startPoint y: 486, endPoint x: 700, endPoint y: 74, distance: 450.8
click at [882, 478] on span "Confirm" at bounding box center [869, 473] width 32 height 13
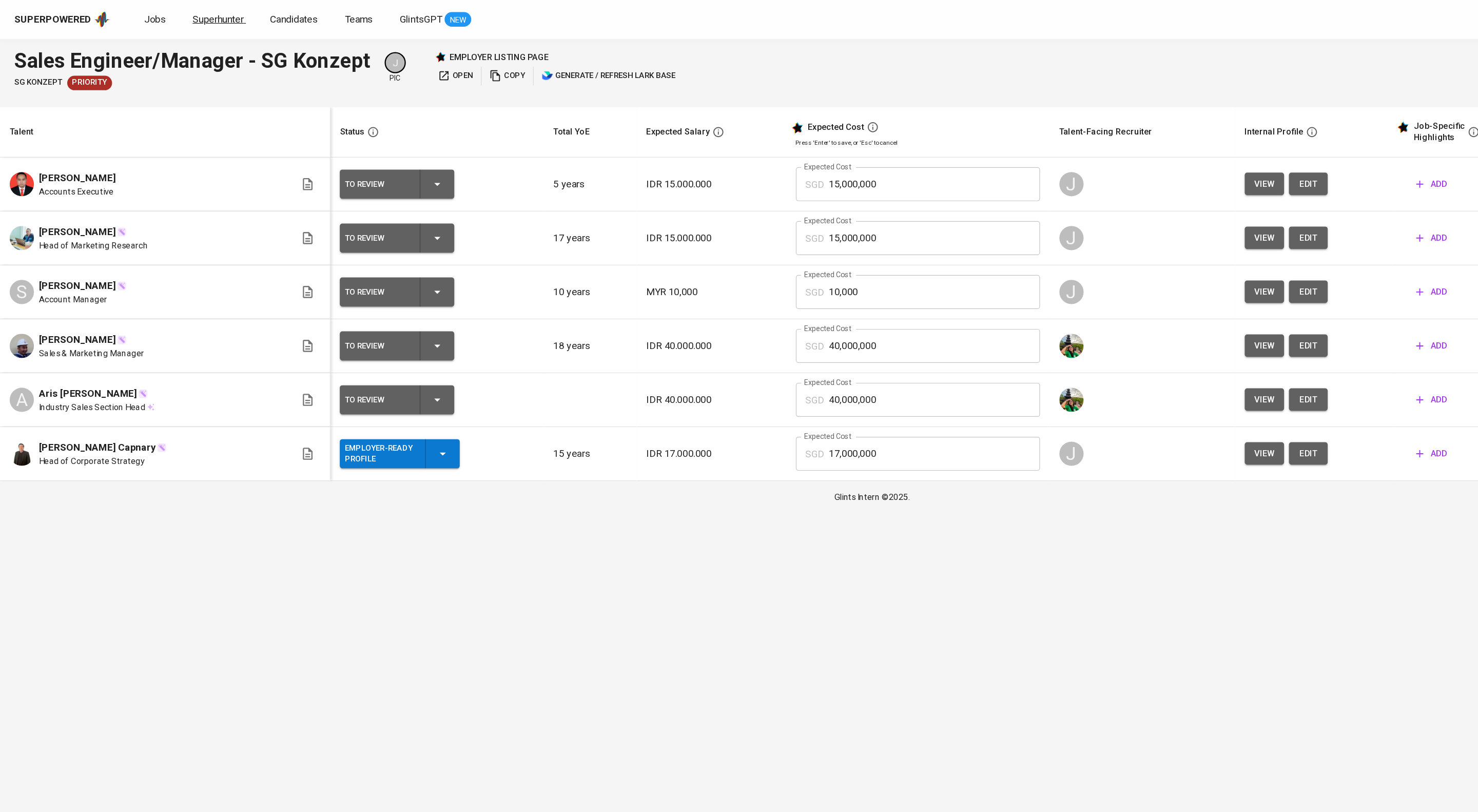
click at [206, 16] on span "Superhunter" at bounding box center [185, 16] width 43 height 10
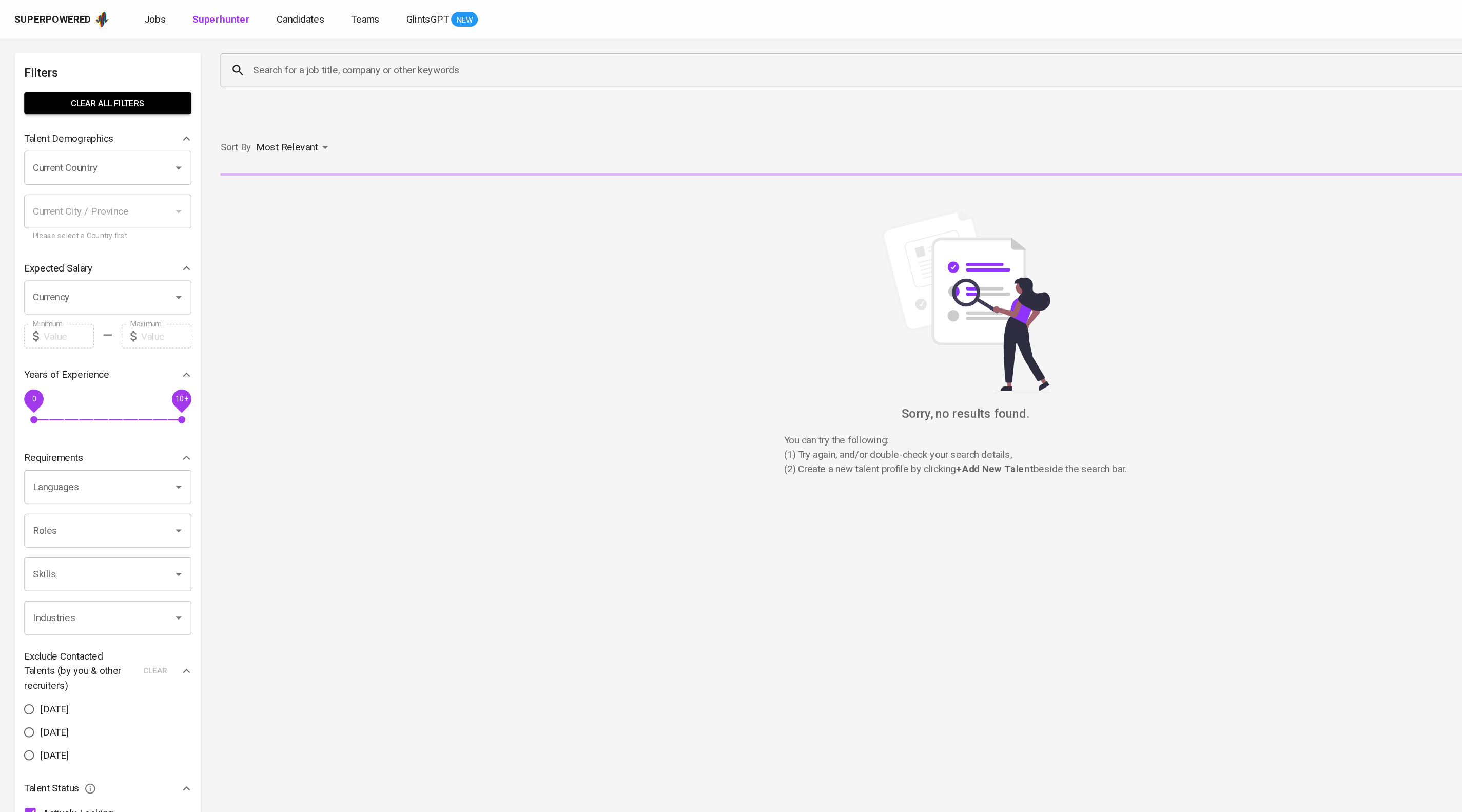
click at [285, 64] on input "Search for a job title, company or other keywords" at bounding box center [769, 60] width 1115 height 20
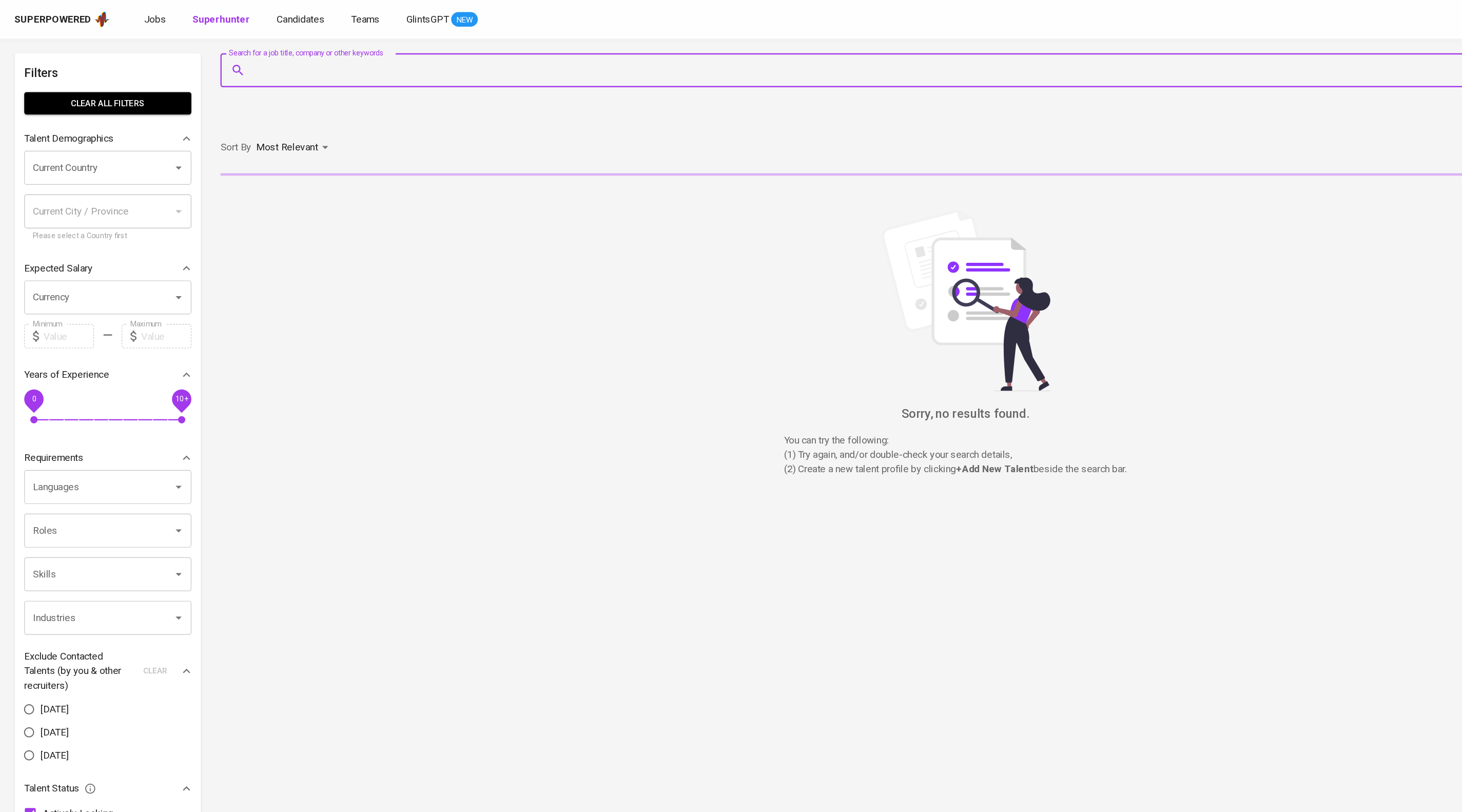
paste input "[EMAIL_ADDRESS][DOMAIN_NAME]"
type input "[EMAIL_ADDRESS][DOMAIN_NAME]"
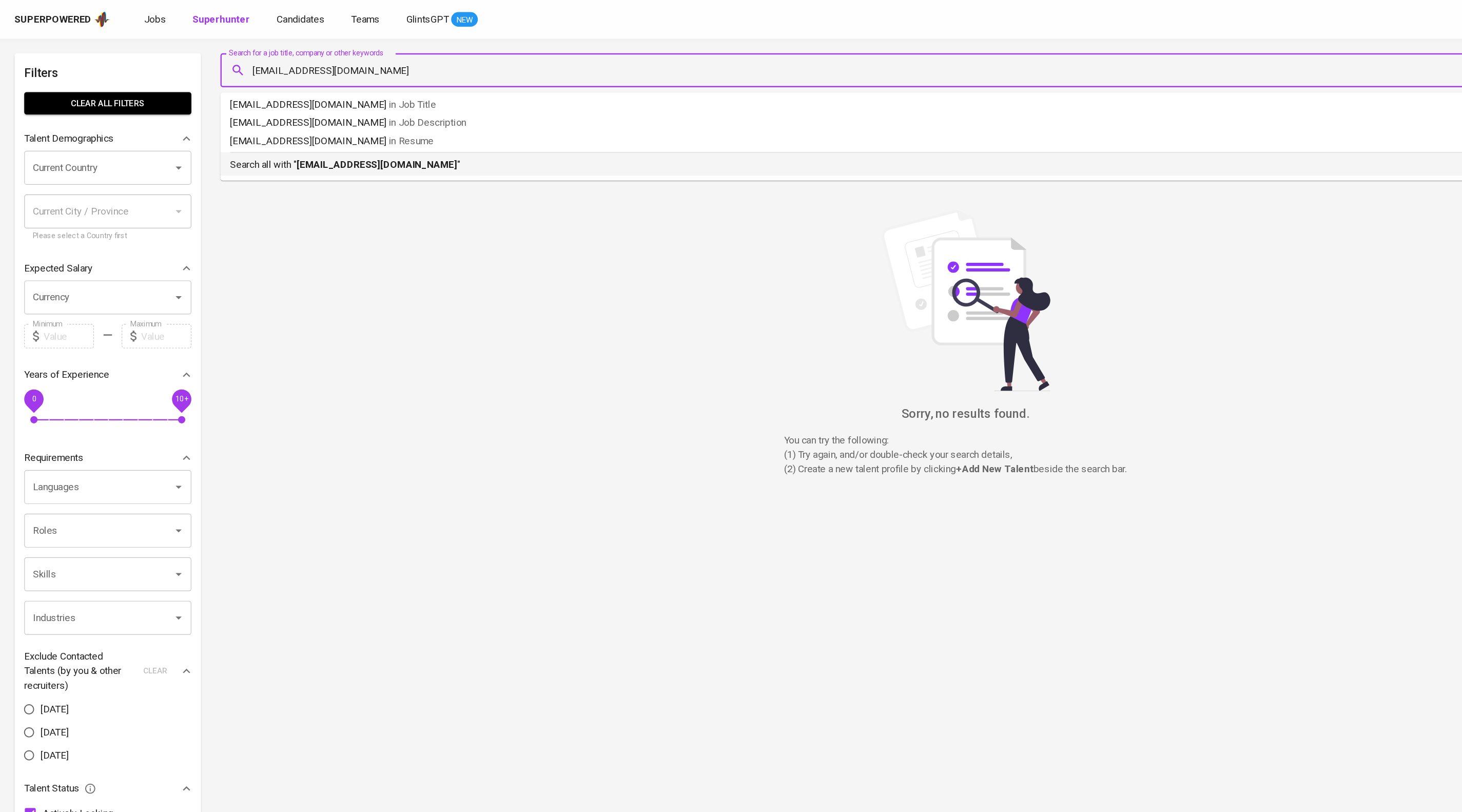
click at [371, 144] on b "[EMAIL_ADDRESS][DOMAIN_NAME]" at bounding box center [319, 139] width 136 height 10
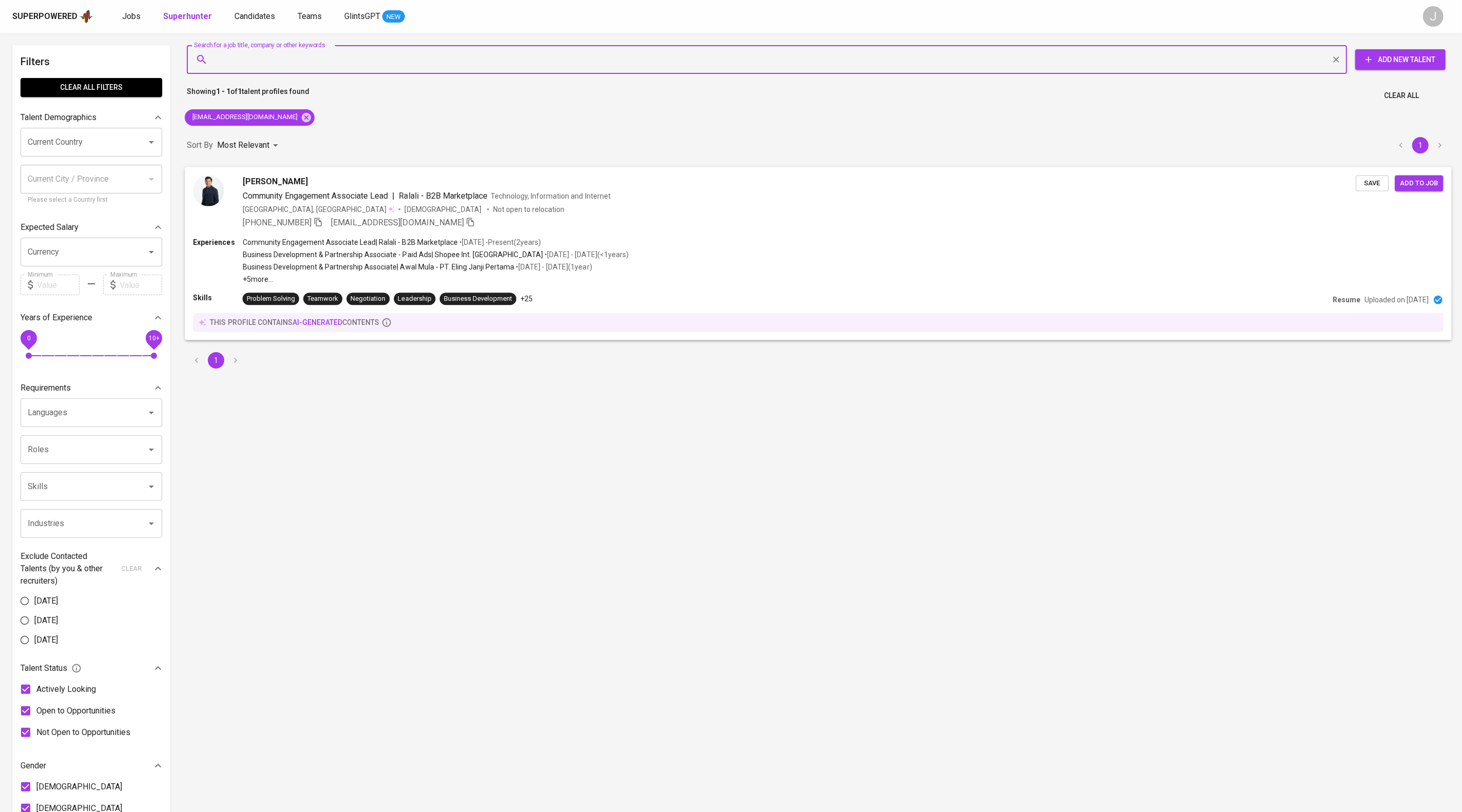
click at [1371, 189] on span "Save" at bounding box center [1372, 182] width 23 height 11
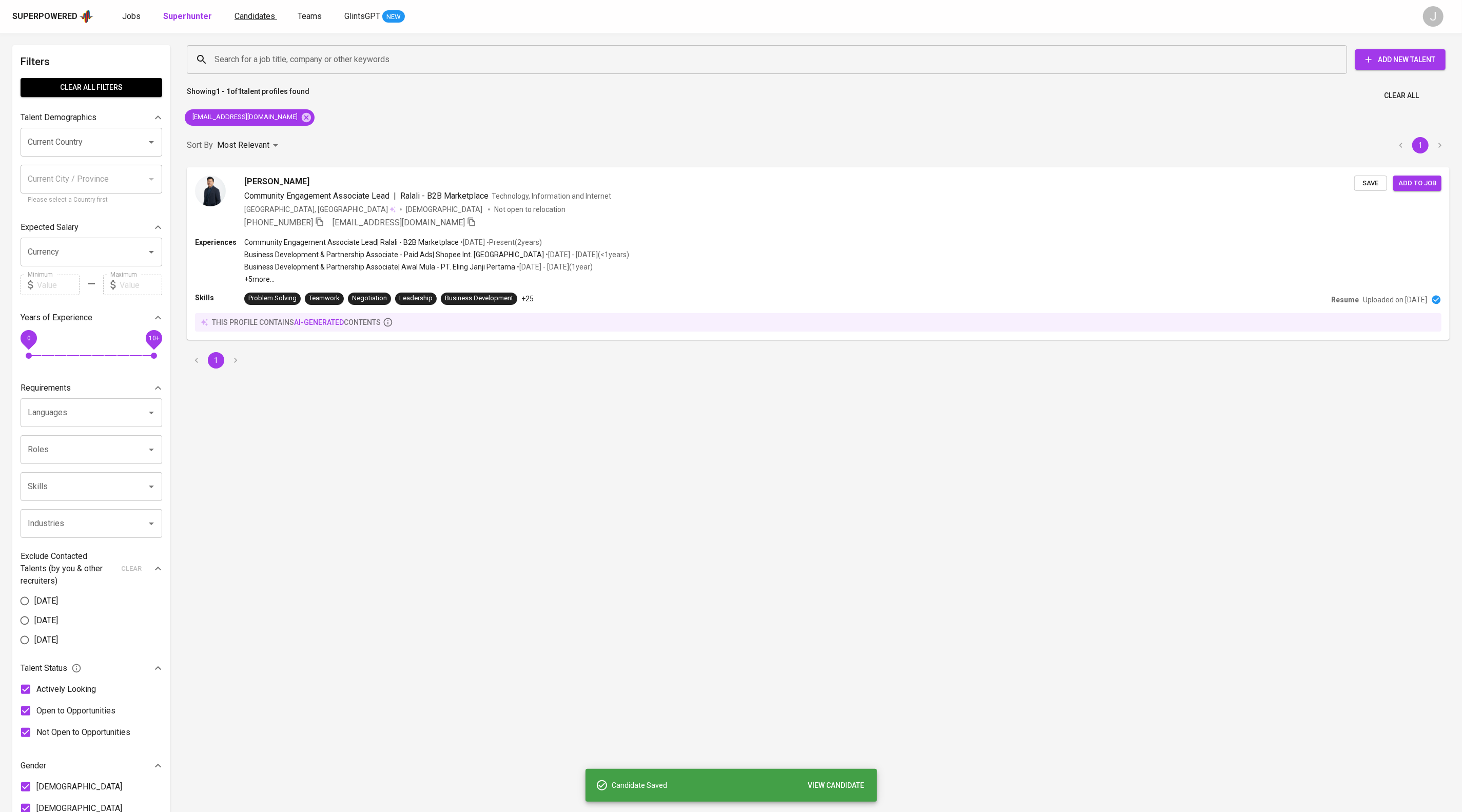
click at [275, 14] on span "Candidates" at bounding box center [255, 16] width 41 height 10
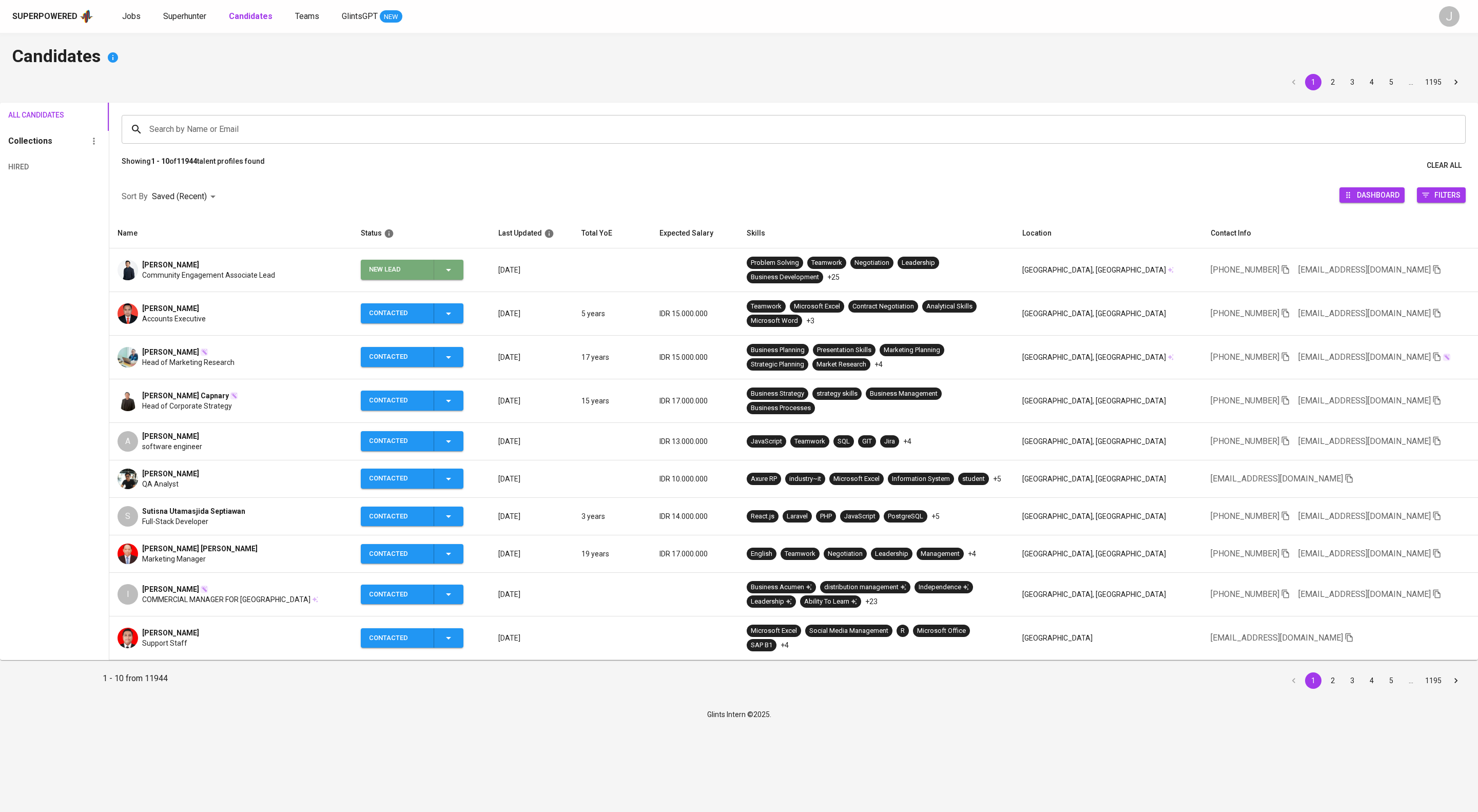
click at [455, 276] on icon "button" at bounding box center [448, 270] width 12 height 12
click at [474, 337] on li "Contacted" at bounding box center [429, 330] width 103 height 19
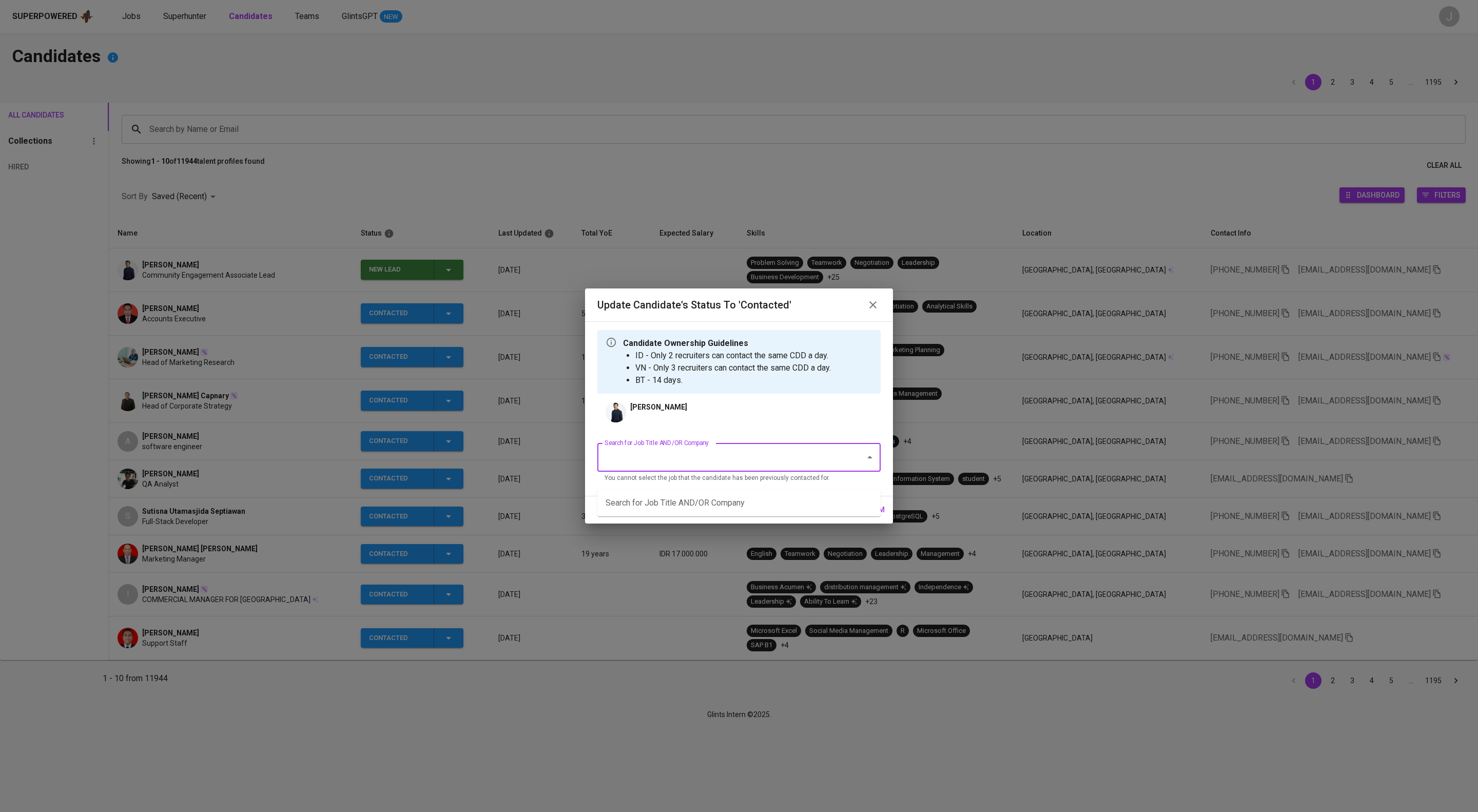
click at [673, 467] on input "Search for Job Title AND/OR Company" at bounding box center [725, 457] width 245 height 20
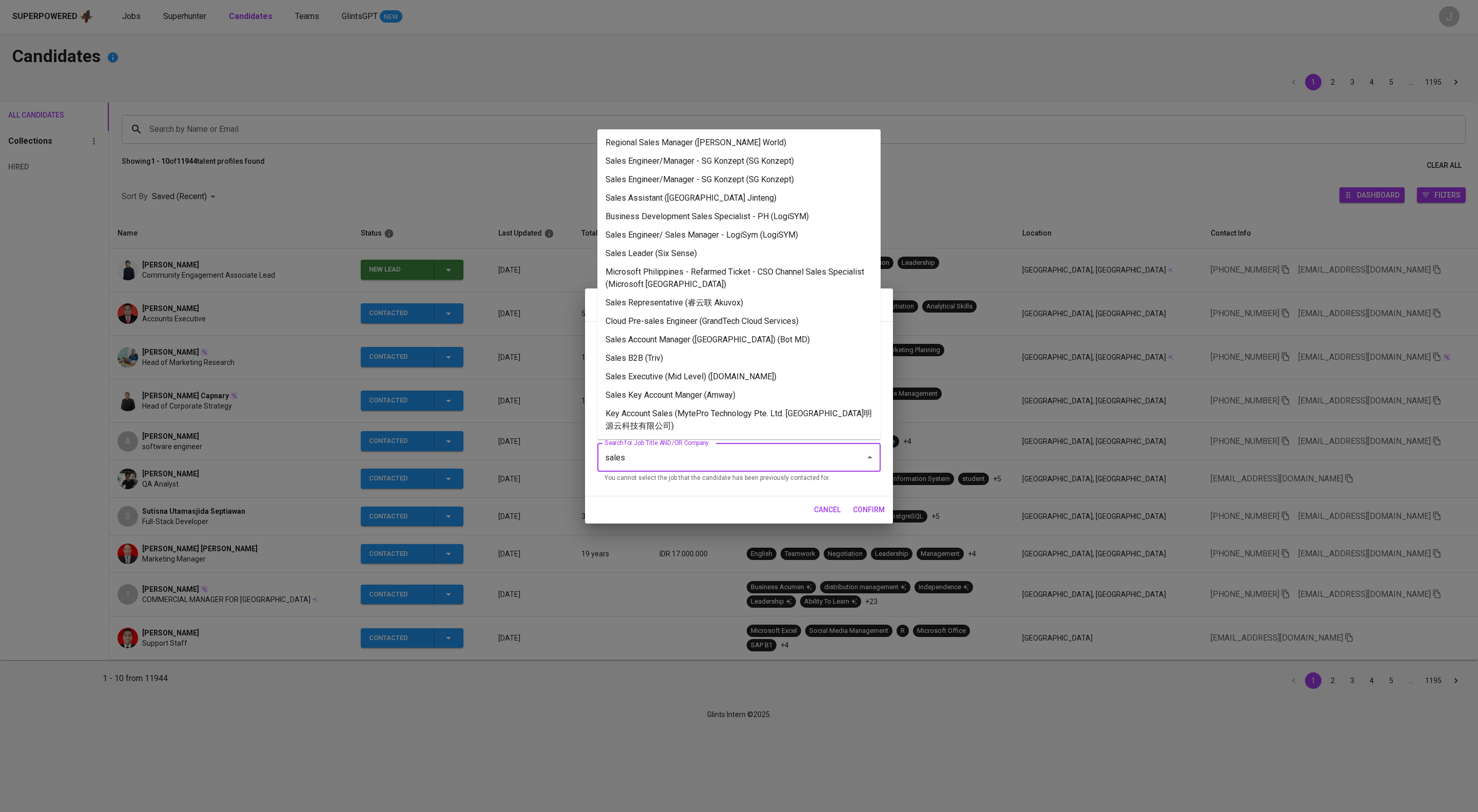
click at [681, 483] on p "You cannot select the job that the candidate has been previously contacted for." at bounding box center [739, 478] width 269 height 11
click at [802, 178] on li "Sales Engineer/Manager - SG Konzept (SG Konzept)" at bounding box center [739, 179] width 283 height 19
type input "sales"
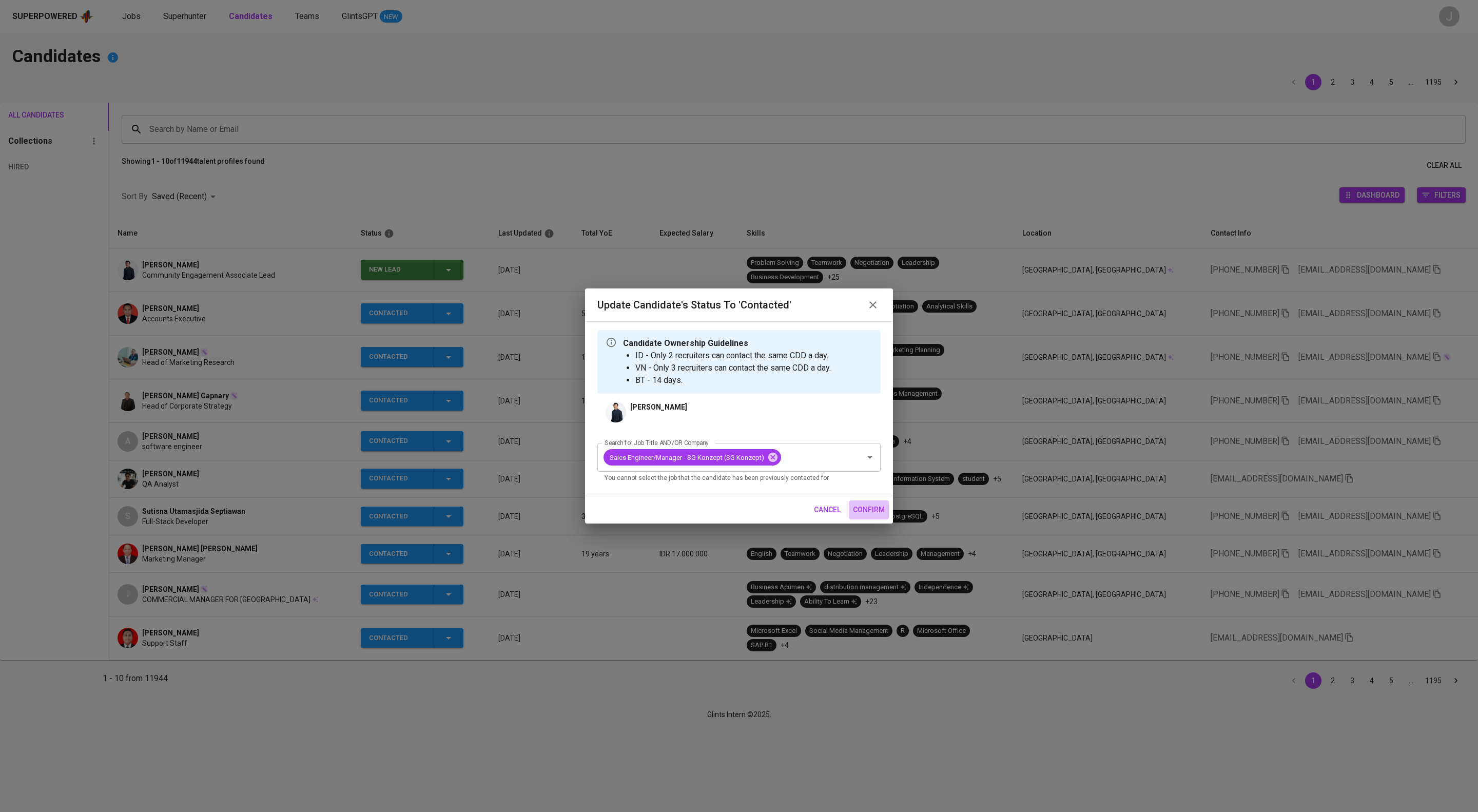
drag, startPoint x: 865, startPoint y: 546, endPoint x: 870, endPoint y: 542, distance: 6.4
click at [865, 516] on span "confirm" at bounding box center [869, 510] width 32 height 13
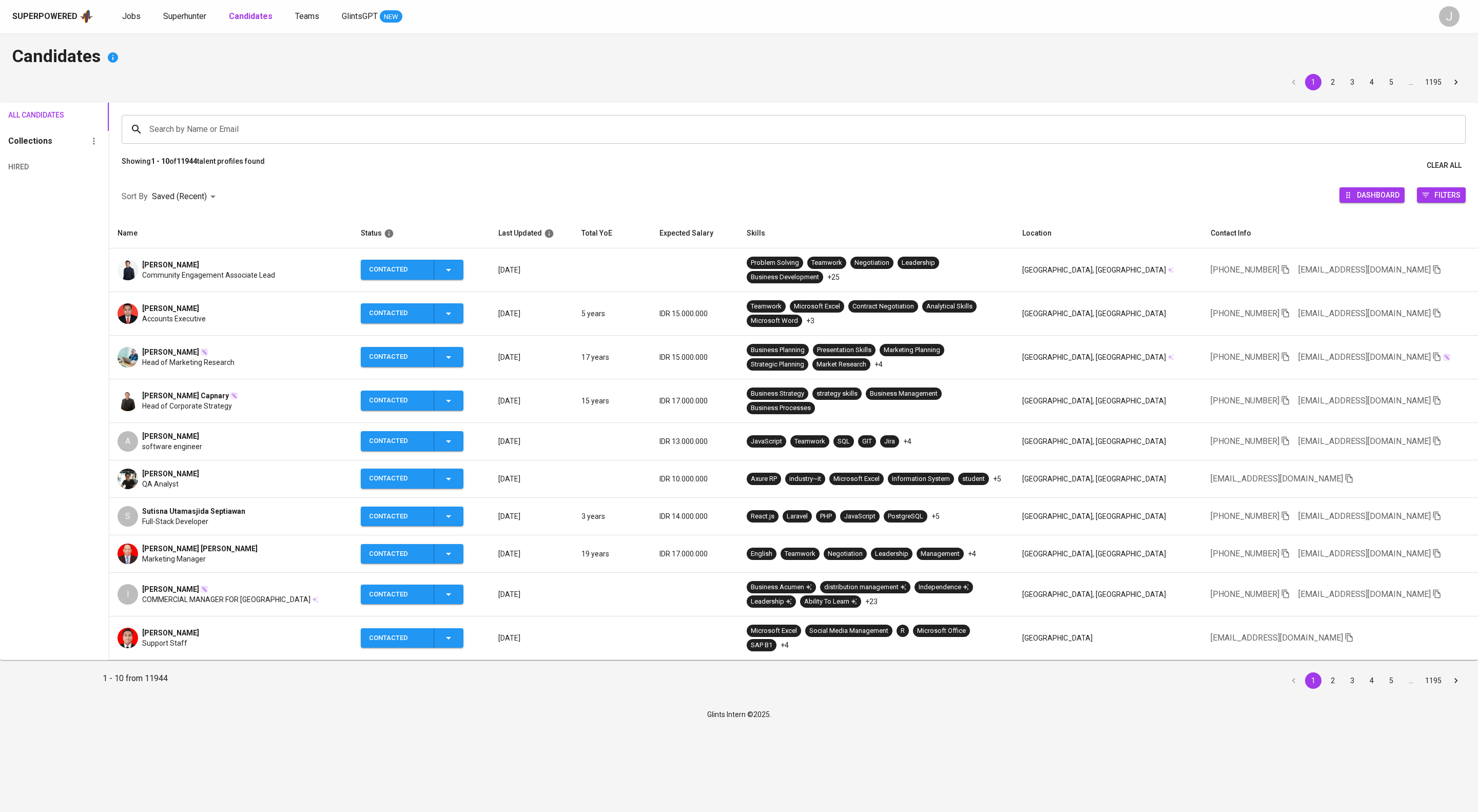
click at [263, 324] on div "[PERSON_NAME] Accounts Executive" at bounding box center [231, 313] width 227 height 20
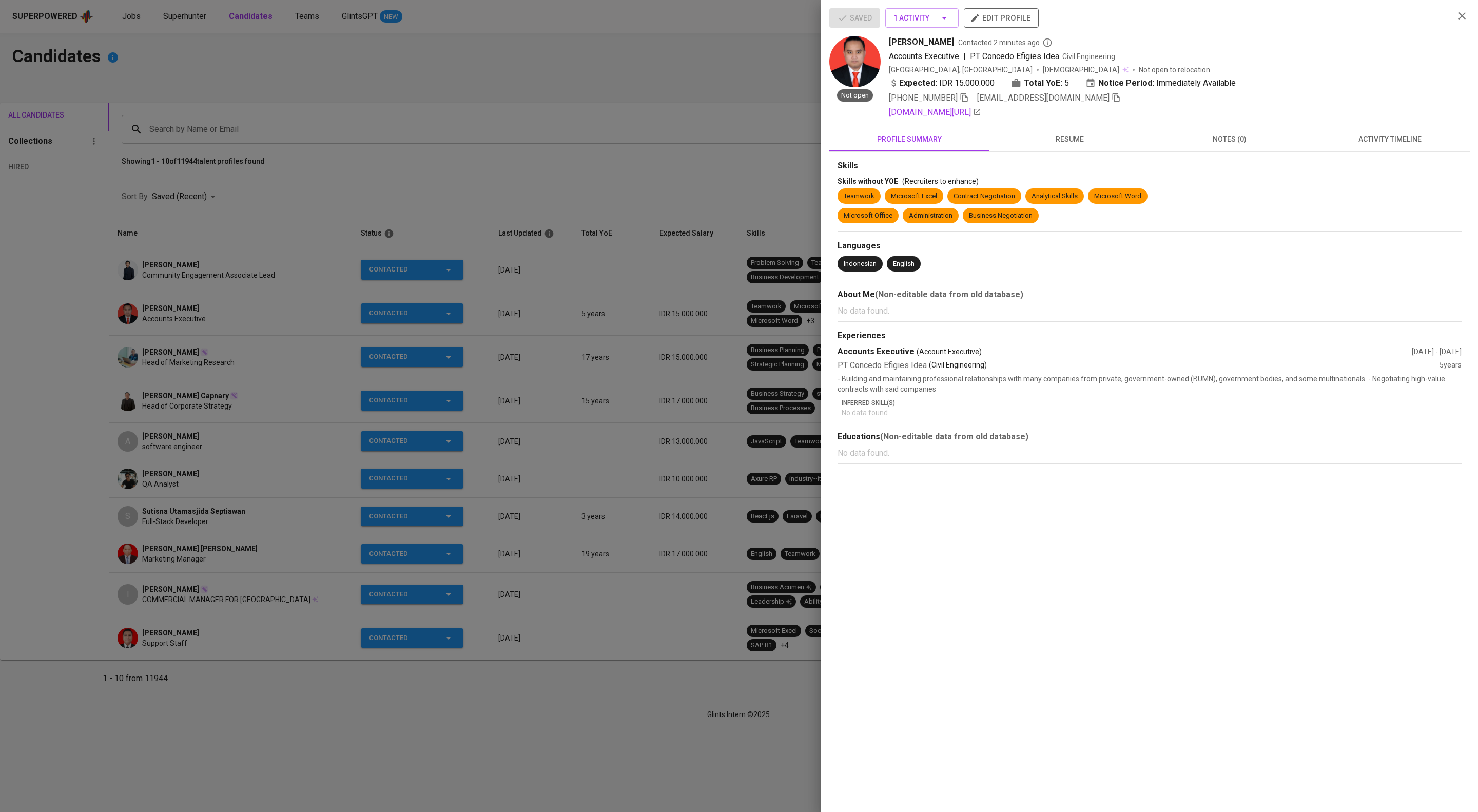
click at [1156, 104] on div "+62 812-8982-2916 fanueladi.nugroho@gmail.com" at bounding box center [1167, 97] width 557 height 12
click at [1121, 102] on icon "button" at bounding box center [1116, 97] width 9 height 9
click at [480, 161] on div at bounding box center [739, 406] width 1478 height 812
